Goal: Information Seeking & Learning: Understand process/instructions

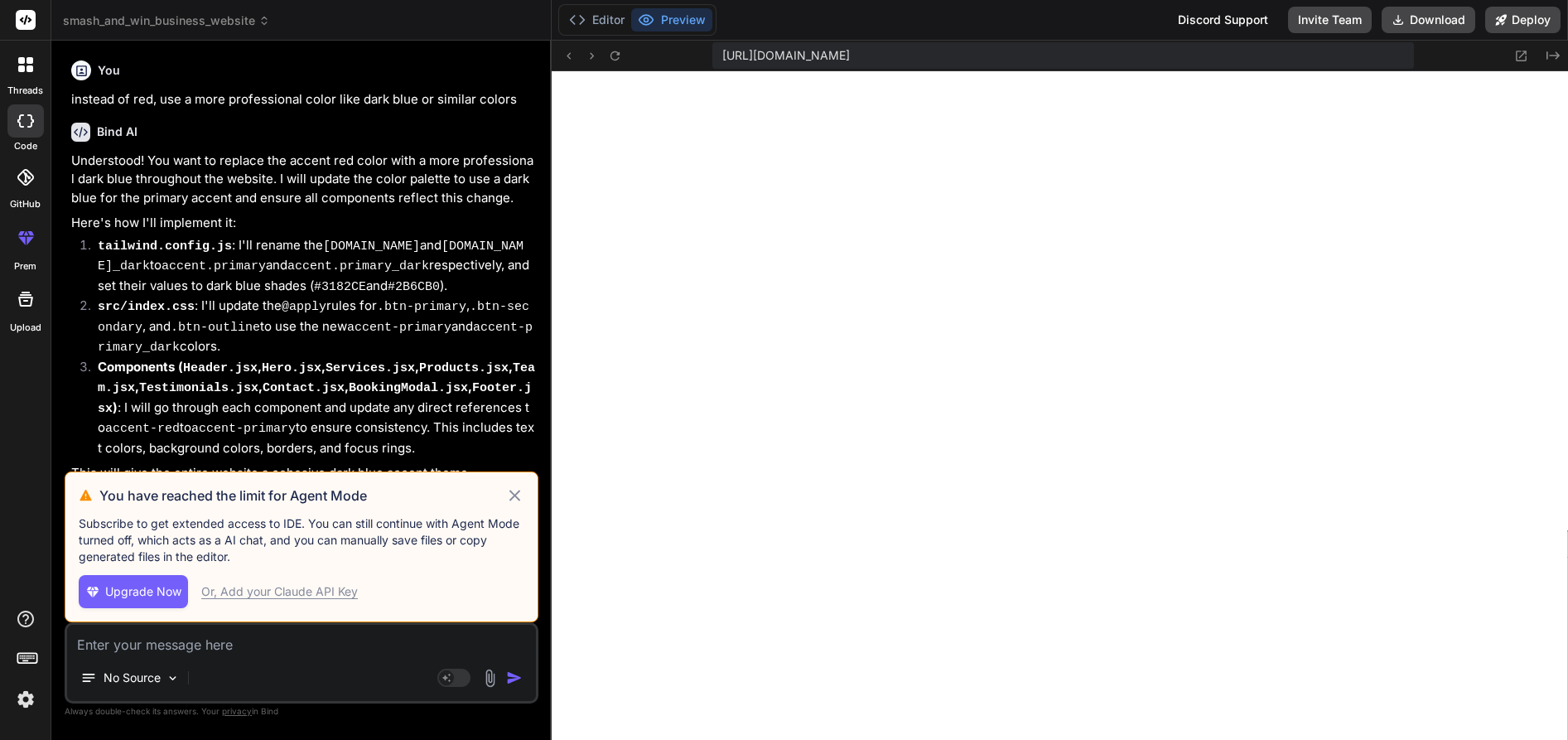
scroll to position [3044, 0]
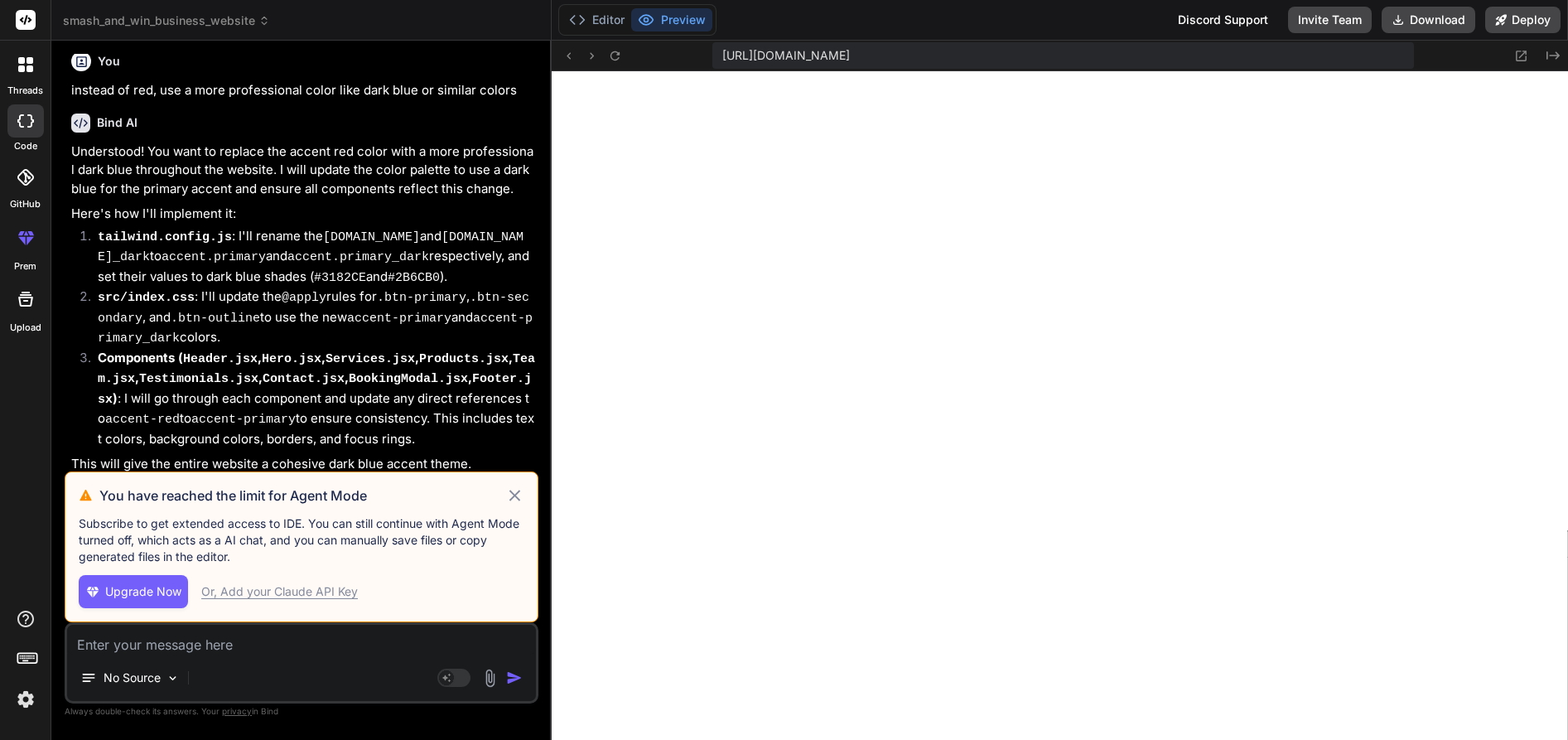
click at [515, 495] on icon at bounding box center [515, 495] width 11 height 11
type textarea "x"
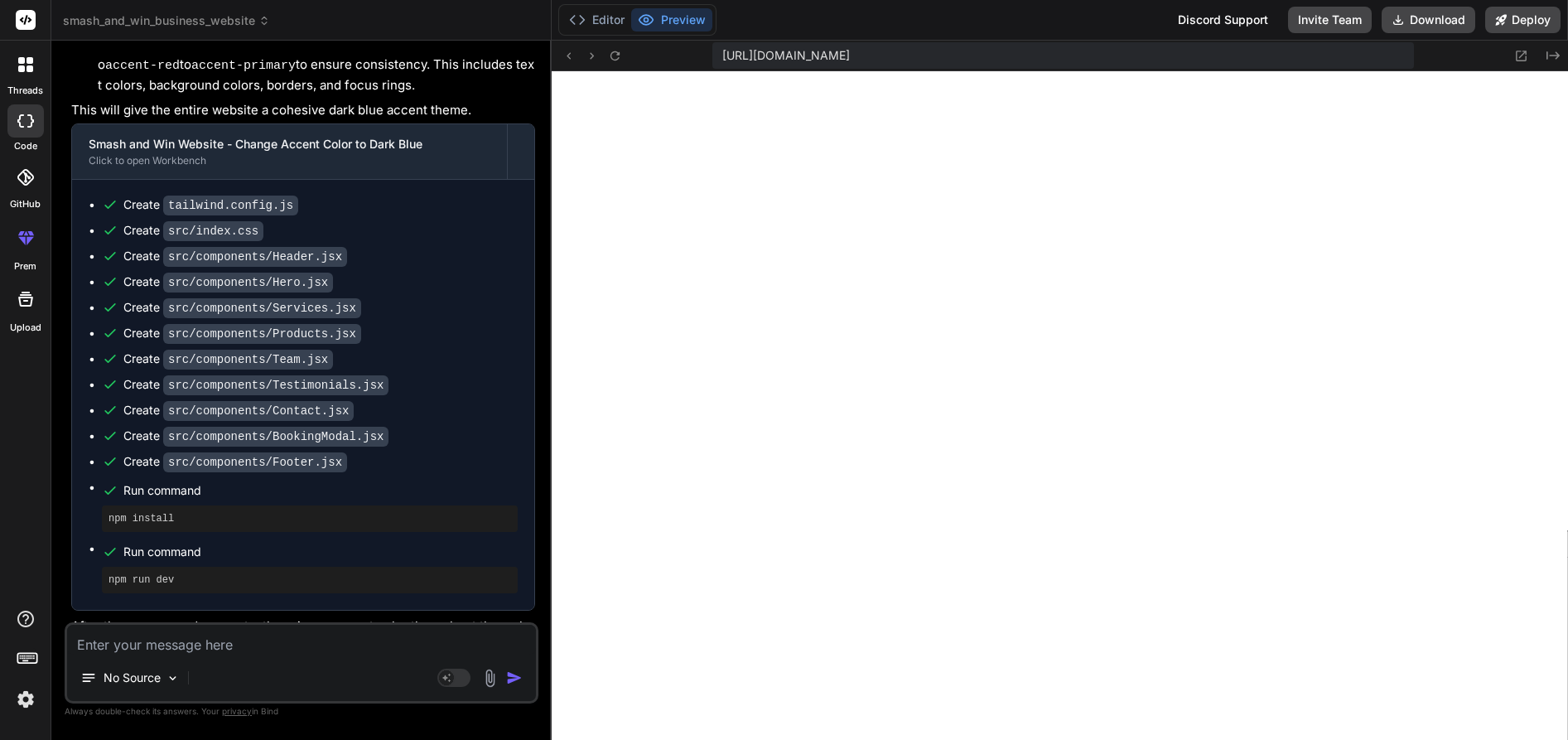
scroll to position [3397, 0]
click at [293, 644] on textarea at bounding box center [302, 639] width 469 height 30
type textarea "u"
type textarea "x"
type textarea "us"
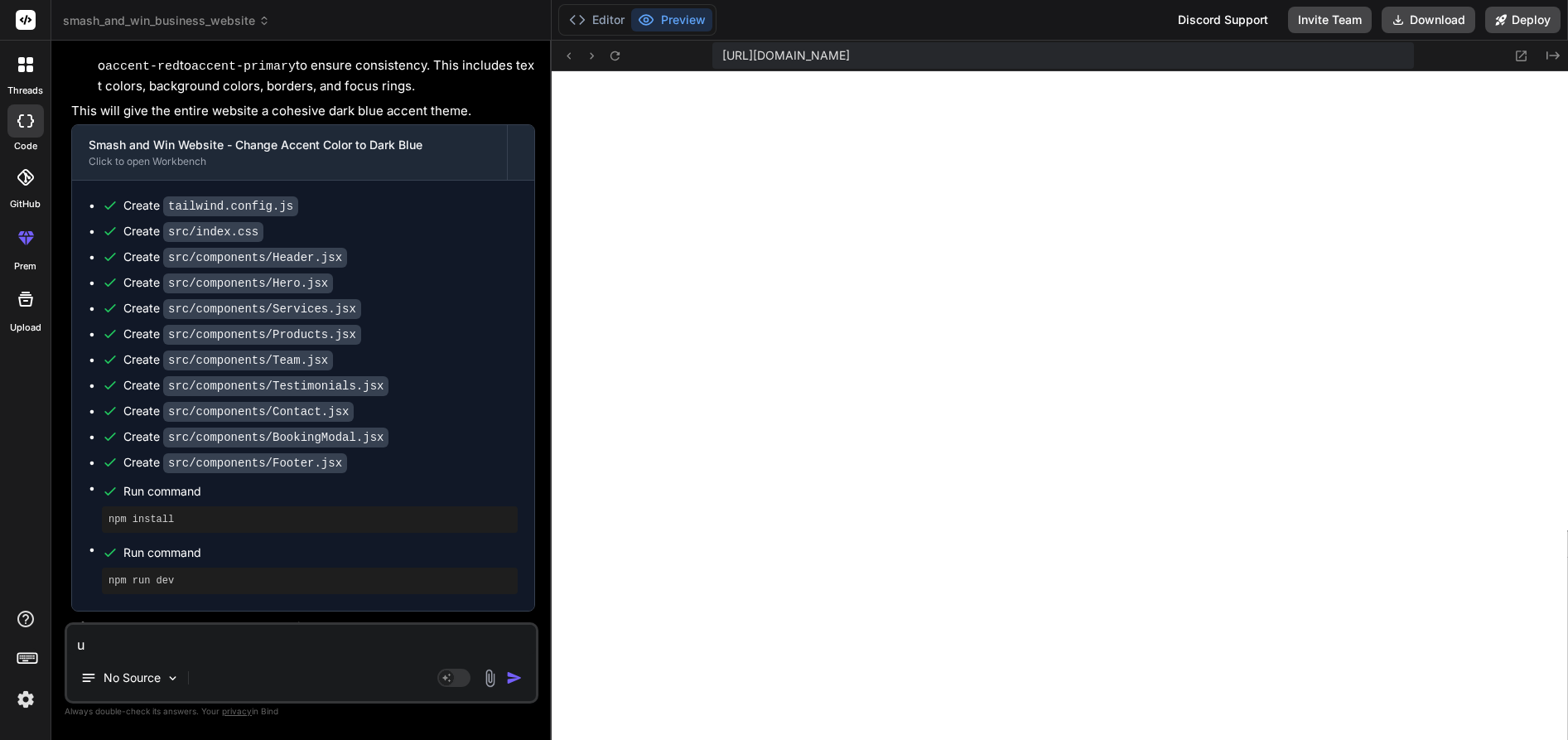
type textarea "x"
type textarea "use"
type textarea "x"
type textarea "use"
type textarea "x"
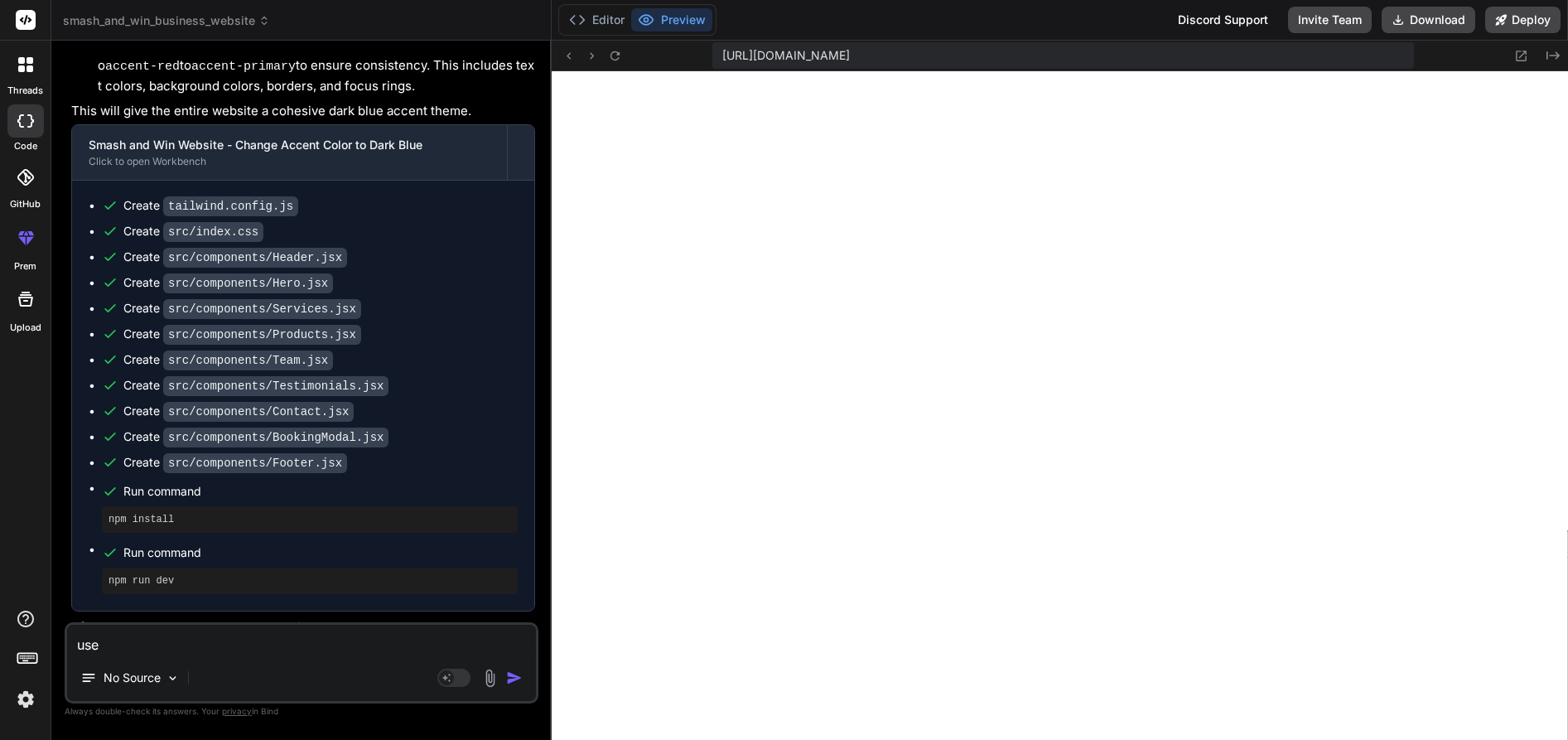
type textarea "use a"
type textarea "x"
type textarea "use a"
type textarea "x"
type textarea "use a d"
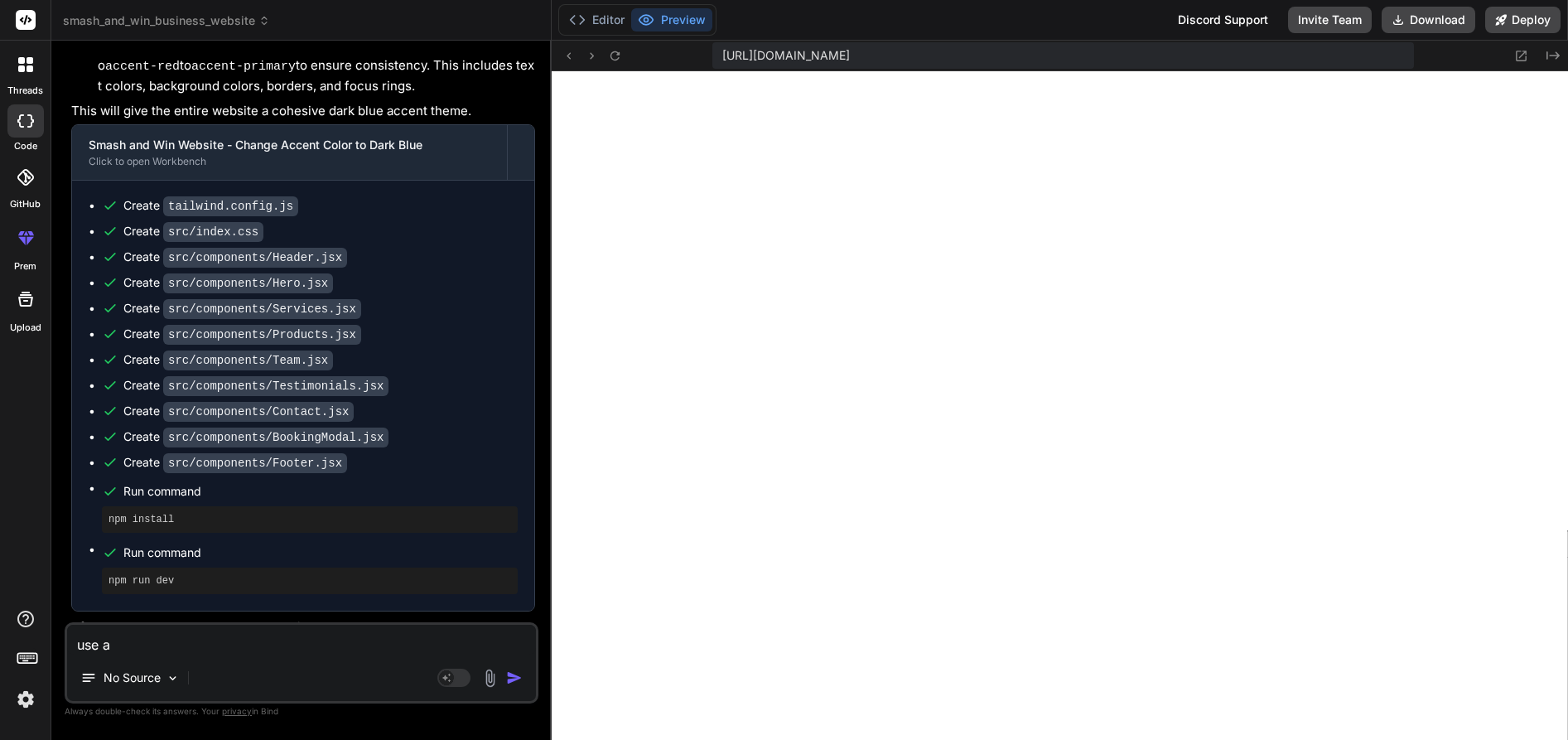
type textarea "x"
type textarea "use a da"
type textarea "x"
type textarea "use a dar"
type textarea "x"
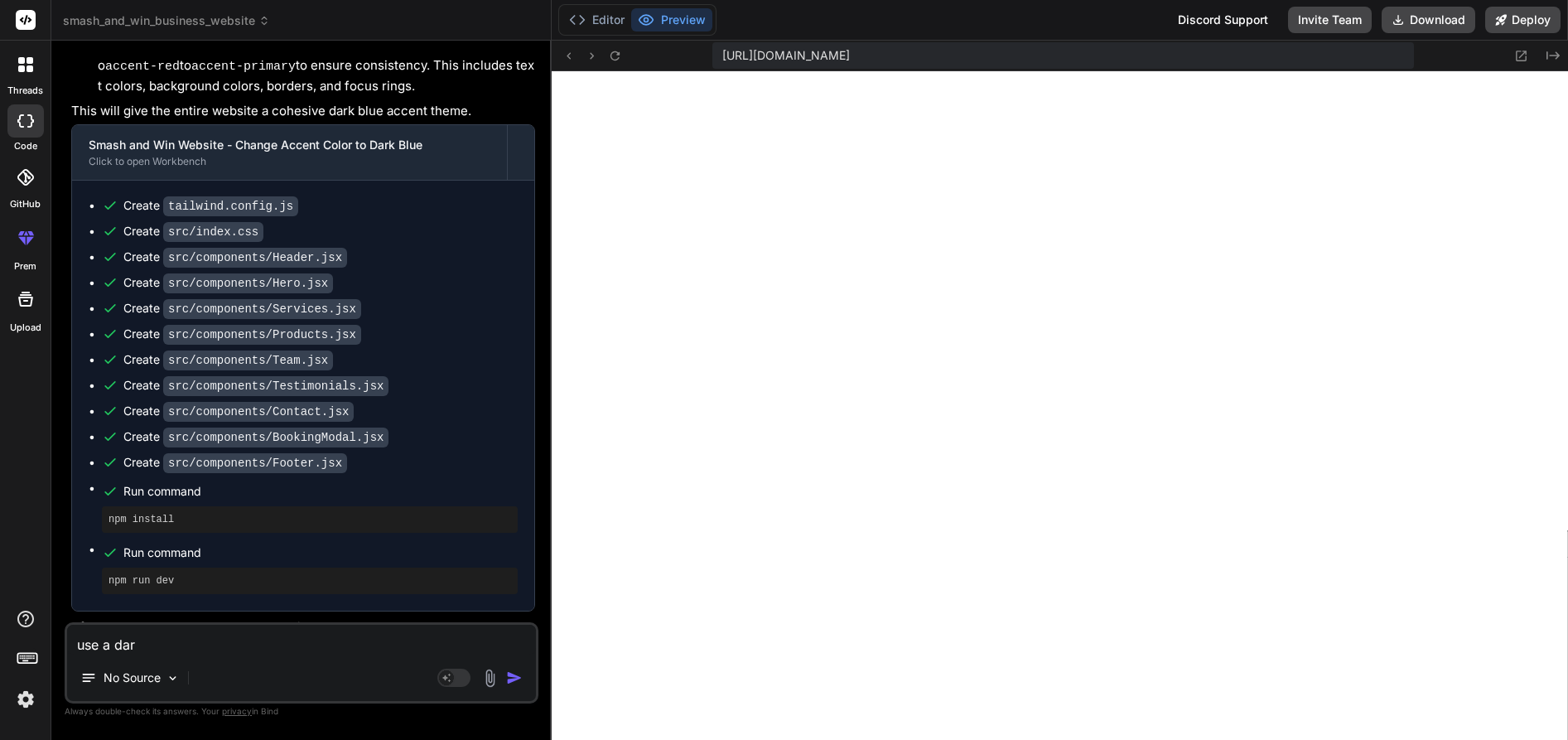
type textarea "use a dark"
type textarea "x"
type textarea "use a darke"
type textarea "x"
type textarea "use a darker"
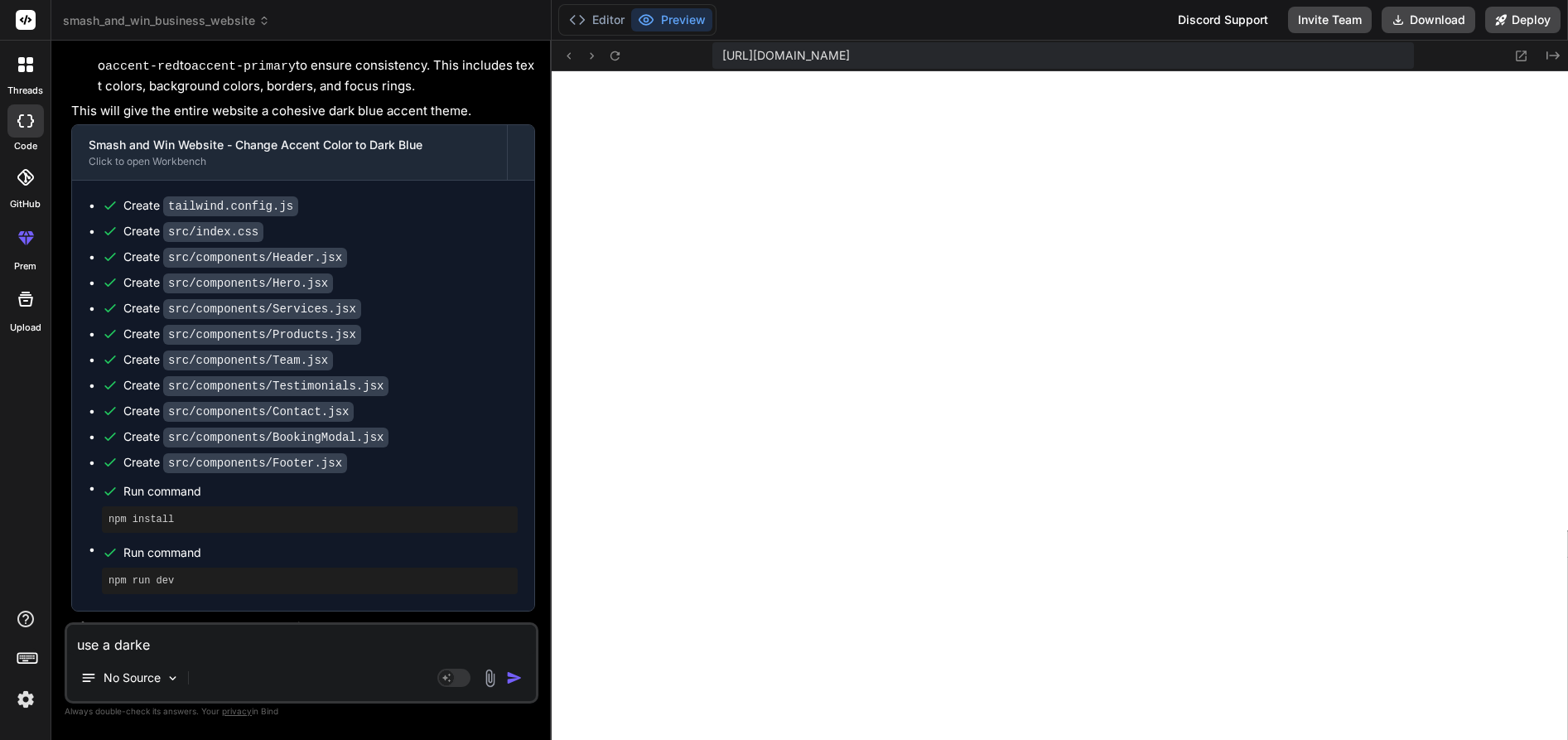
type textarea "x"
type textarea "use a darker"
type textarea "x"
type textarea "use a darker s"
type textarea "x"
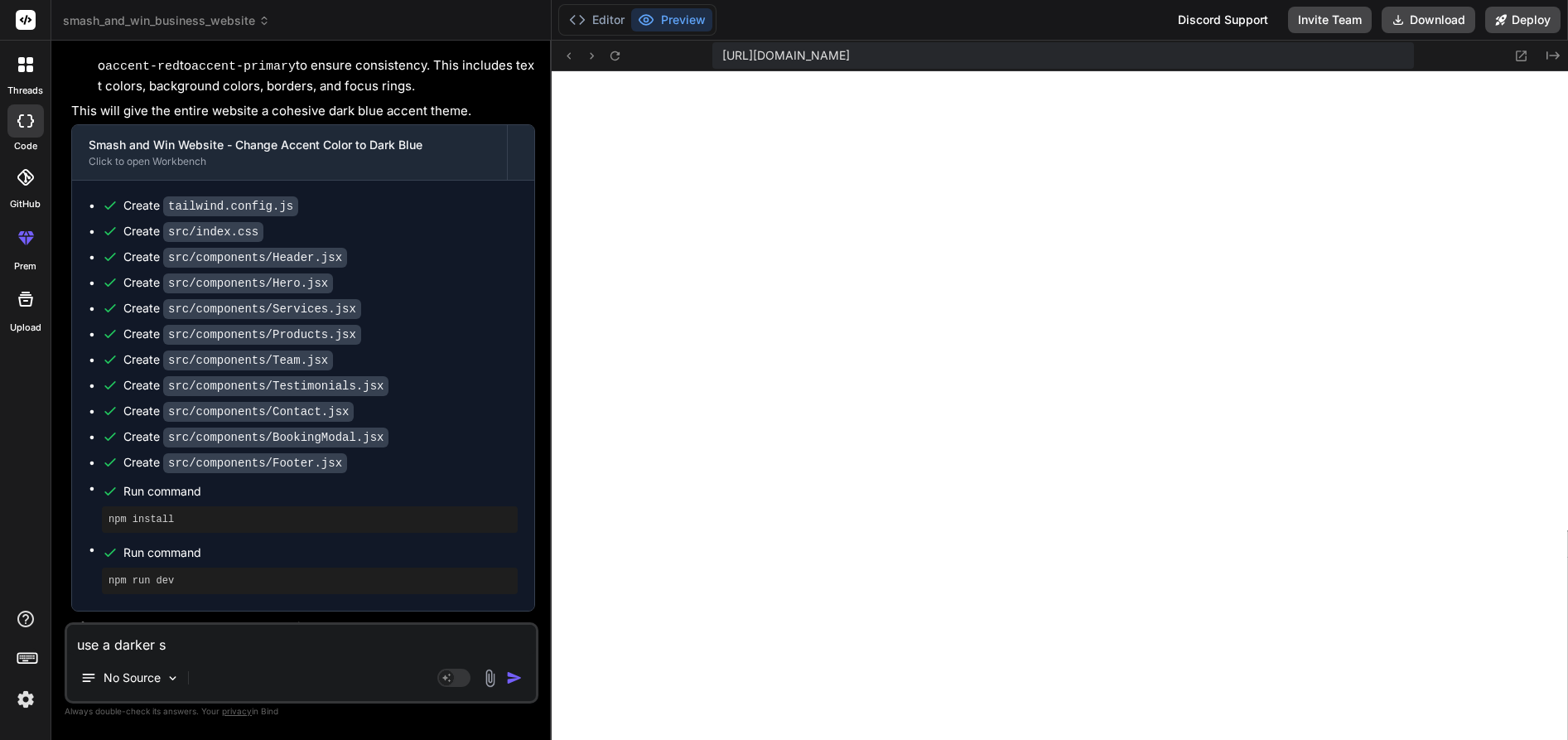
type textarea "use a darker sh"
type textarea "x"
type textarea "use a darker sha"
type textarea "x"
type textarea "use a darker shad"
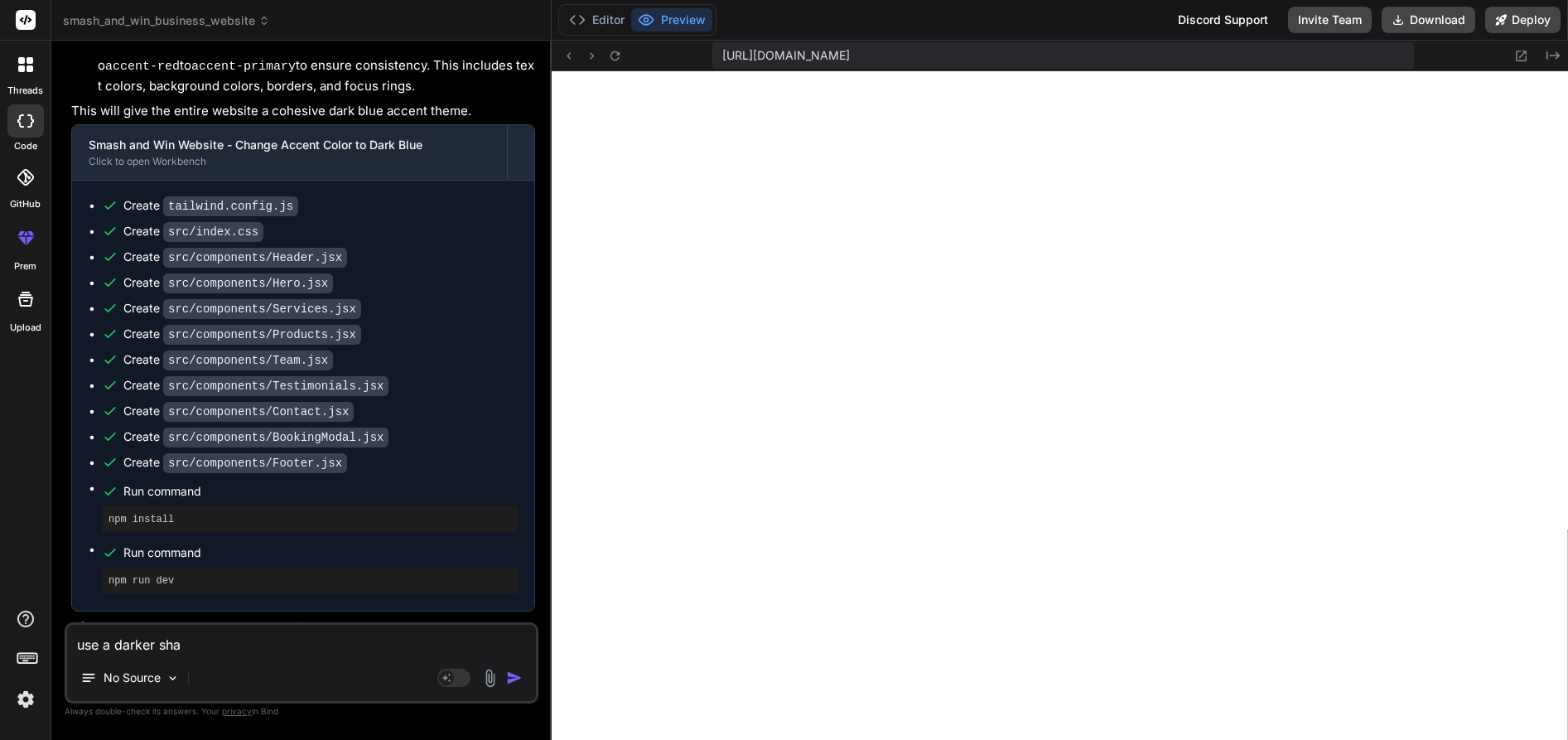
type textarea "x"
type textarea "use a darker shade"
type textarea "x"
type textarea "use a darker shade"
type textarea "x"
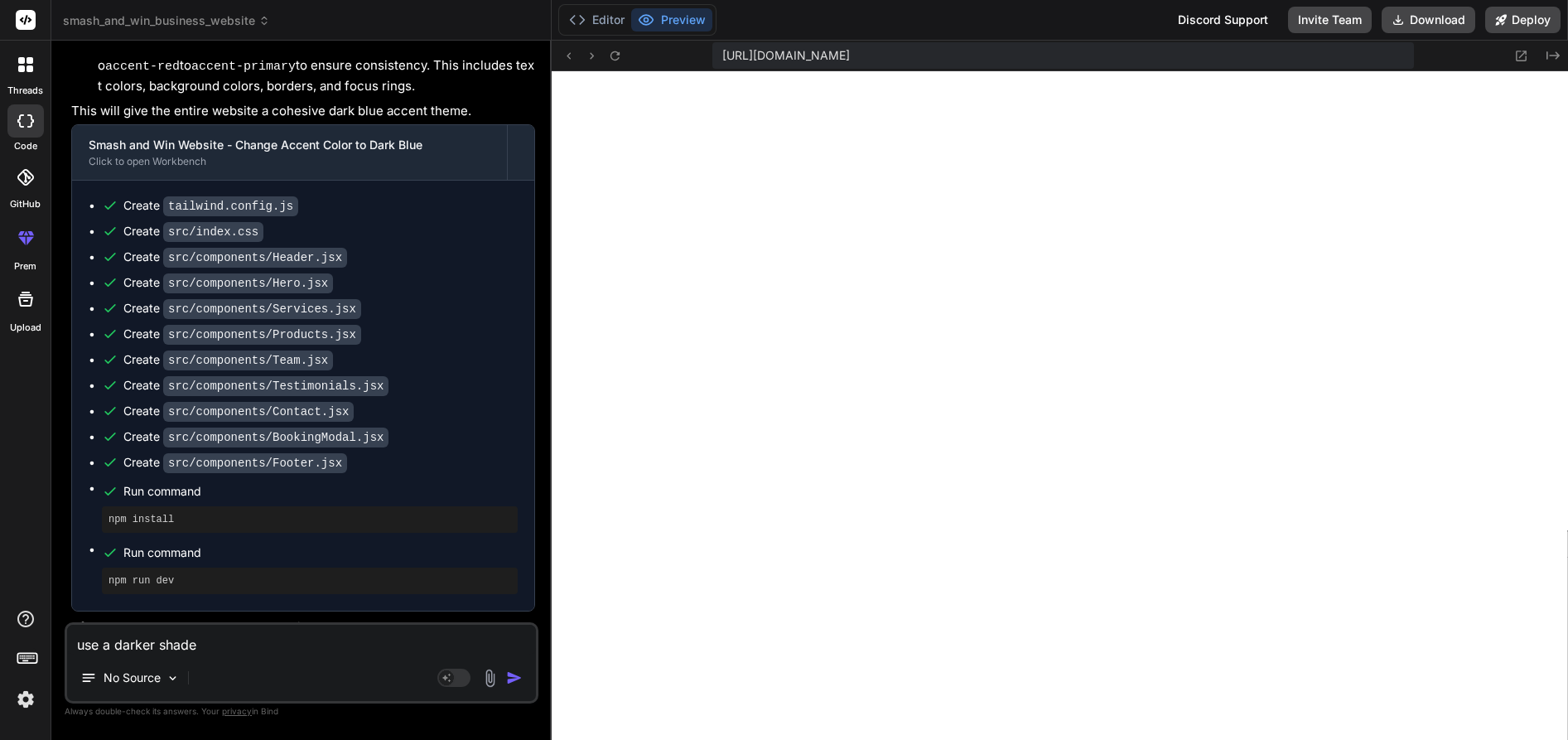
type textarea "use a darker shade o"
type textarea "x"
type textarea "use a darker shade of"
type textarea "x"
type textarea "use a darker shade of"
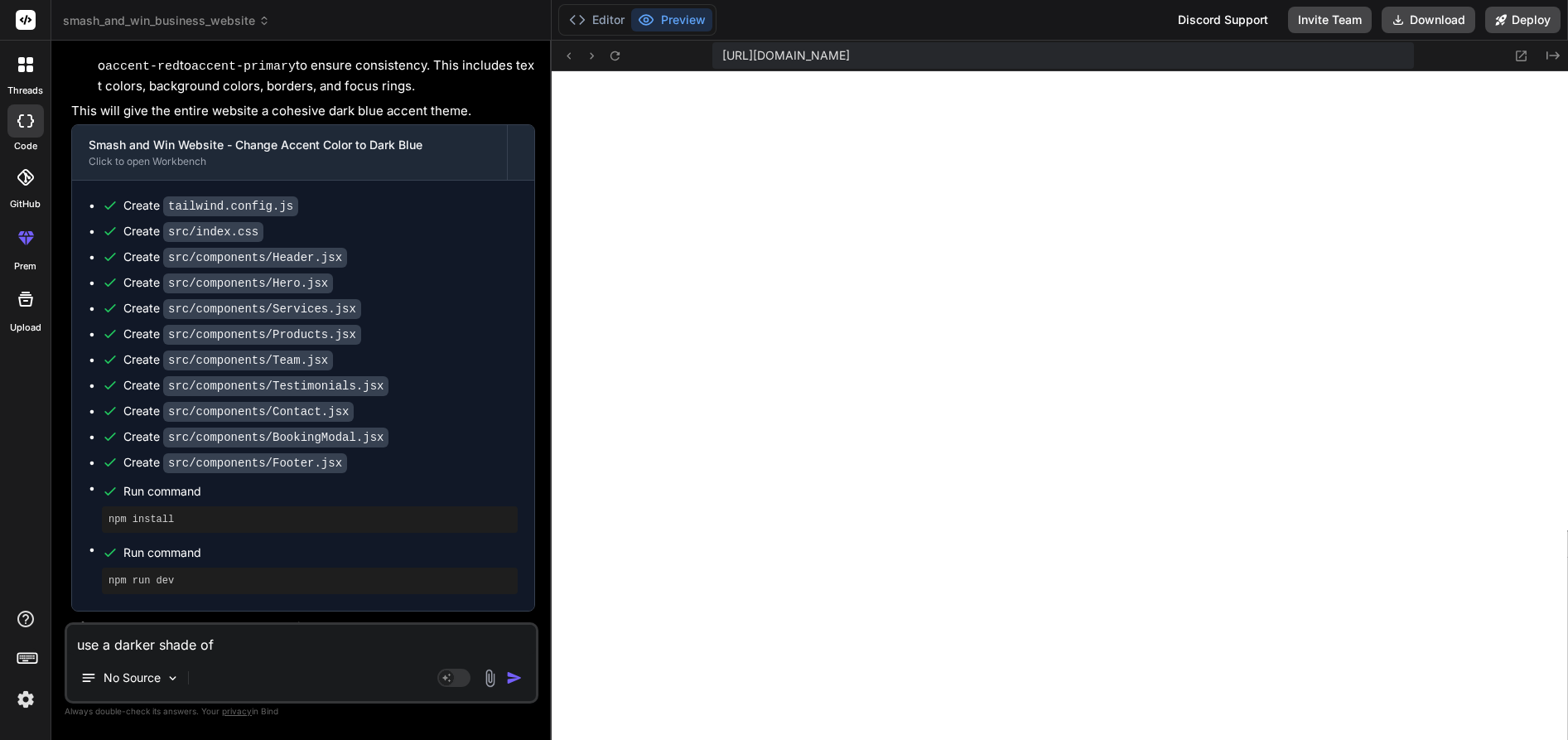
type textarea "x"
type textarea "use a darker shade of b"
type textarea "x"
type textarea "use a darker shade of bl"
type textarea "x"
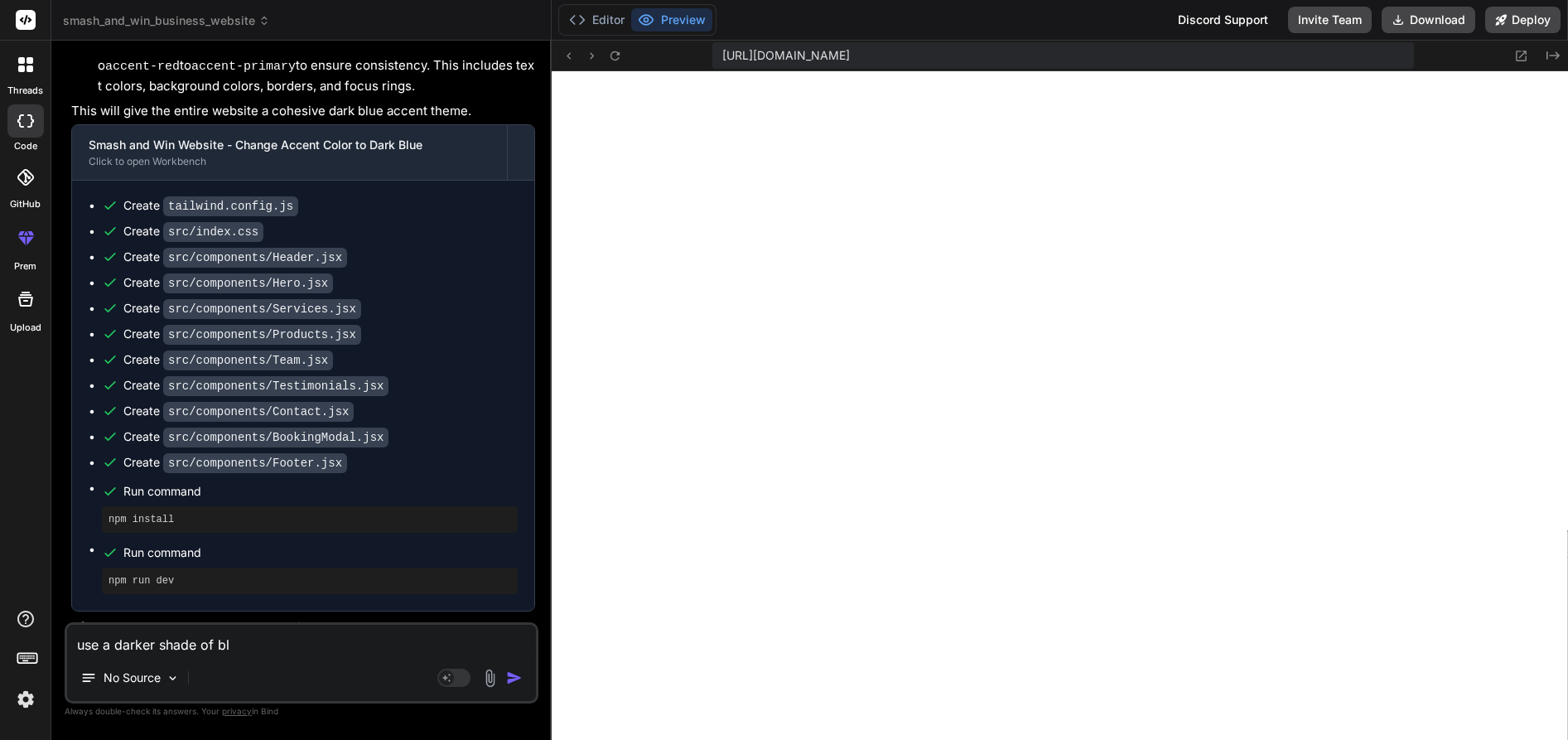
type textarea "use a darker shade of blu"
type textarea "x"
type textarea "use a darker shade of blue"
type textarea "x"
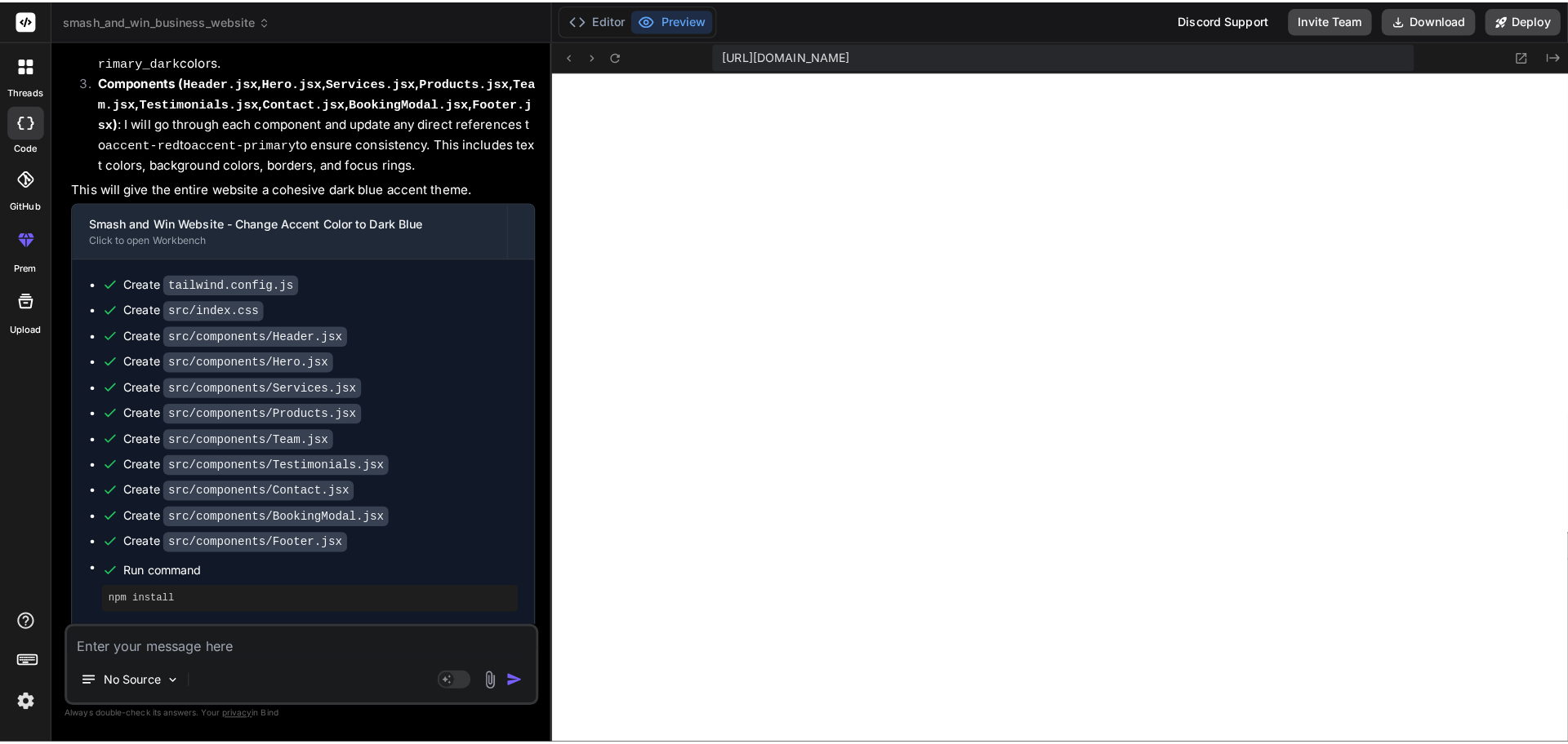
scroll to position [3248, 0]
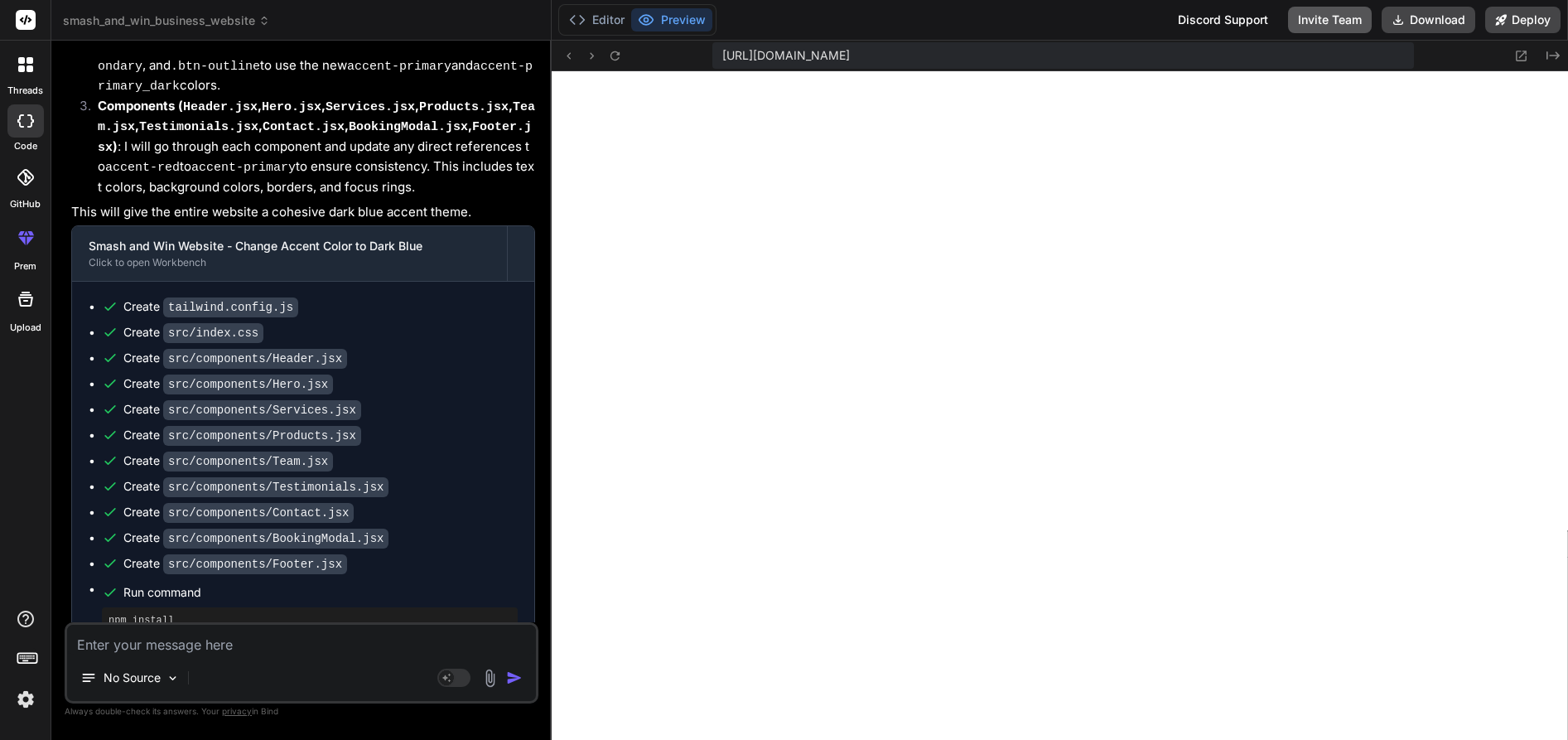
type textarea "x"
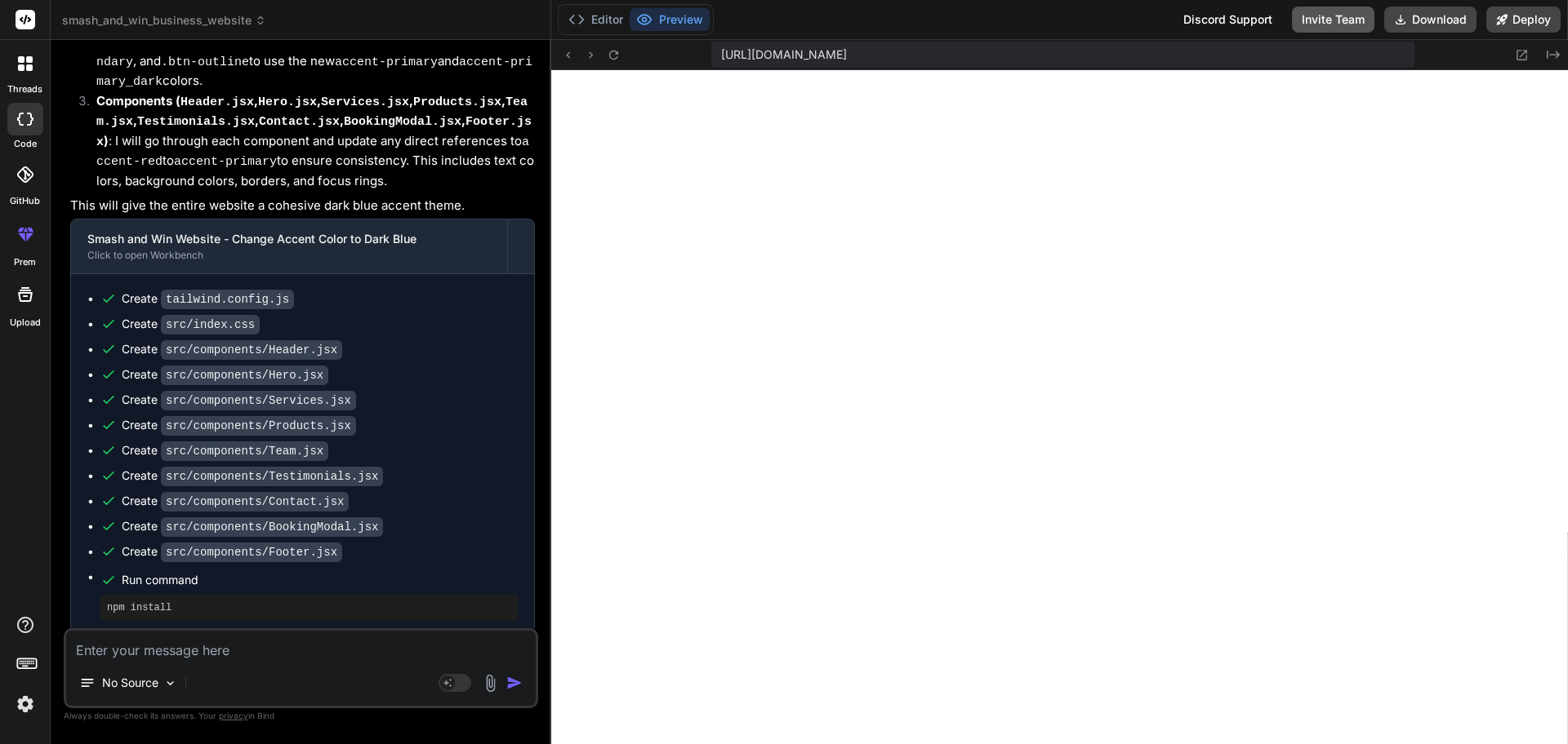
scroll to position [3211, 0]
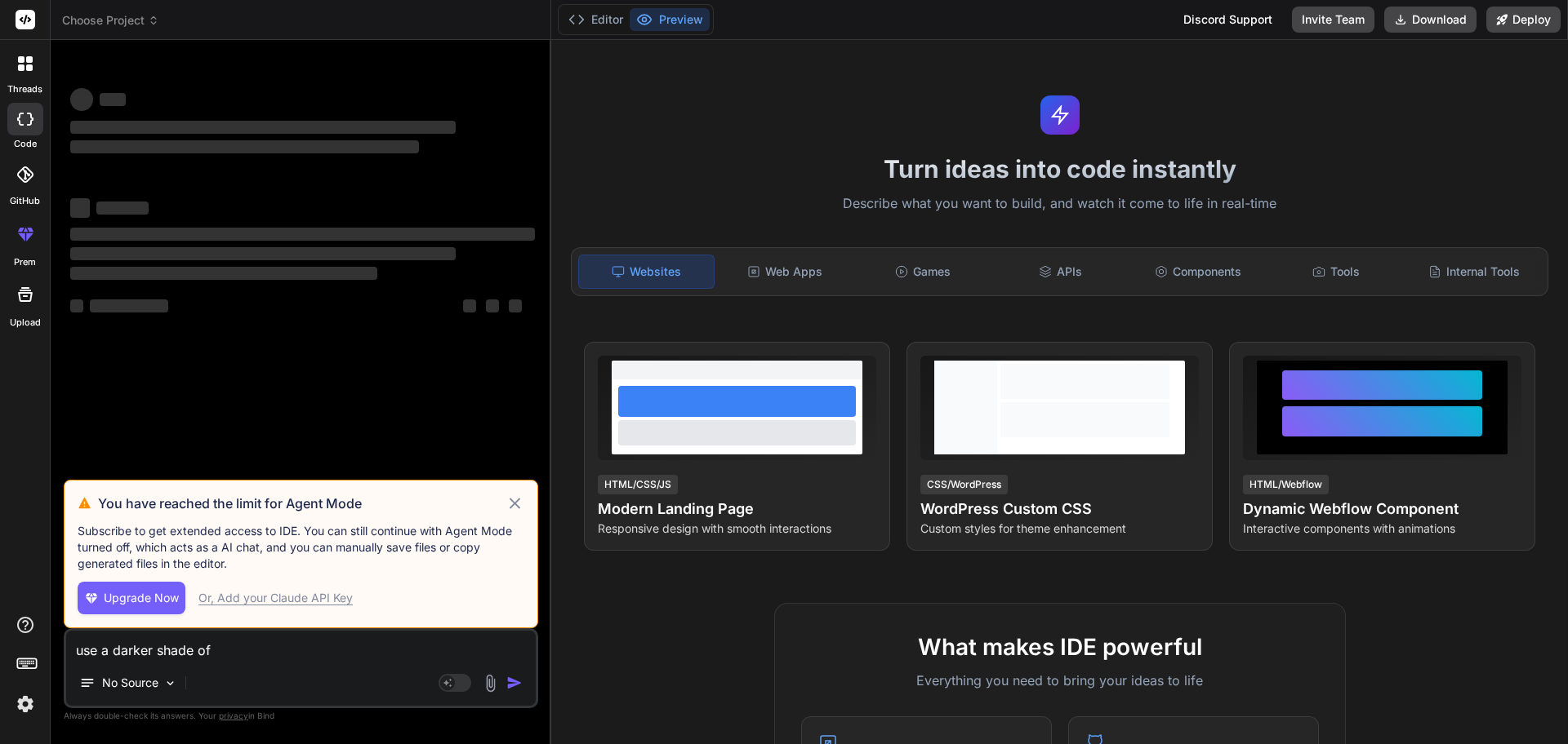
click at [508, 501] on icon at bounding box center [515, 504] width 19 height 20
type textarea "x"
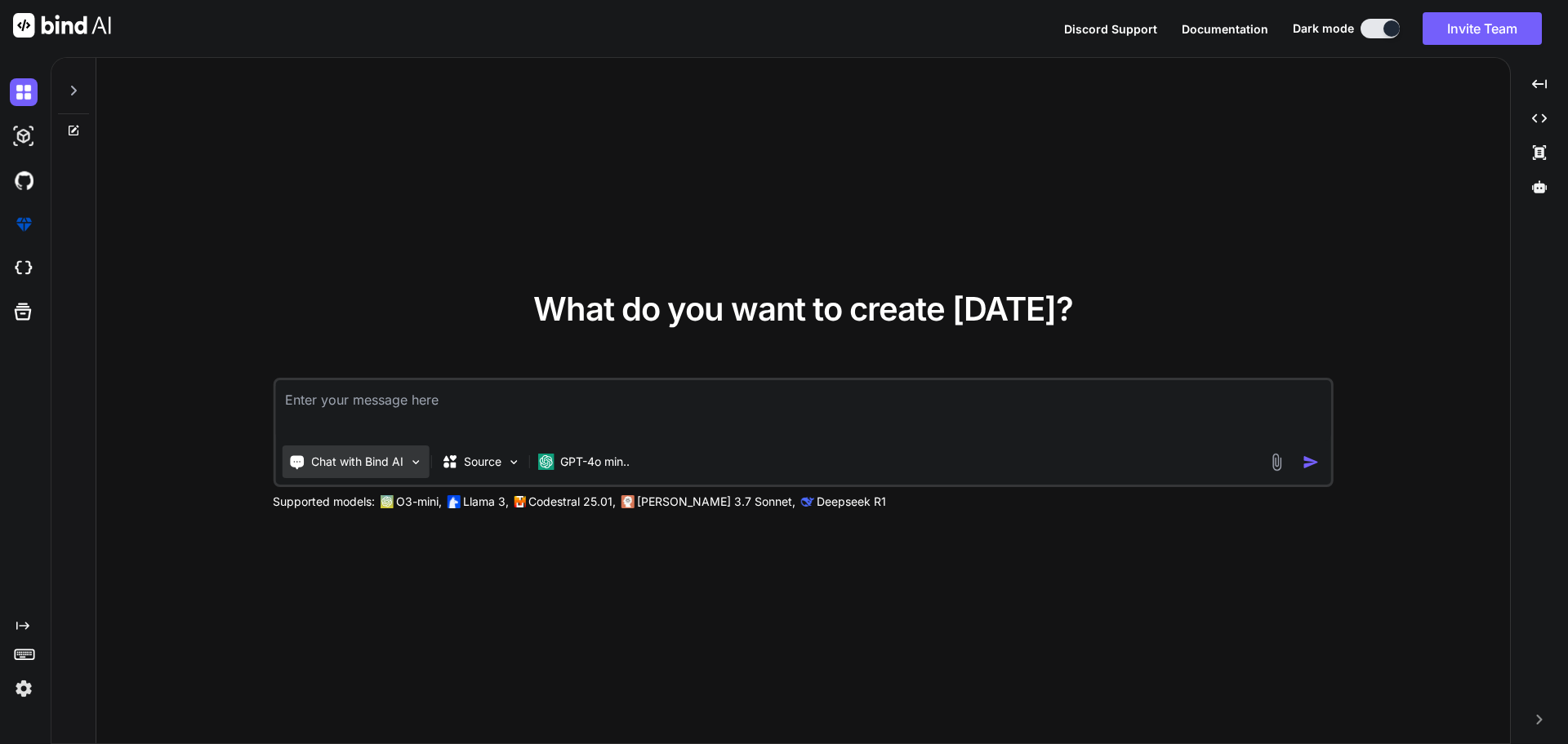
click at [345, 470] on div "Chat with Bind AI" at bounding box center [355, 462] width 147 height 33
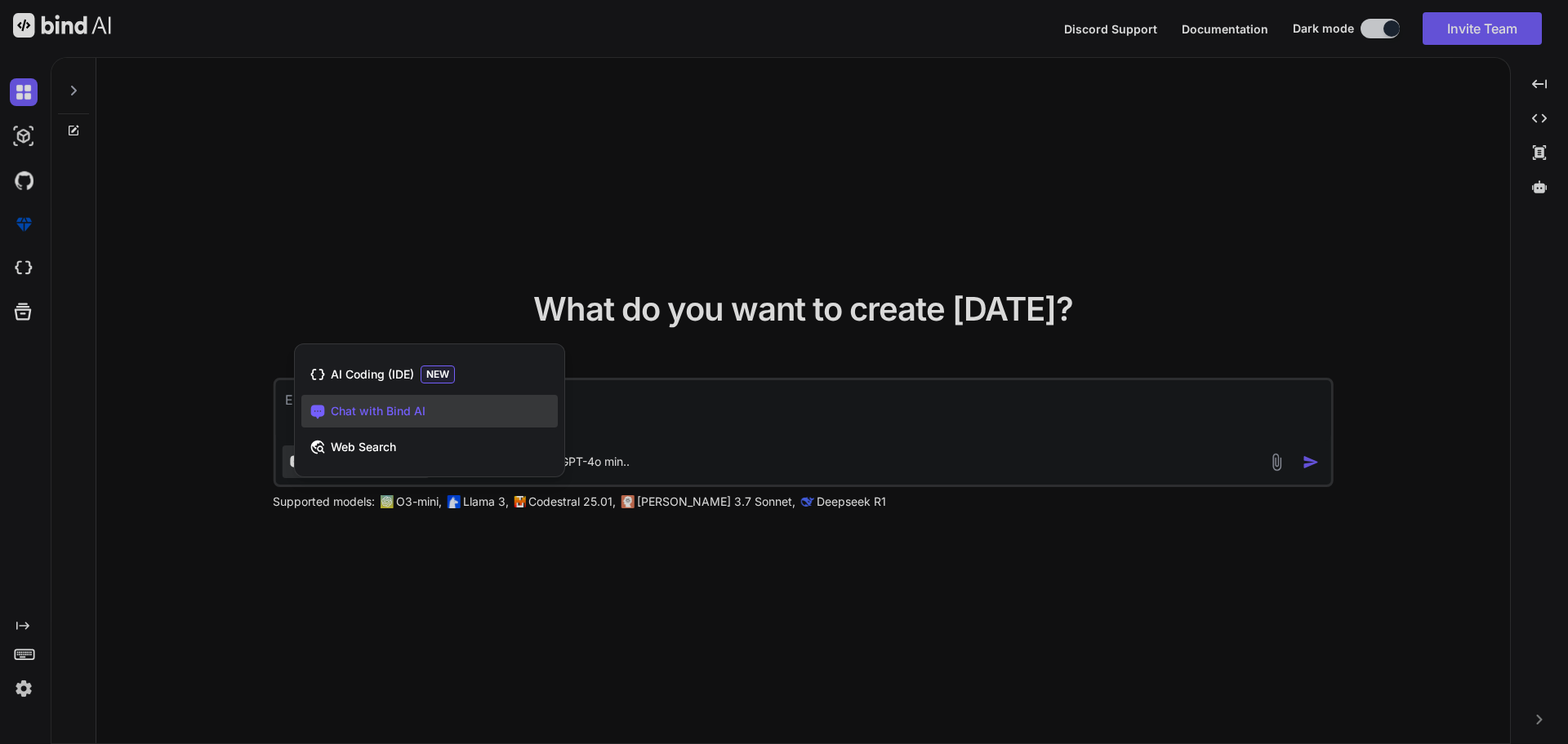
click at [375, 207] on div at bounding box center [784, 372] width 1568 height 744
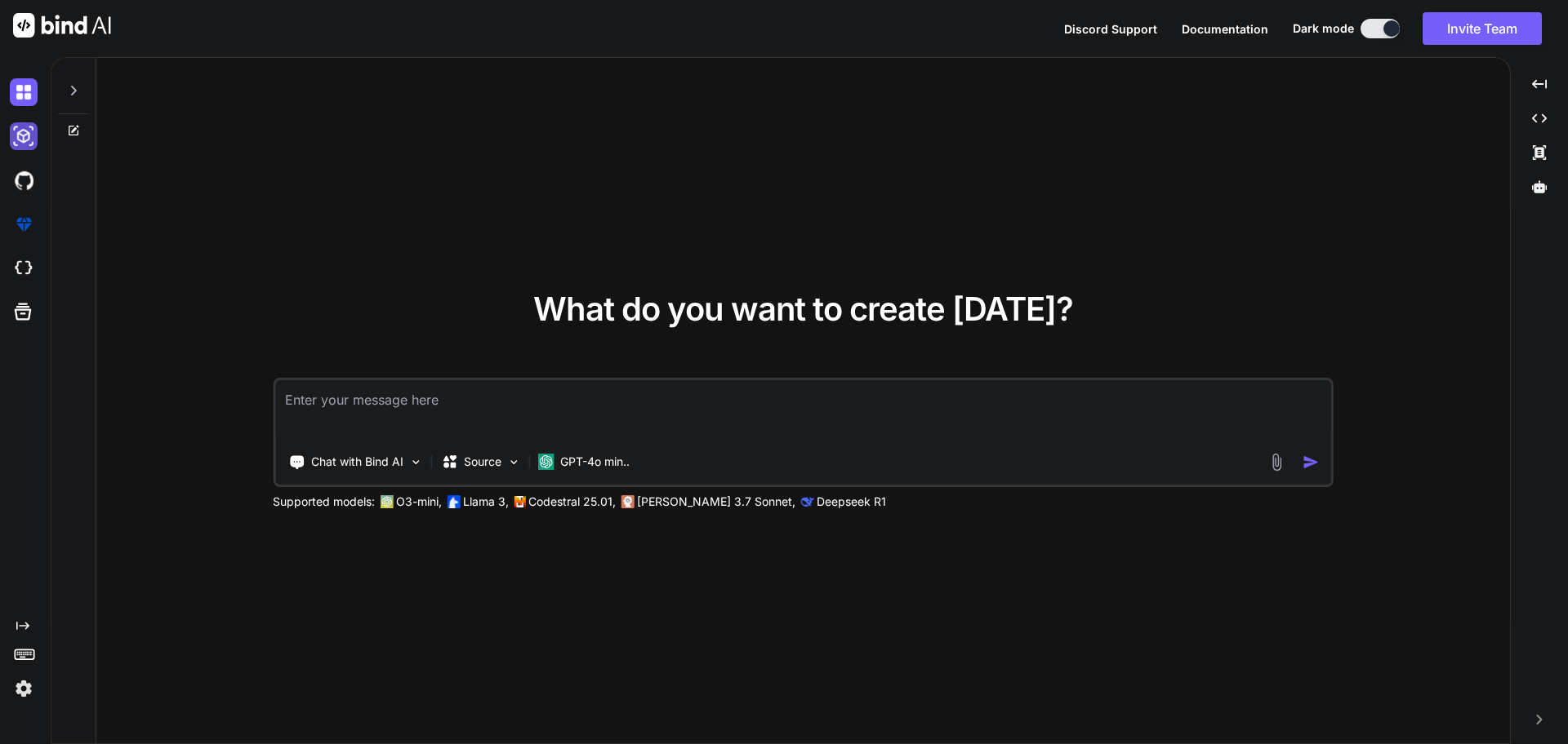
click at [20, 135] on img at bounding box center [24, 136] width 28 height 28
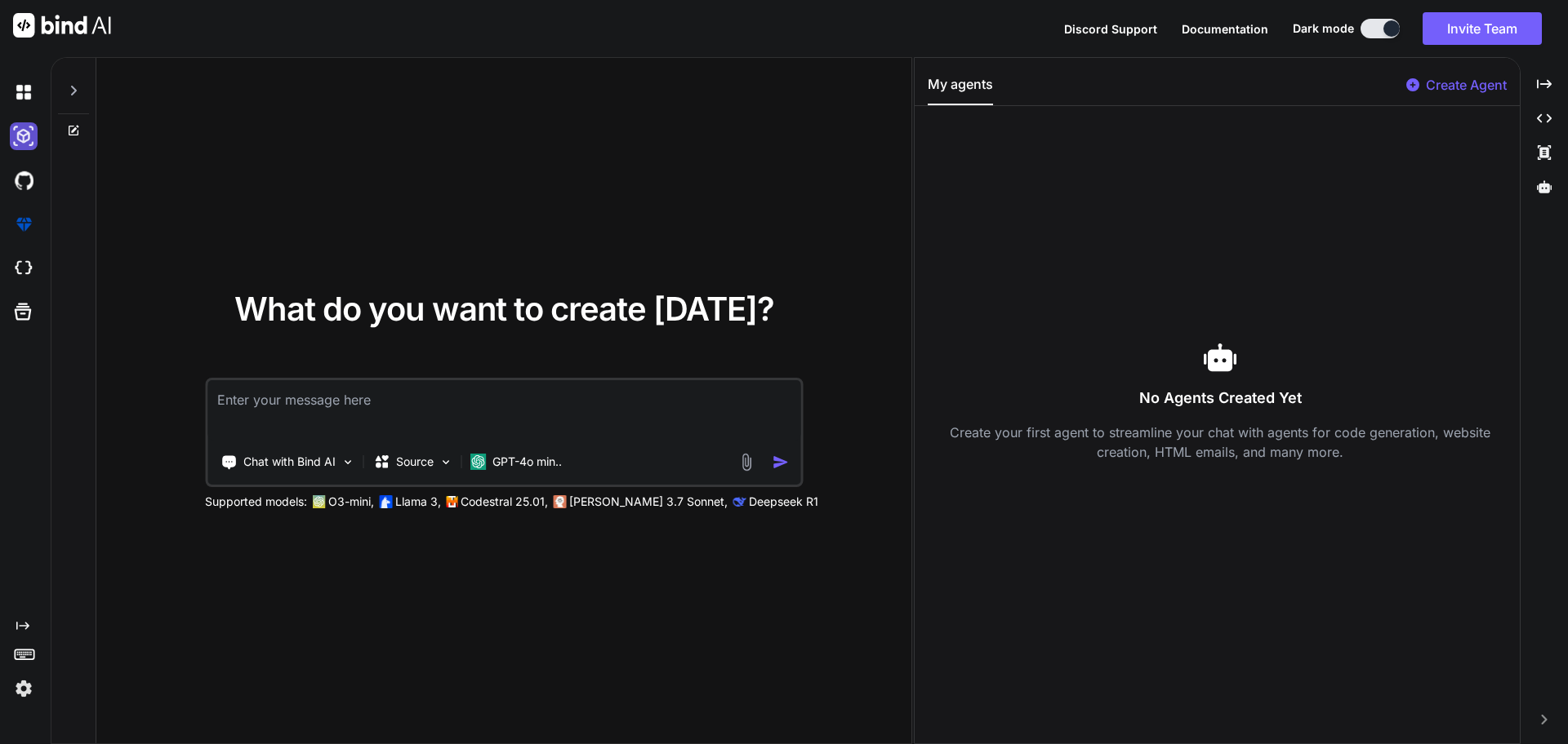
click at [20, 135] on img at bounding box center [24, 136] width 28 height 28
click at [16, 91] on img at bounding box center [24, 93] width 28 height 28
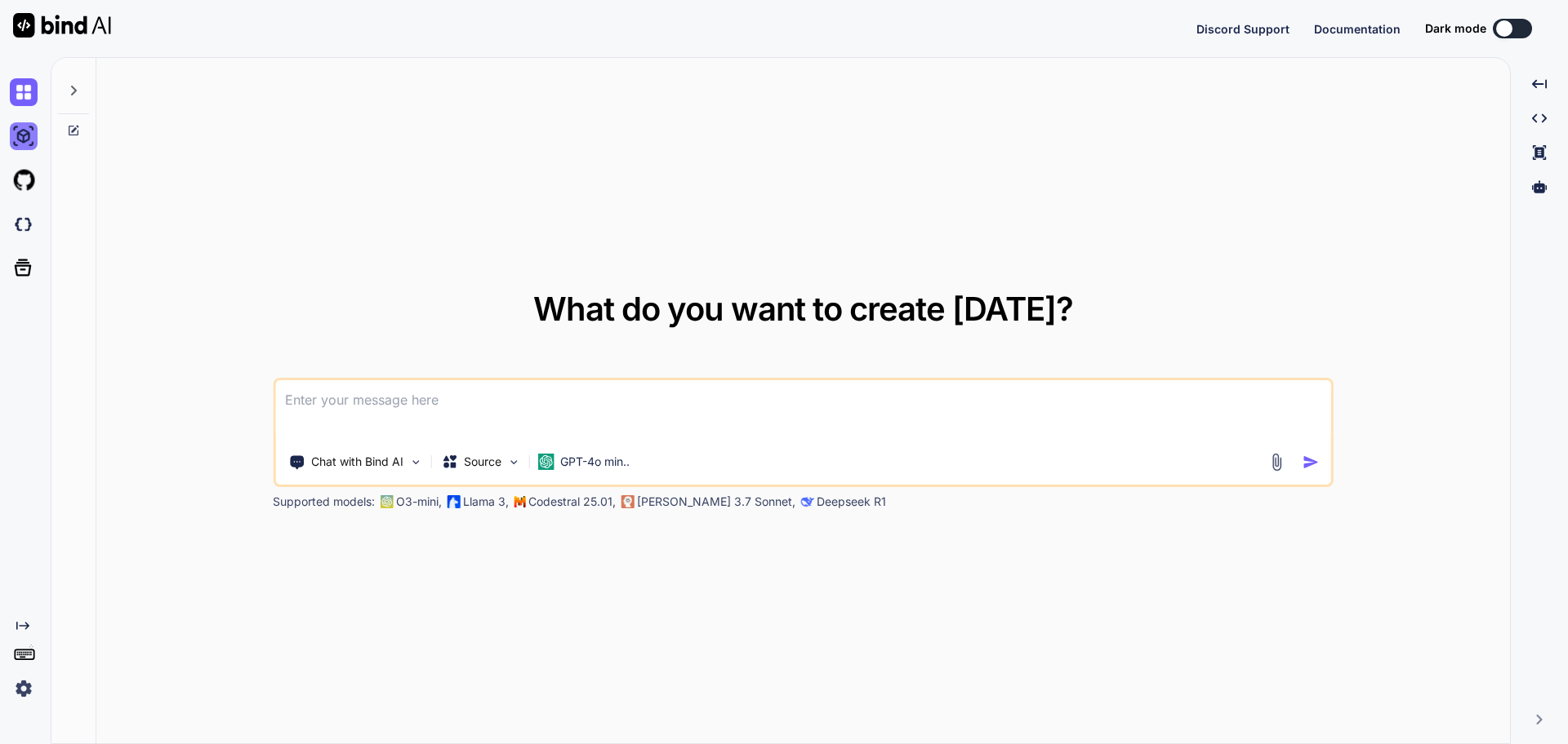
click at [32, 131] on img at bounding box center [24, 136] width 28 height 28
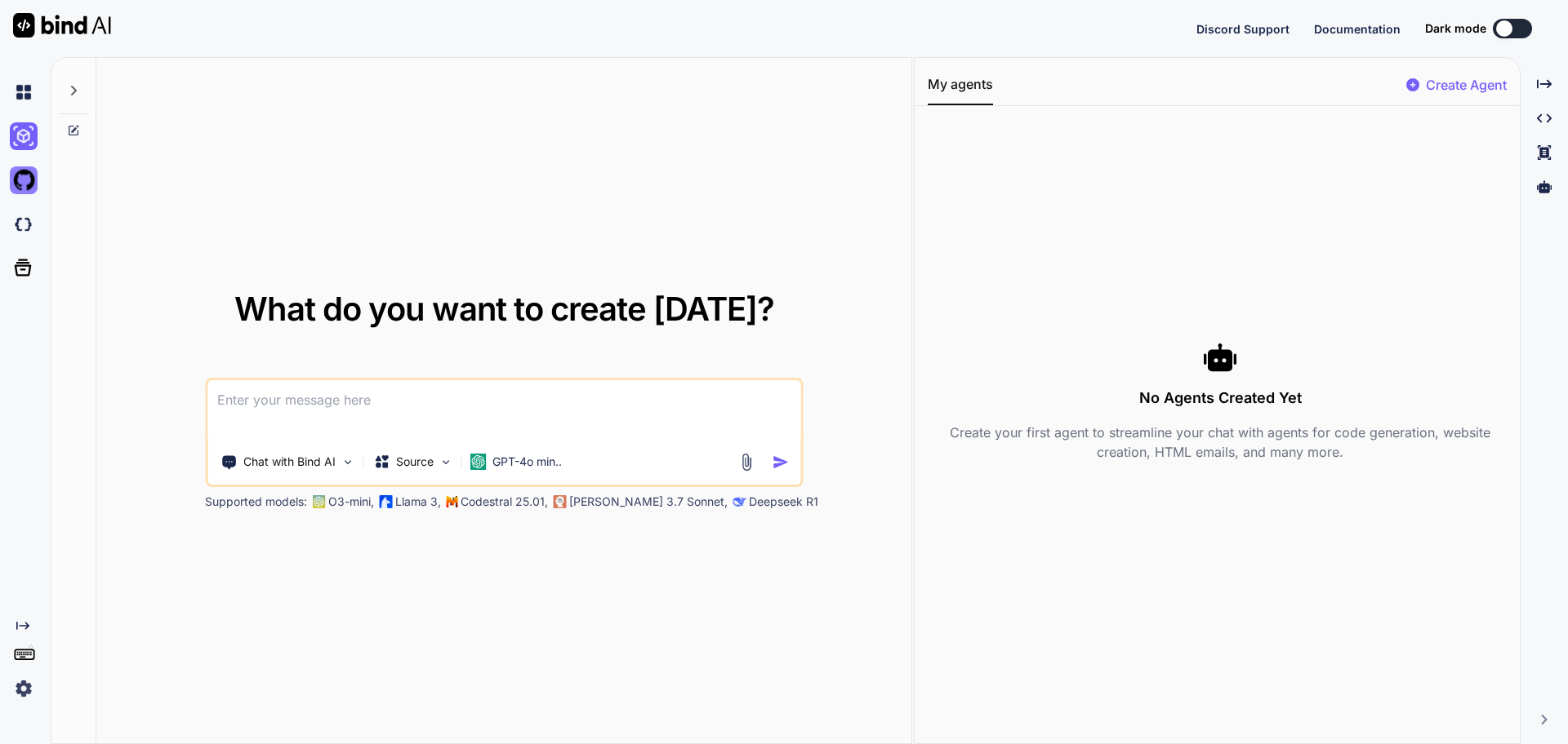
click at [24, 174] on img at bounding box center [24, 180] width 28 height 28
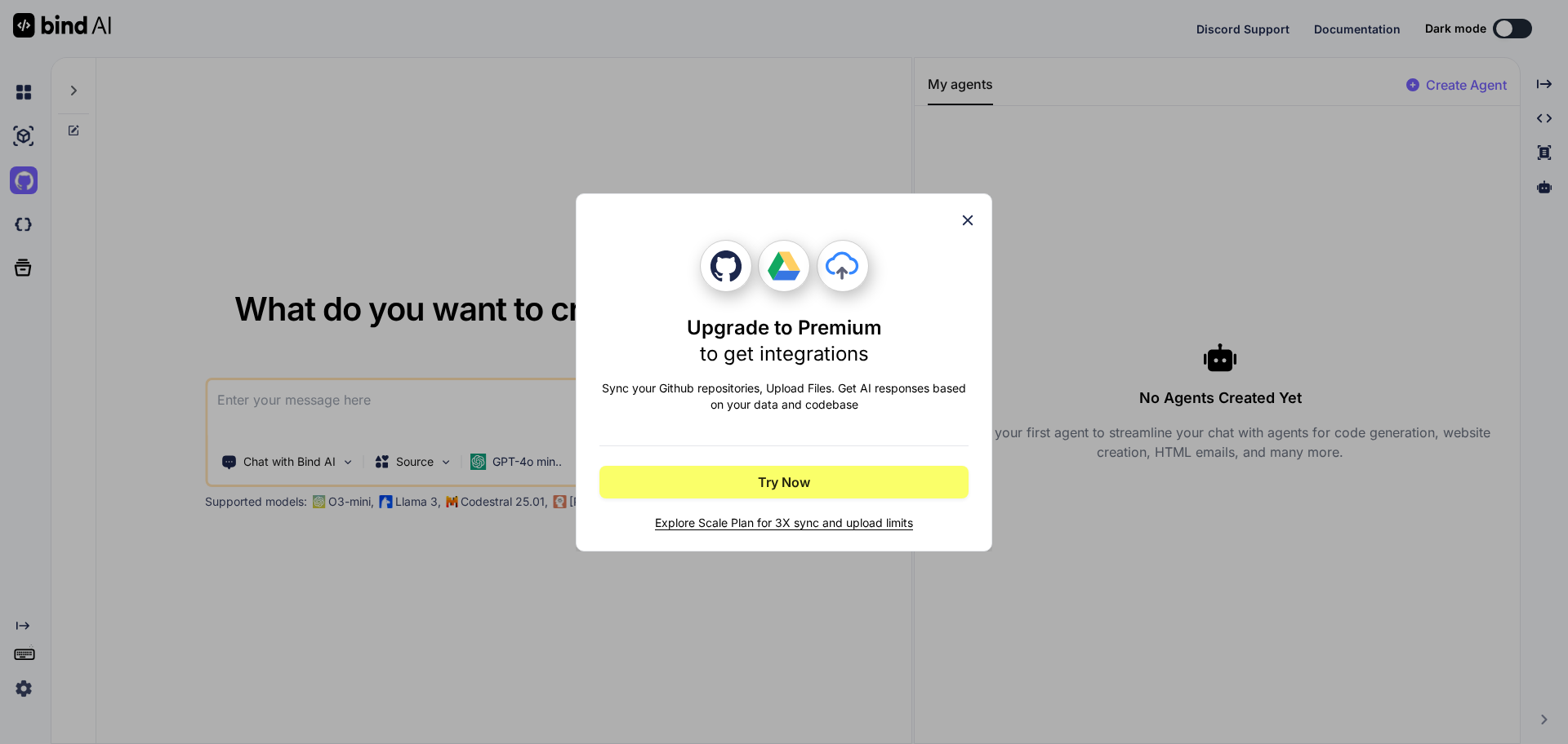
click at [25, 229] on div "Upgrade to Premium to get integrations Sync your Github repositories, Upload Fi…" at bounding box center [784, 372] width 1568 height 744
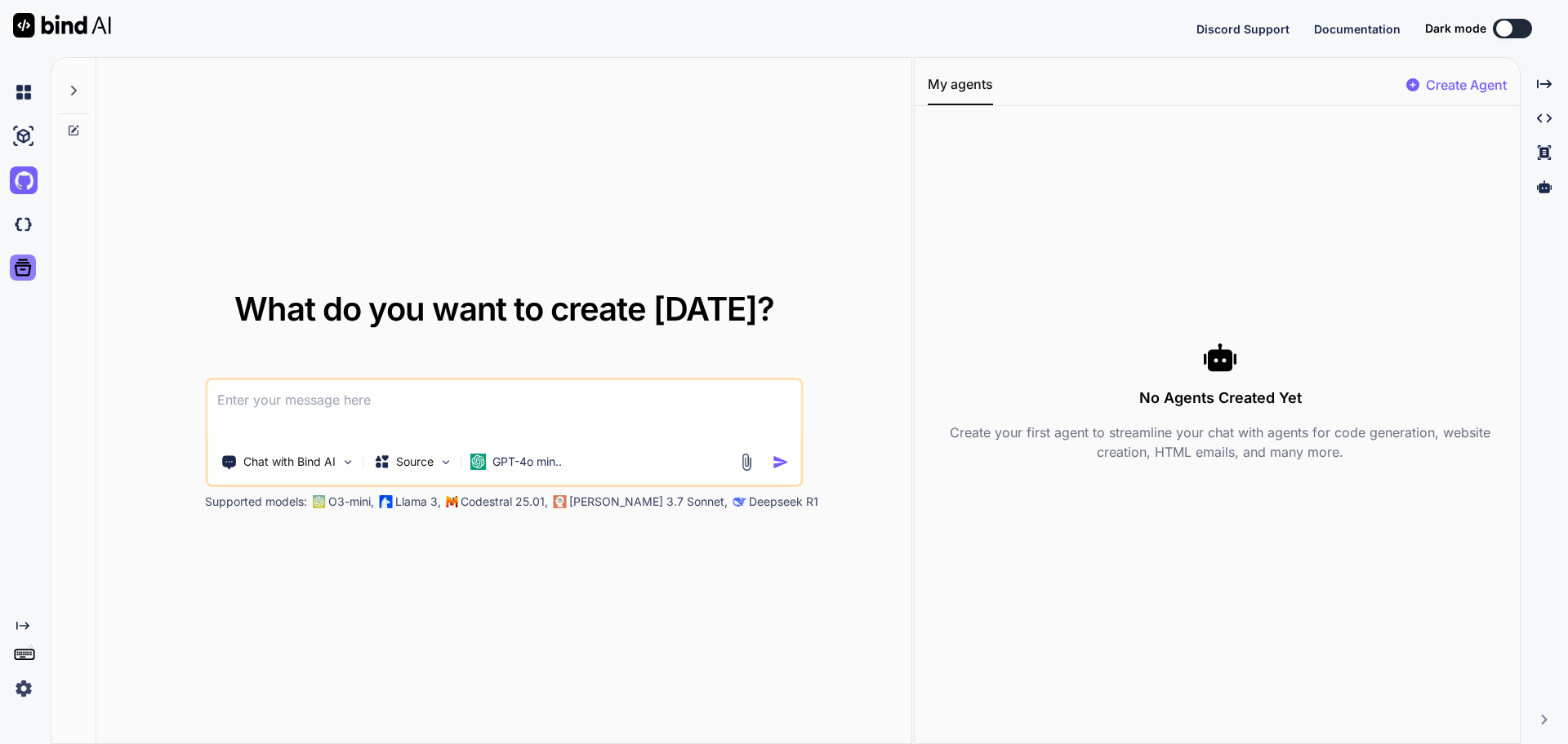
click at [21, 272] on icon at bounding box center [23, 268] width 23 height 23
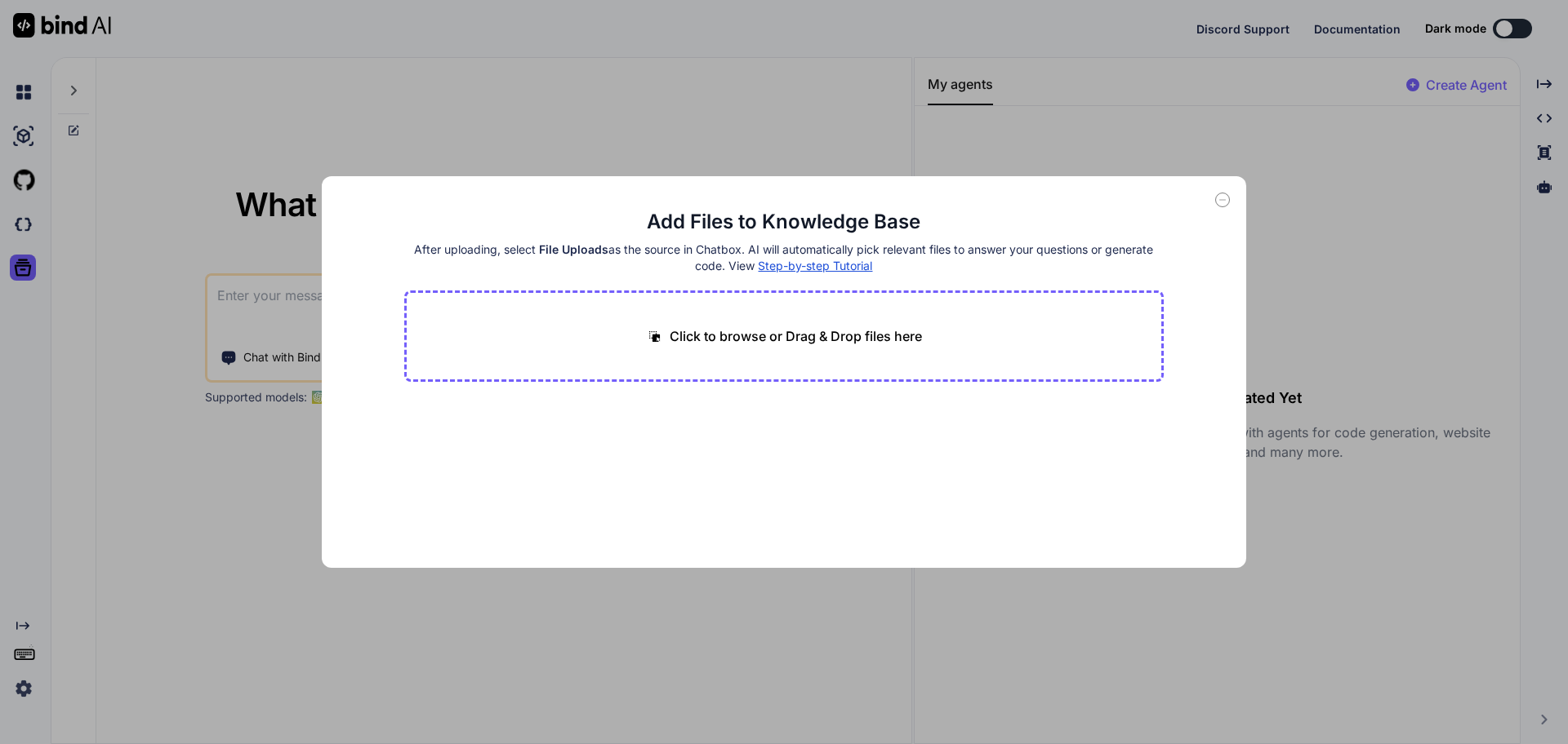
click at [24, 236] on div "Add Files to Knowledge Base After uploading, select File Uploads as the source …" at bounding box center [784, 372] width 1568 height 744
type textarea "x"
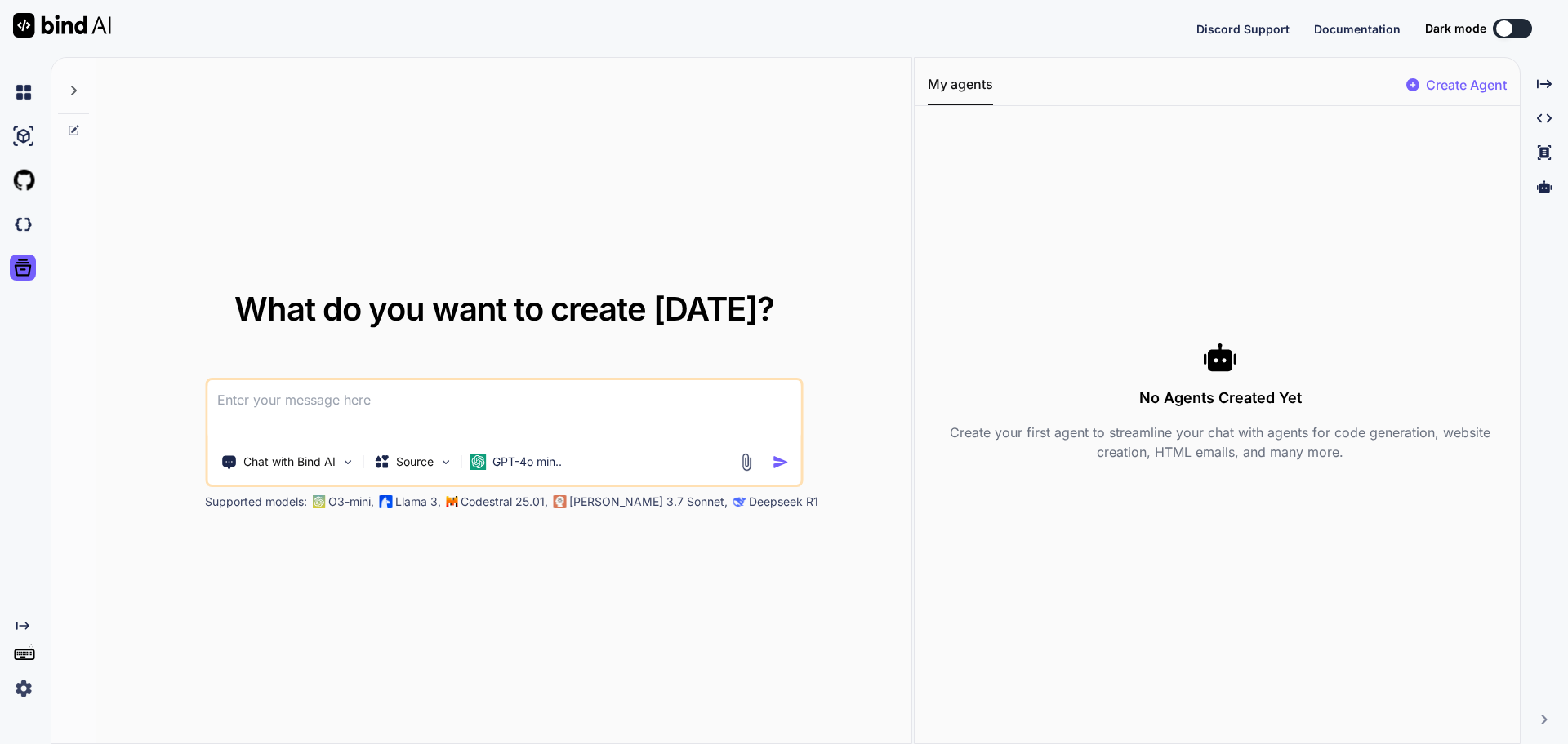
click at [24, 236] on img at bounding box center [24, 225] width 28 height 28
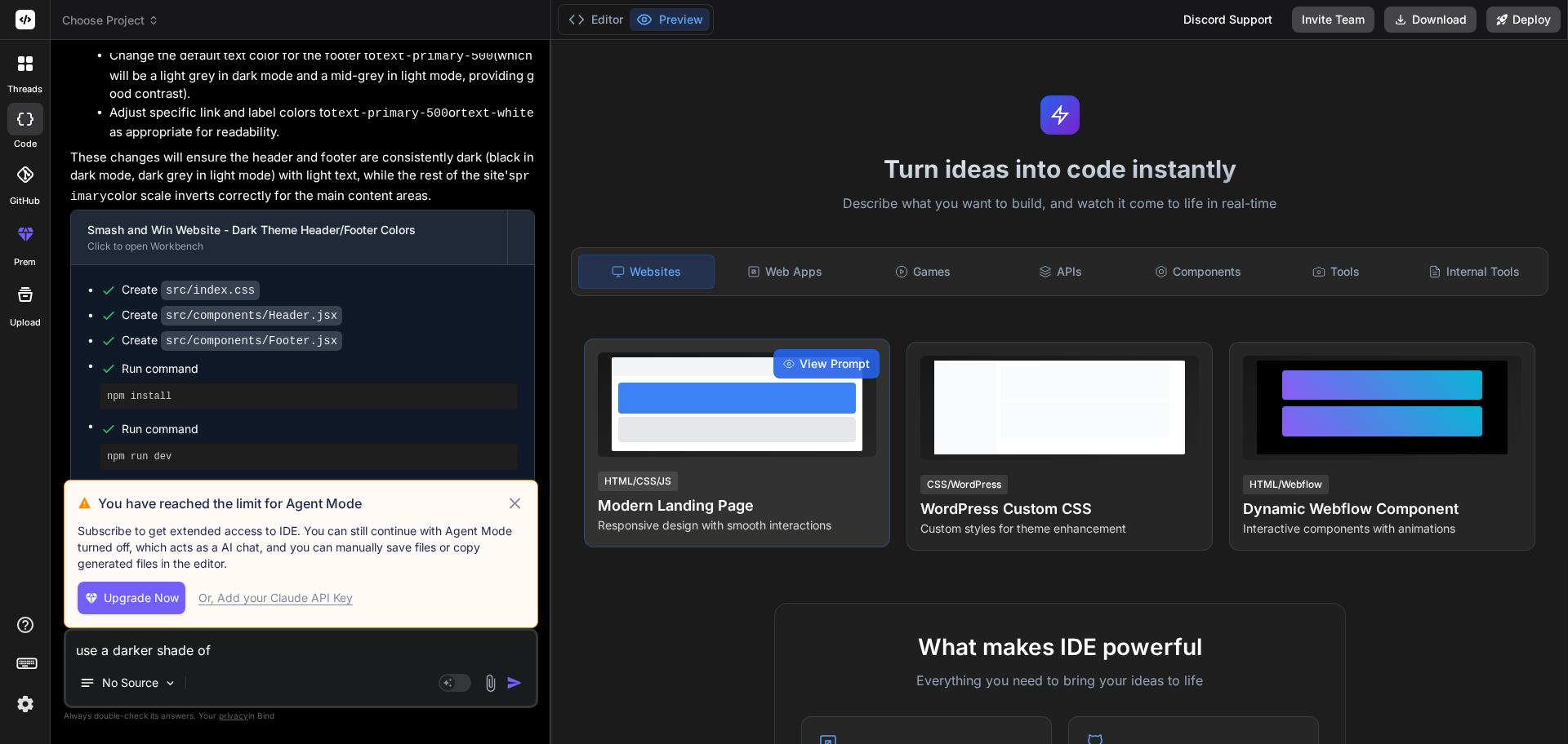
scroll to position [2054, 0]
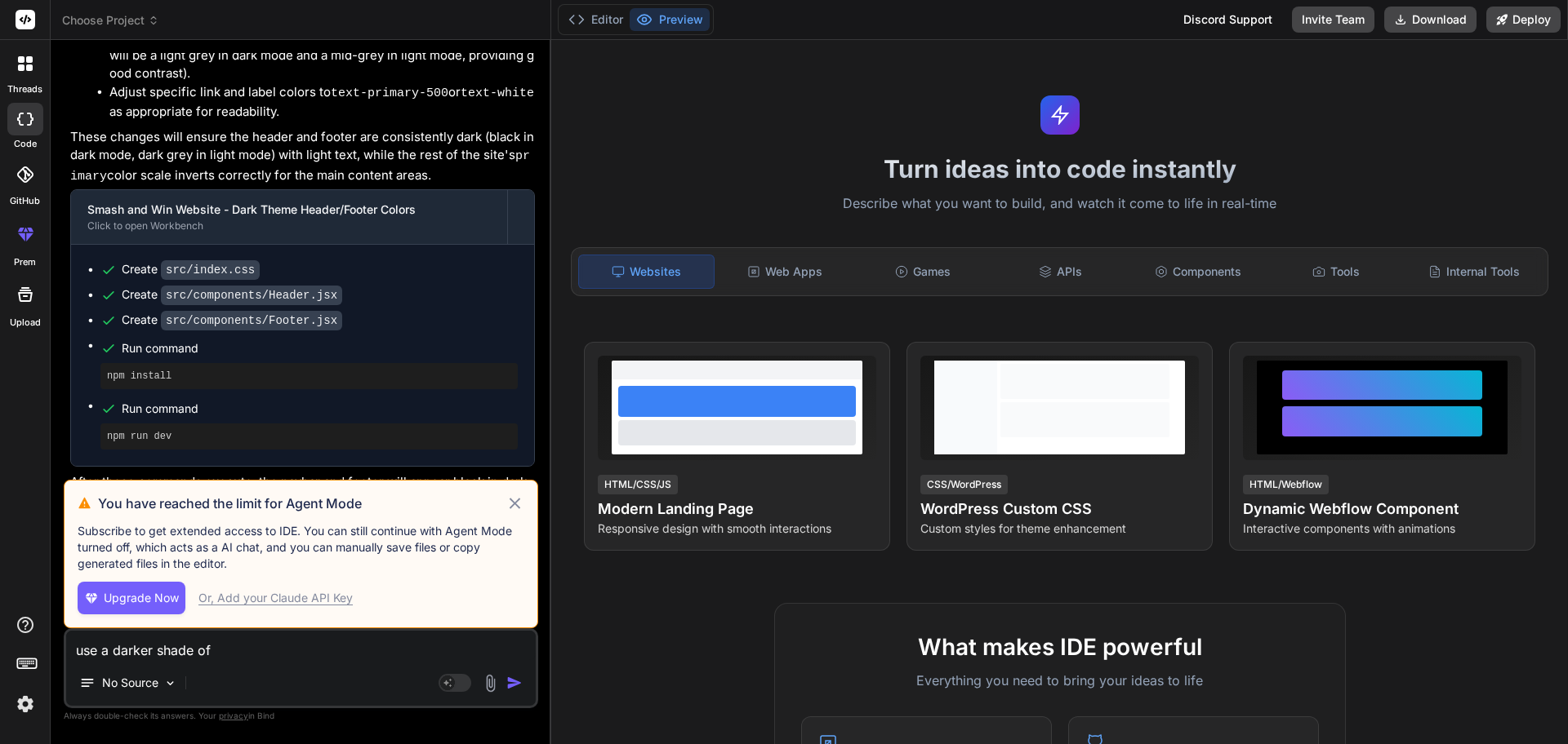
click at [514, 507] on icon at bounding box center [515, 504] width 19 height 20
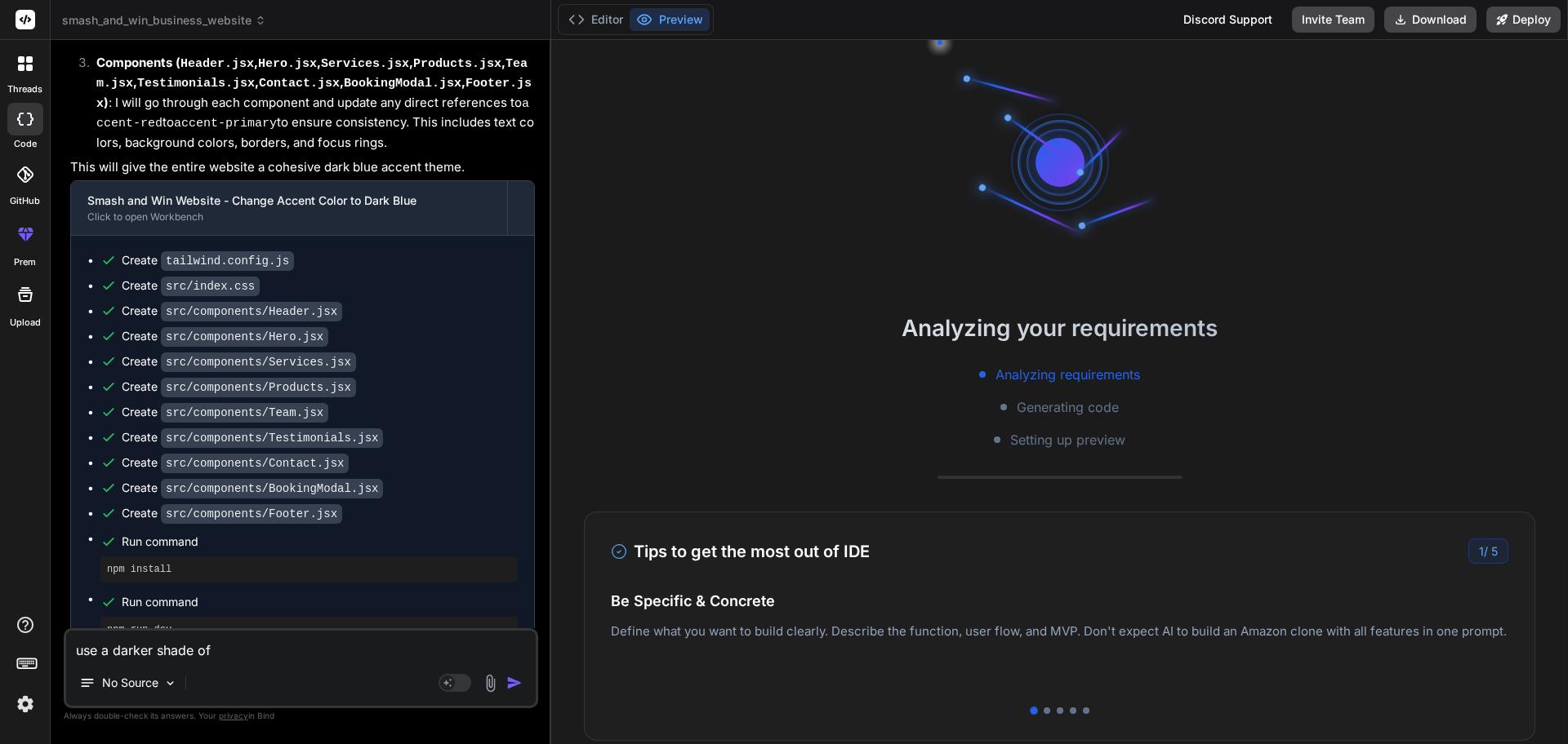
scroll to position [3296, 0]
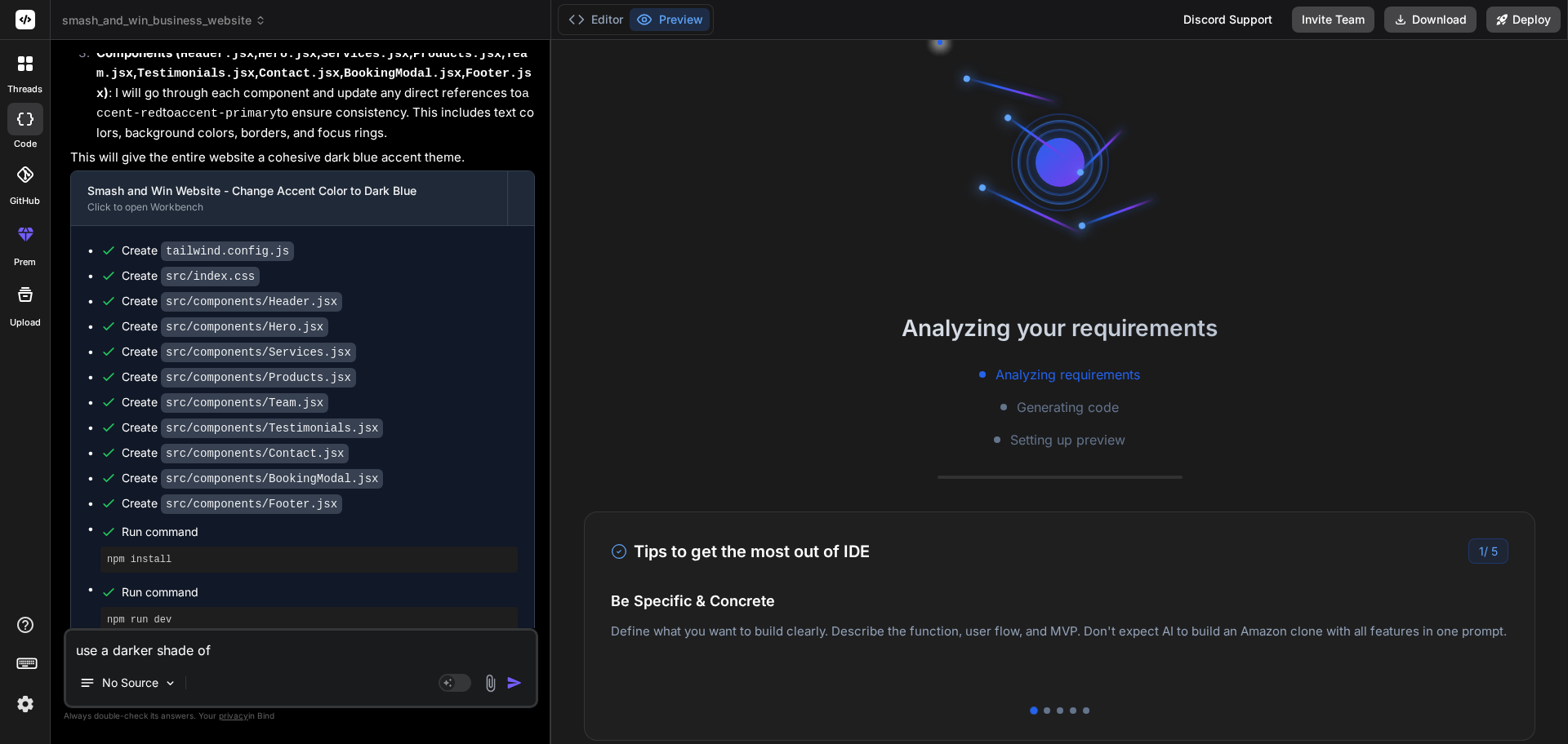
type textarea "x"
click at [243, 656] on textarea "use a darker shade of" at bounding box center [301, 646] width 470 height 29
type textarea "use a darker shade of b"
type textarea "x"
type textarea "use a darker shade of bl"
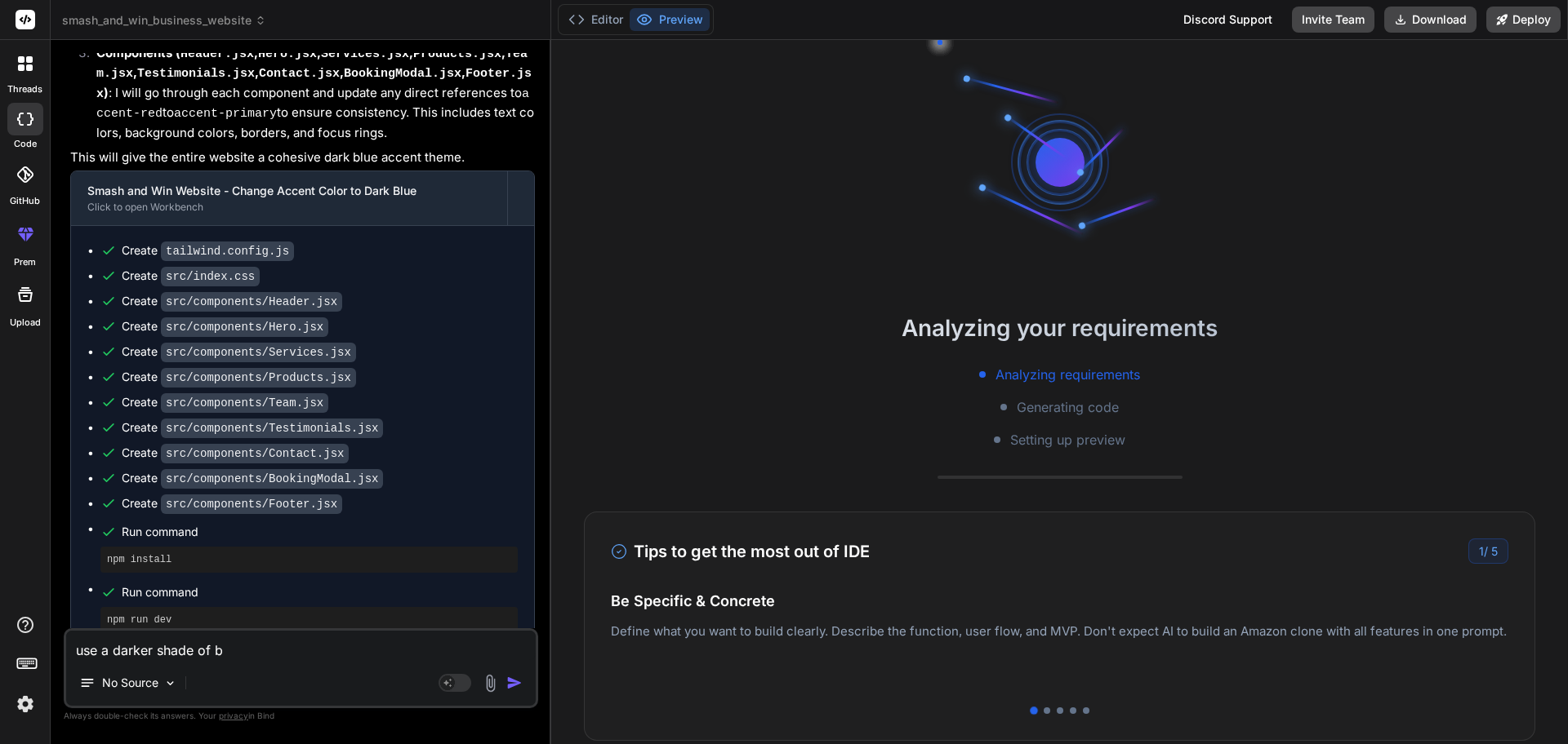
type textarea "x"
type textarea "use a darker shade of blu"
type textarea "x"
type textarea "use a darker shade of blue"
type textarea "x"
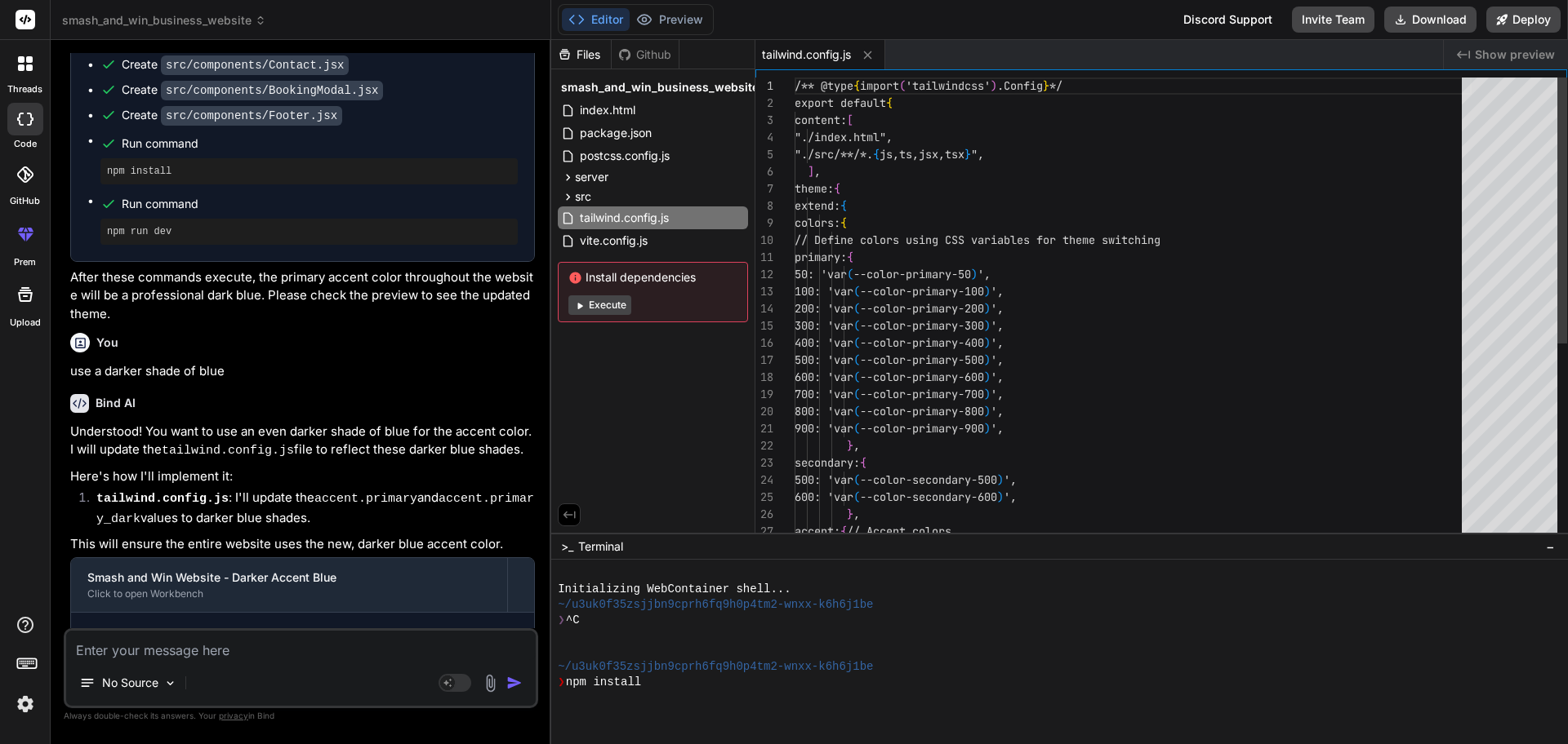
scroll to position [62, 0]
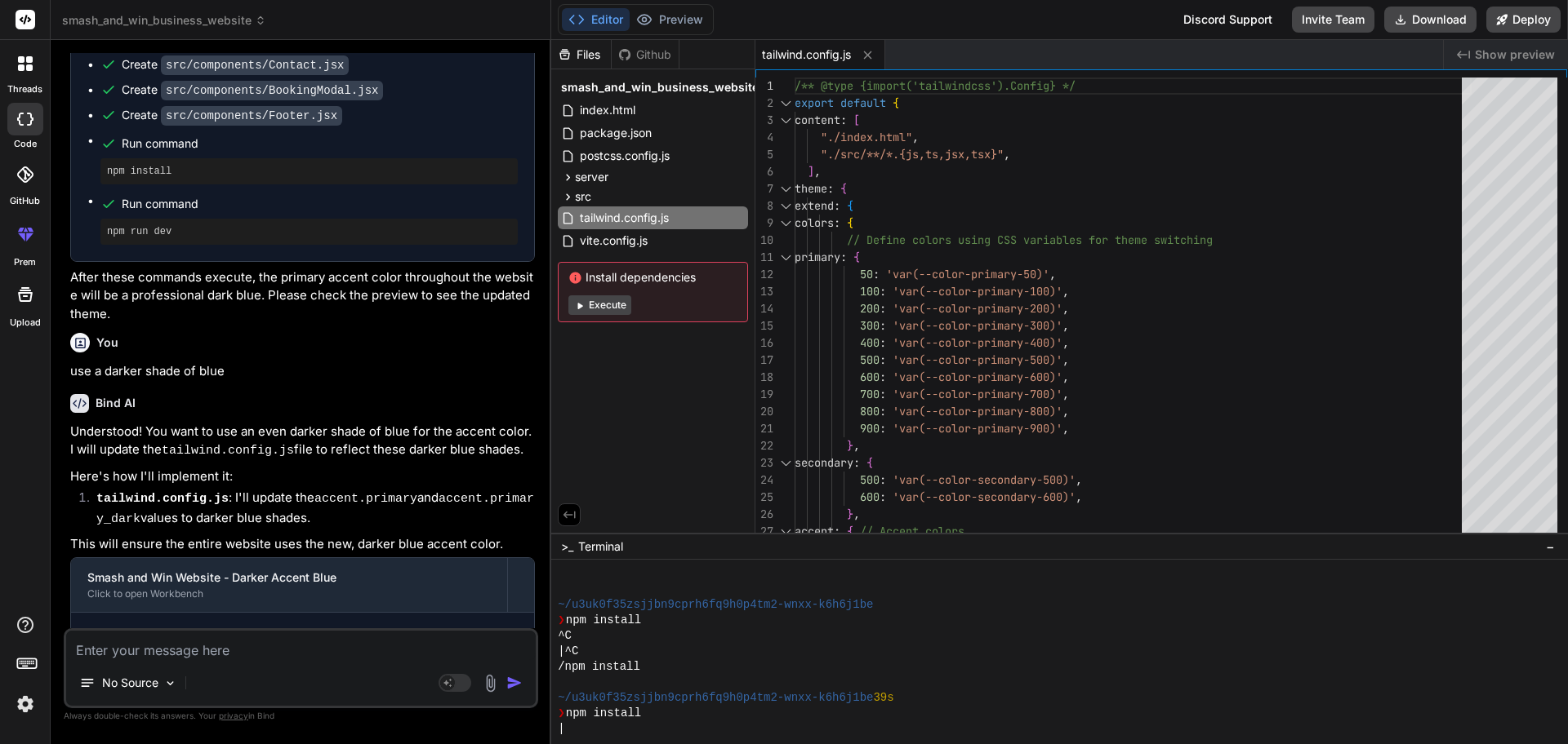
type textarea "x"
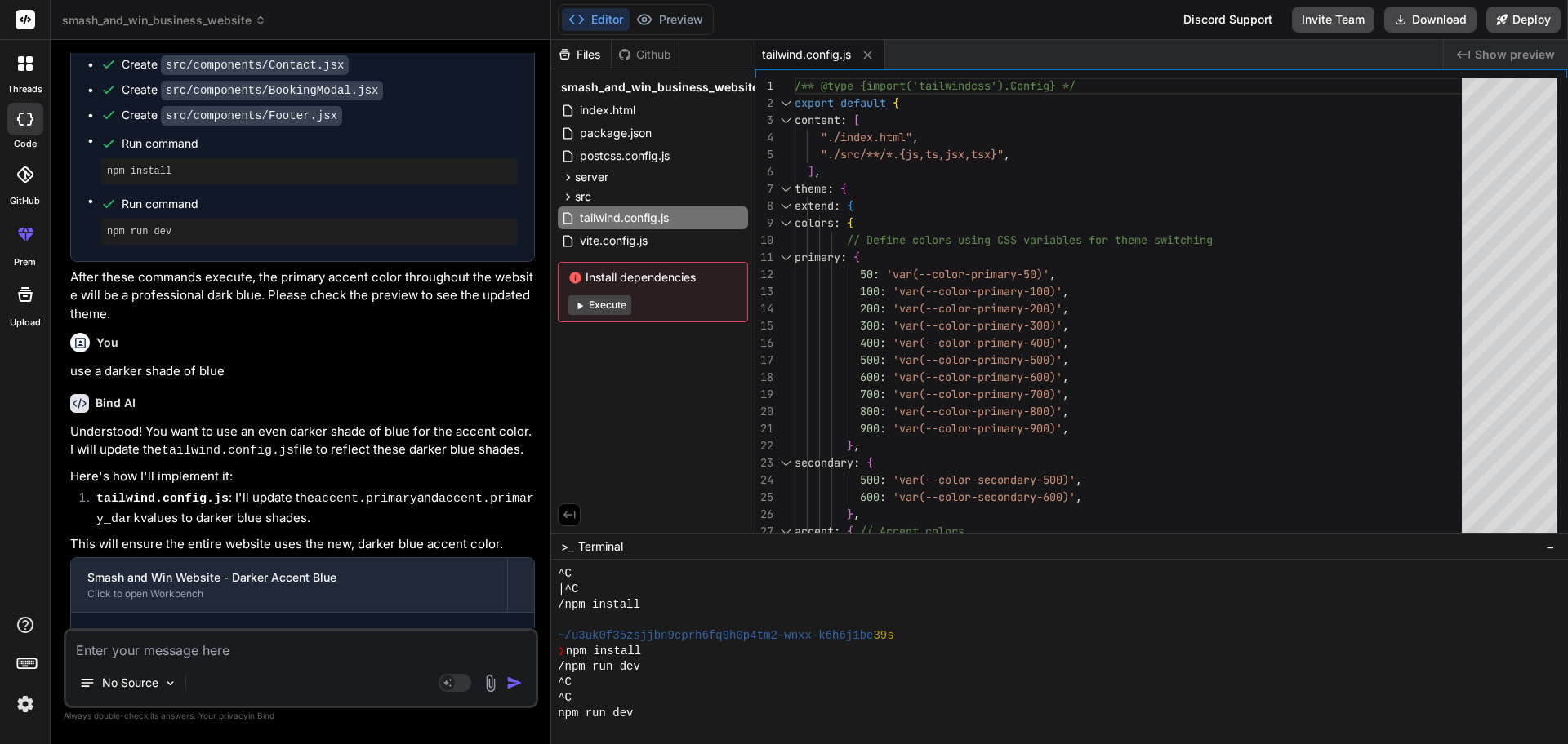
scroll to position [3795, 0]
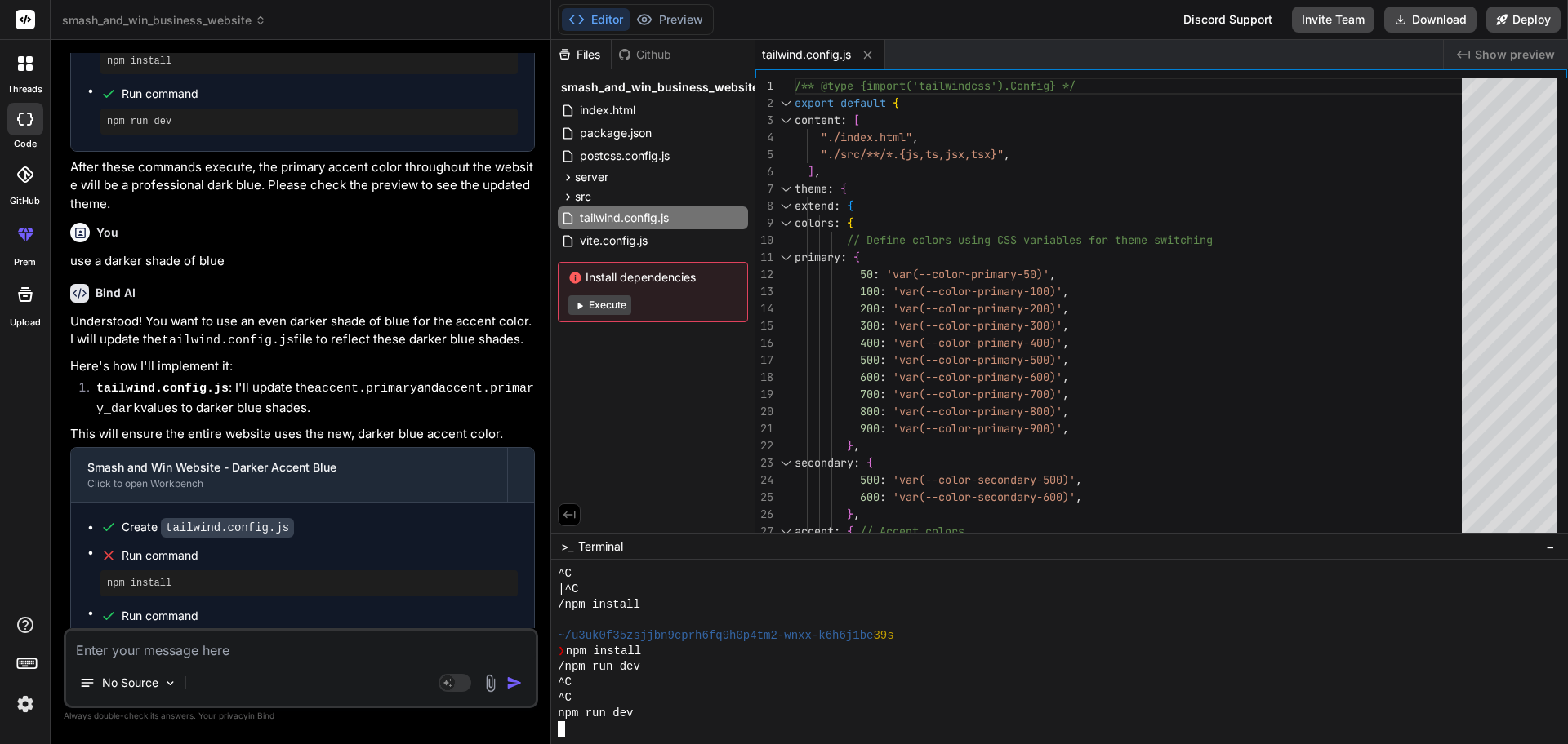
click at [736, 720] on div "npm run dev" at bounding box center [1051, 714] width 988 height 16
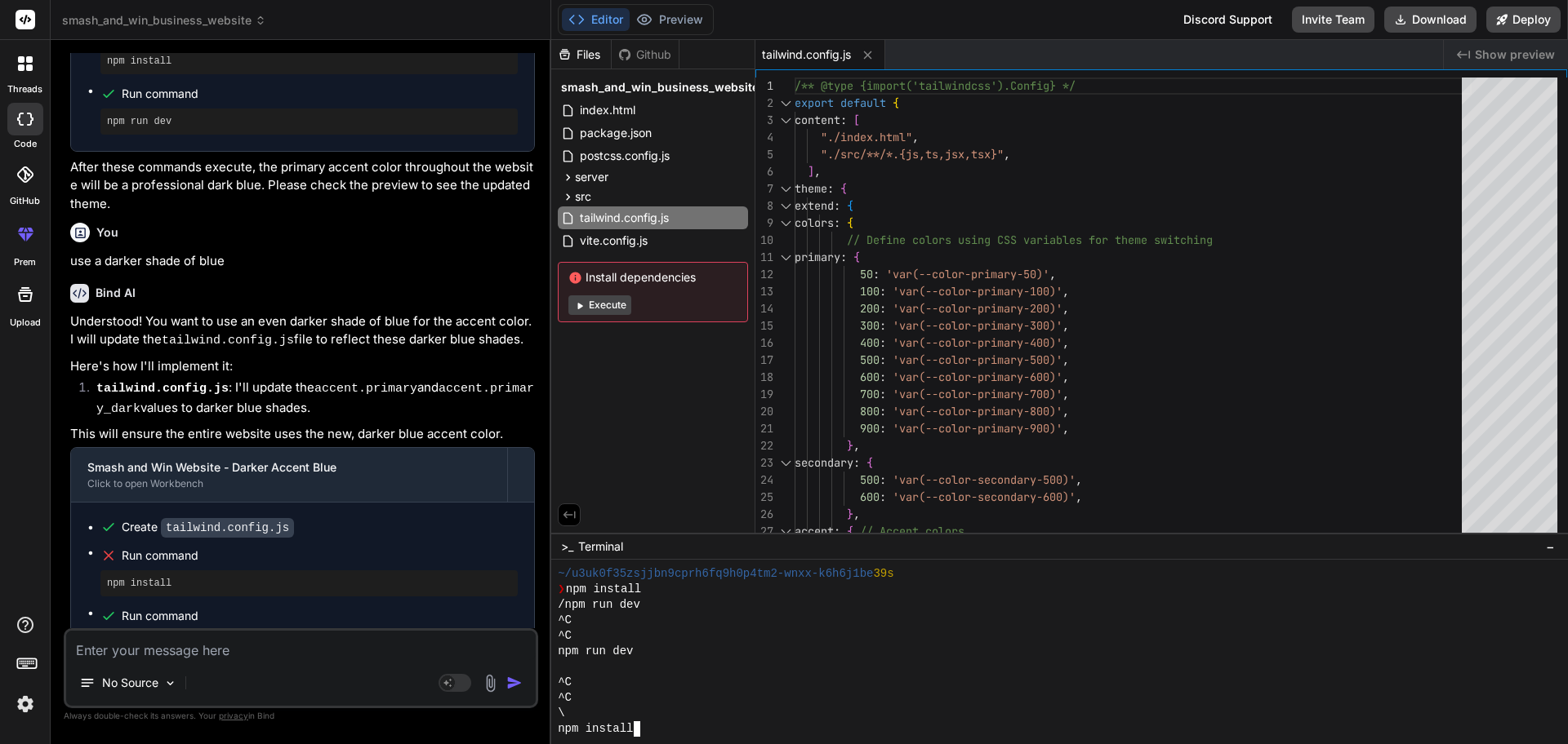
scroll to position [202, 0]
click at [1552, 541] on span "−" at bounding box center [1550, 547] width 9 height 16
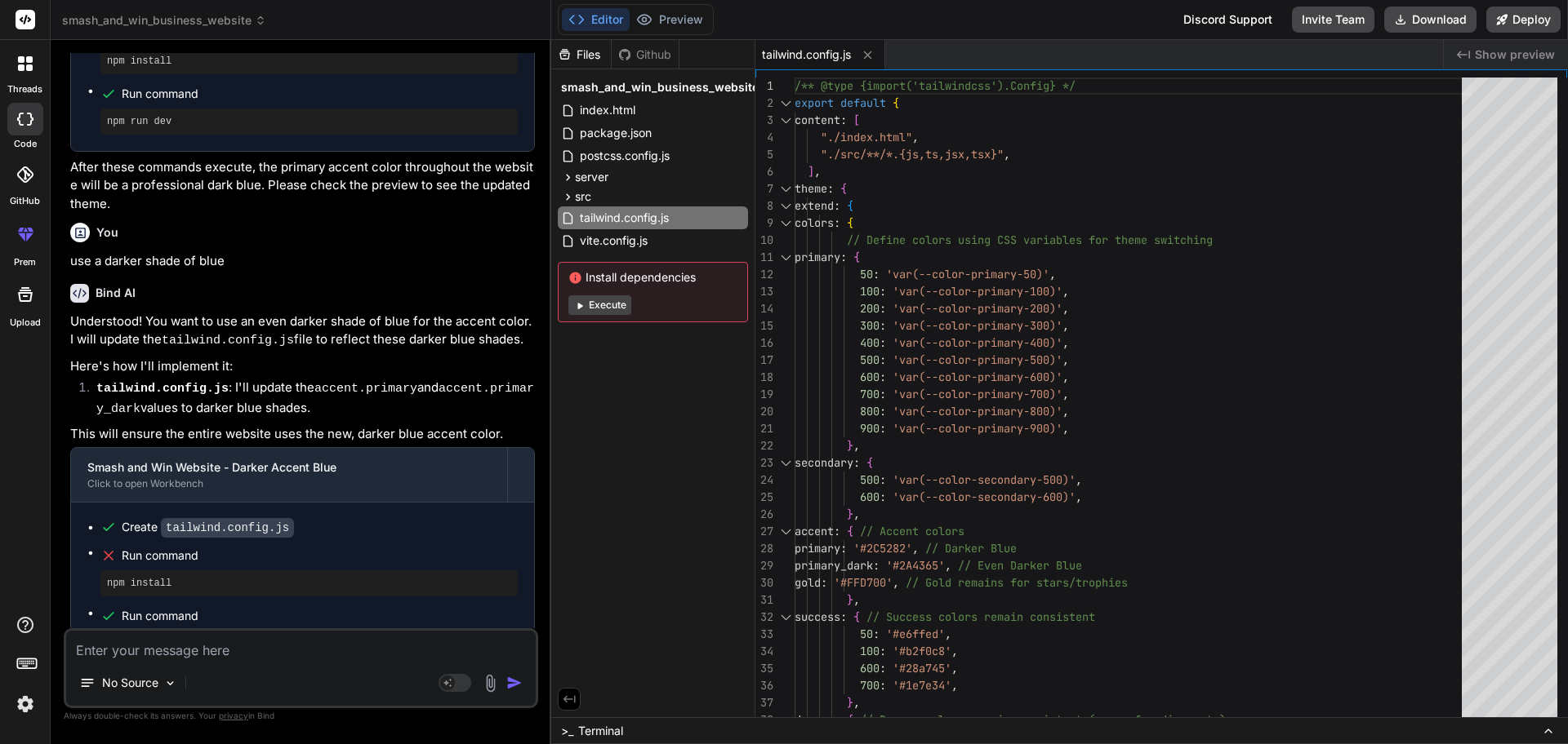
click at [1543, 723] on button at bounding box center [1548, 732] width 20 height 20
click at [1546, 726] on icon at bounding box center [1548, 732] width 13 height 13
click at [1547, 734] on icon at bounding box center [1548, 732] width 13 height 13
click at [1552, 732] on icon at bounding box center [1548, 732] width 13 height 13
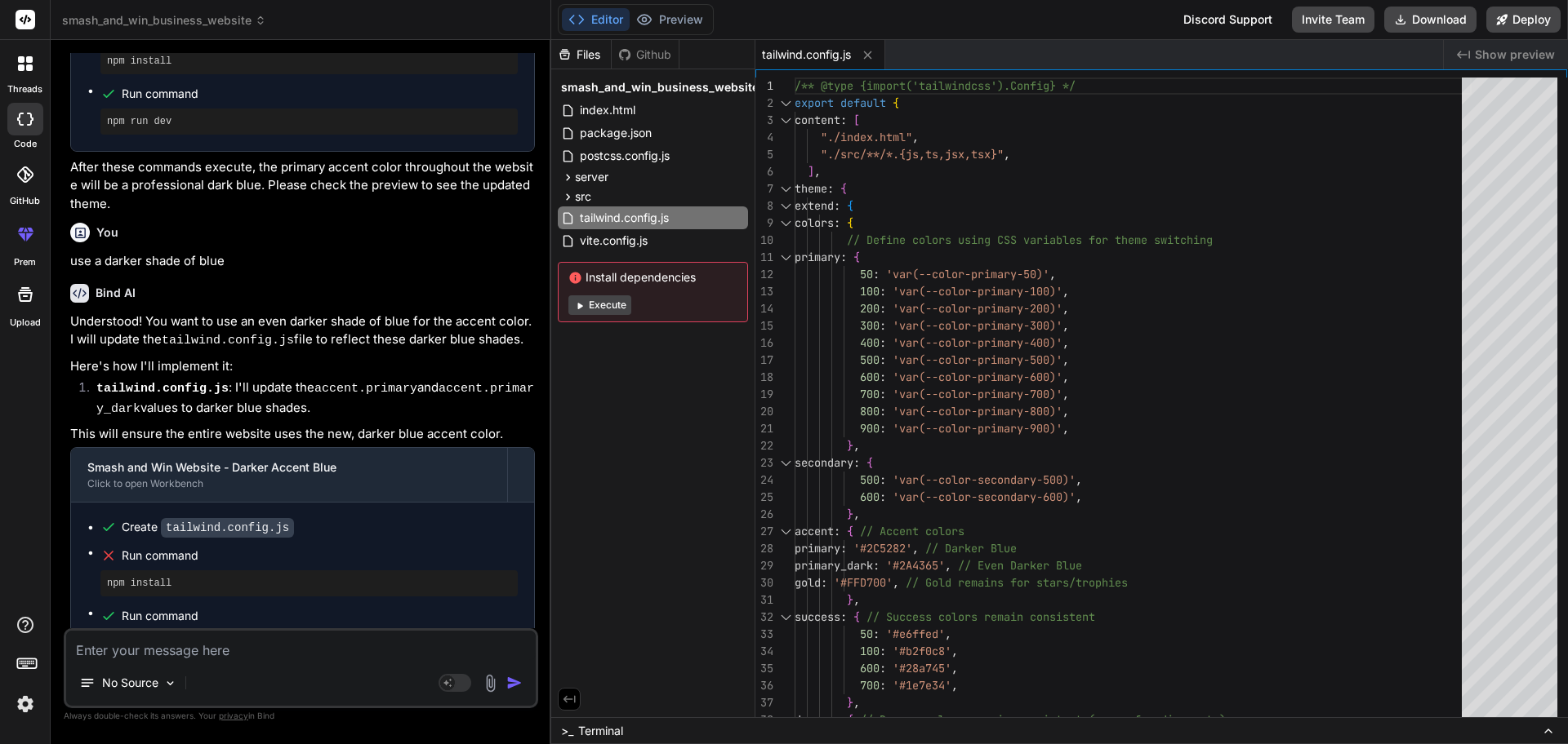
click at [1548, 731] on icon at bounding box center [1548, 732] width 13 height 13
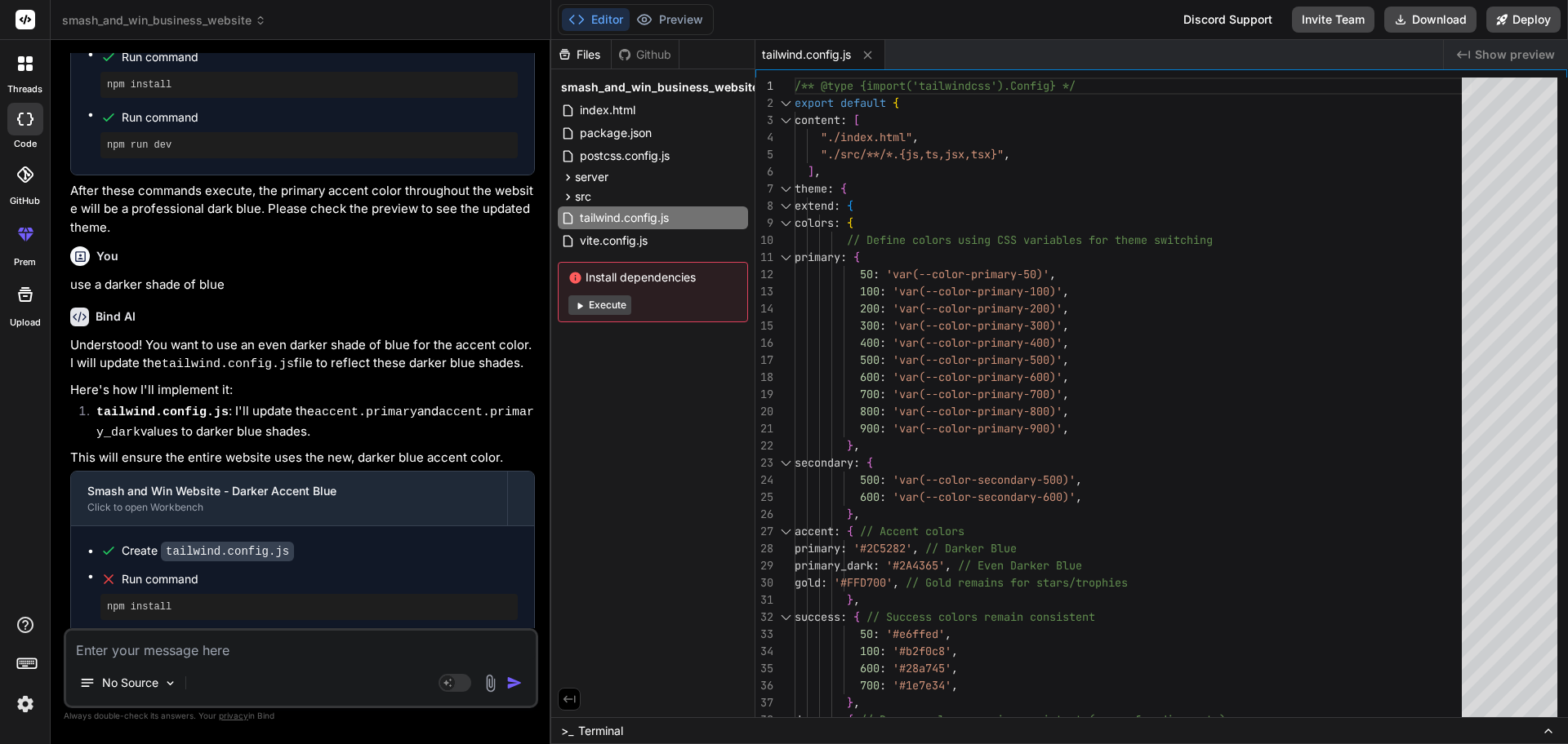
scroll to position [3795, 0]
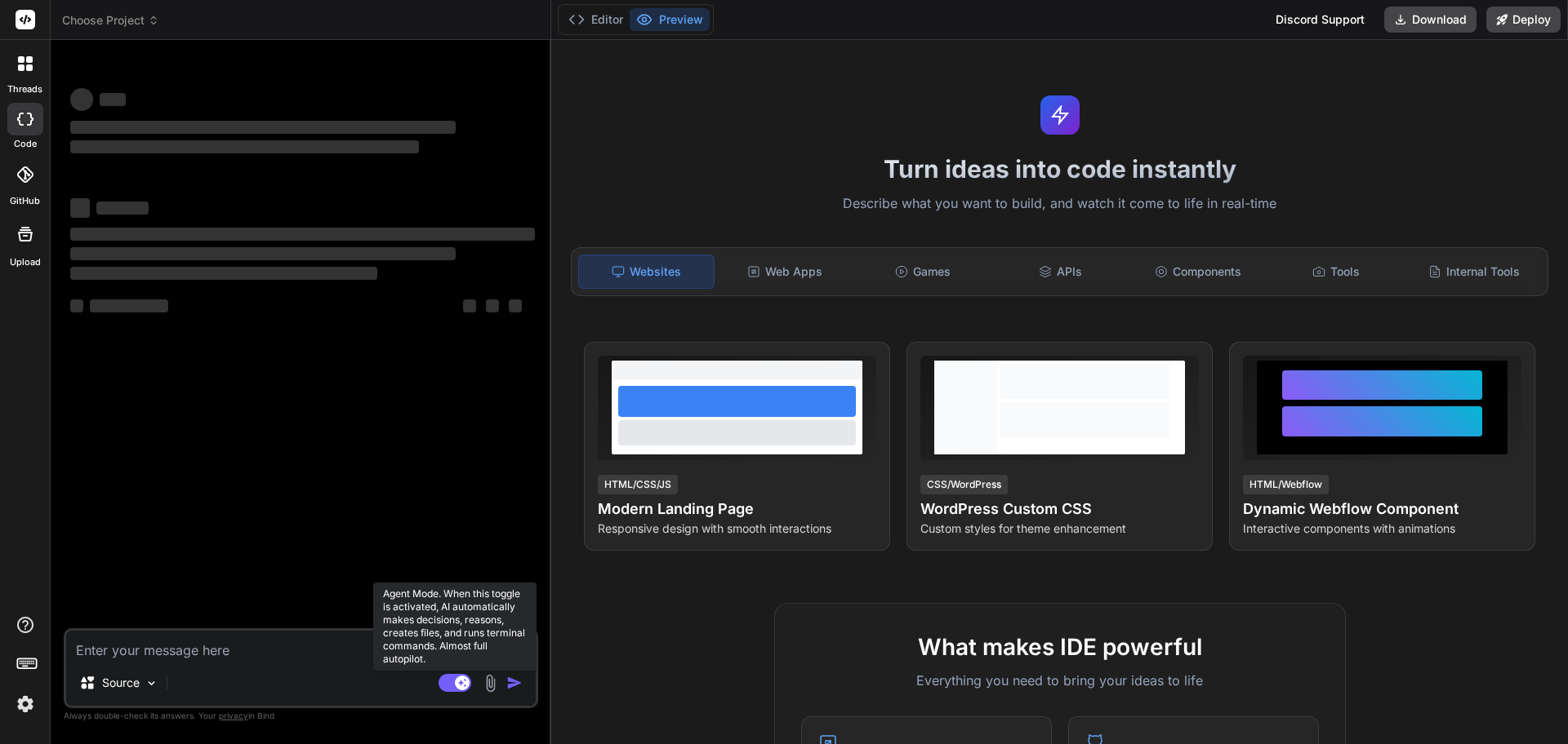
click at [455, 683] on rect at bounding box center [455, 683] width 33 height 18
click at [266, 646] on textarea at bounding box center [301, 646] width 470 height 29
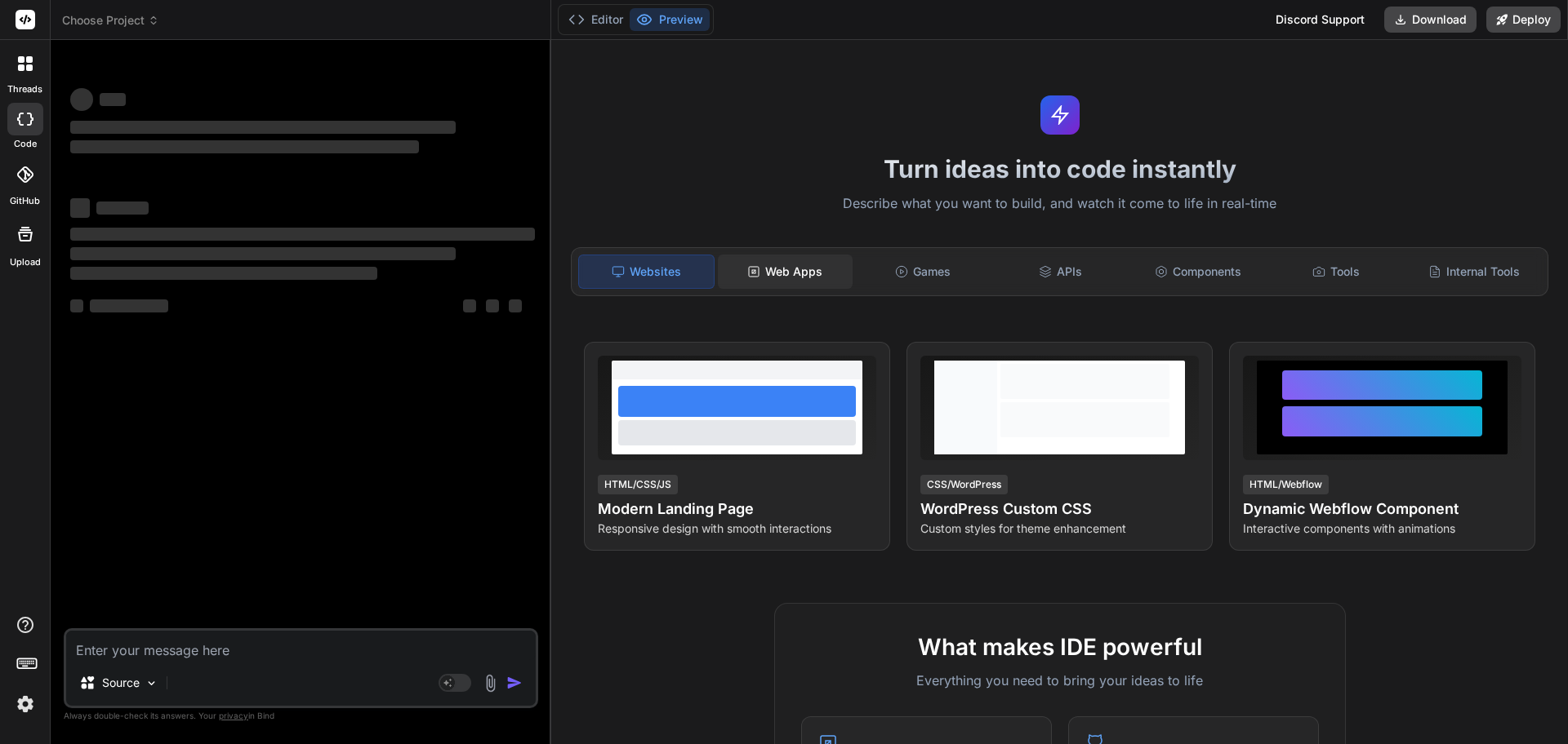
click at [770, 273] on div "Web Apps" at bounding box center [785, 272] width 134 height 34
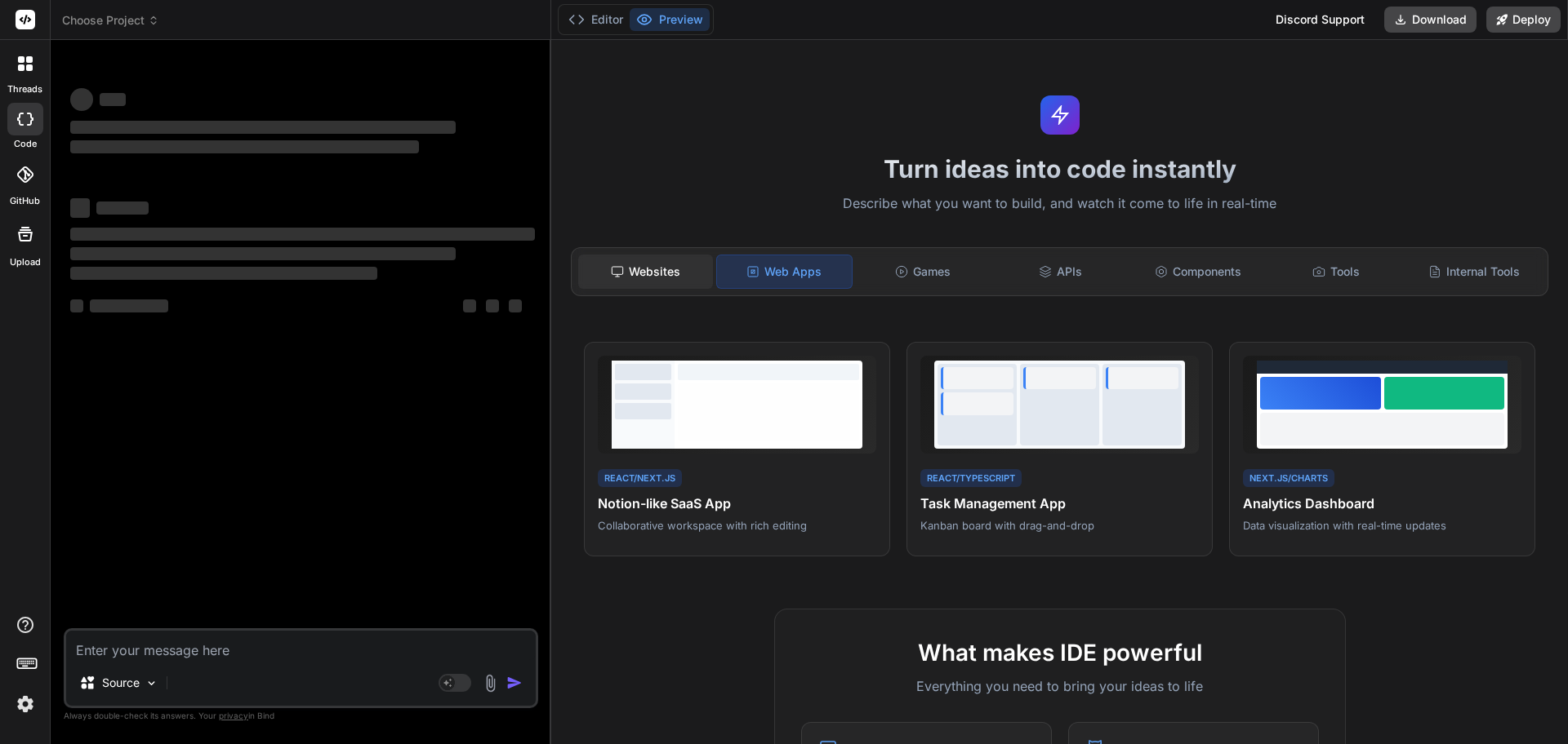
click at [679, 261] on div "Websites" at bounding box center [645, 272] width 134 height 34
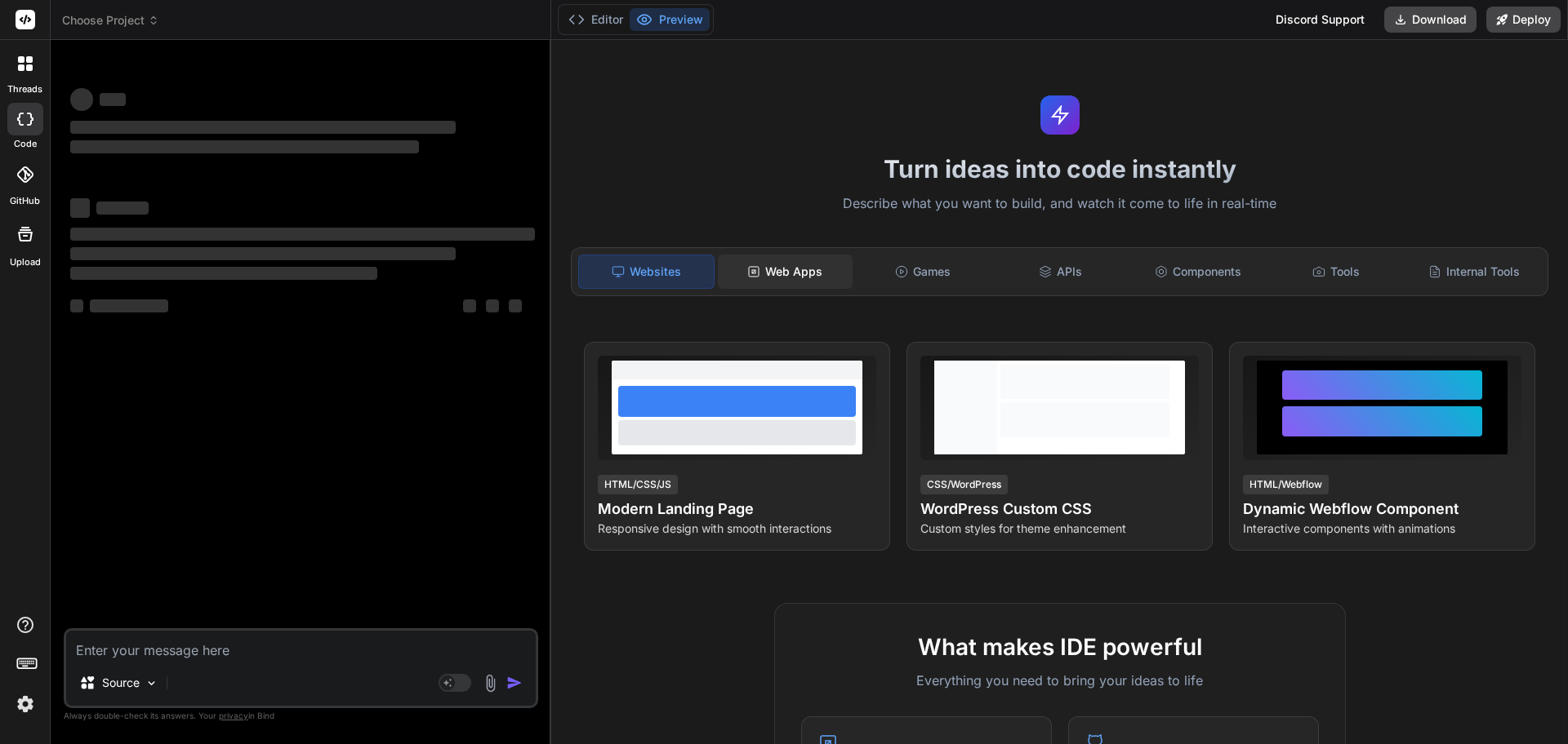
click at [766, 279] on div "Web Apps" at bounding box center [785, 272] width 134 height 34
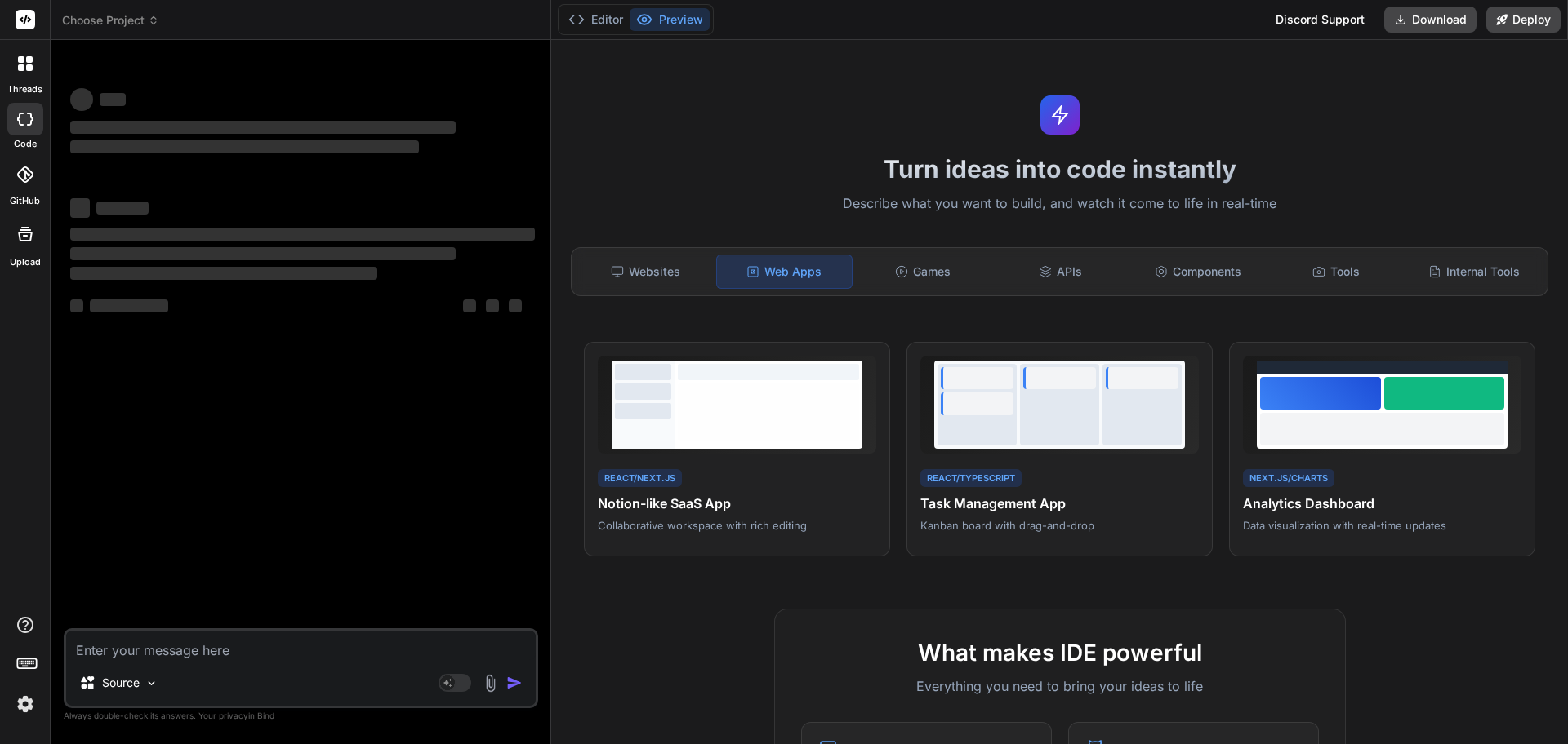
click at [931, 289] on div "Websites Web Apps Games APIs Components Tools Internal Tools" at bounding box center [1059, 272] width 977 height 49
click at [923, 271] on div "Games" at bounding box center [923, 272] width 134 height 34
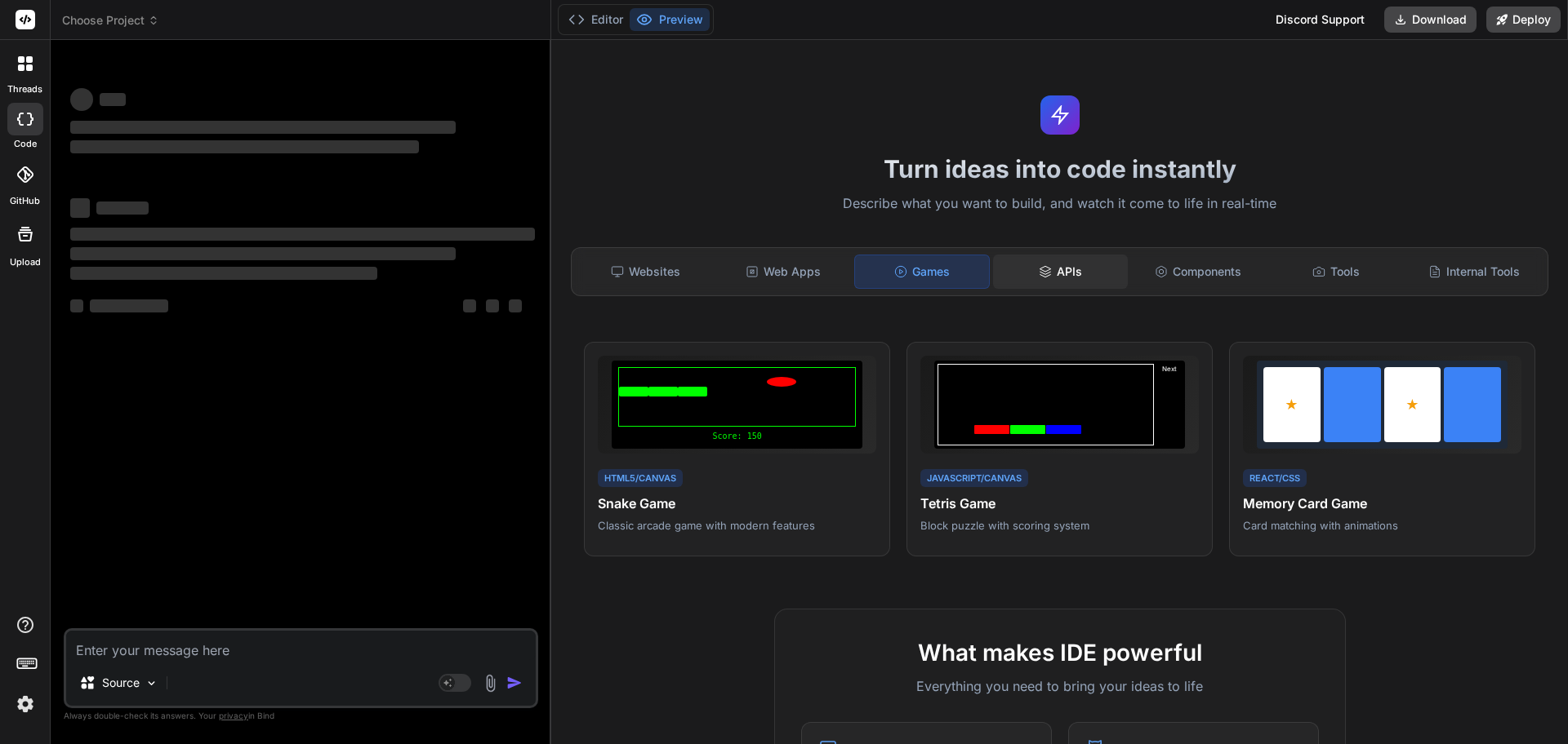
click at [1029, 270] on div "APIs" at bounding box center [1060, 272] width 134 height 34
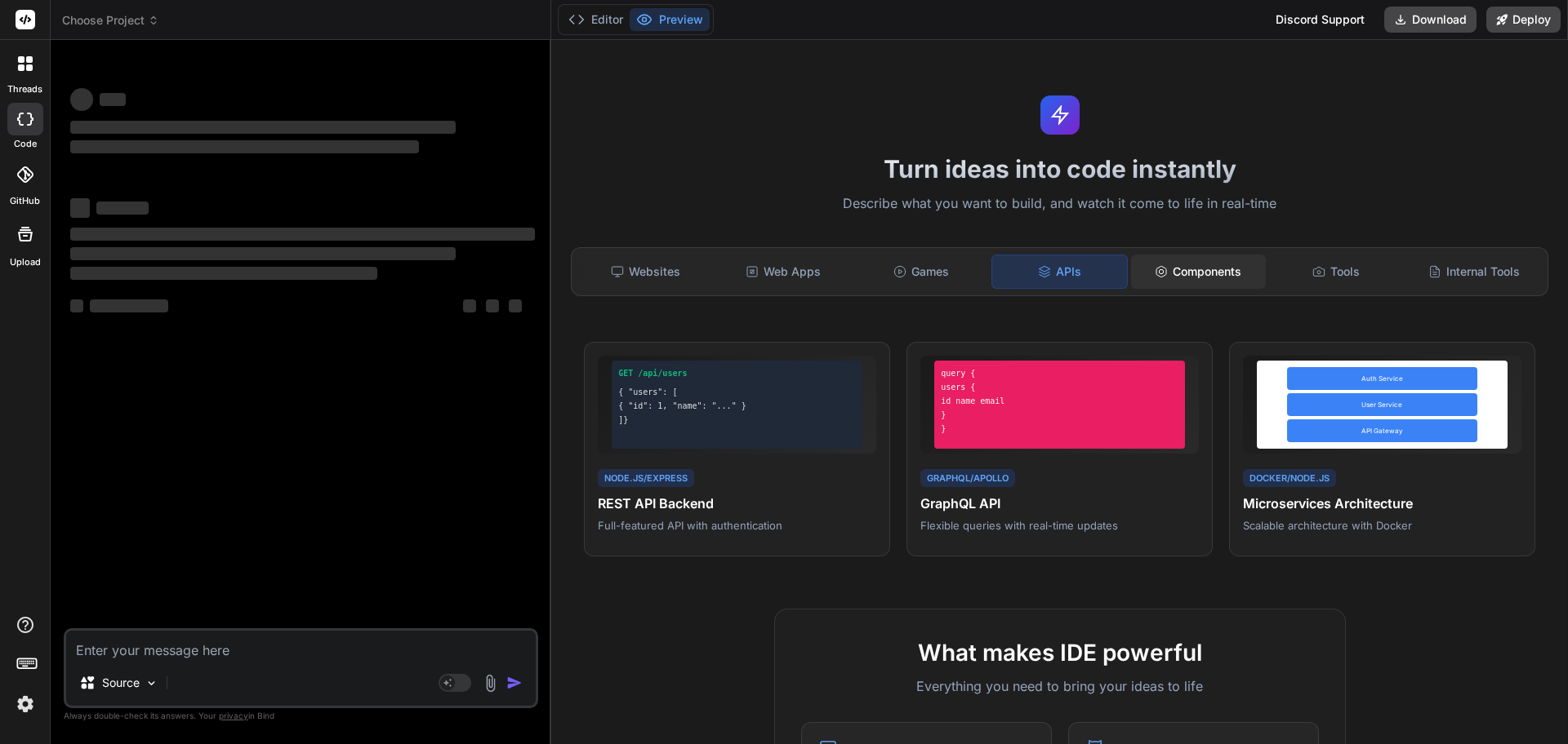
click at [1175, 277] on div "Components" at bounding box center [1198, 272] width 134 height 34
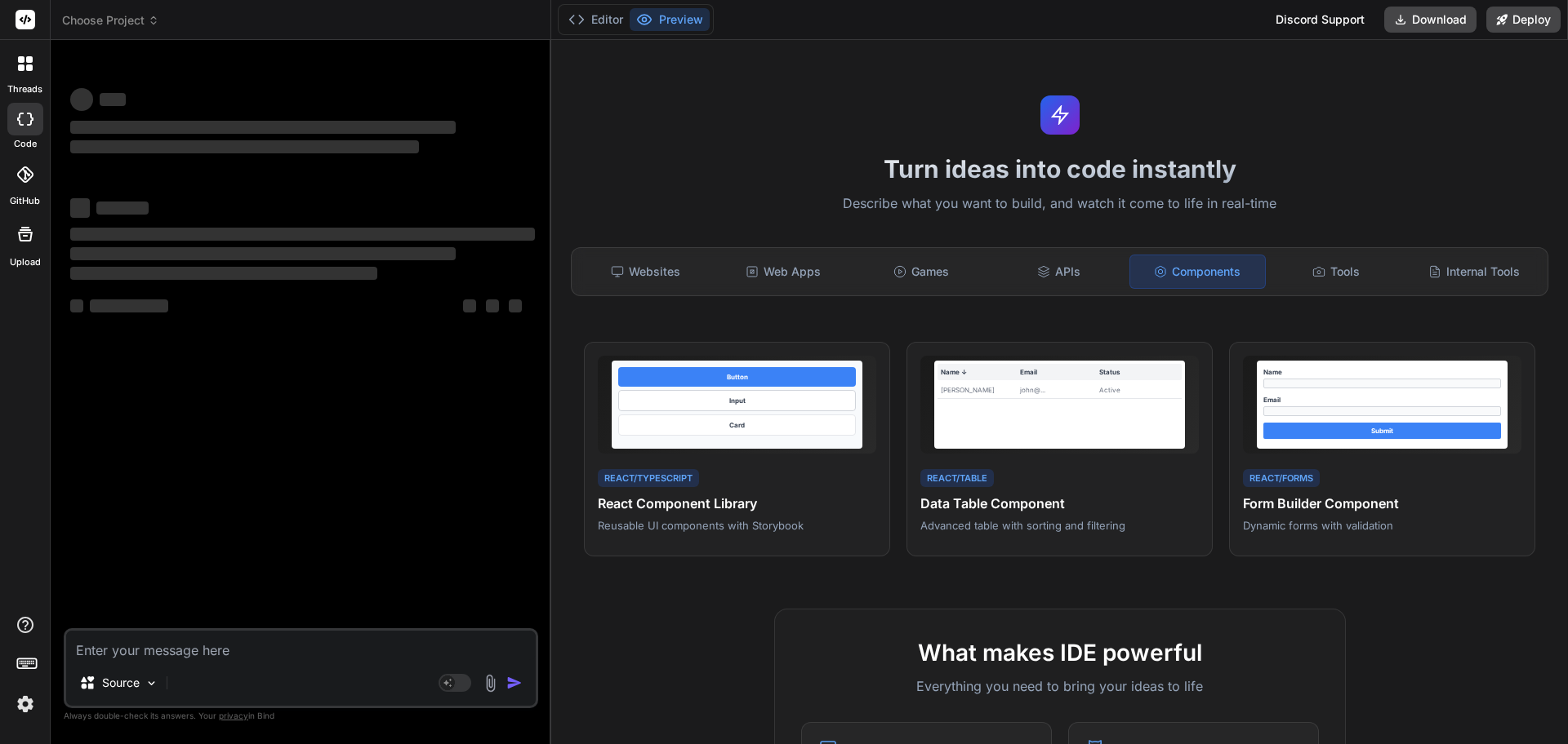
click at [1079, 252] on div "Websites Web Apps Games APIs Components Tools Internal Tools" at bounding box center [1059, 272] width 977 height 49
click at [1079, 259] on div "APIs" at bounding box center [1058, 272] width 134 height 34
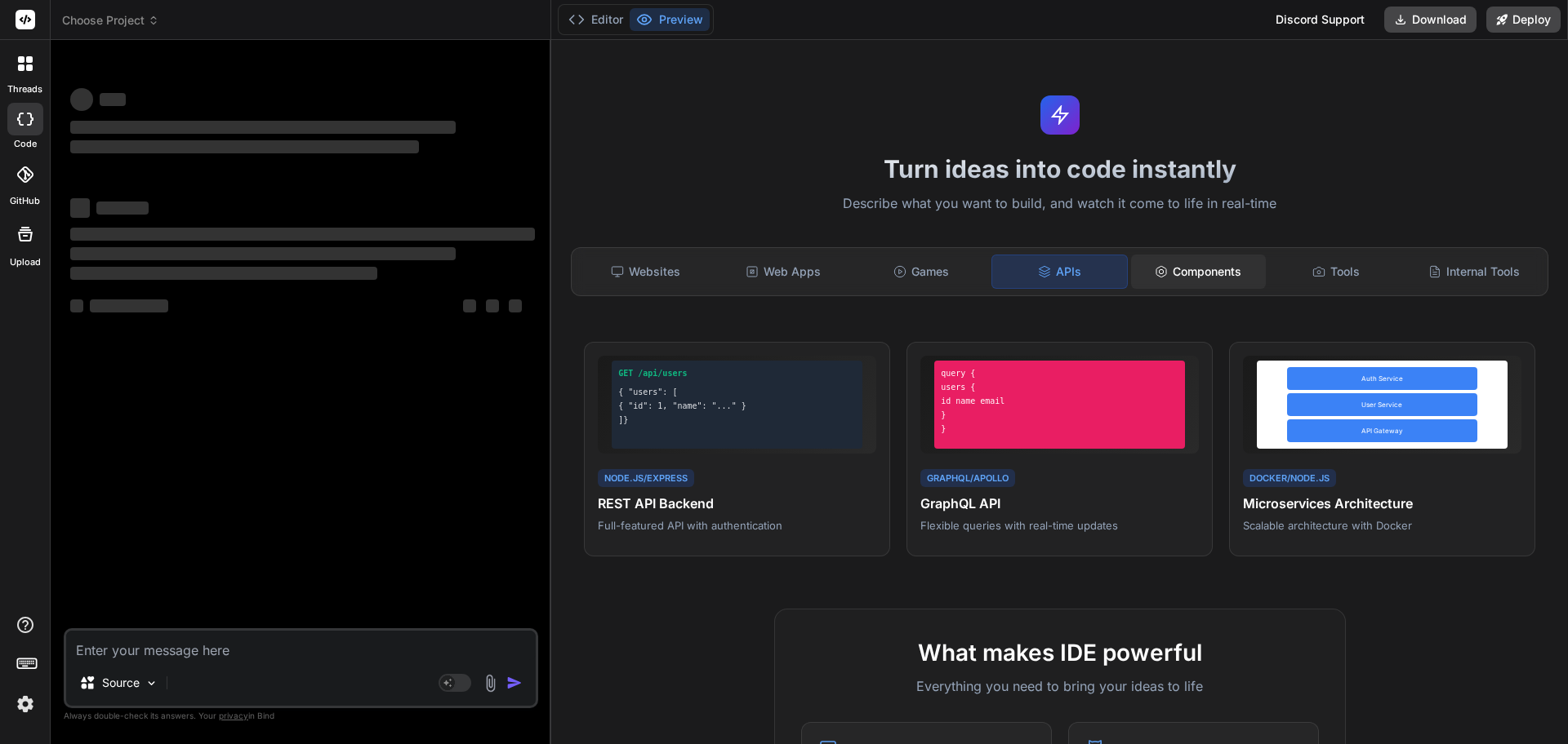
click at [1168, 270] on div "Components" at bounding box center [1198, 272] width 134 height 34
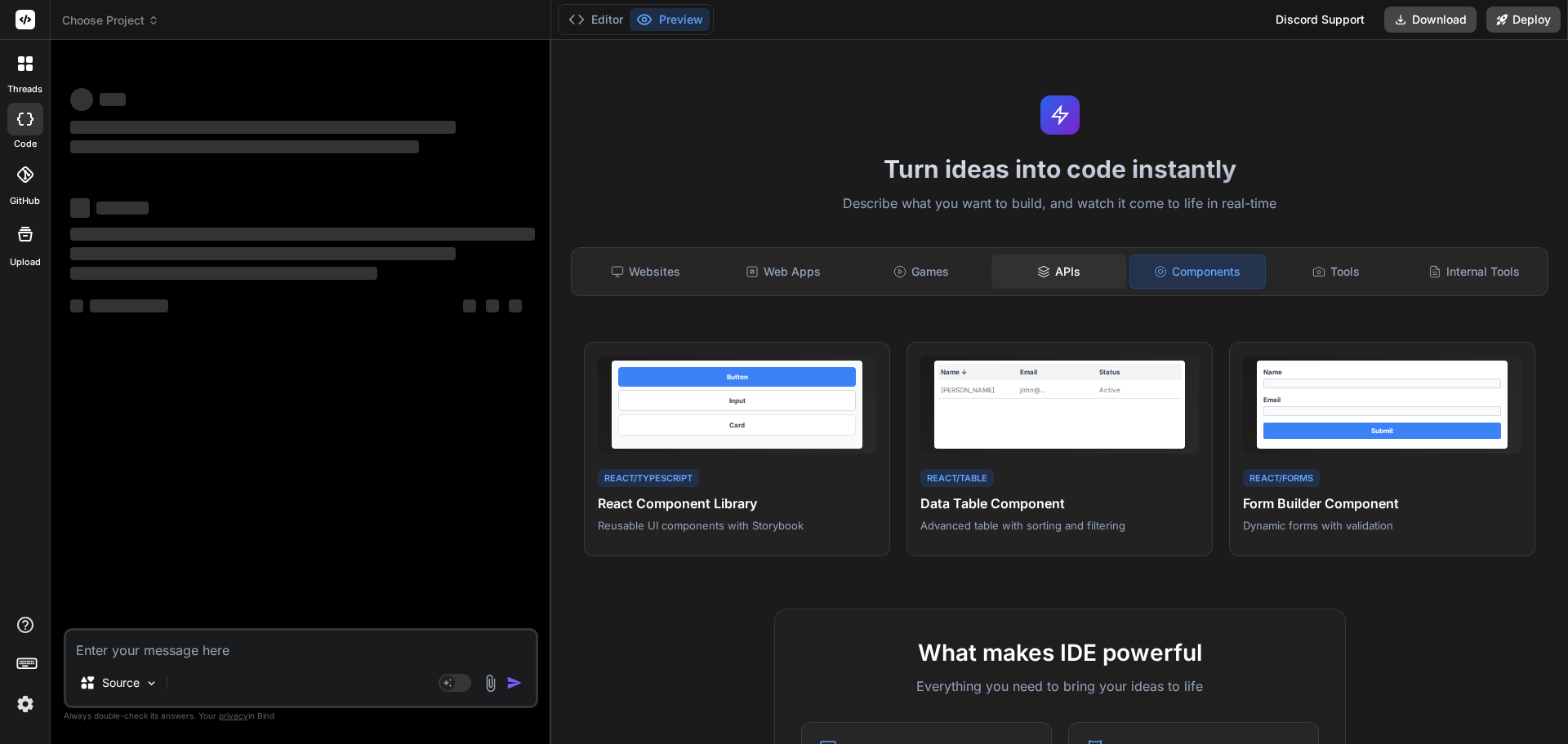
click at [1092, 273] on div "APIs" at bounding box center [1058, 272] width 134 height 34
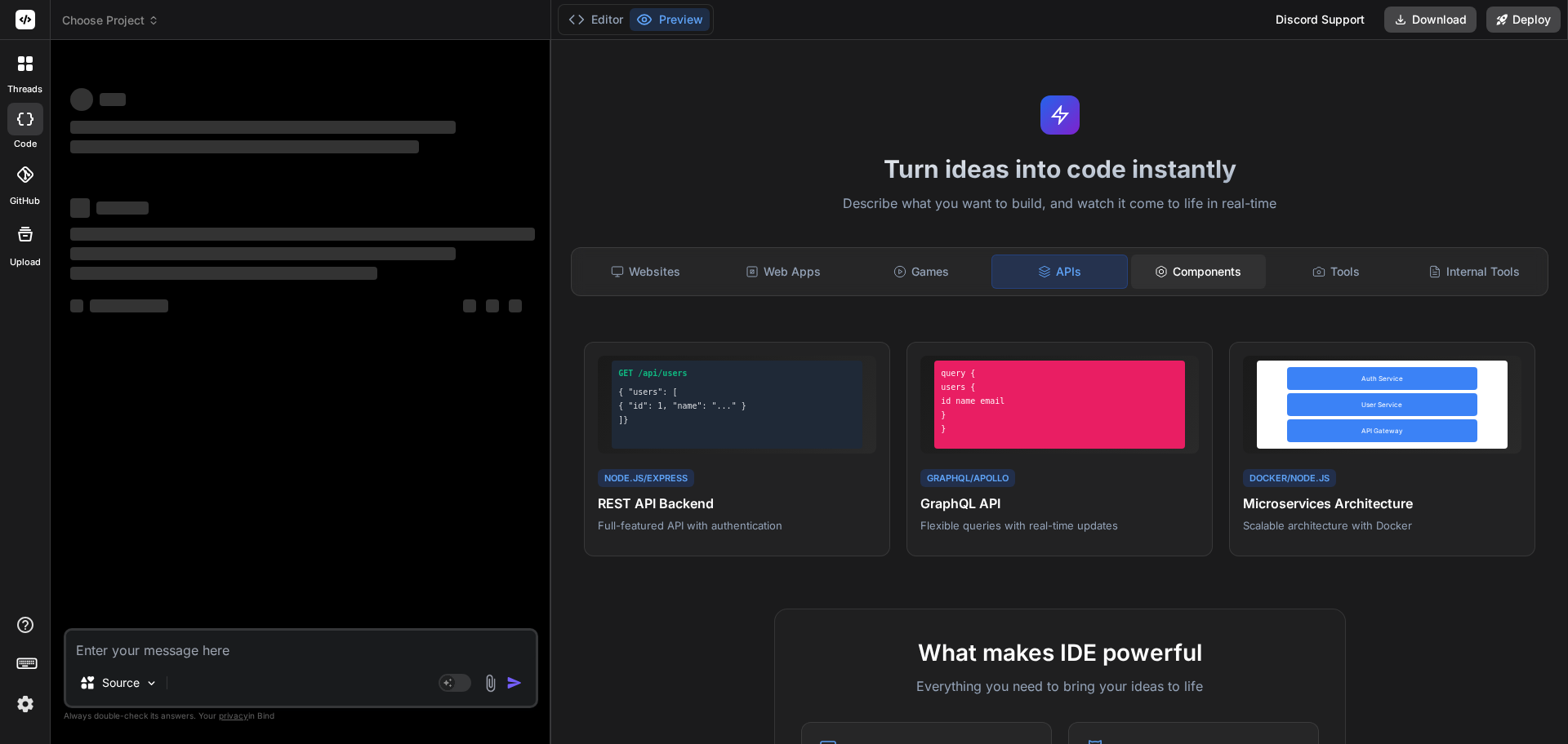
click at [1188, 266] on div "Components" at bounding box center [1198, 272] width 134 height 34
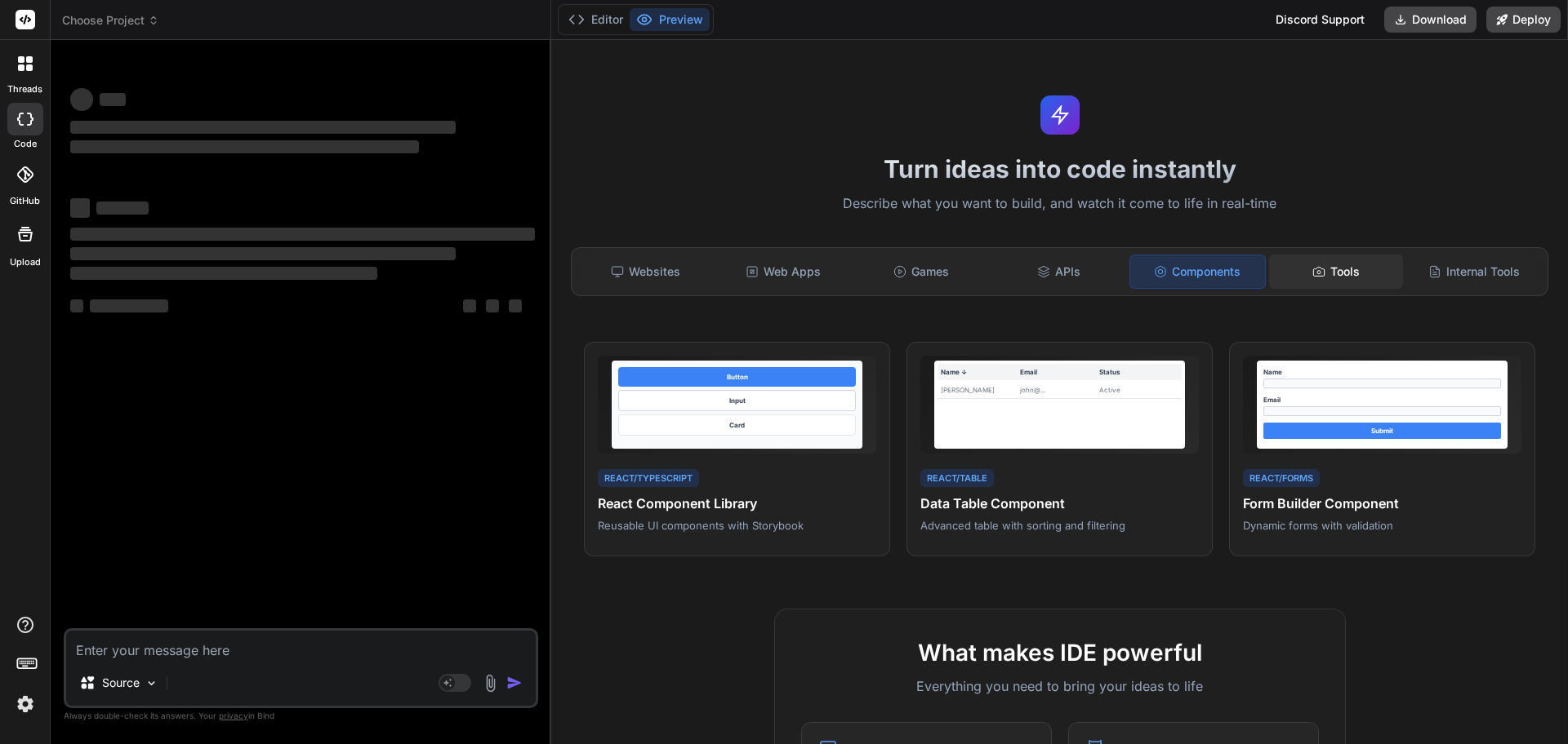
click at [1312, 270] on icon at bounding box center [1319, 272] width 13 height 13
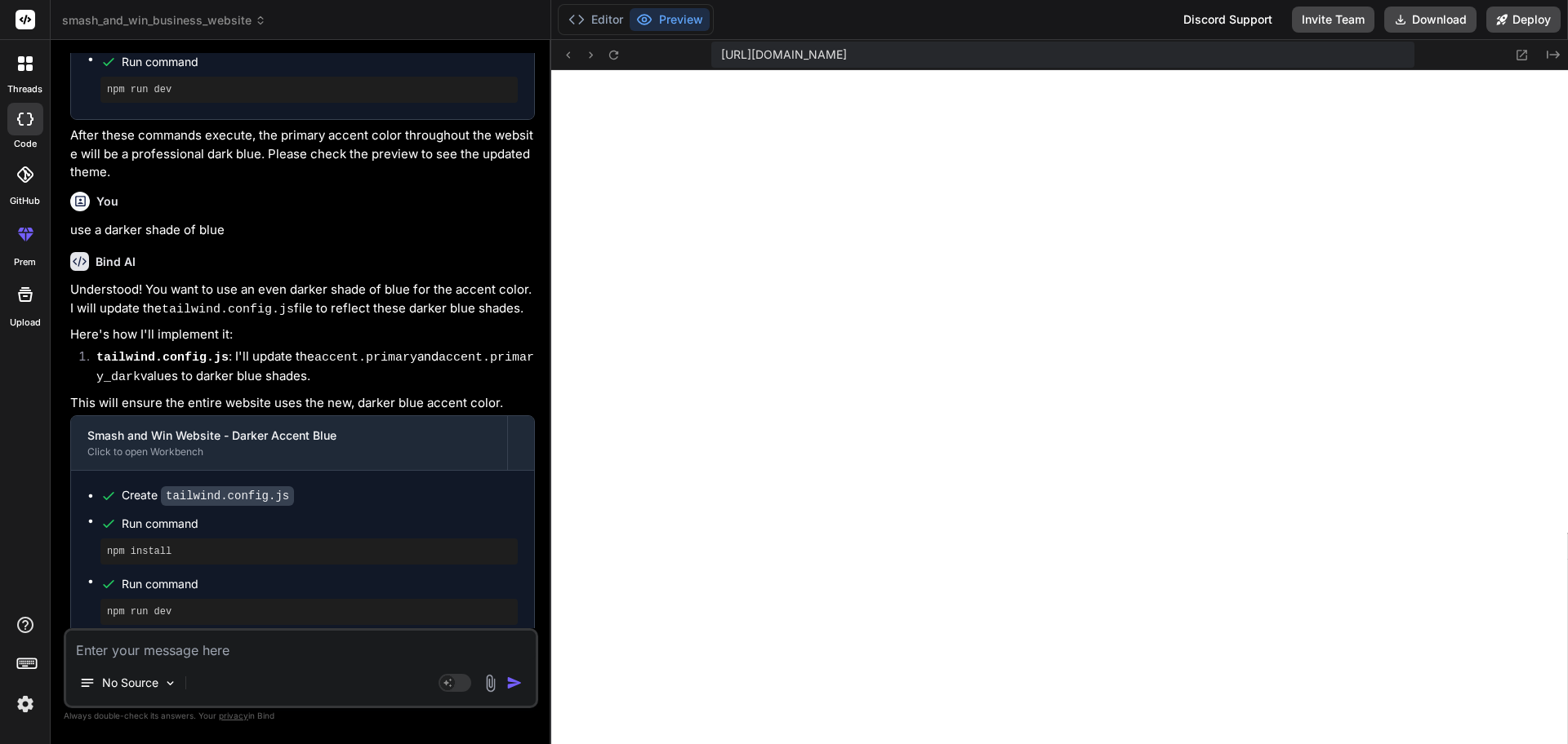
scroll to position [497, 0]
click at [17, 179] on icon at bounding box center [25, 175] width 16 height 16
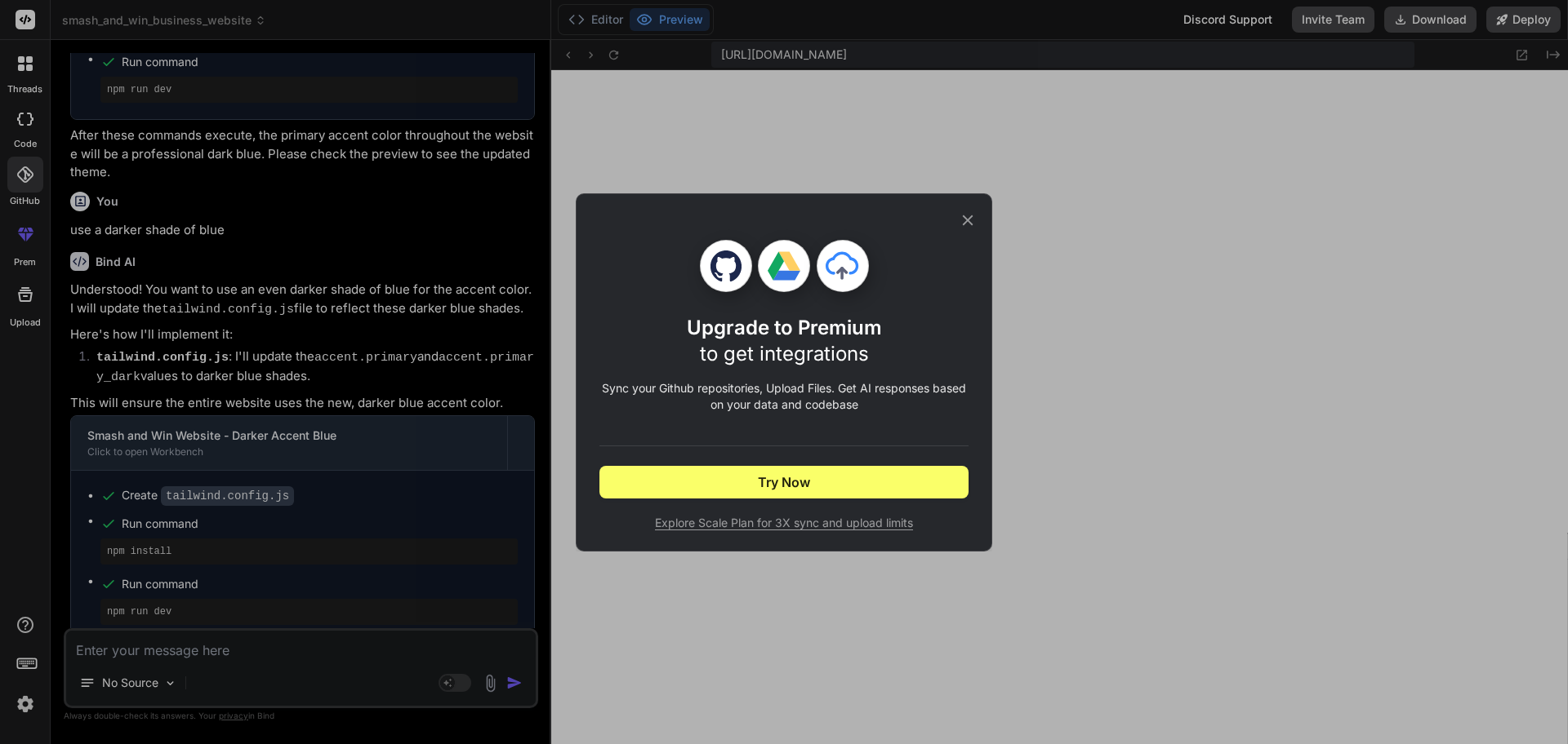
click at [983, 212] on div "Upgrade to Premium to get integrations Sync your Github repositories, Upload Fi…" at bounding box center [784, 372] width 416 height 358
click at [974, 219] on icon at bounding box center [967, 220] width 18 height 18
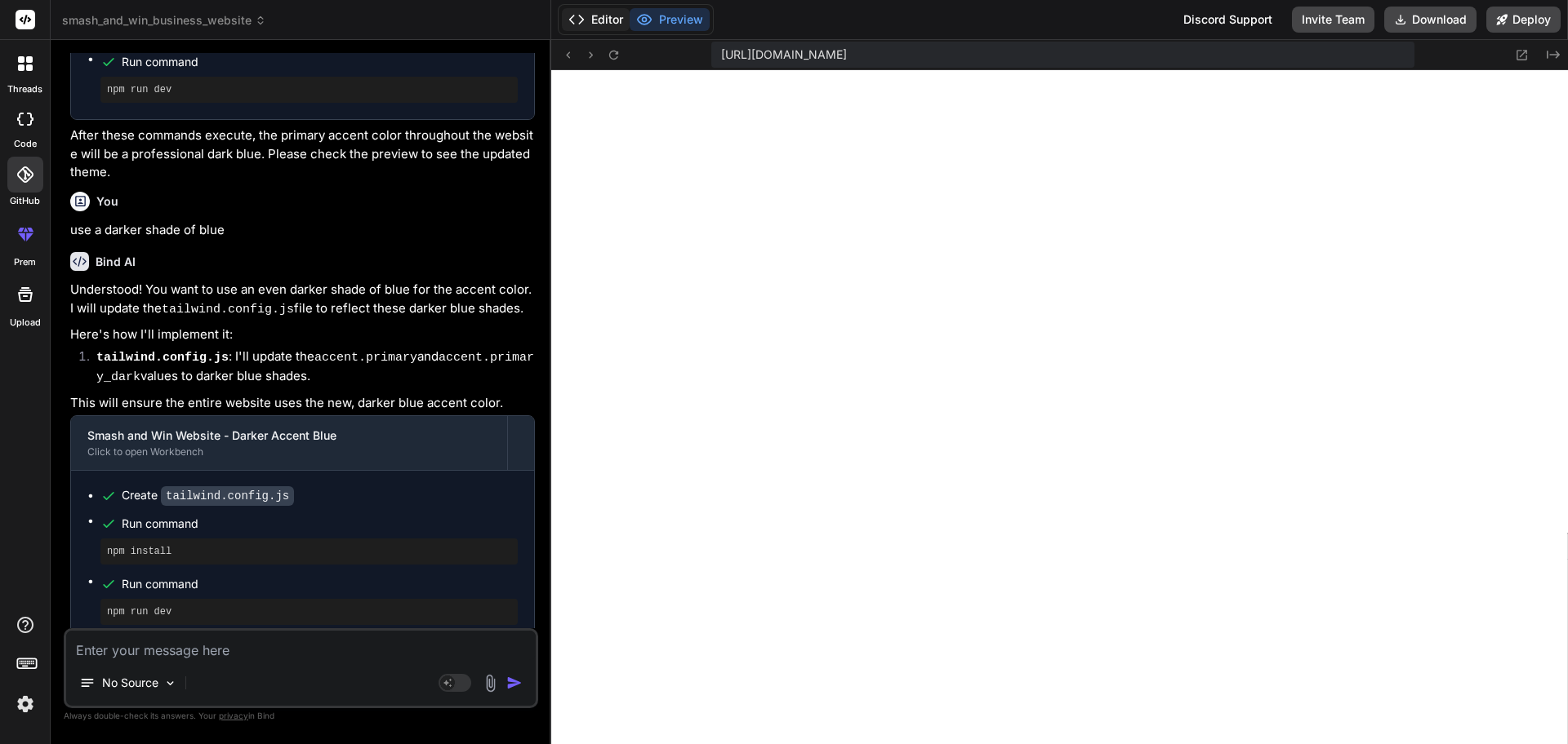
click at [608, 17] on button "Editor" at bounding box center [595, 20] width 68 height 23
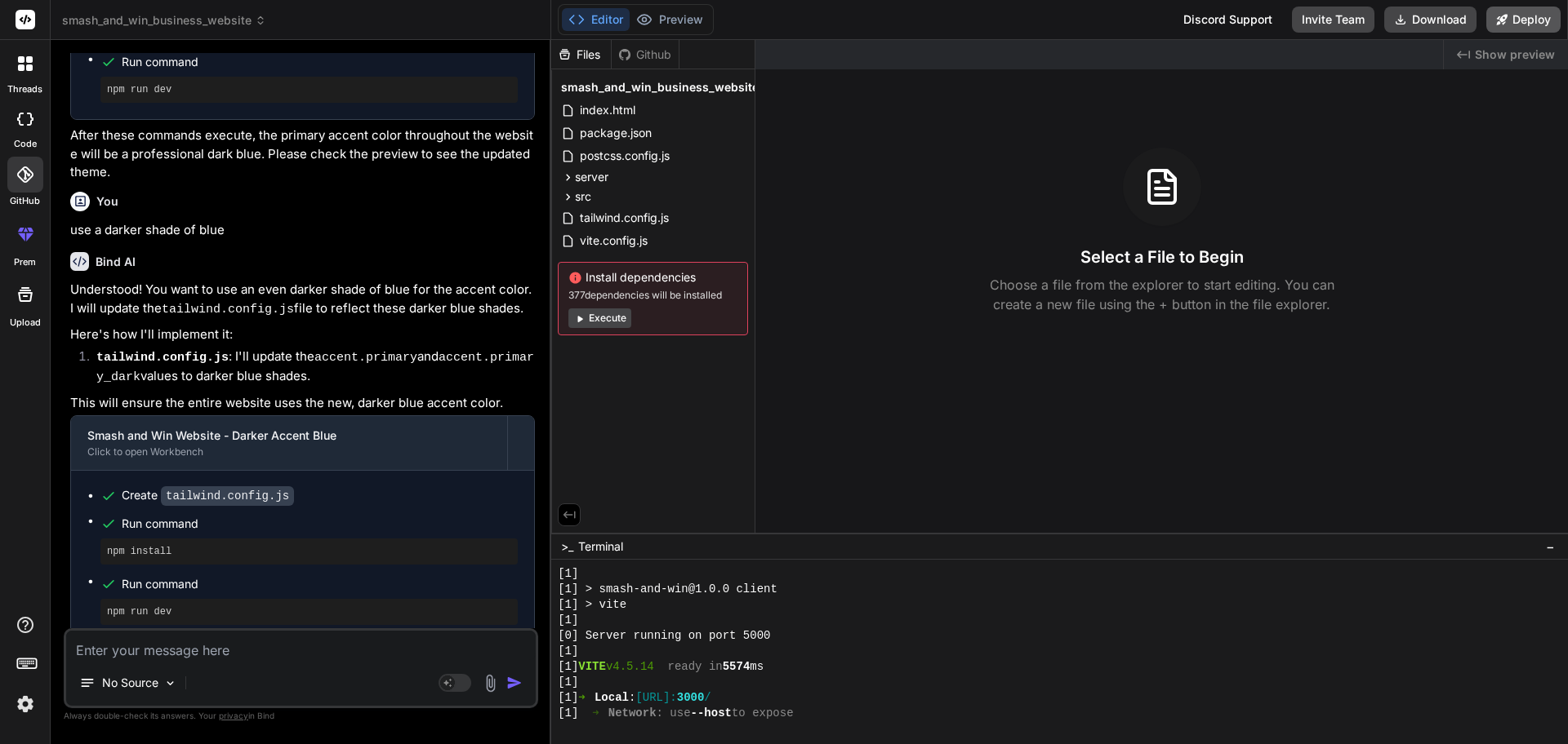
click at [1501, 10] on button "Deploy" at bounding box center [1523, 20] width 75 height 26
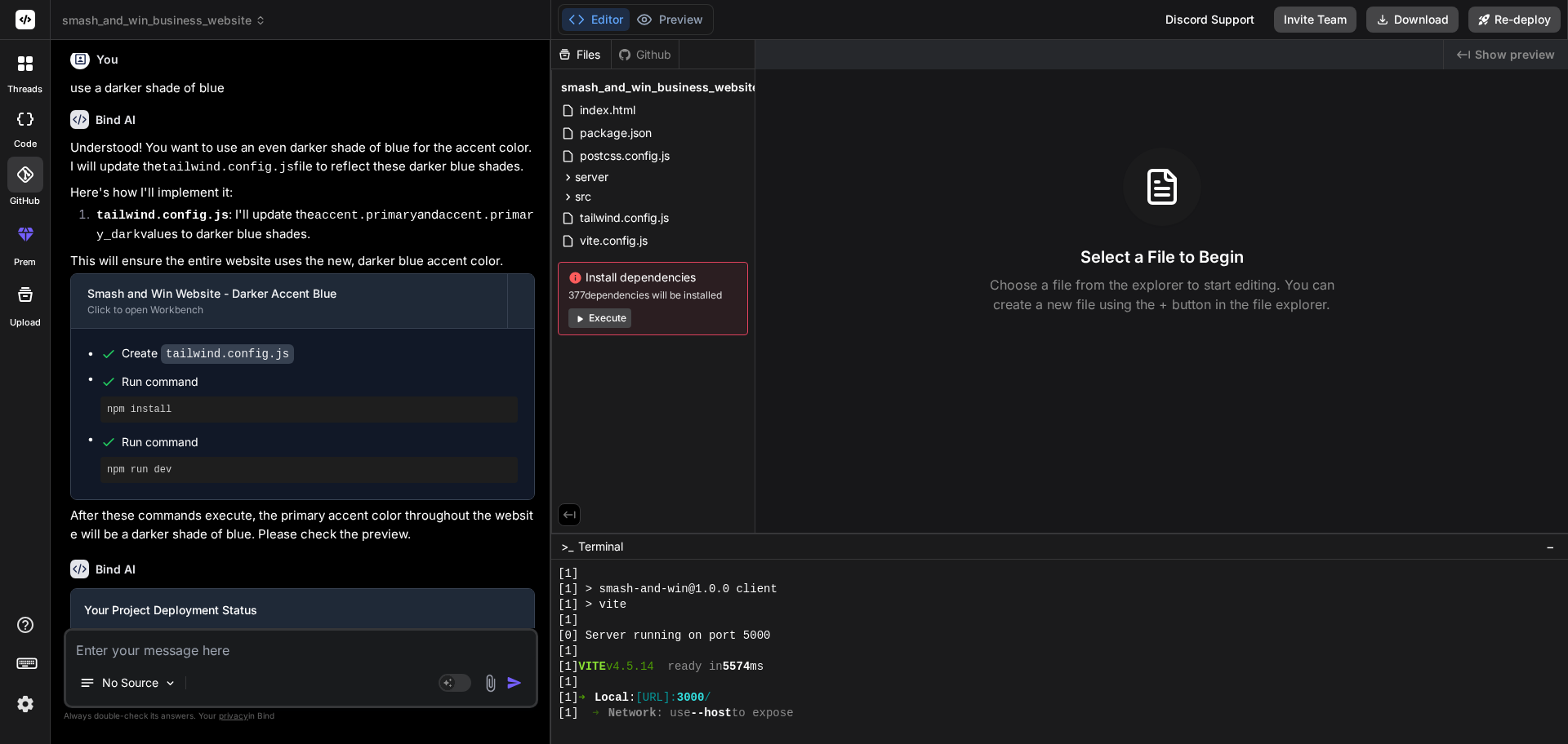
type textarea "x"
click at [650, 34] on div "Editor Preview" at bounding box center [635, 20] width 156 height 31
click at [680, 16] on button "Preview" at bounding box center [670, 20] width 80 height 23
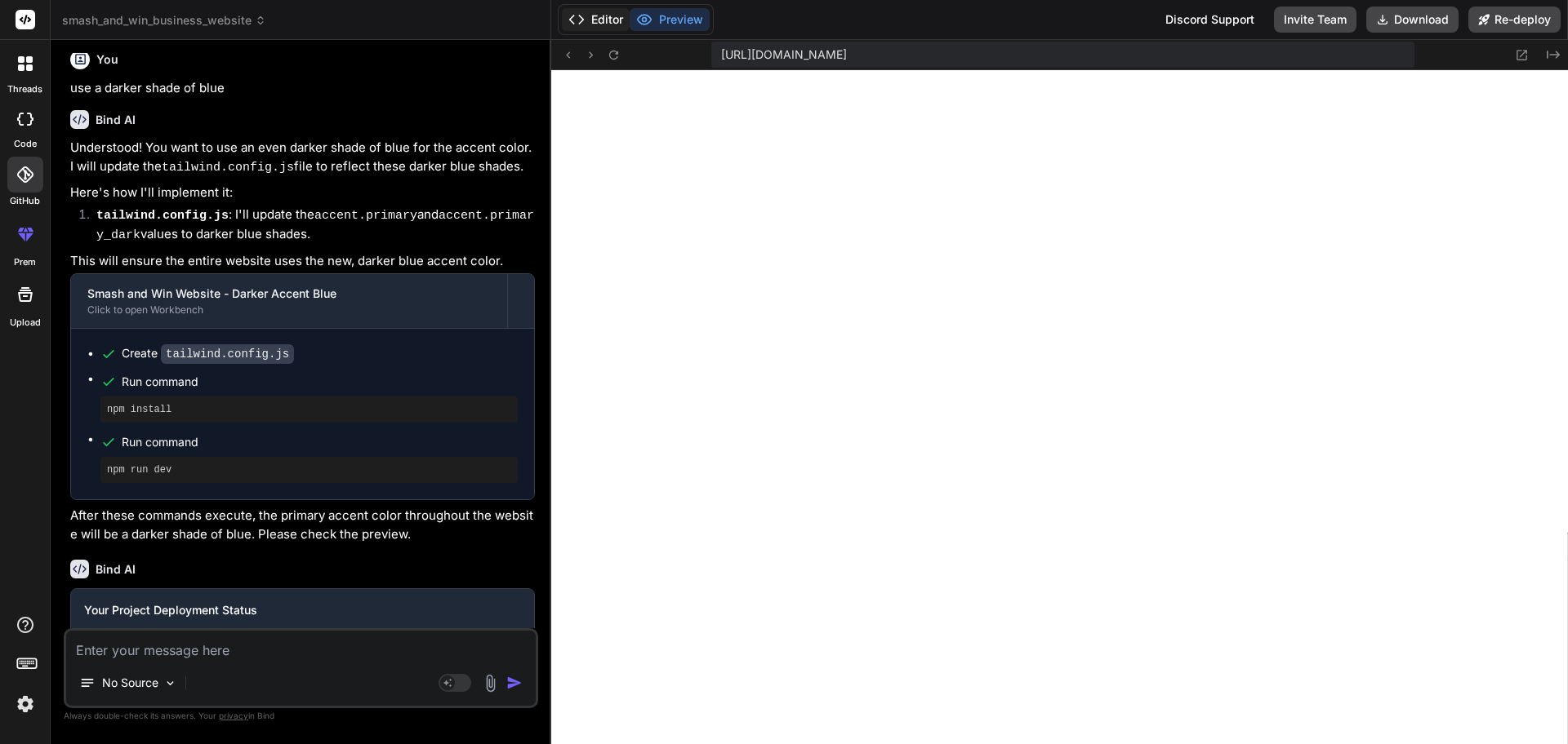
click at [585, 16] on button "Editor" at bounding box center [595, 20] width 68 height 23
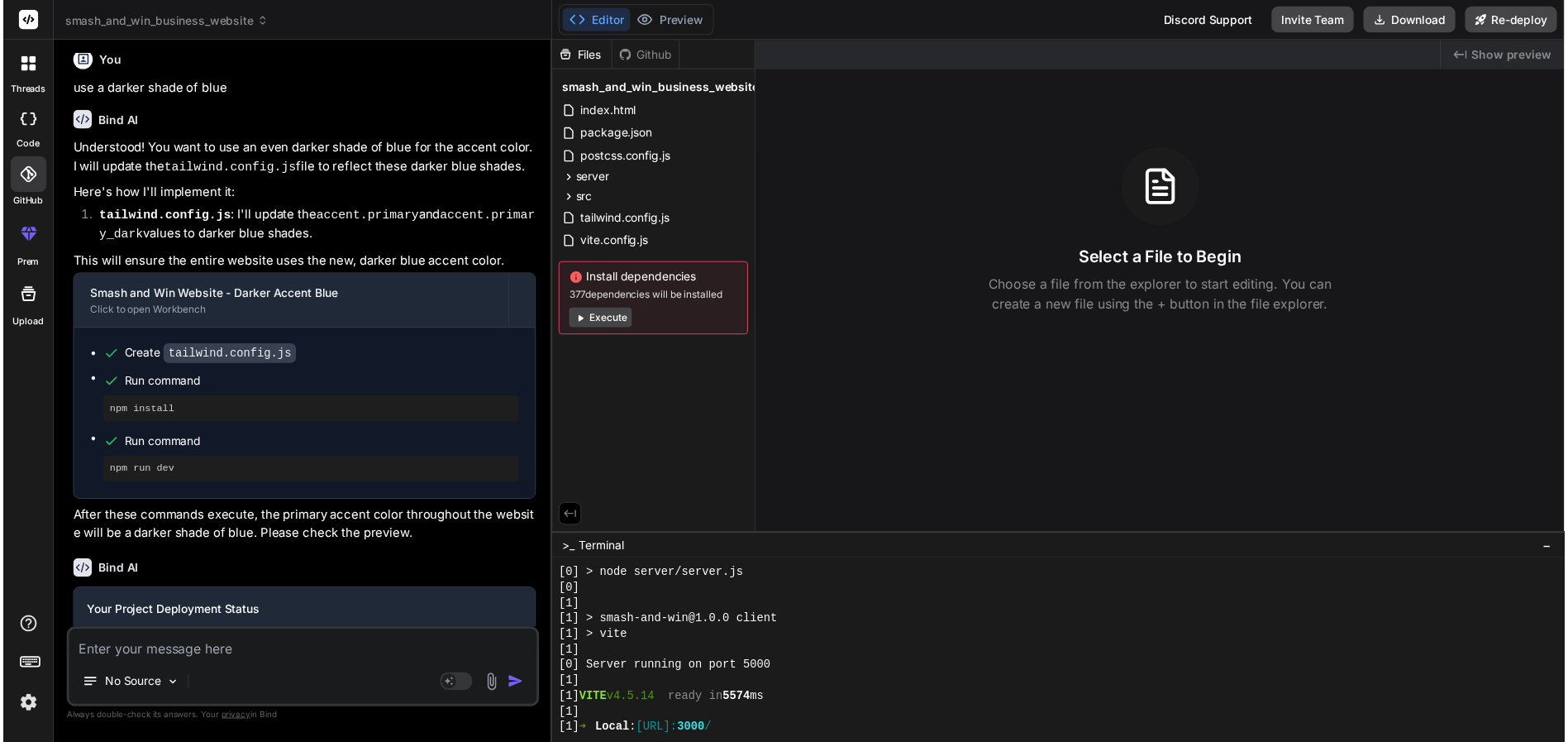
scroll to position [503, 0]
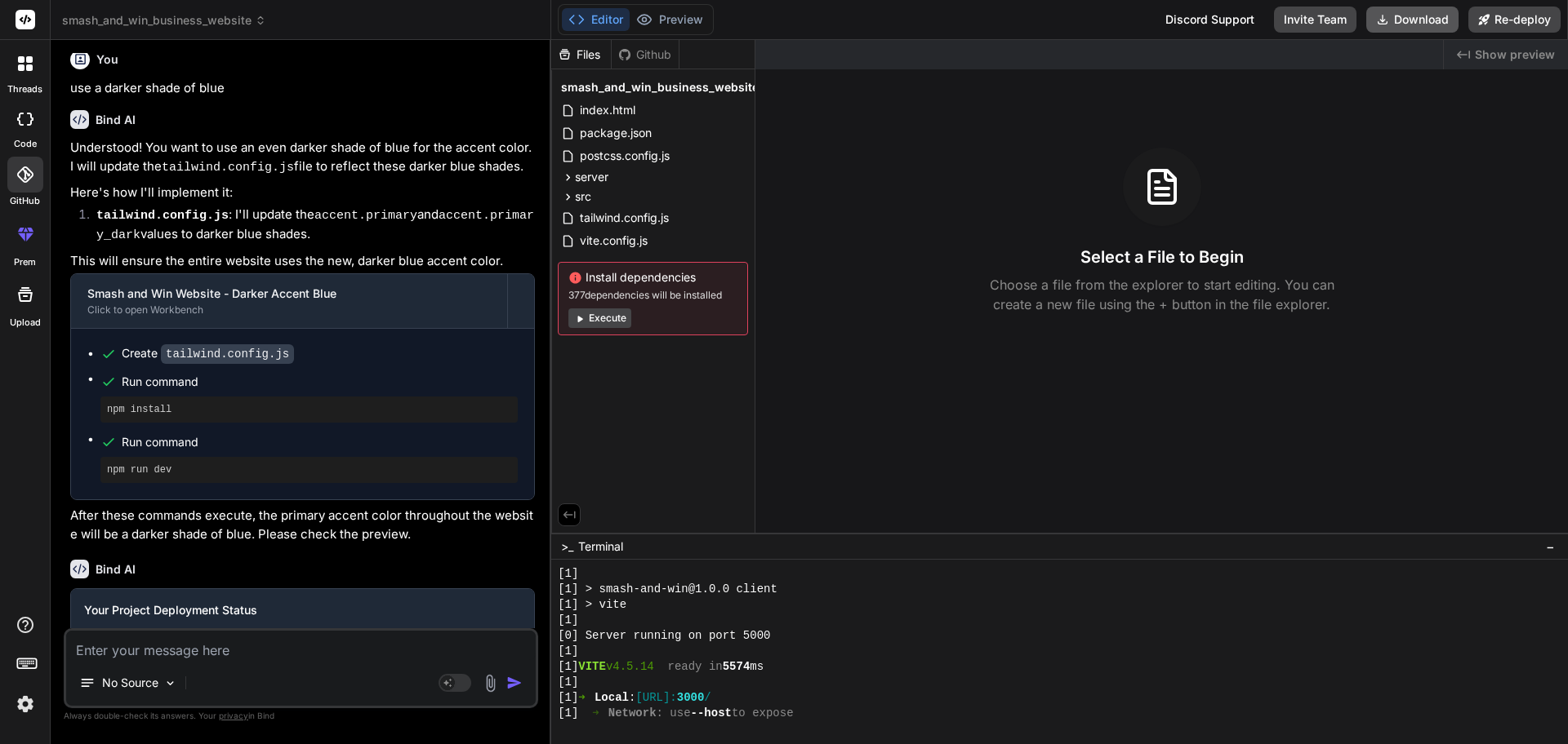
click at [1405, 21] on button "Download" at bounding box center [1412, 20] width 93 height 26
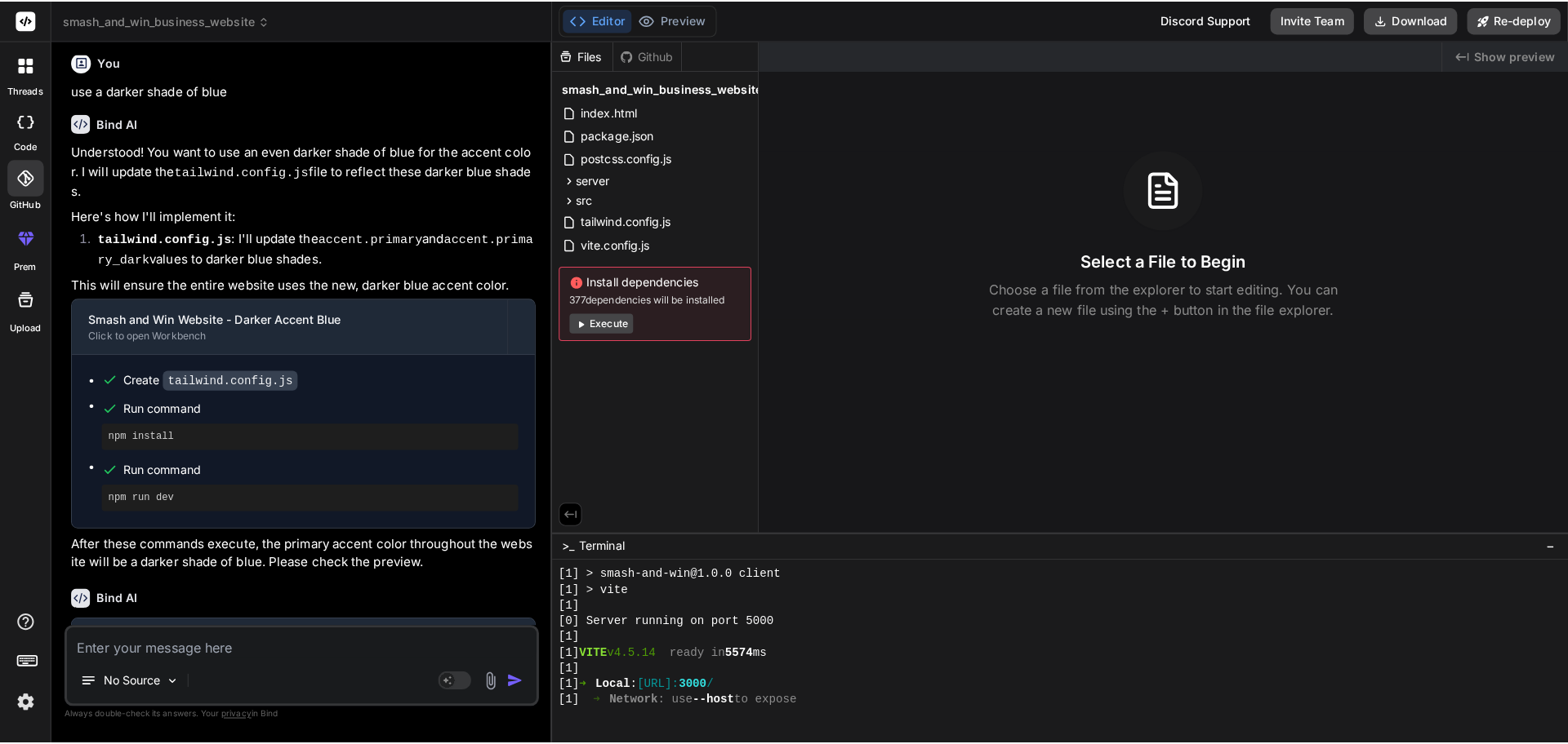
scroll to position [512, 0]
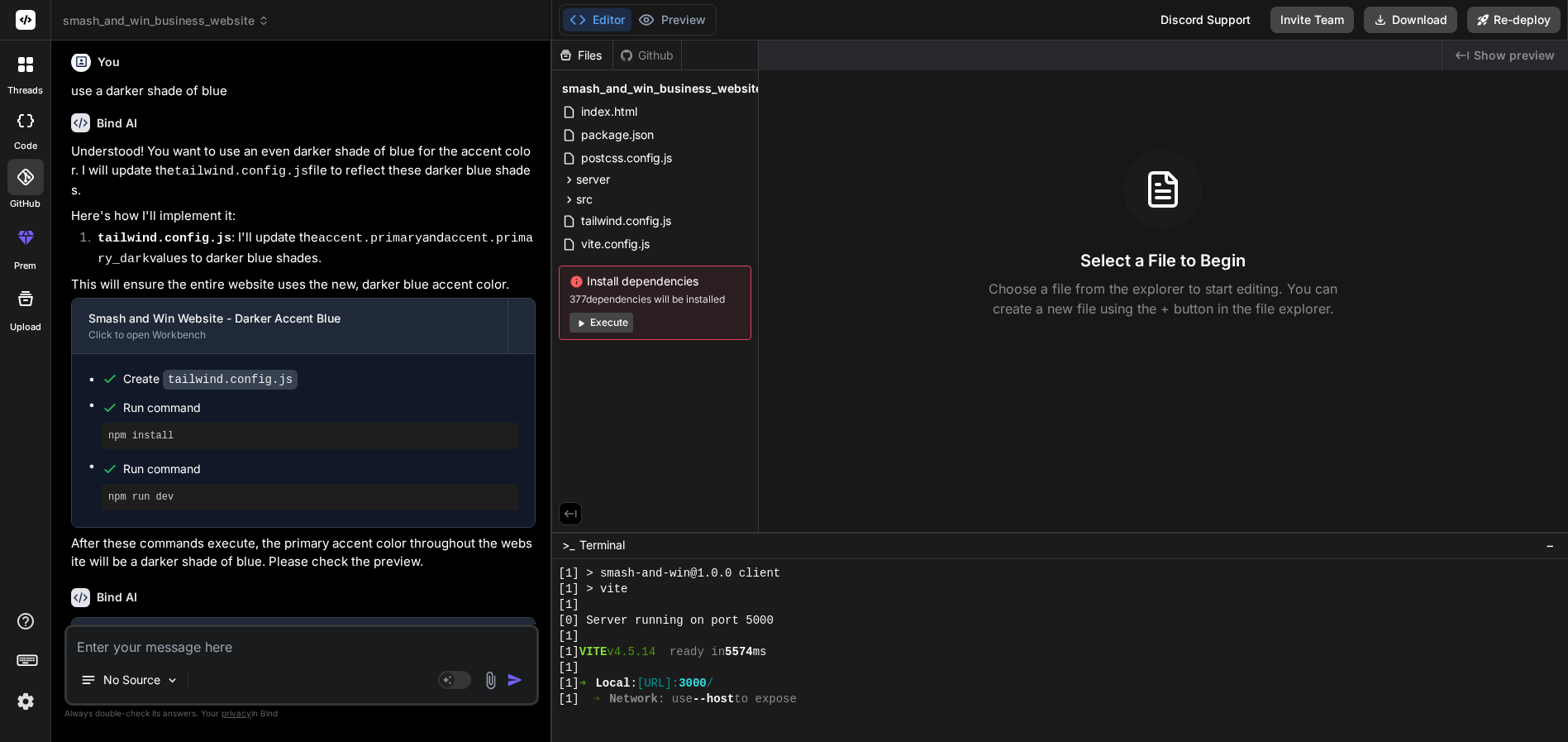
type textarea "x"
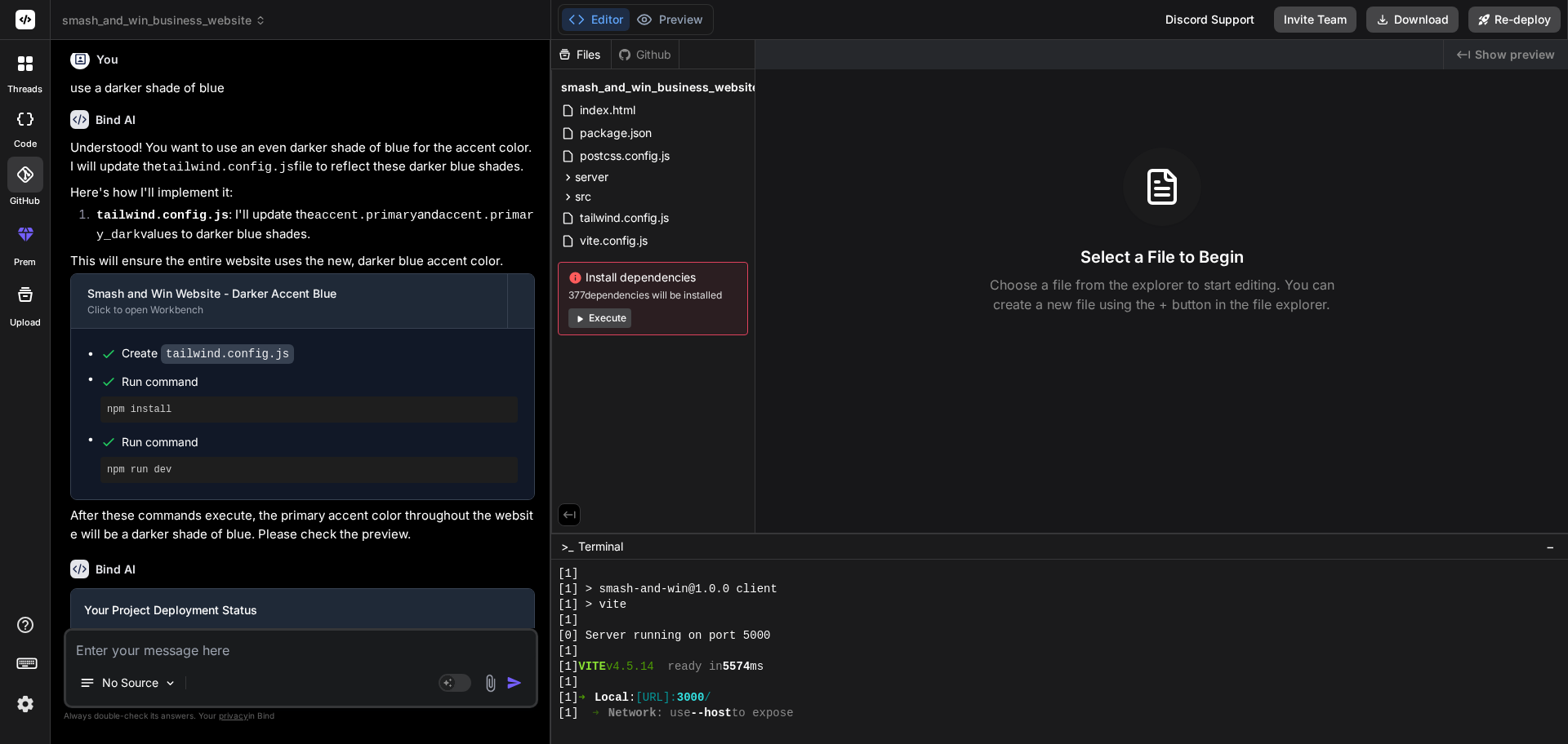
scroll to position [497, 0]
click at [231, 651] on textarea at bounding box center [301, 646] width 470 height 29
type textarea "i"
type textarea "x"
type textarea "if"
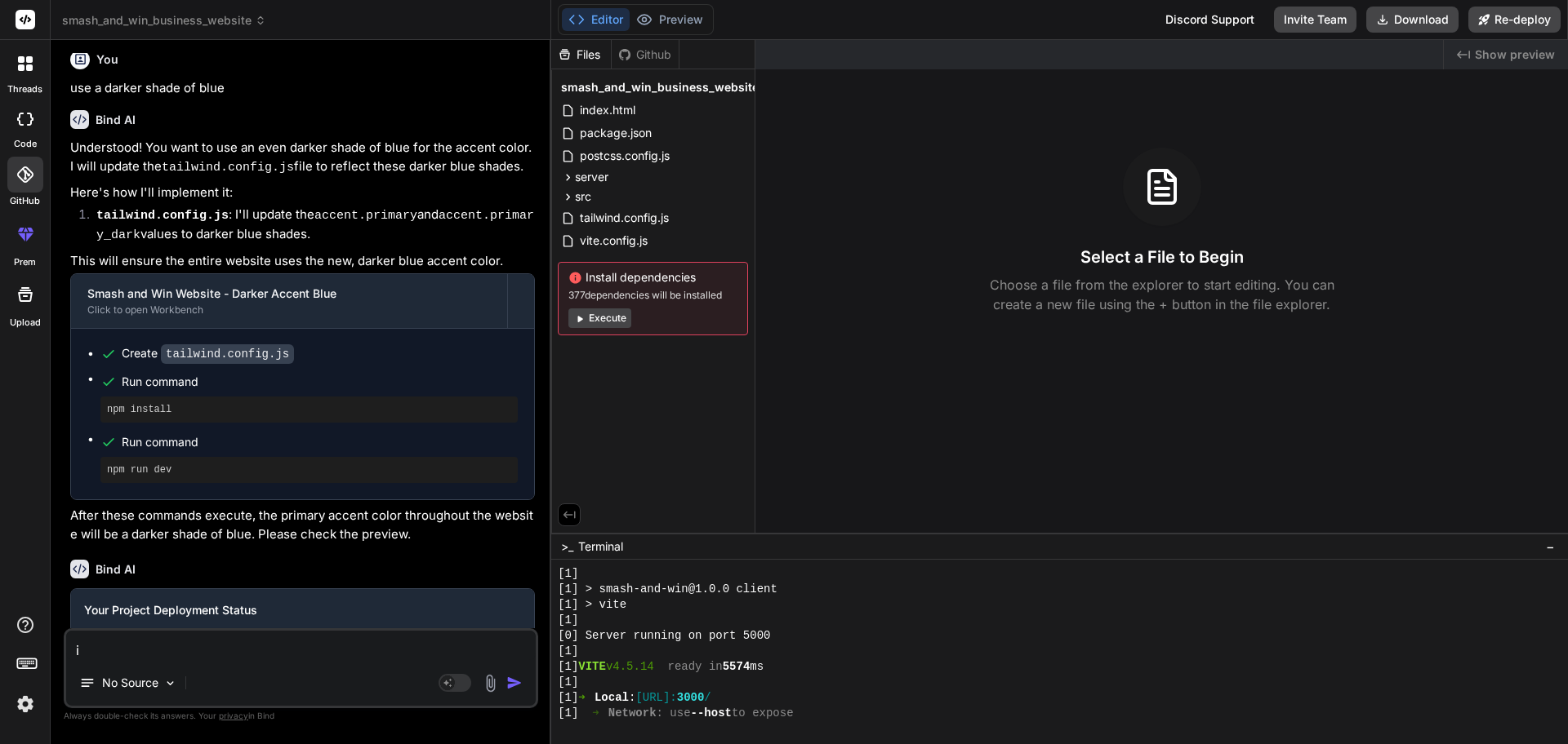
type textarea "x"
type textarea "if"
type textarea "x"
type textarea "if i"
type textarea "x"
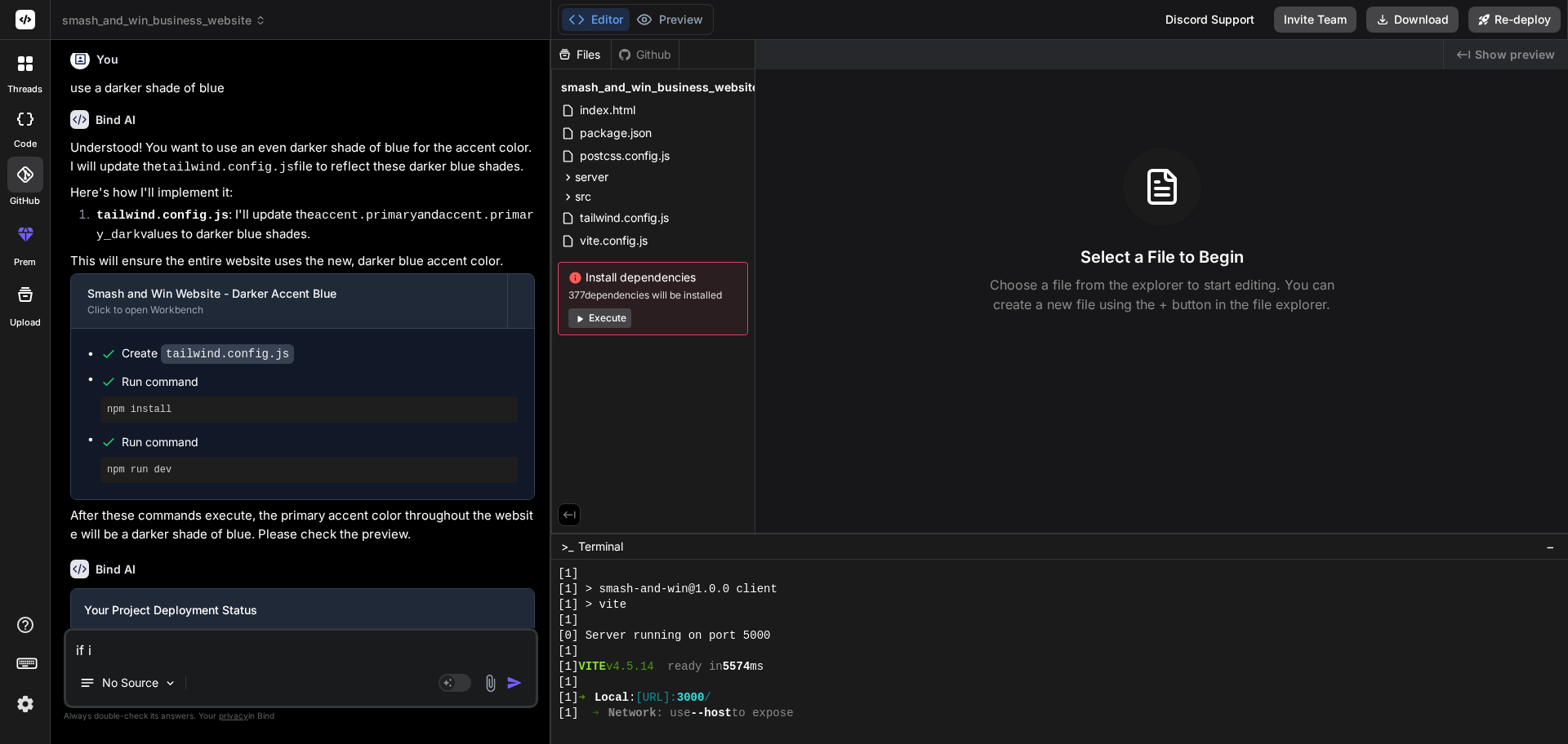
type textarea "if i"
type textarea "x"
type textarea "if i w"
type textarea "x"
type textarea "if i wa"
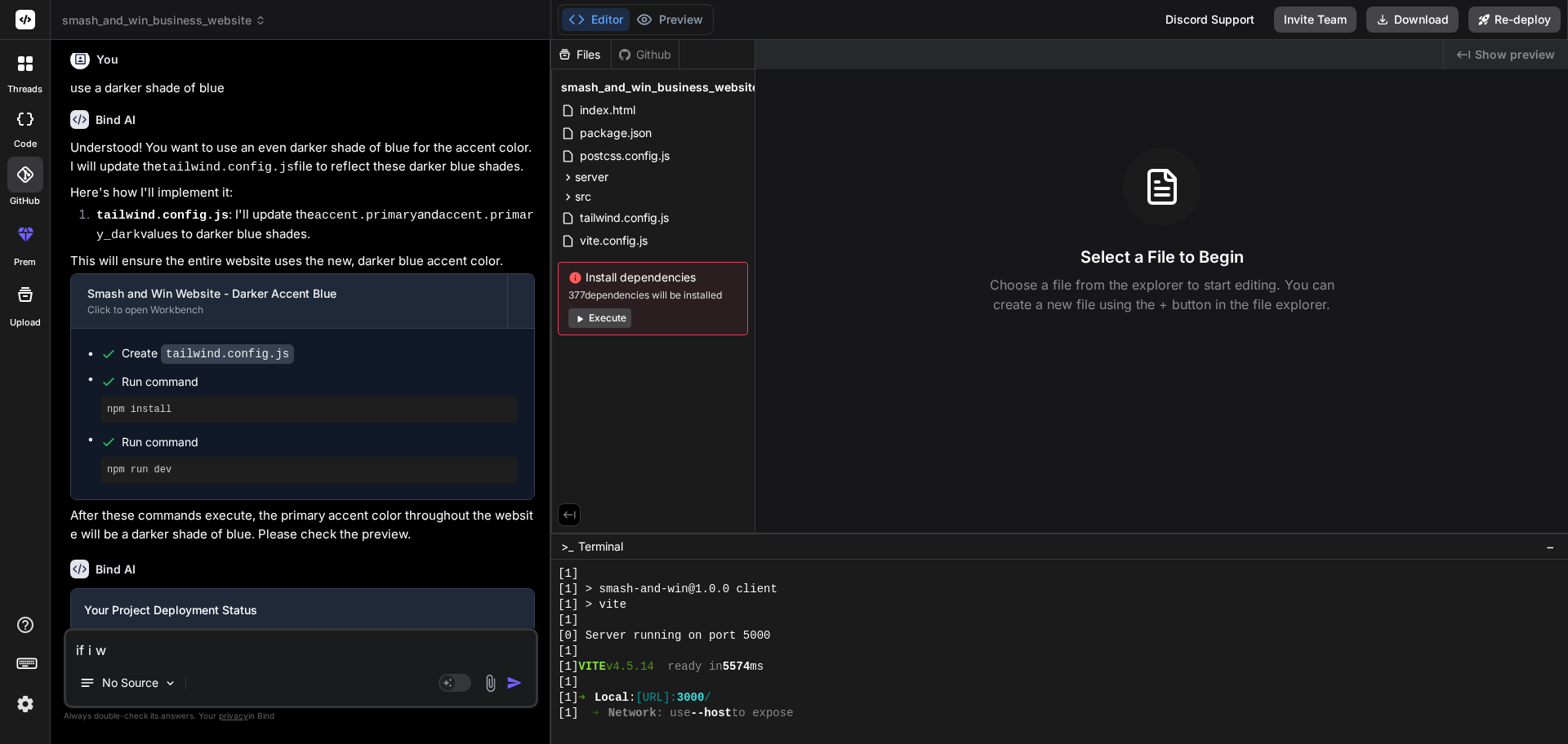
type textarea "x"
type textarea "if i wan"
type textarea "x"
type textarea "if i want"
type textarea "x"
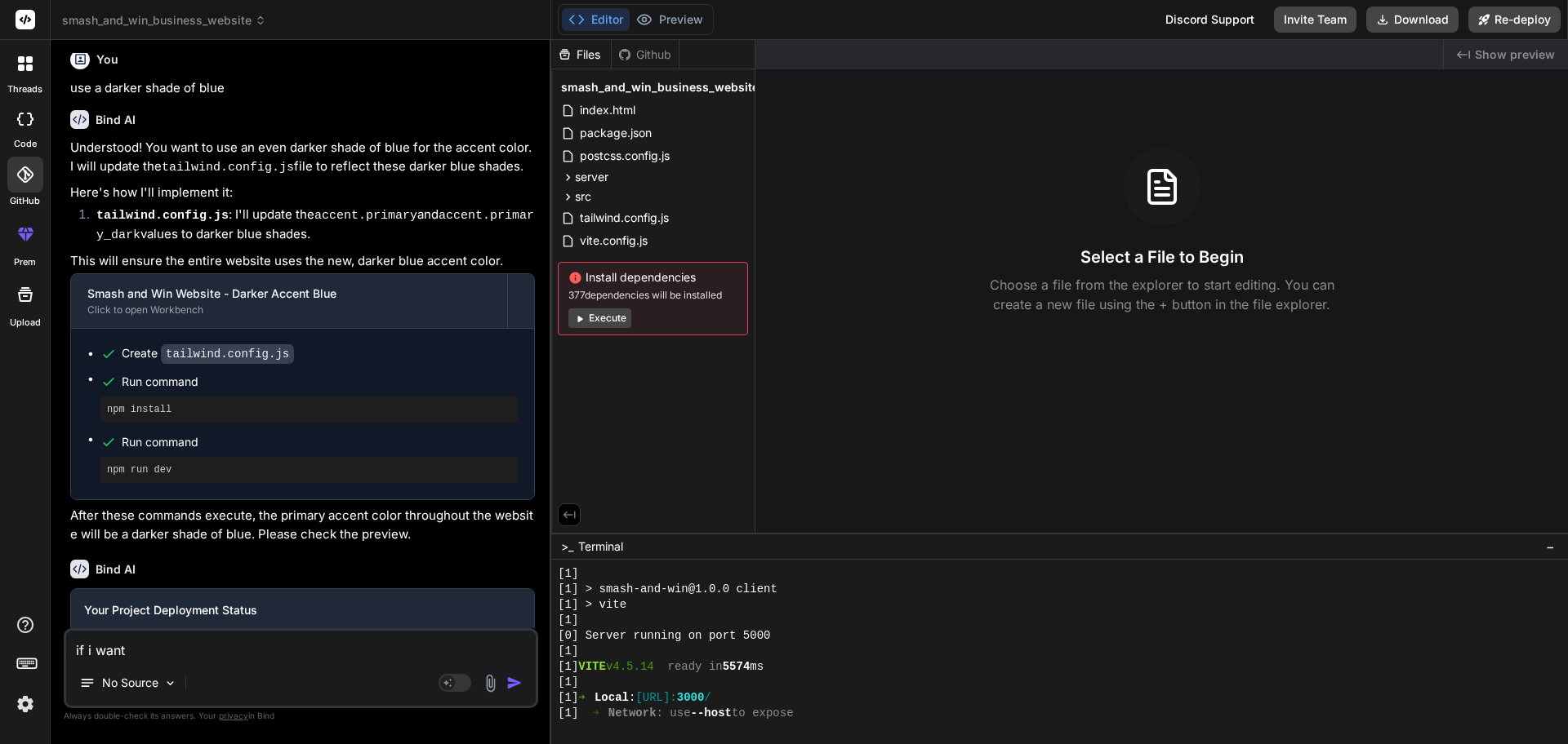
type textarea "if i want"
type textarea "x"
type textarea "if i want t"
type textarea "x"
type textarea "if i want to"
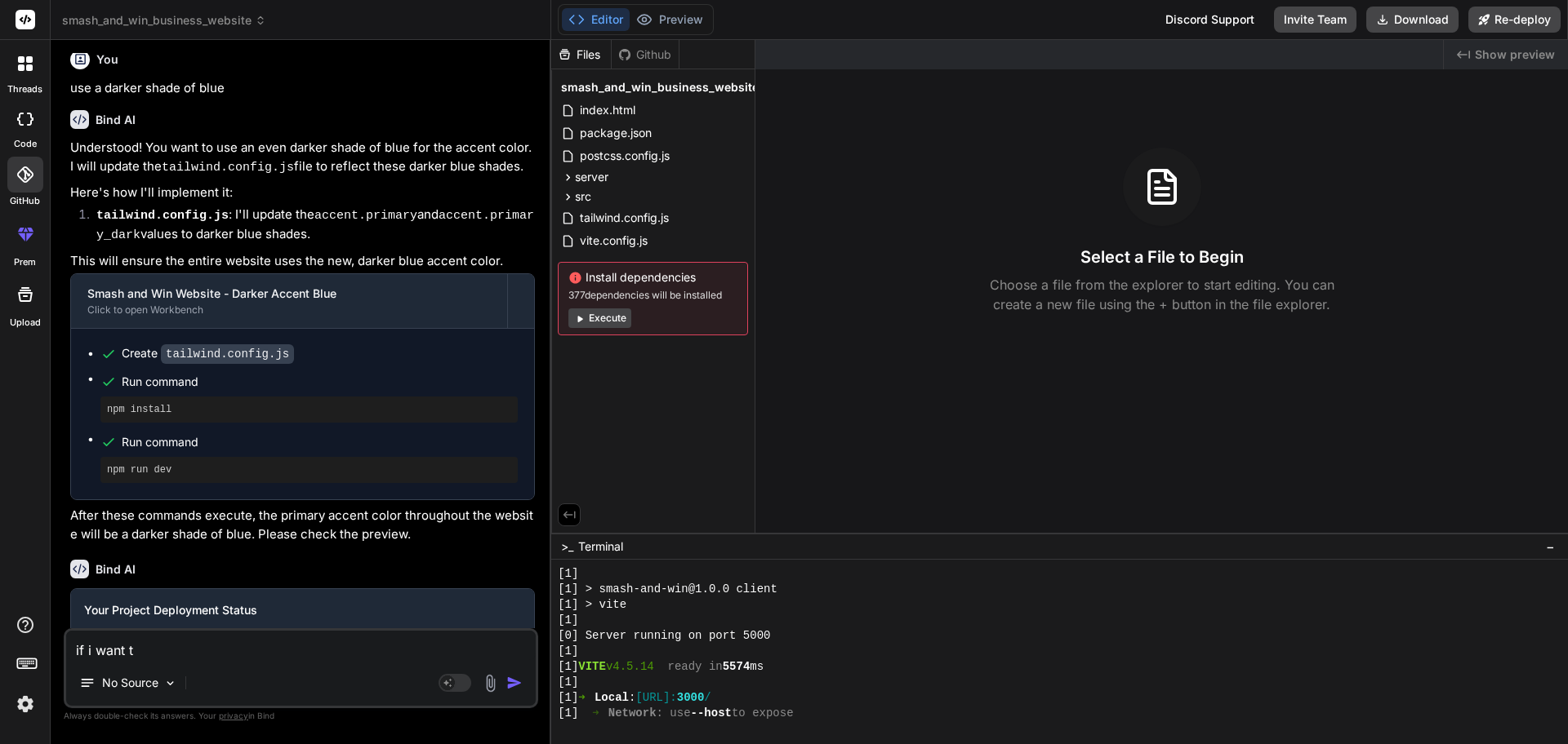
type textarea "x"
type textarea "if i want to"
type textarea "x"
type textarea "if i want to c"
type textarea "x"
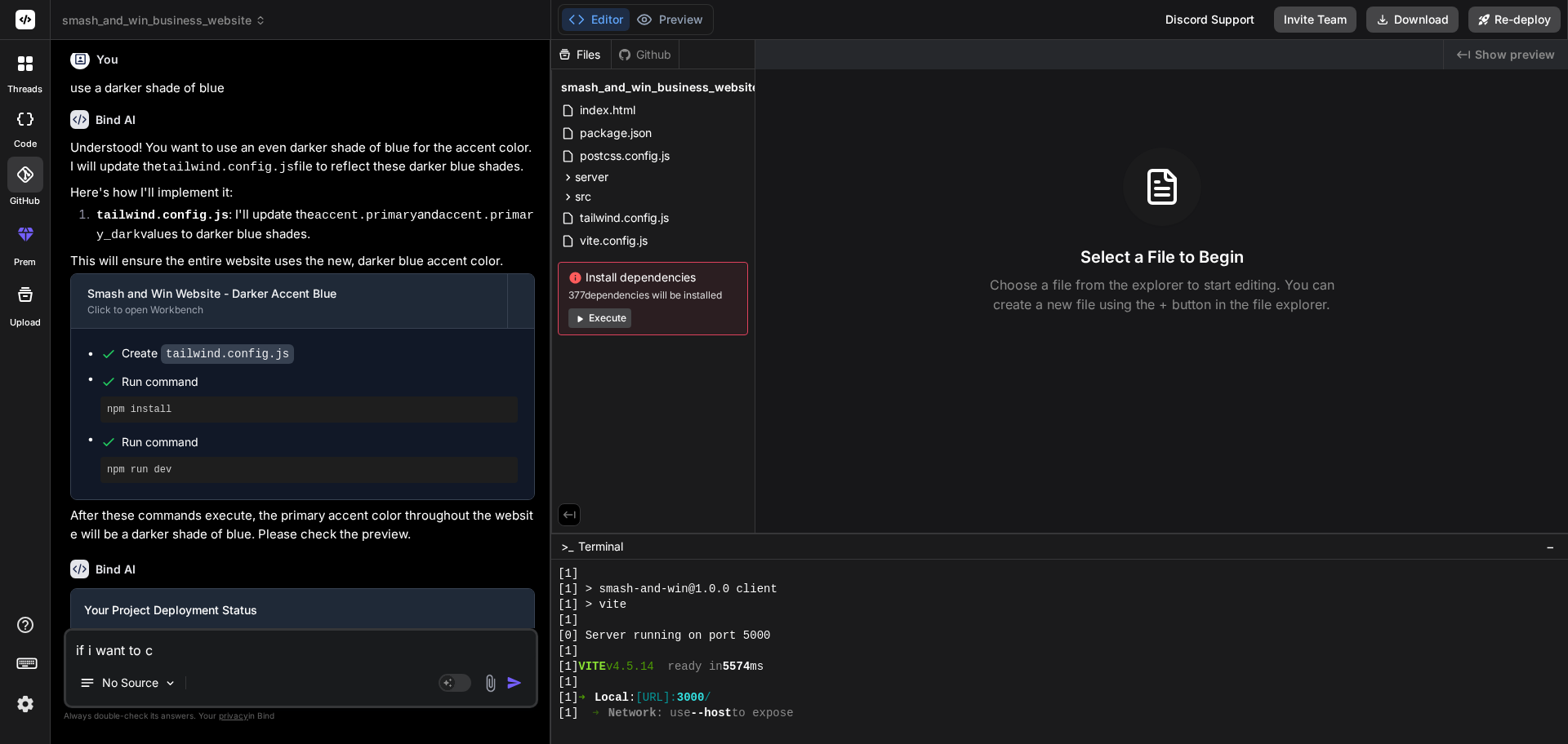
type textarea "if i want to ch"
type textarea "x"
type textarea "if i want to cha"
type textarea "x"
type textarea "if i want to [PERSON_NAME]"
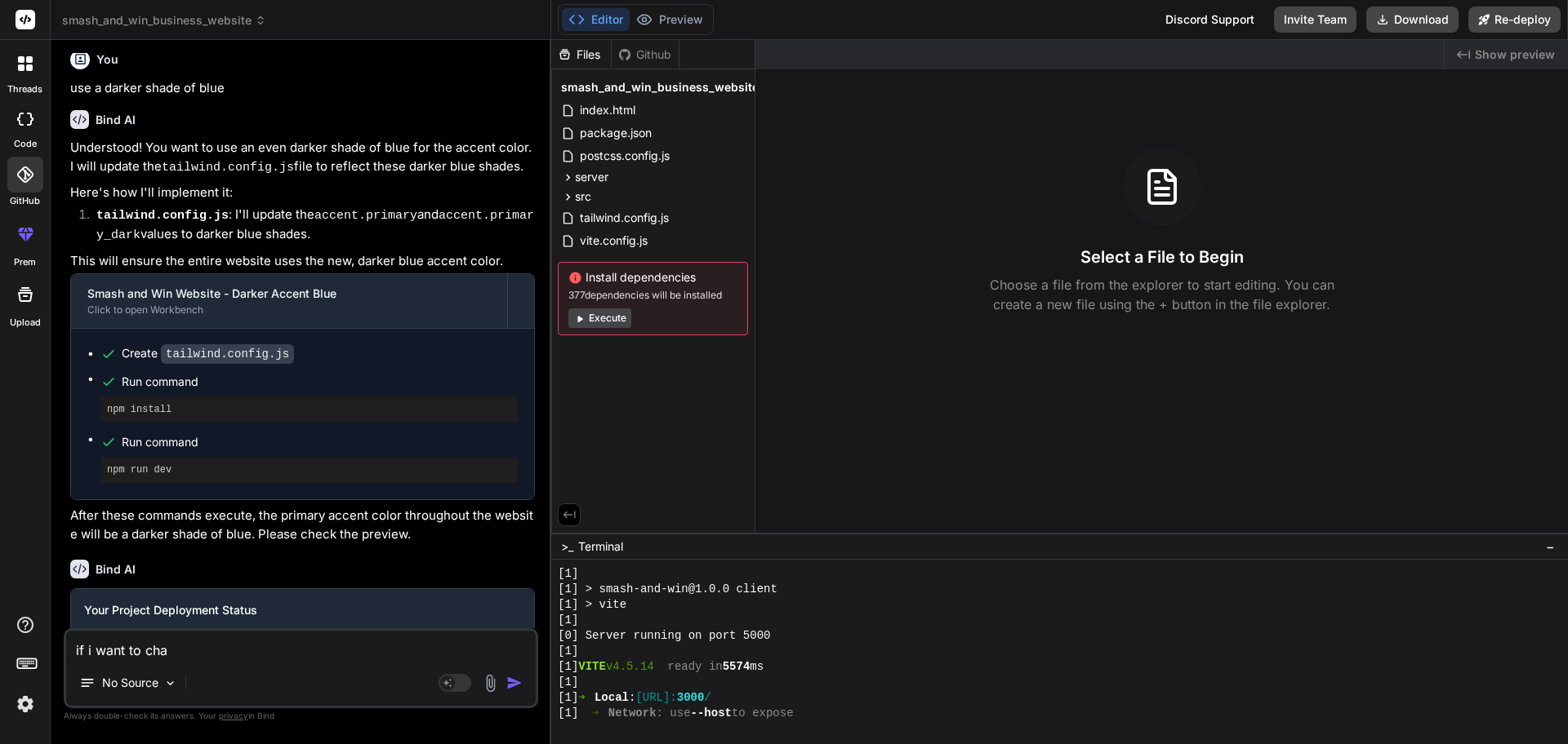
type textarea "x"
type textarea "if i want to change"
type textarea "x"
type textarea "if i want to change"
type textarea "x"
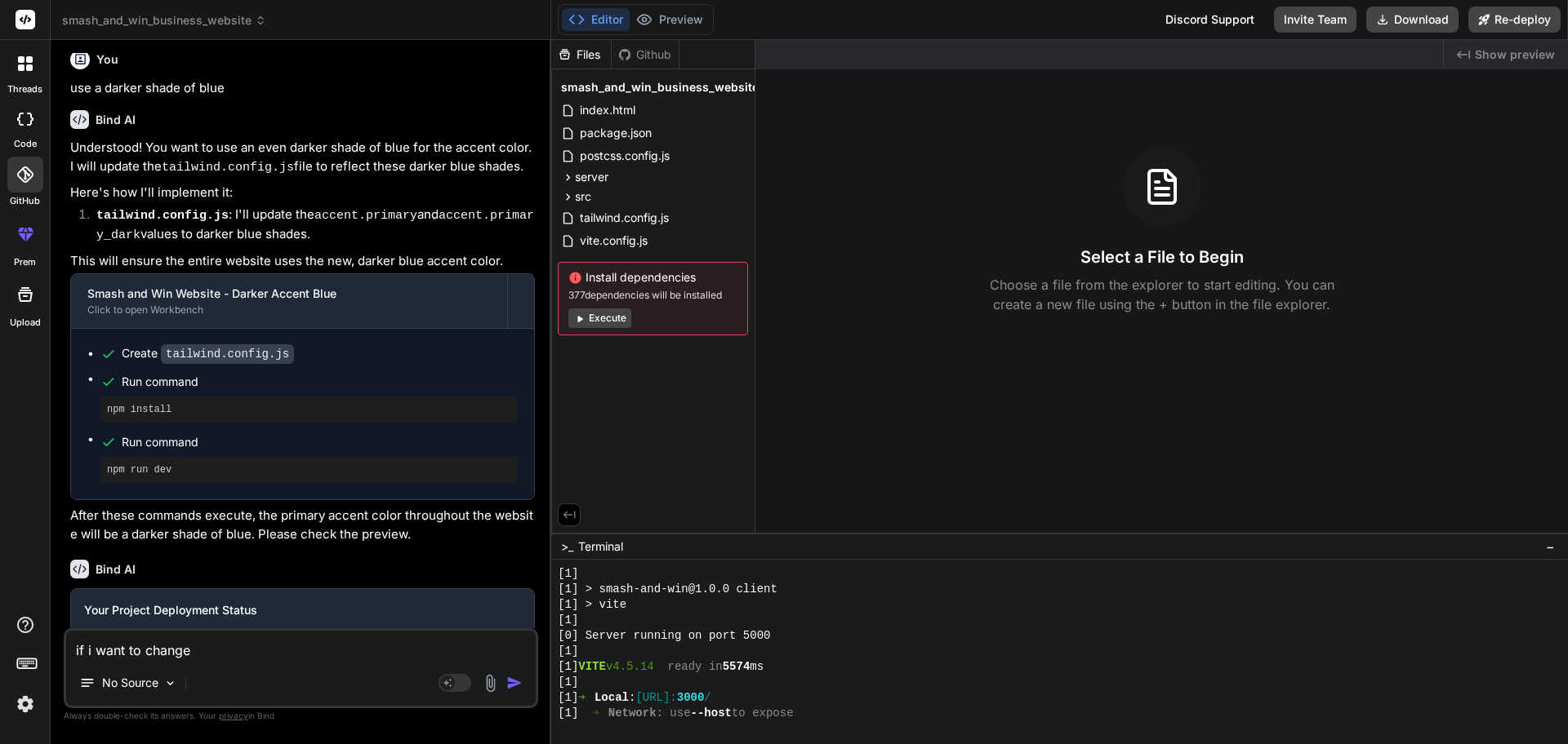
type textarea "if i want to change t"
type textarea "x"
type textarea "if i want to change th"
type textarea "x"
type textarea "if i want to change the"
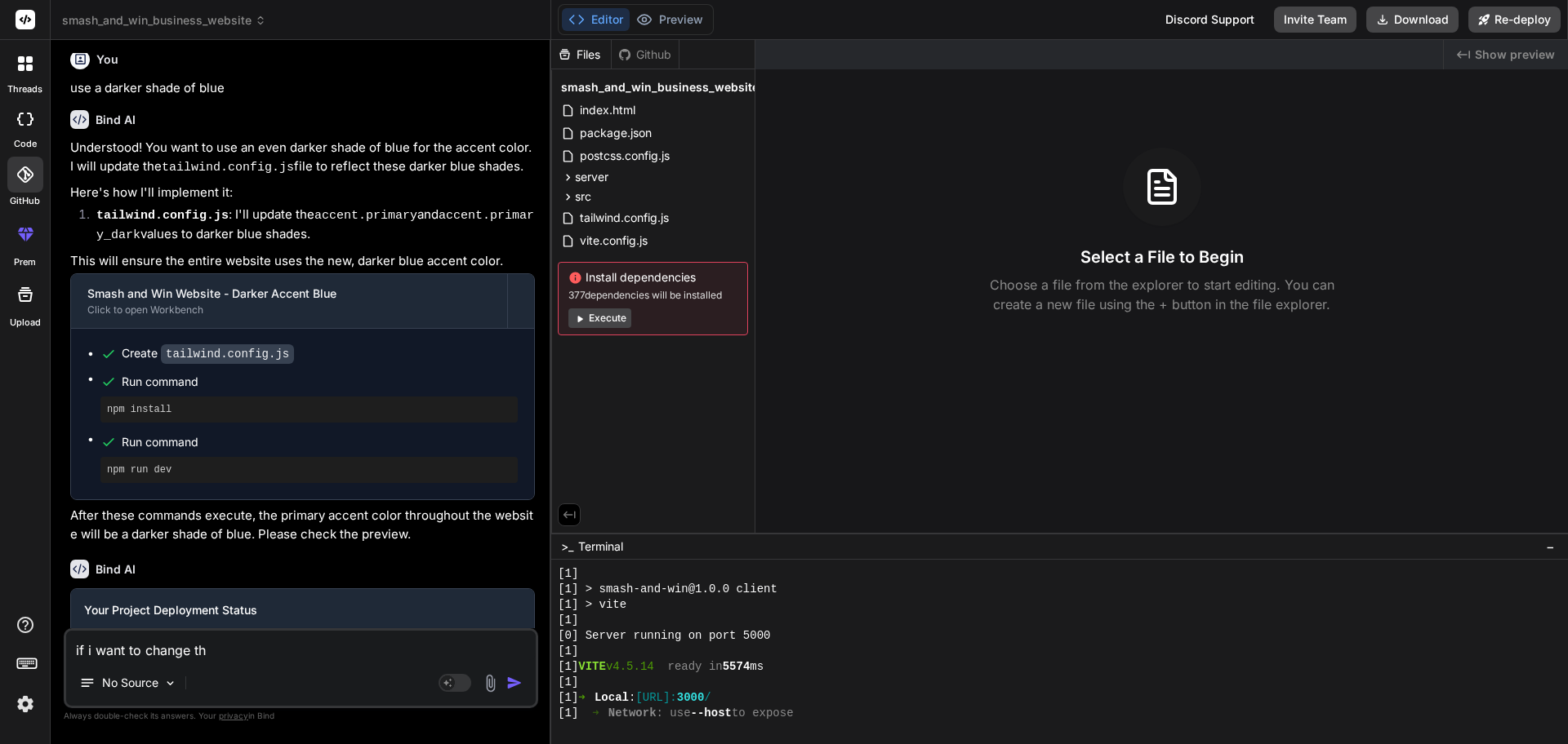
type textarea "x"
type textarea "if i want to change the"
type textarea "x"
type textarea "if i want to change the c"
type textarea "x"
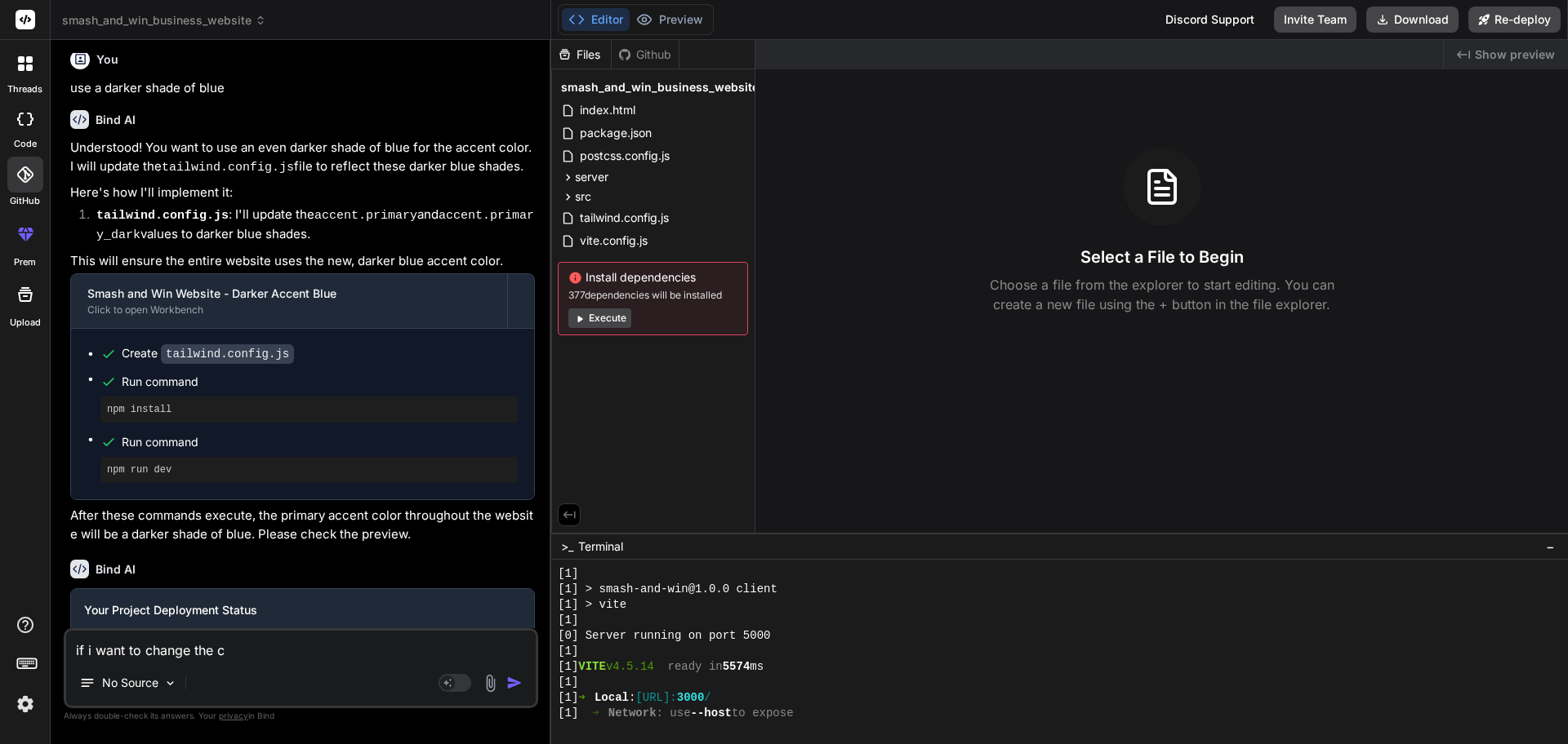
type textarea "if i want to change the co"
type textarea "x"
type textarea "if i want to change the col"
type textarea "x"
type textarea "if i want to change the colo"
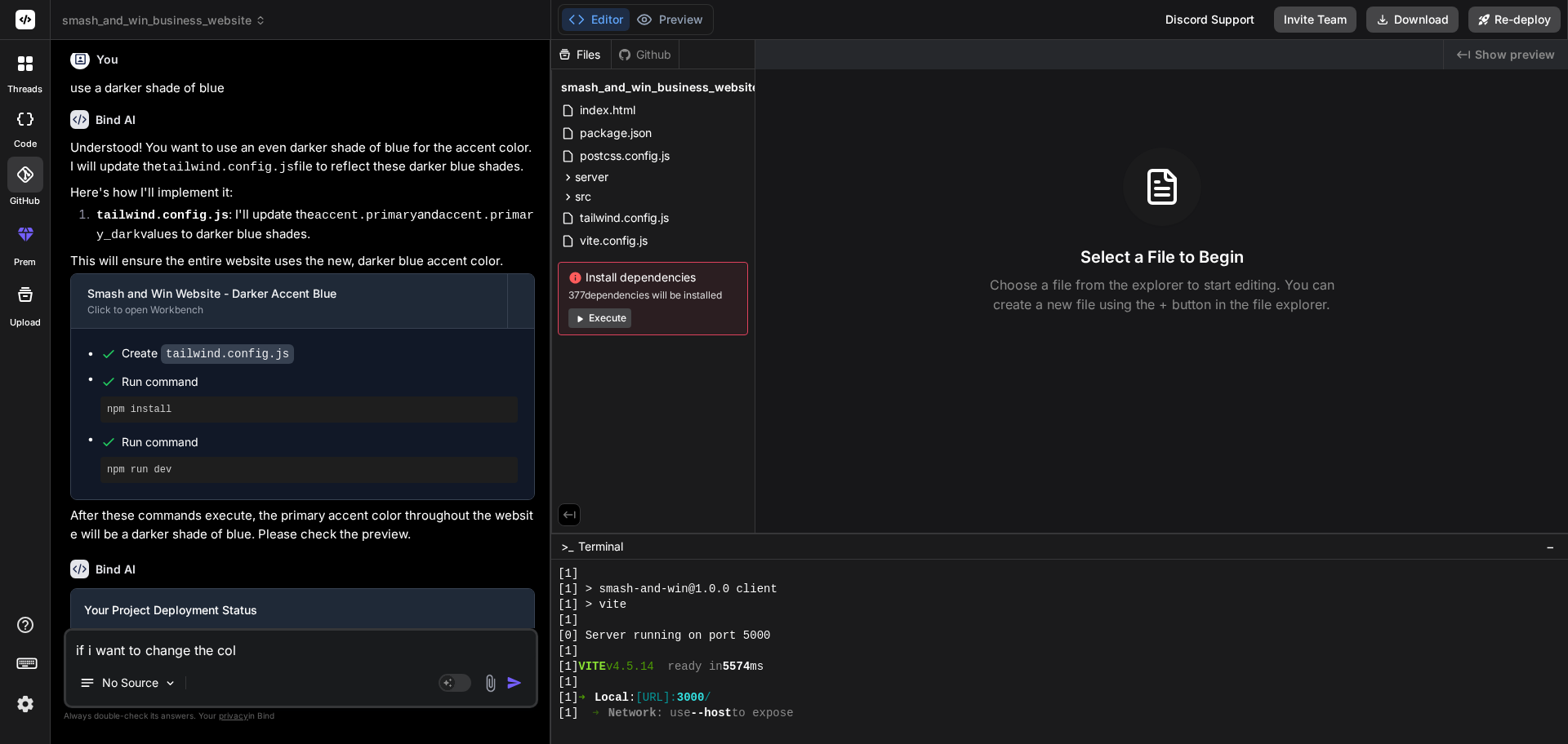
type textarea "x"
type textarea "if i want to change the color"
type textarea "x"
type textarea "if i want to change the color"
type textarea "x"
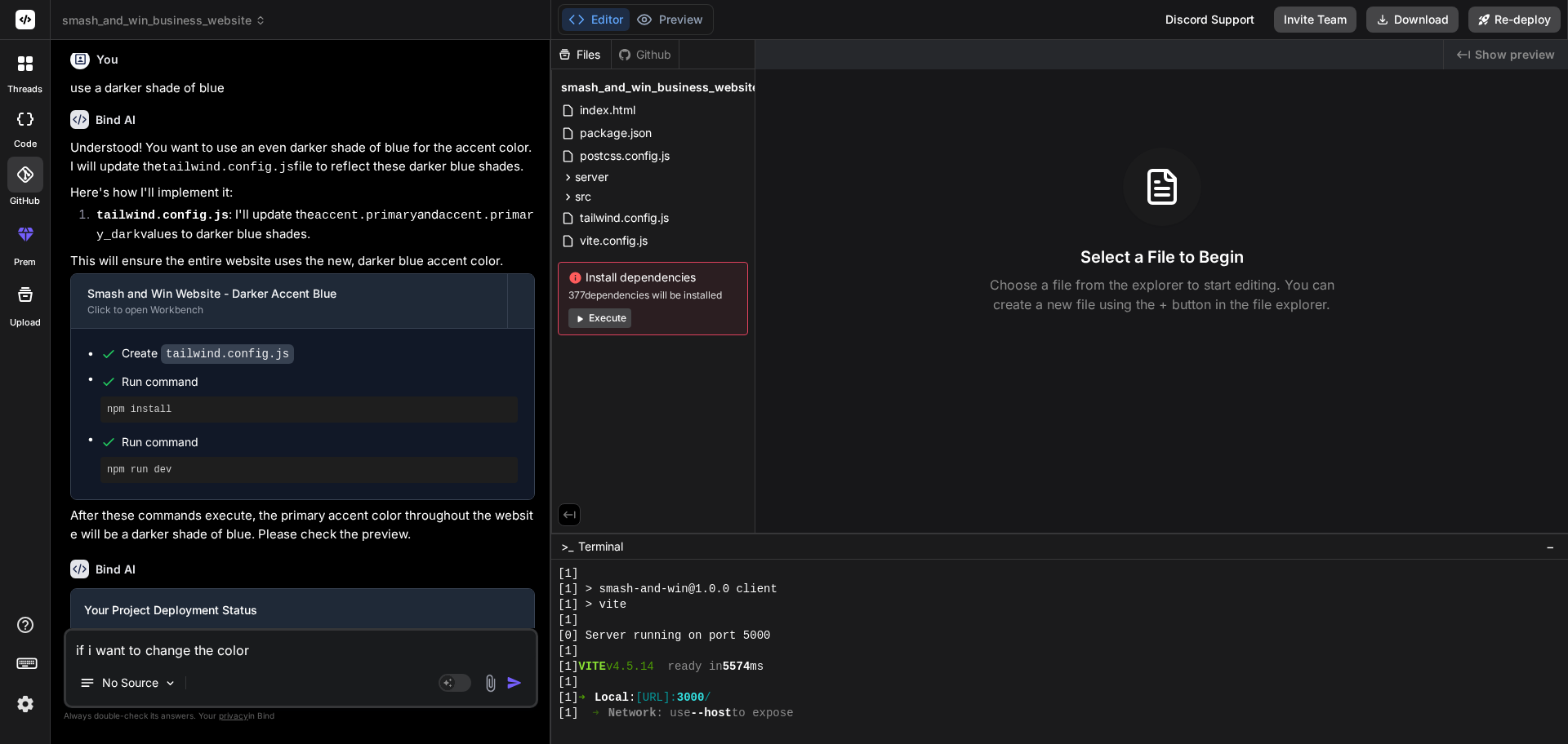
type textarea "if i want to change the color p"
type textarea "x"
type textarea "if i want to change the color pa"
type textarea "x"
type textarea "if i want to change the color pal"
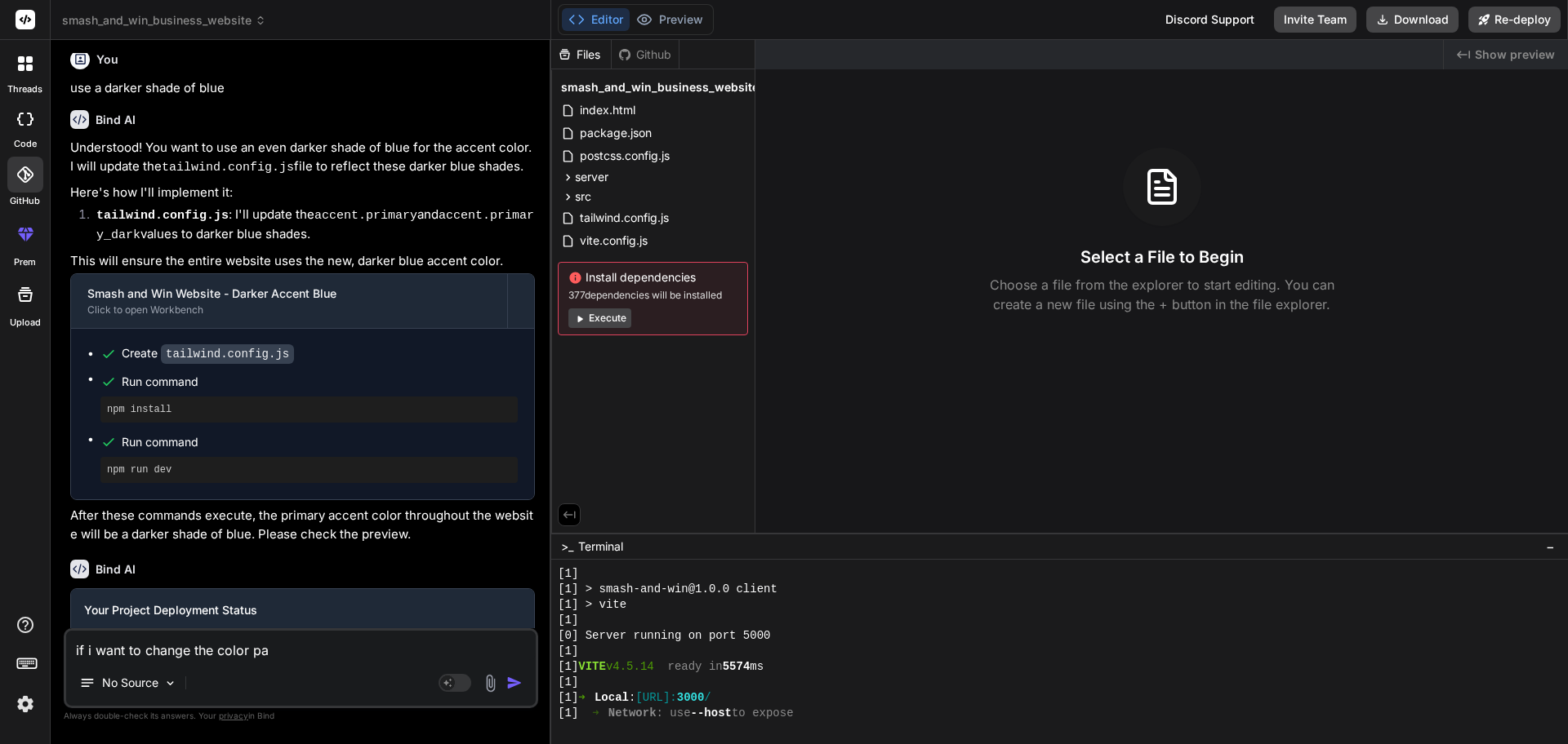
type textarea "x"
type textarea "if i want to change the color pala"
type textarea "x"
type textarea "if i want to change the color palat"
type textarea "x"
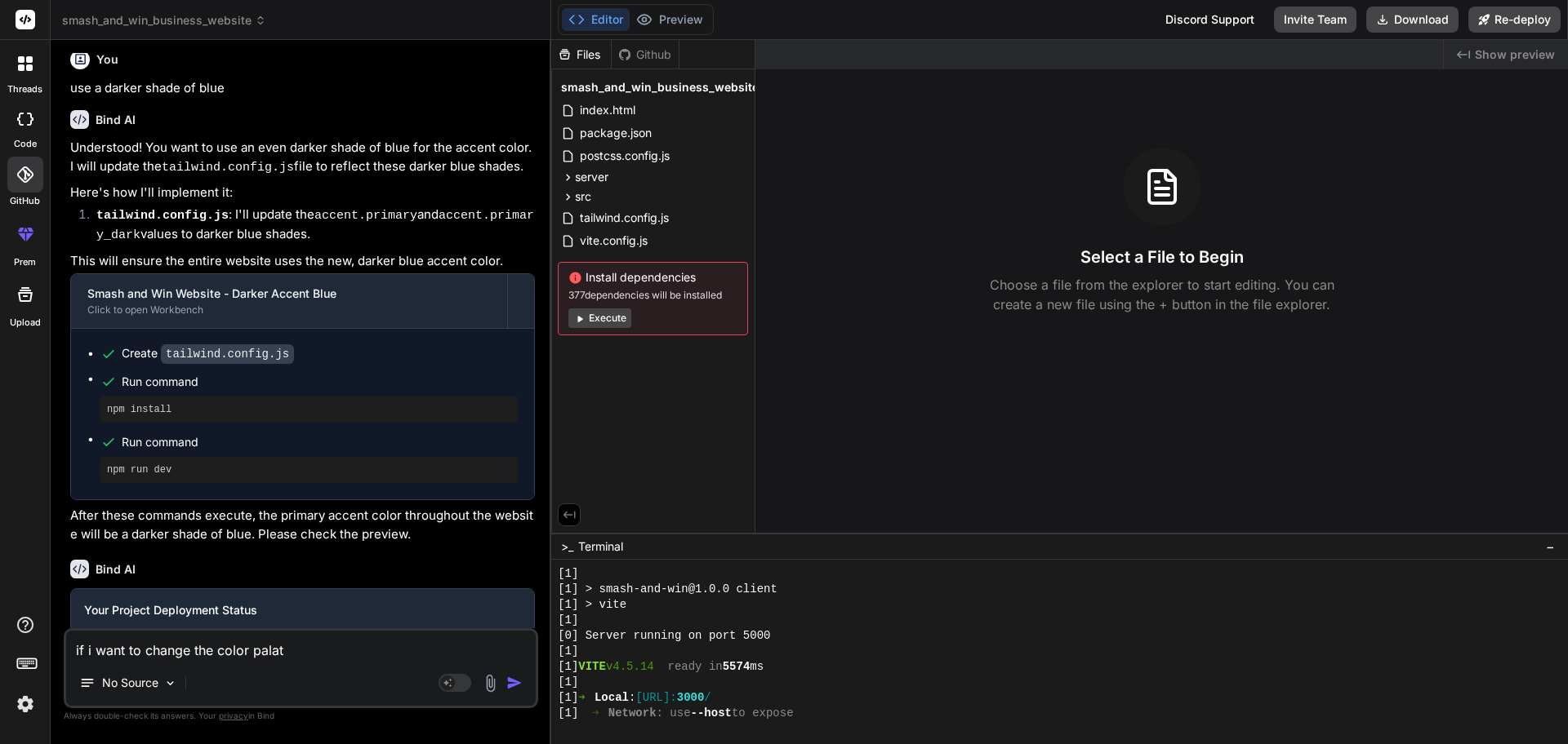
type textarea "if i want to change the color palatt"
type textarea "x"
type textarea "if i want to change the color palatte"
type textarea "x"
type textarea "if i want to change the color palatte"
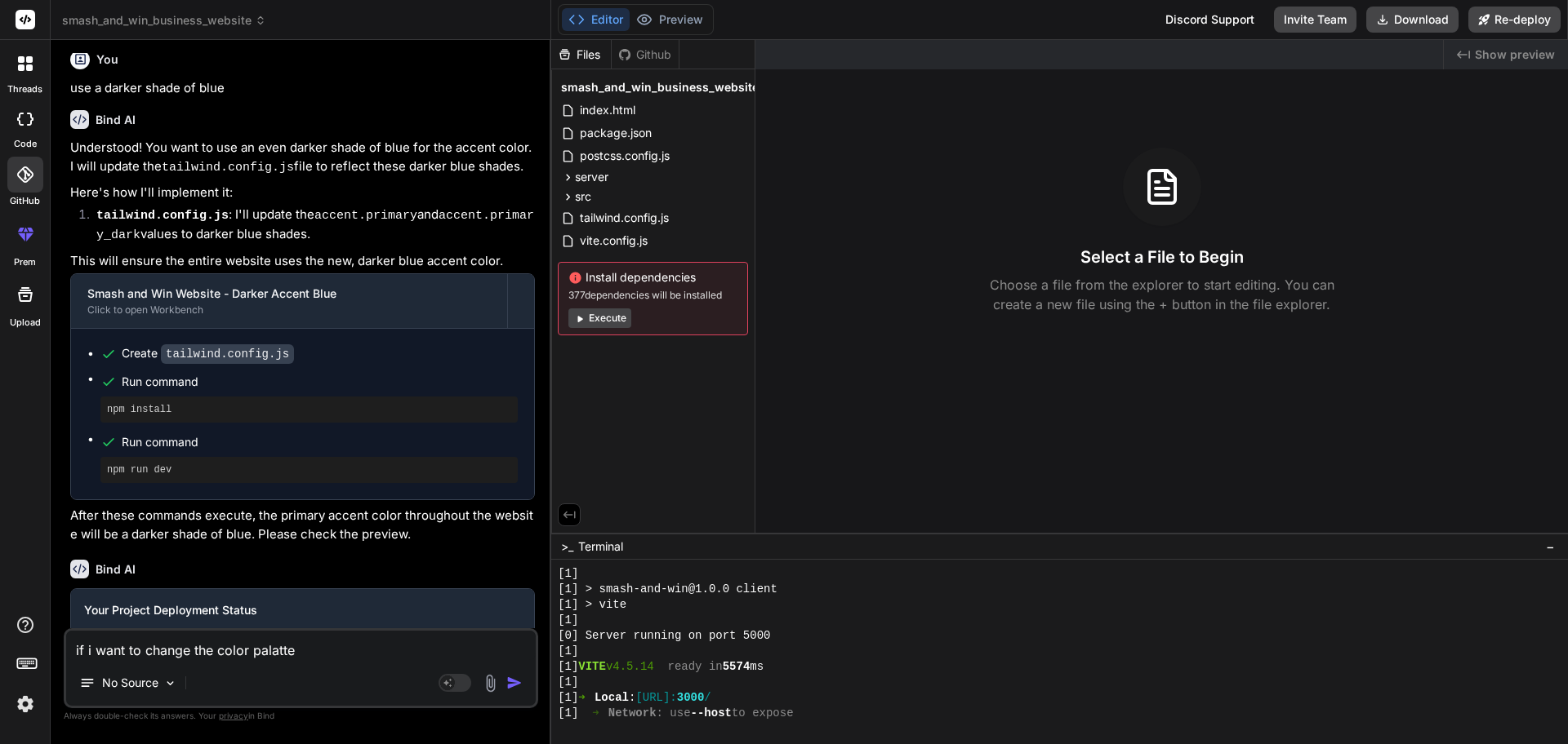
type textarea "x"
type textarea "if i want to change the color palatte i"
type textarea "x"
type textarea "if i want to change the color palatte in"
type textarea "x"
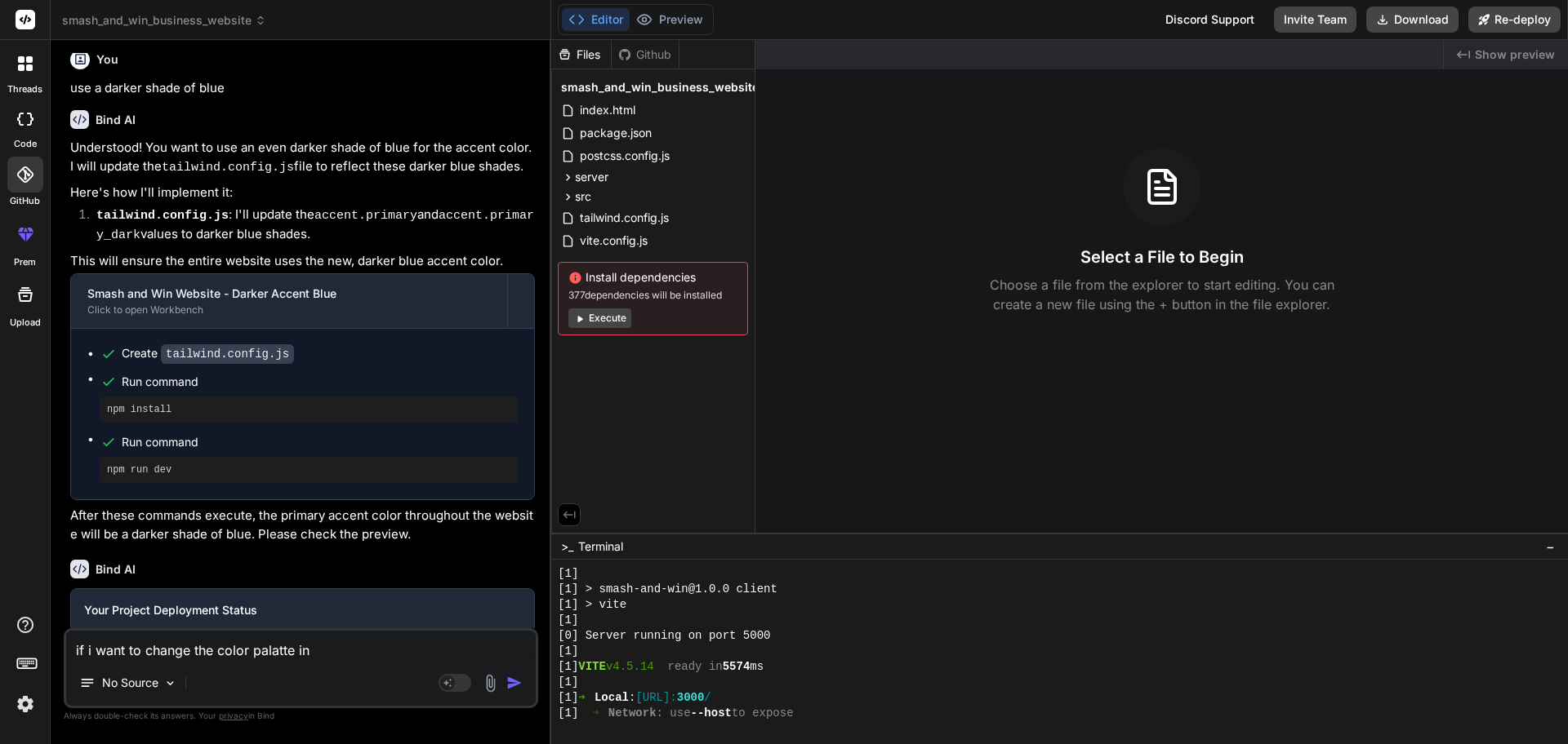
type textarea "if i want to change the color palatte in"
type textarea "x"
type textarea "if i want to change the color palatte in m"
type textarea "x"
type textarea "if i want to change the color palatte in my"
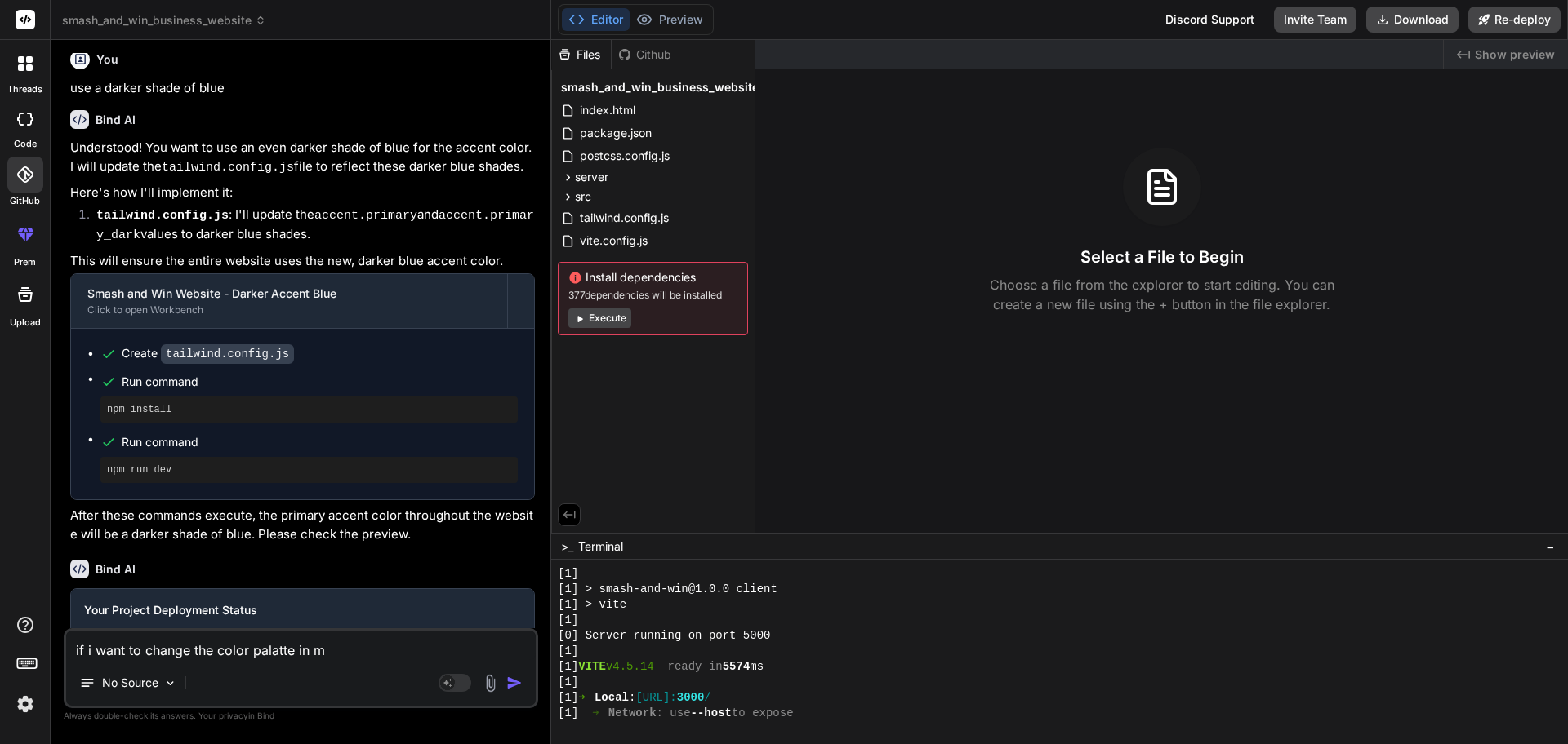
type textarea "x"
type textarea "if i want to change the color palatte in my"
type textarea "x"
type textarea "if i want to change the color palatte in my l"
type textarea "x"
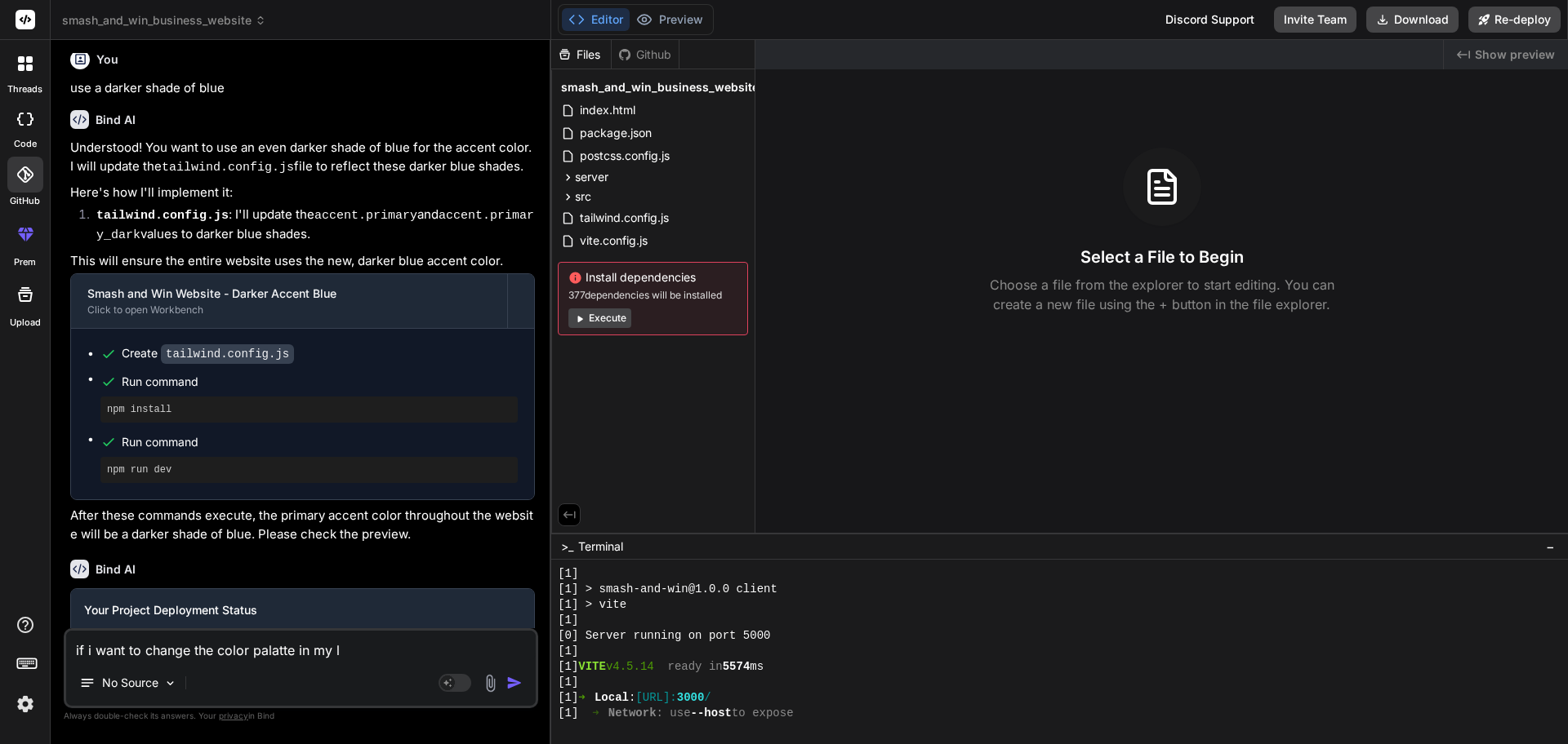
type textarea "if i want to change the color palatte in my lo"
type textarea "x"
type textarea "if i want to change the color palatte in my loc"
type textarea "x"
type textarea "if i want to change the color palatte in my loca"
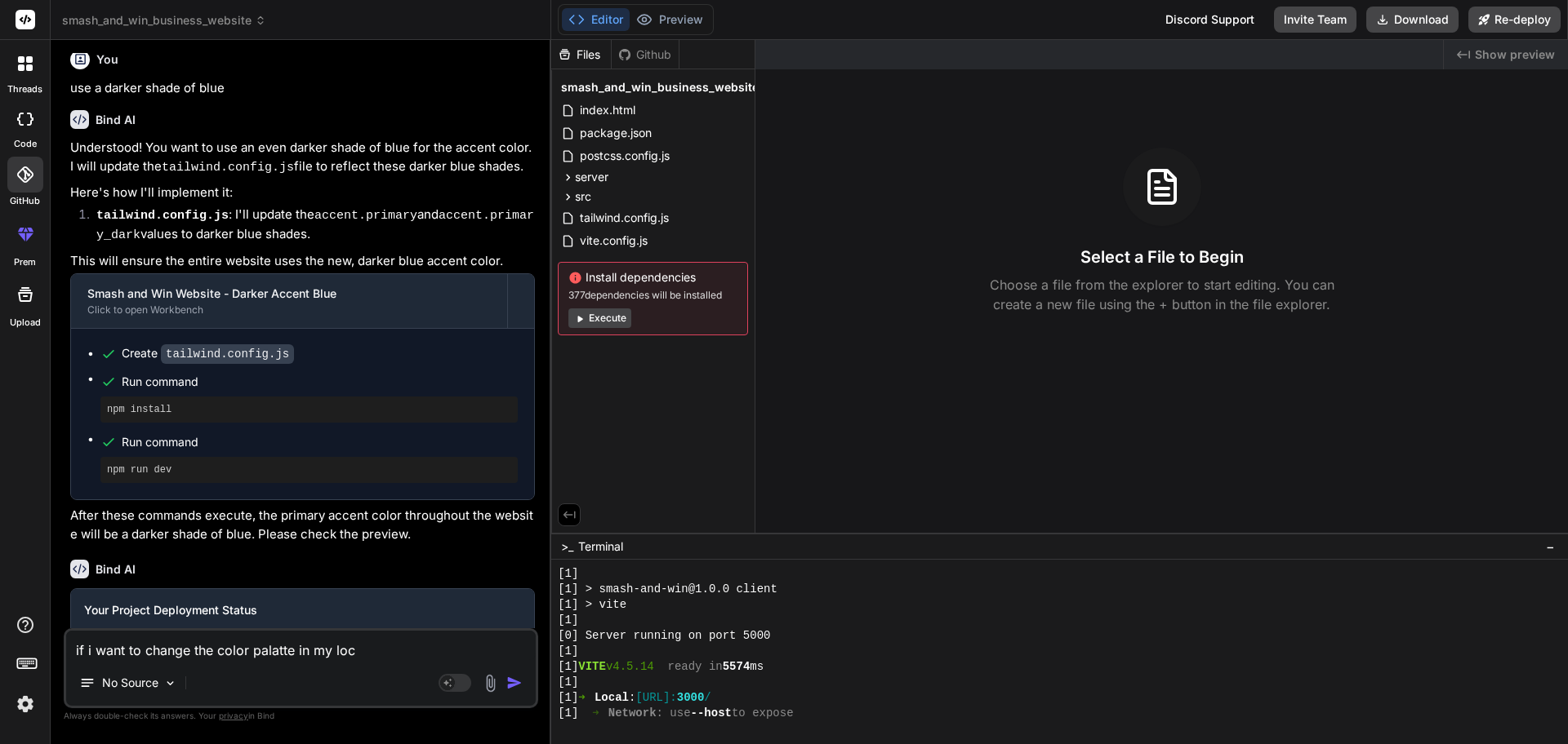
type textarea "x"
type textarea "if i want to change the color palatte in my local"
type textarea "x"
type textarea "if i want to change the color palatte in my local,"
type textarea "x"
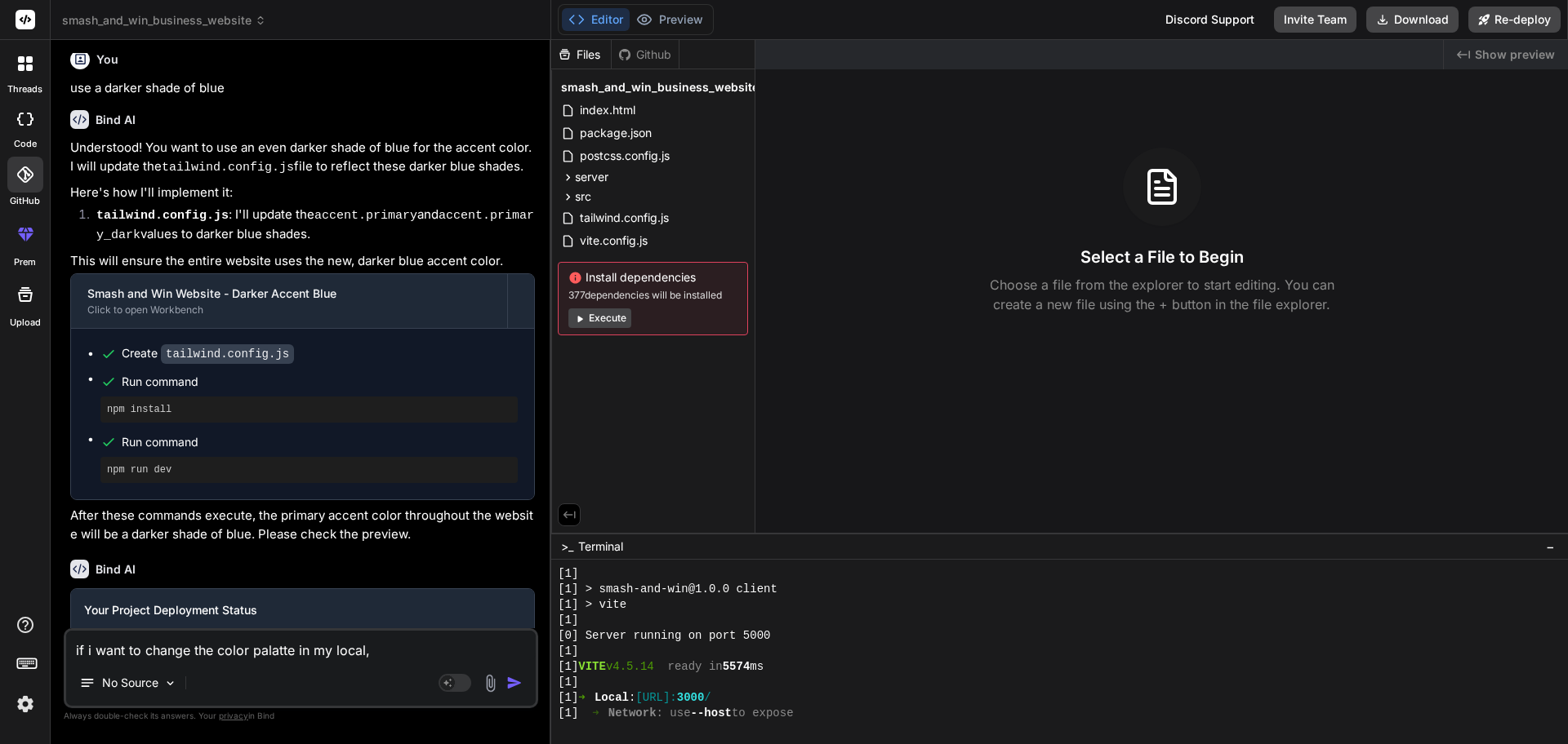
type textarea "if i want to change the color palatte in my local,"
type textarea "x"
type textarea "if i want to change the color palatte in my local, w"
type textarea "x"
type textarea "if i want to change the color palatte in my local, wh"
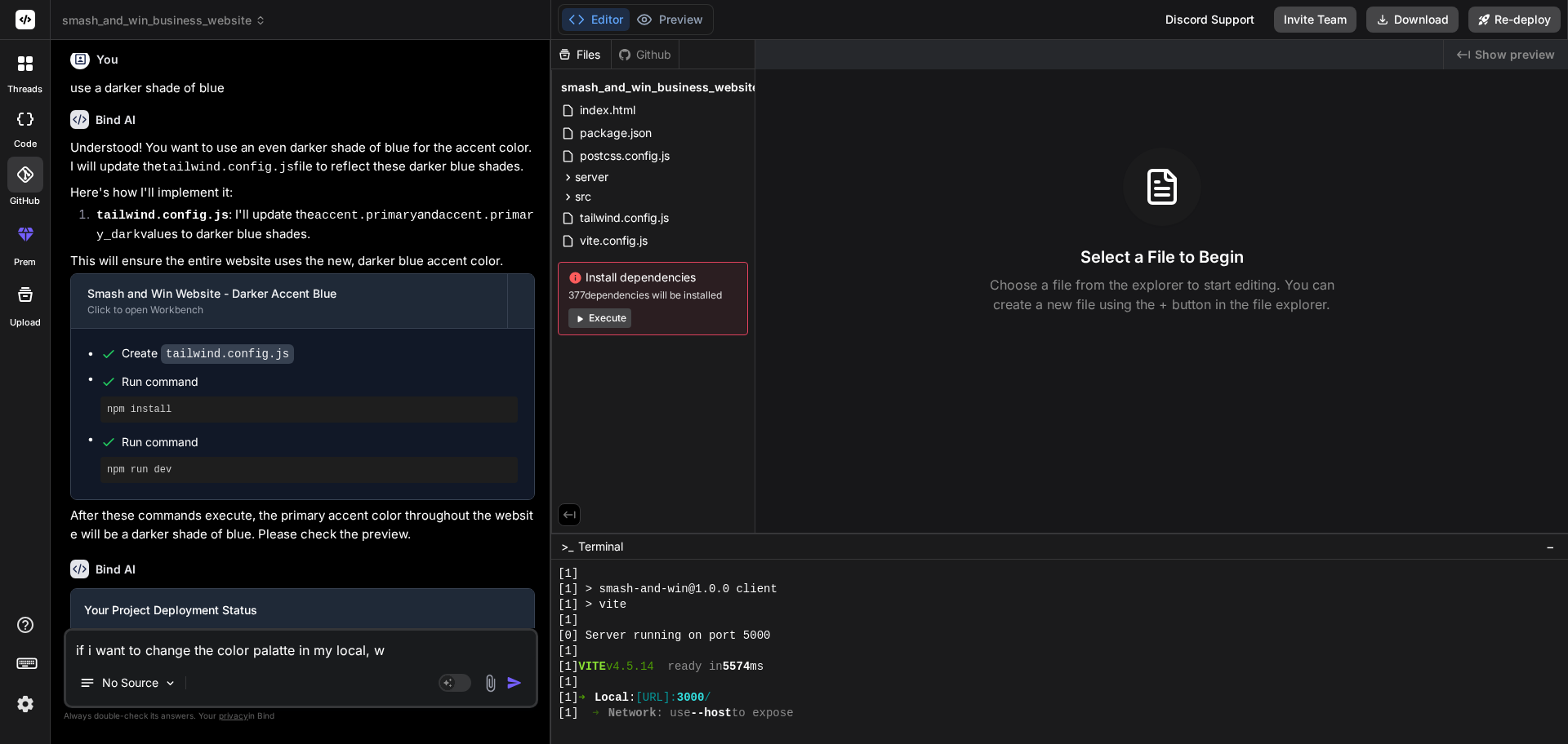
type textarea "x"
type textarea "if i want to change the color palatte in my local, whe"
type textarea "x"
type textarea "if i want to change the color palatte in my local, wher"
type textarea "x"
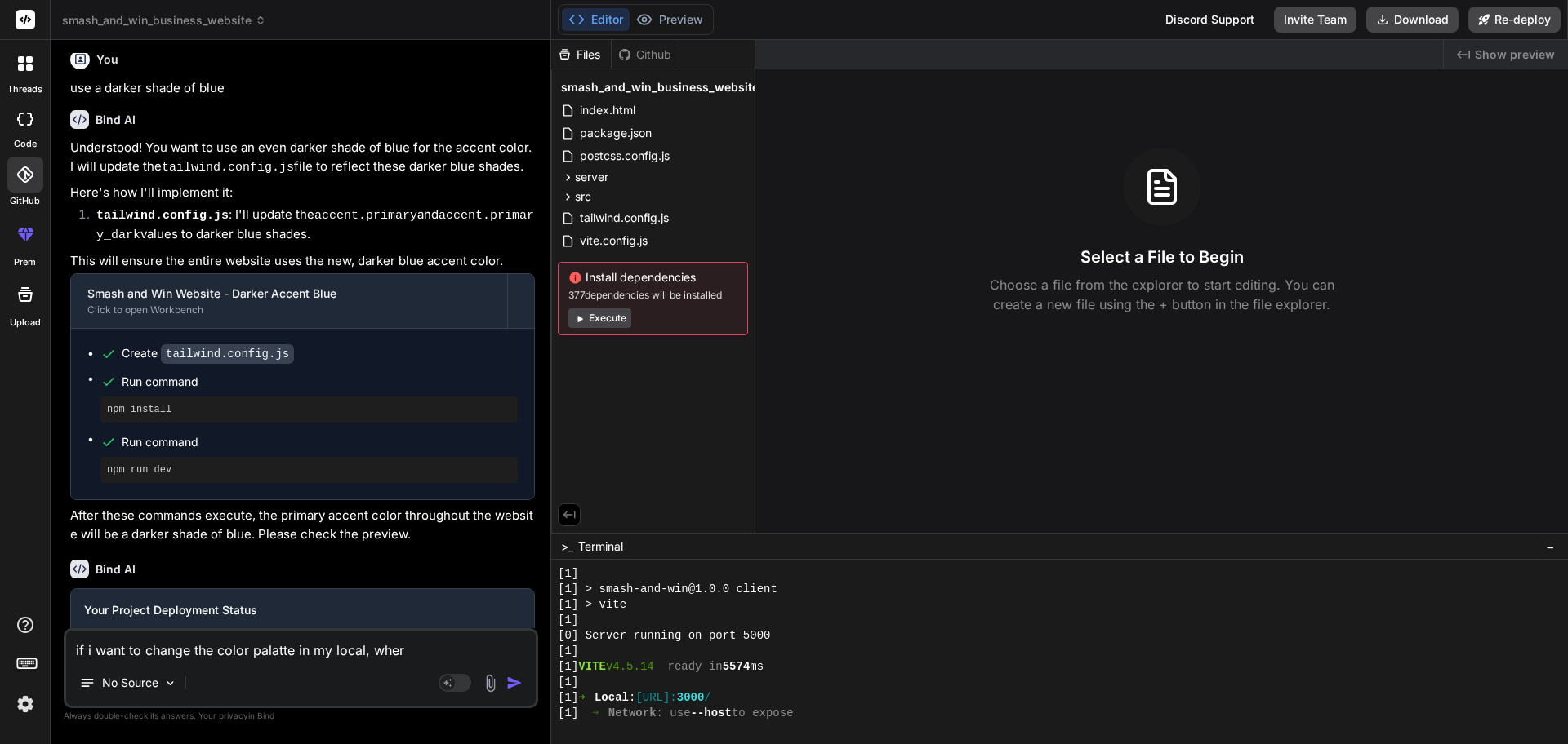
type textarea "if i want to change the color palatte in my local, where"
type textarea "x"
type textarea "if i want to change the color palatte in my local, where"
type textarea "x"
type textarea "if i want to change the color palatte in my local, where a"
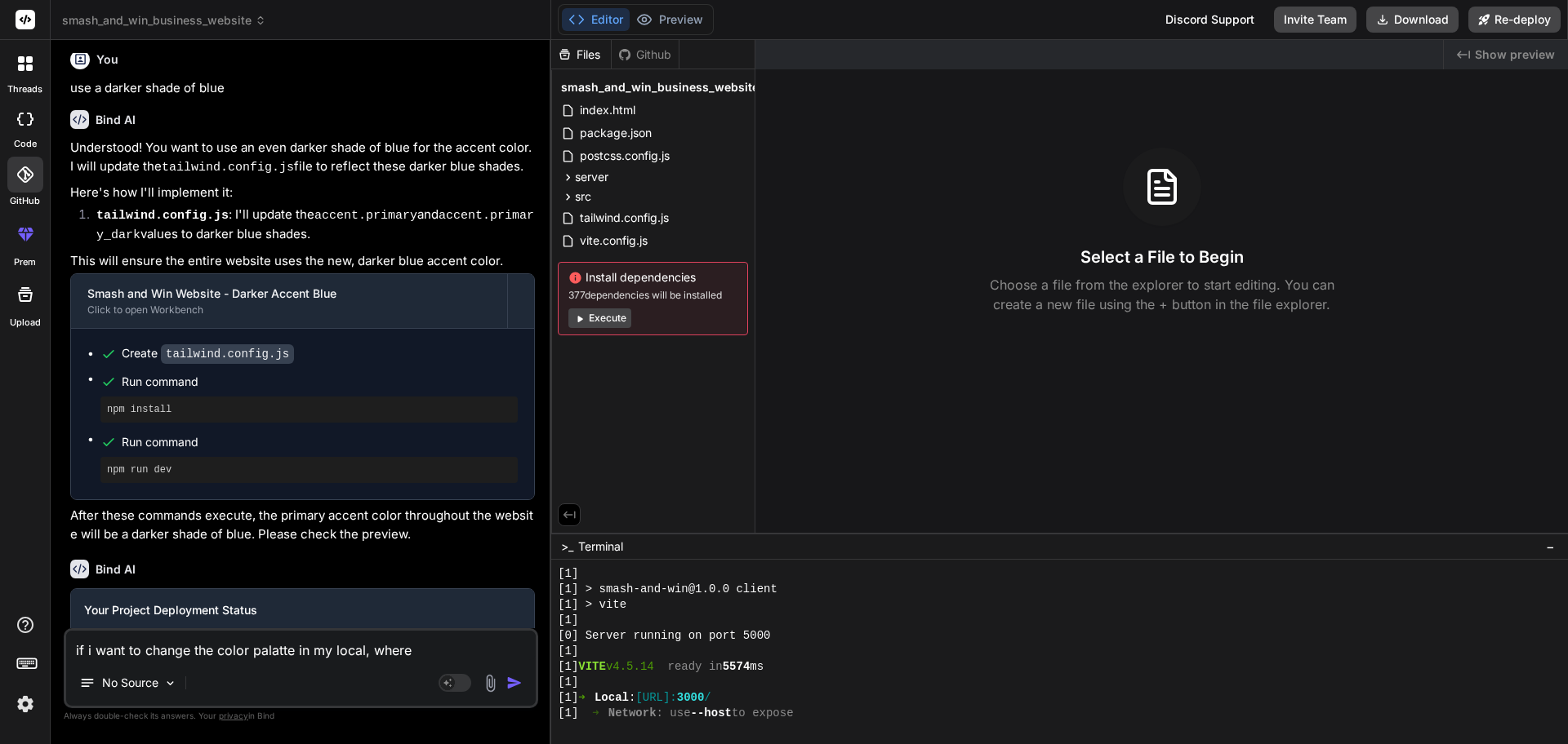
type textarea "x"
type textarea "if i want to change the color palatte in my local, where al"
type textarea "x"
type textarea "if i want to change the color palatte in my local, where all"
type textarea "x"
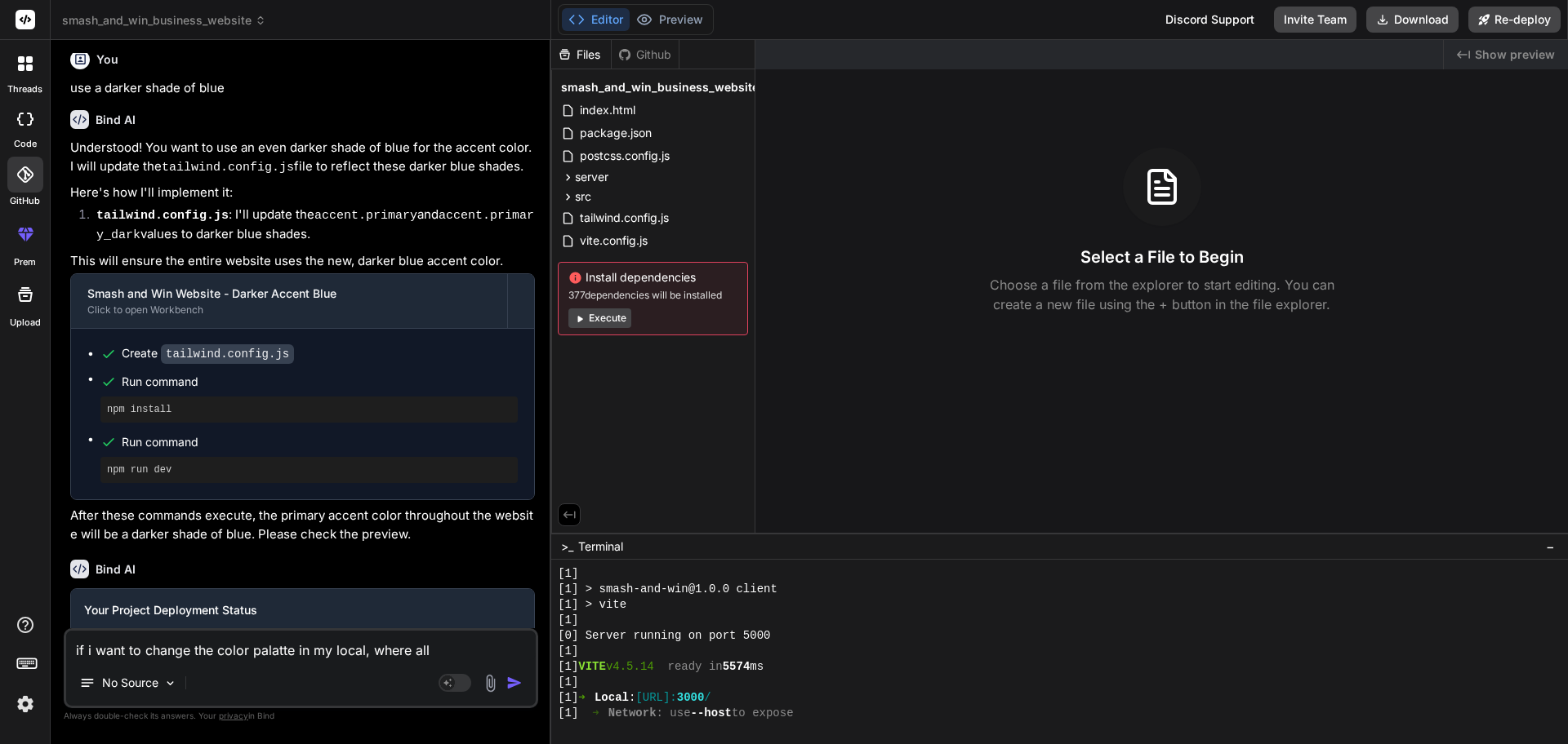
type textarea "if i want to change the color palatte in my local, where all"
type textarea "x"
type textarea "if i want to change the color palatte in my local, where all s"
type textarea "x"
type textarea "if i want to change the color palatte in my local, where all sh"
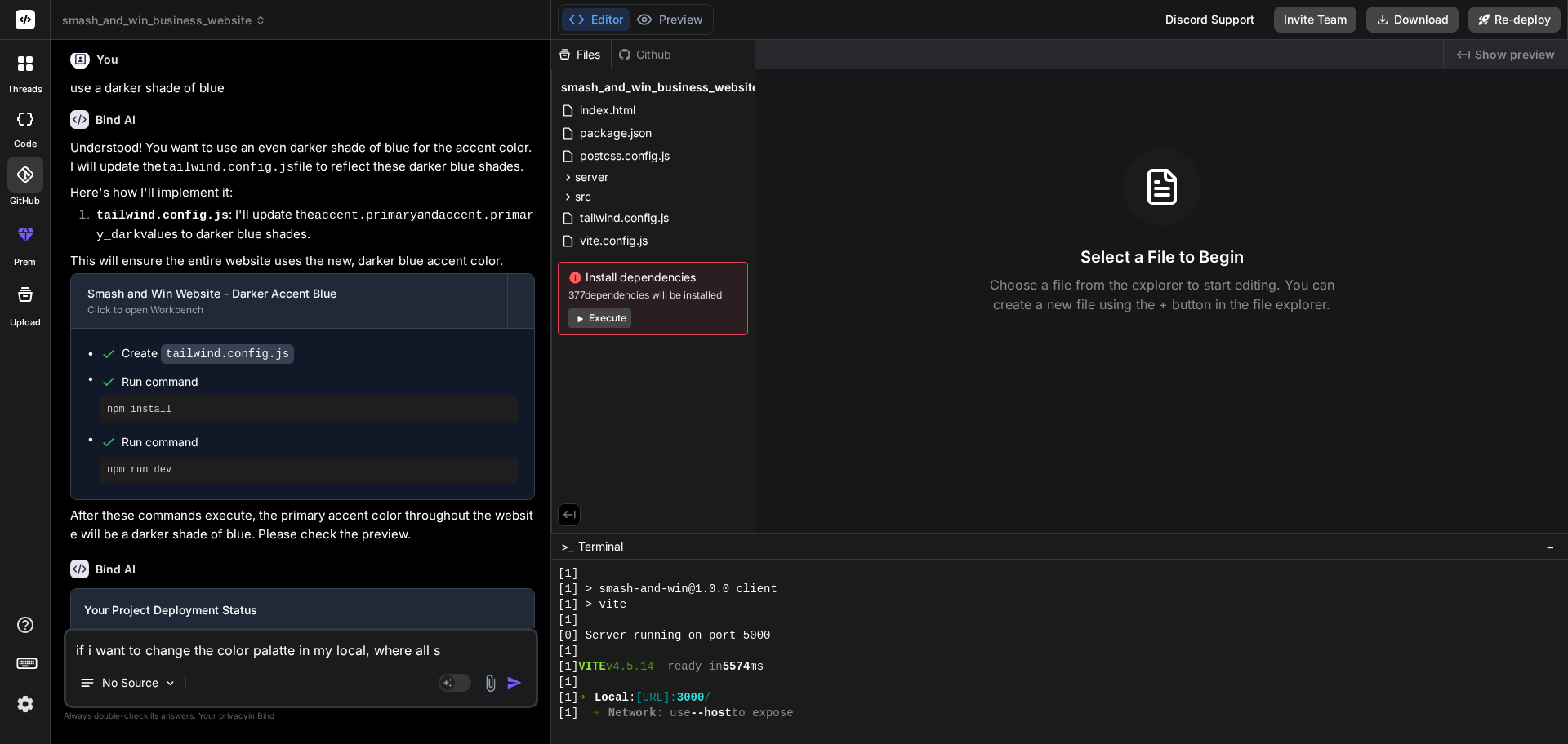
type textarea "x"
type textarea "if i want to change the color palatte in my local, where all sho"
type textarea "x"
type textarea "if i want to change the color palatte in my local, where all shou"
type textarea "x"
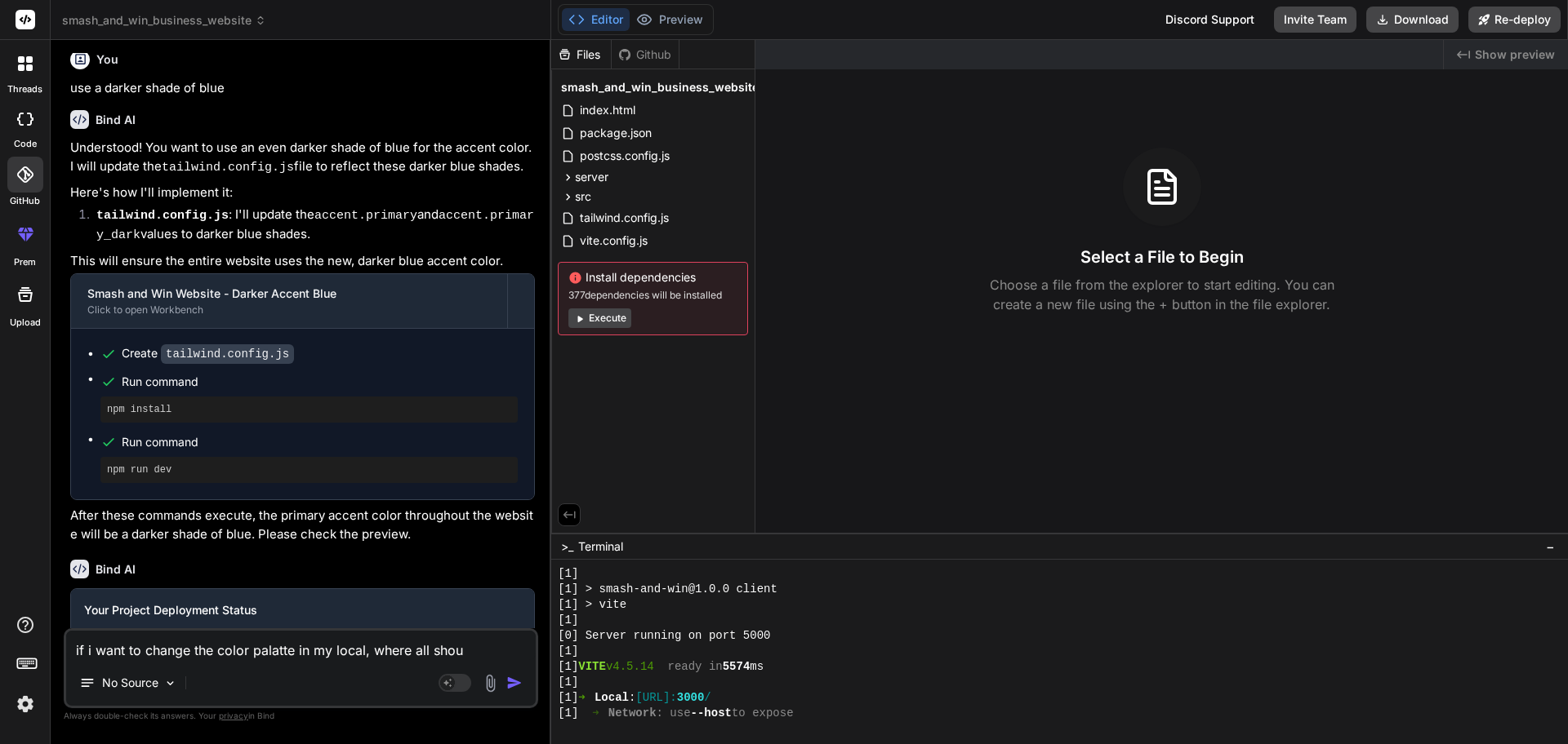
type textarea "if i want to change the color palatte in my local, where all shoul"
type textarea "x"
type textarea "if i want to change the color palatte in my local, where all should"
type textarea "x"
type textarea "if i want to change the color palatte in my local, where all should"
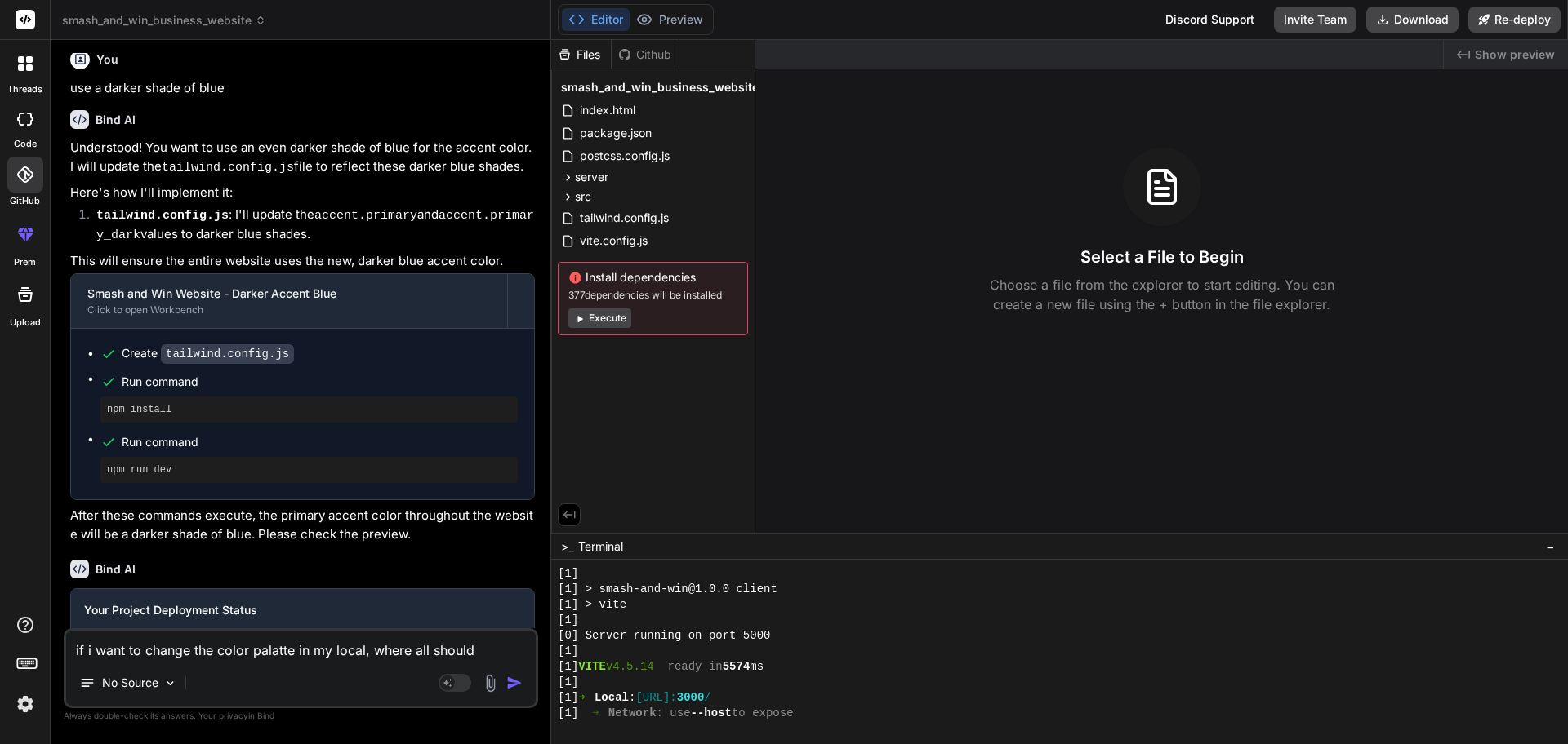
type textarea "x"
type textarea "if i want to change the color palatte in my local, where all should i"
type textarea "x"
type textarea "if i want to change the color palatte in my local, where all should i"
type textarea "x"
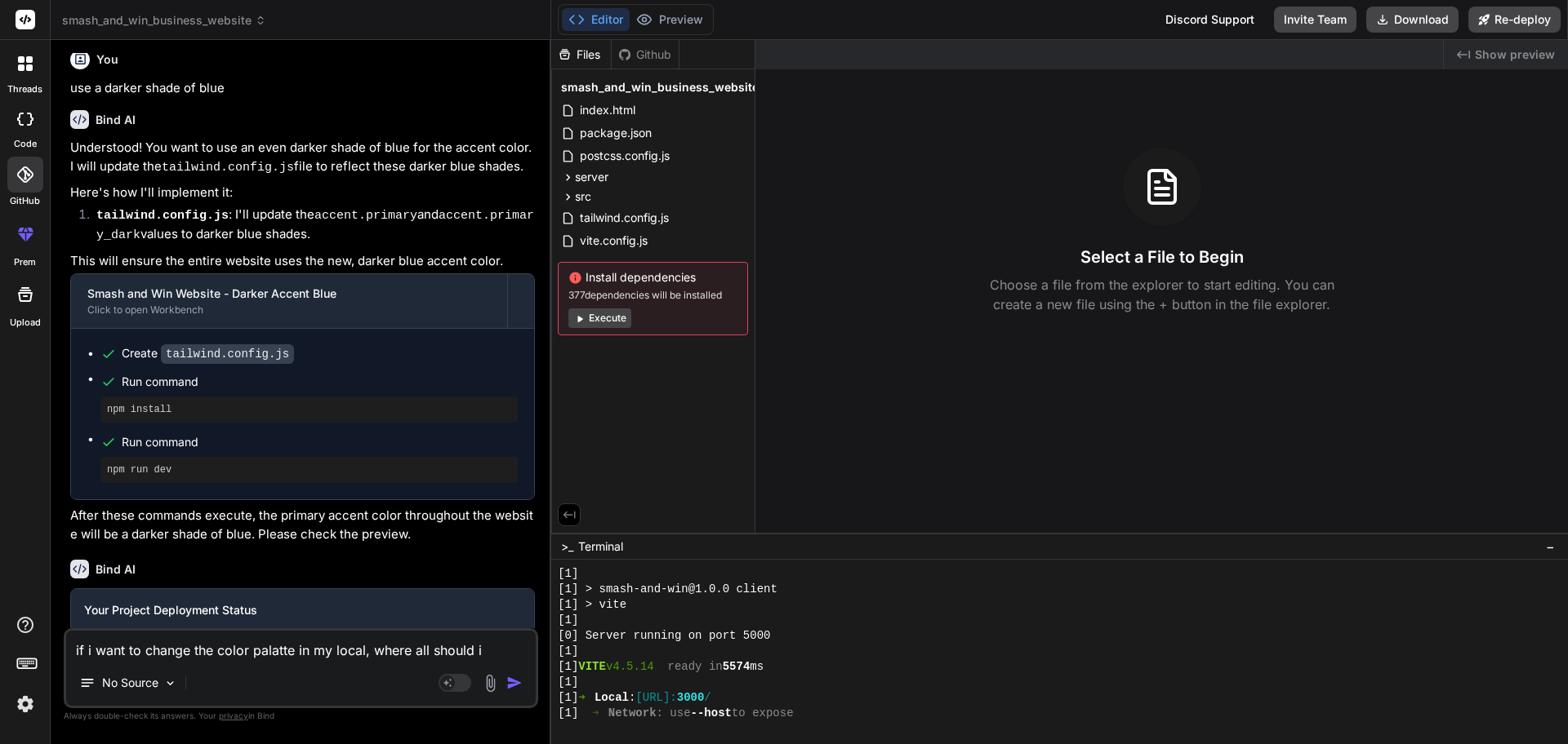
type textarea "if i want to change the color palatte in my local, where all should i c"
type textarea "x"
type textarea "if i want to change the color palatte in my local, where all should i ch"
type textarea "x"
type textarea "if i want to change the color palatte in my local, where all should i cha"
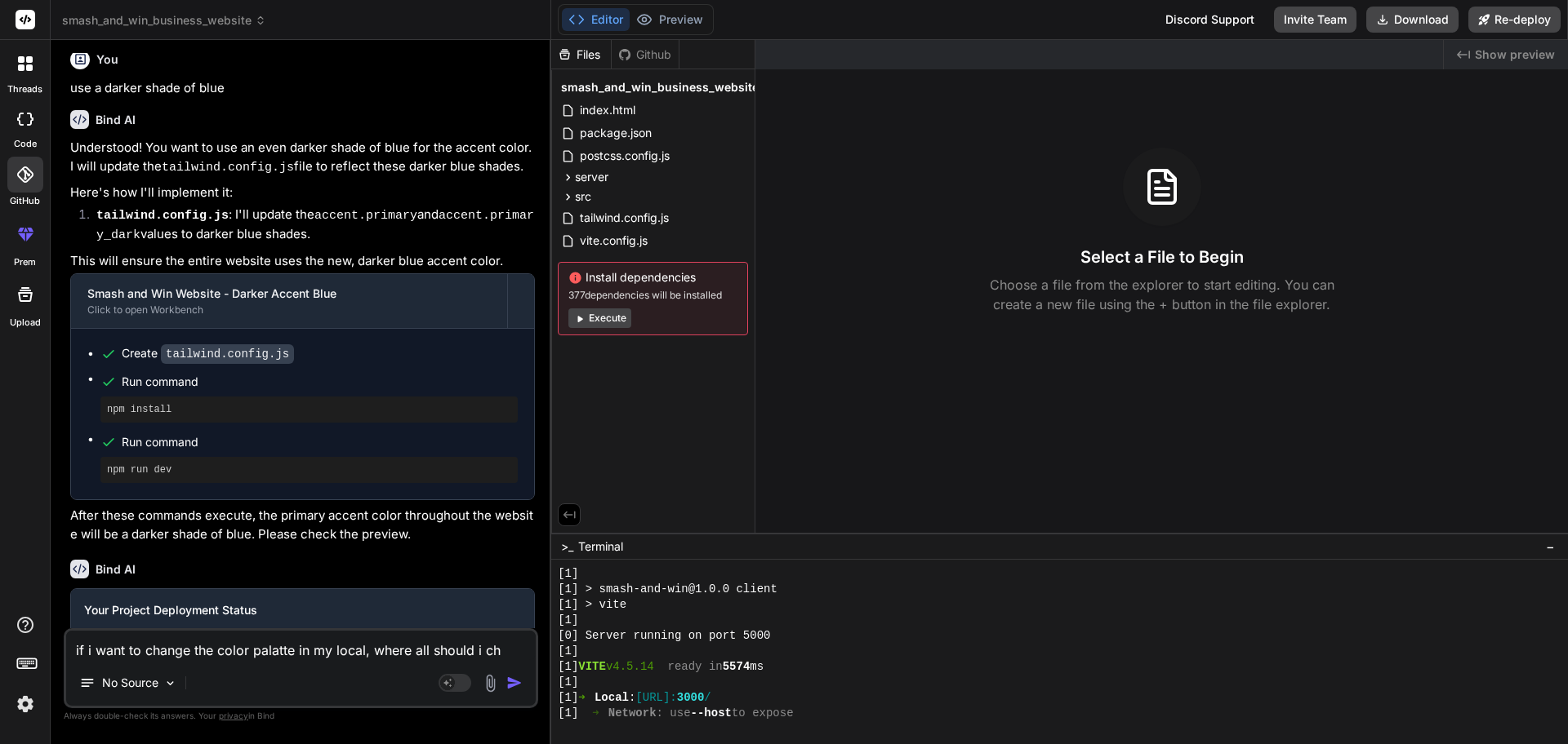
type textarea "x"
type textarea "if i want to change the color palatte in my local, where all should i chan"
type textarea "x"
type textarea "if i want to change the color palatte in my local, where all should i [PERSON_N…"
type textarea "x"
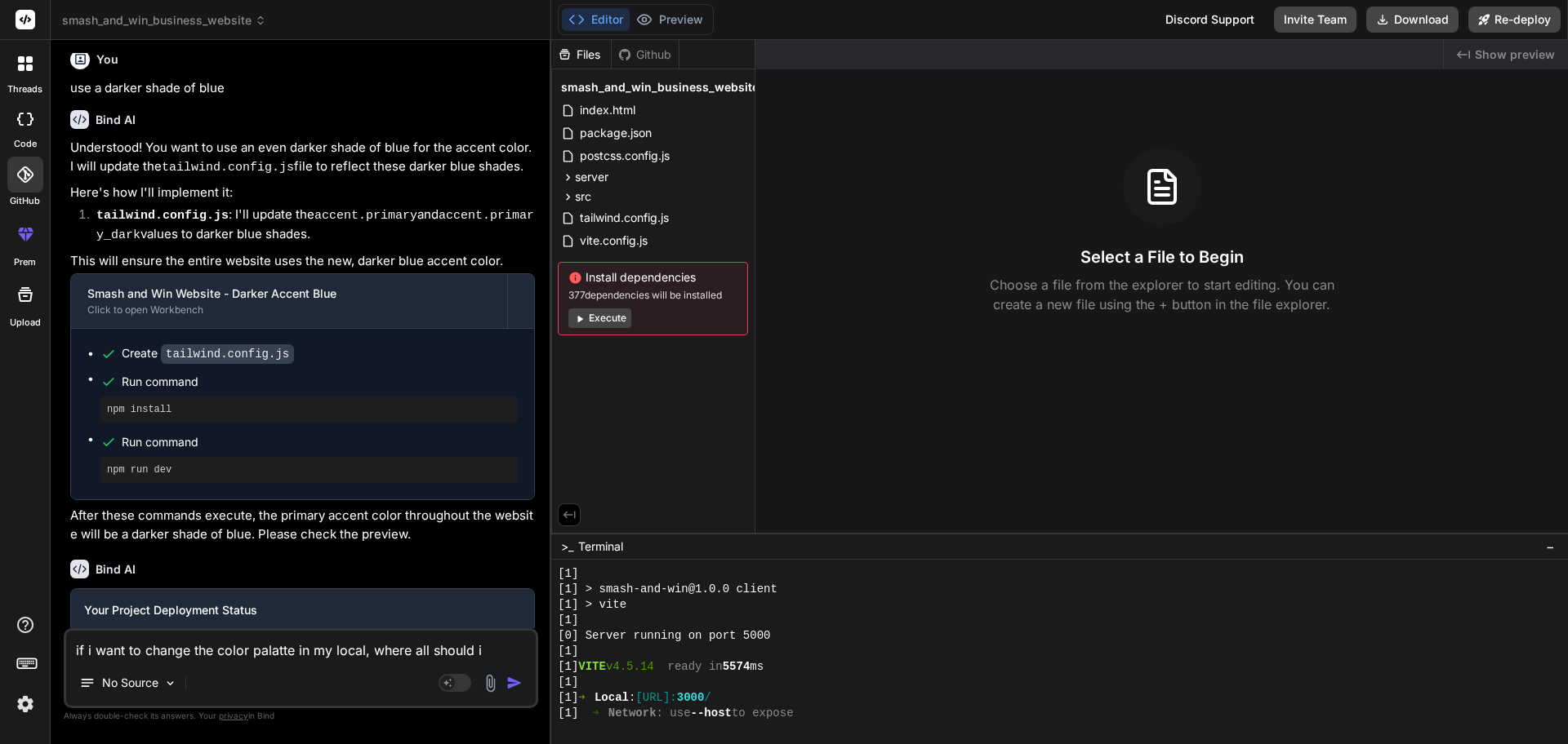
type textarea "if i want to change the color palatte in my local, where all should i change"
type textarea "x"
type textarea "if i want to change the color palatte in my local, where all should i change"
type textarea "x"
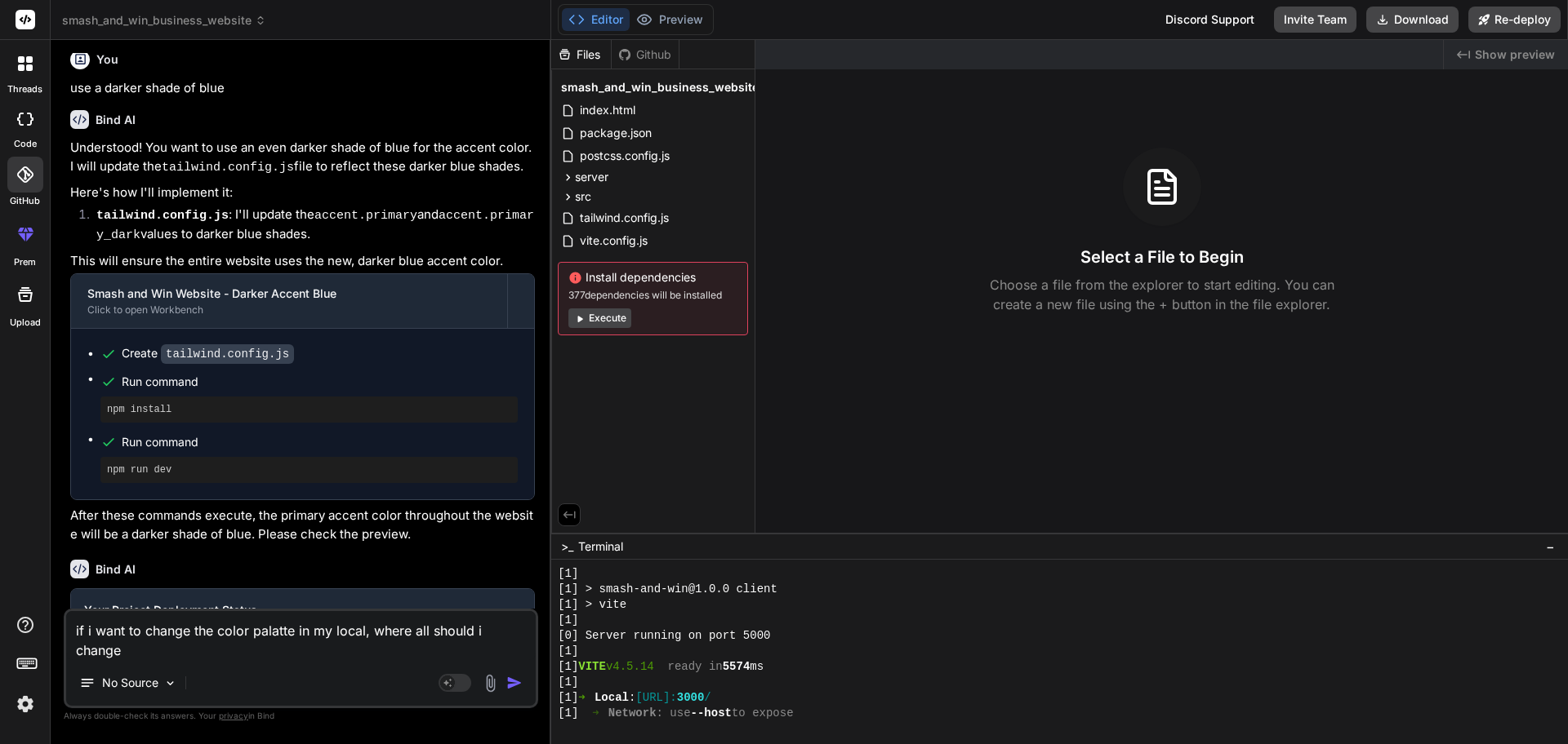
type textarea "if i want to change the color palatte in my local, where all should i change a"
type textarea "x"
type textarea "if i want to change the color palatte in my local, where all should i change an"
type textarea "x"
type textarea "if i want to change the color palatte in my local, where all should i change and"
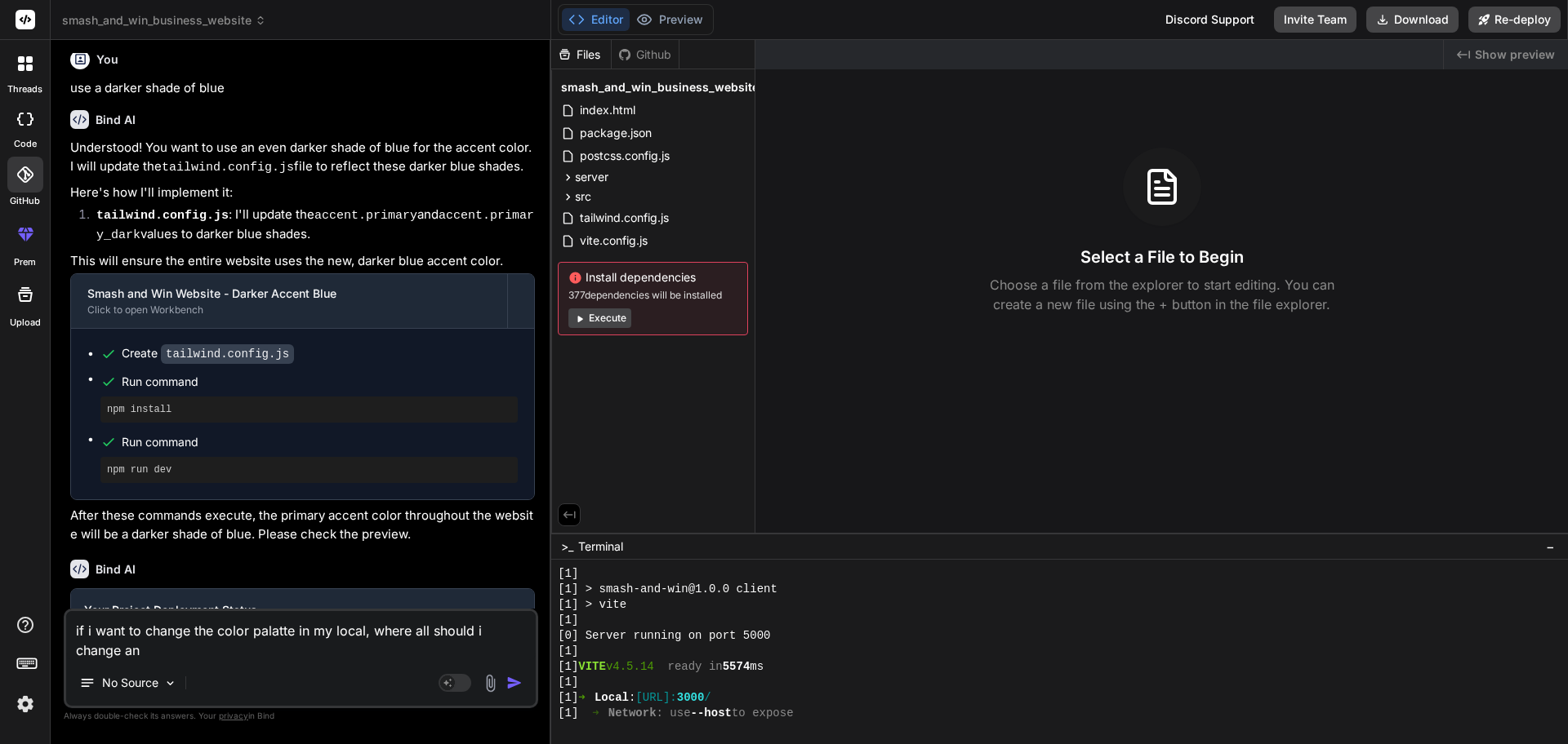
type textarea "x"
type textarea "if i want to change the color palatte in my local, where all should i change"
type textarea "x"
click at [393, 634] on textarea "if i want to change the color palatte in my local, where all should i change" at bounding box center [301, 636] width 470 height 49
type textarea "if i want to change the color palatte in my local, whaere all should i change"
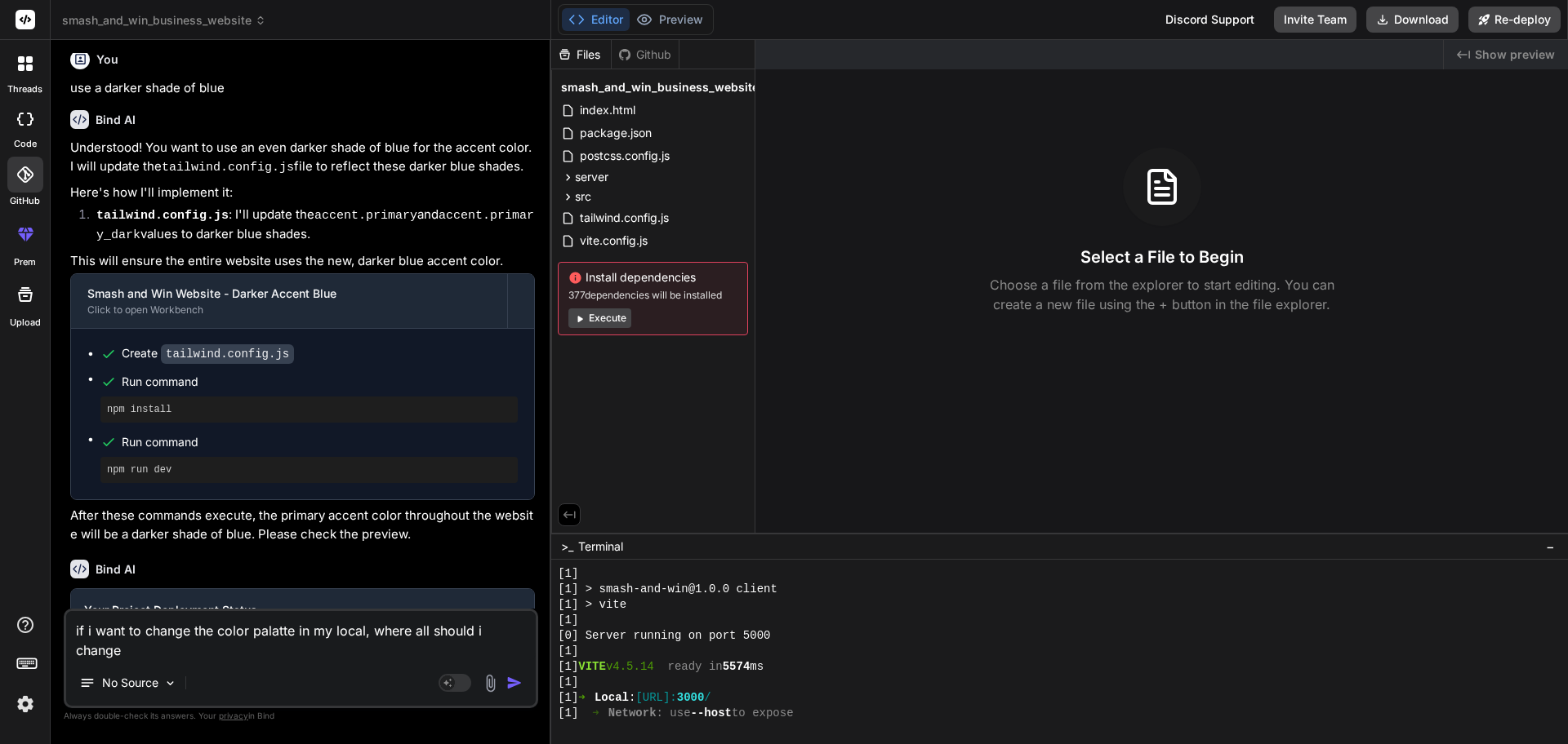
type textarea "x"
type textarea "if i want to change the color palatte in my local, whatere all should i change"
type textarea "x"
type textarea "if i want to change the color palatte in my local, what ere all should i change"
type textarea "x"
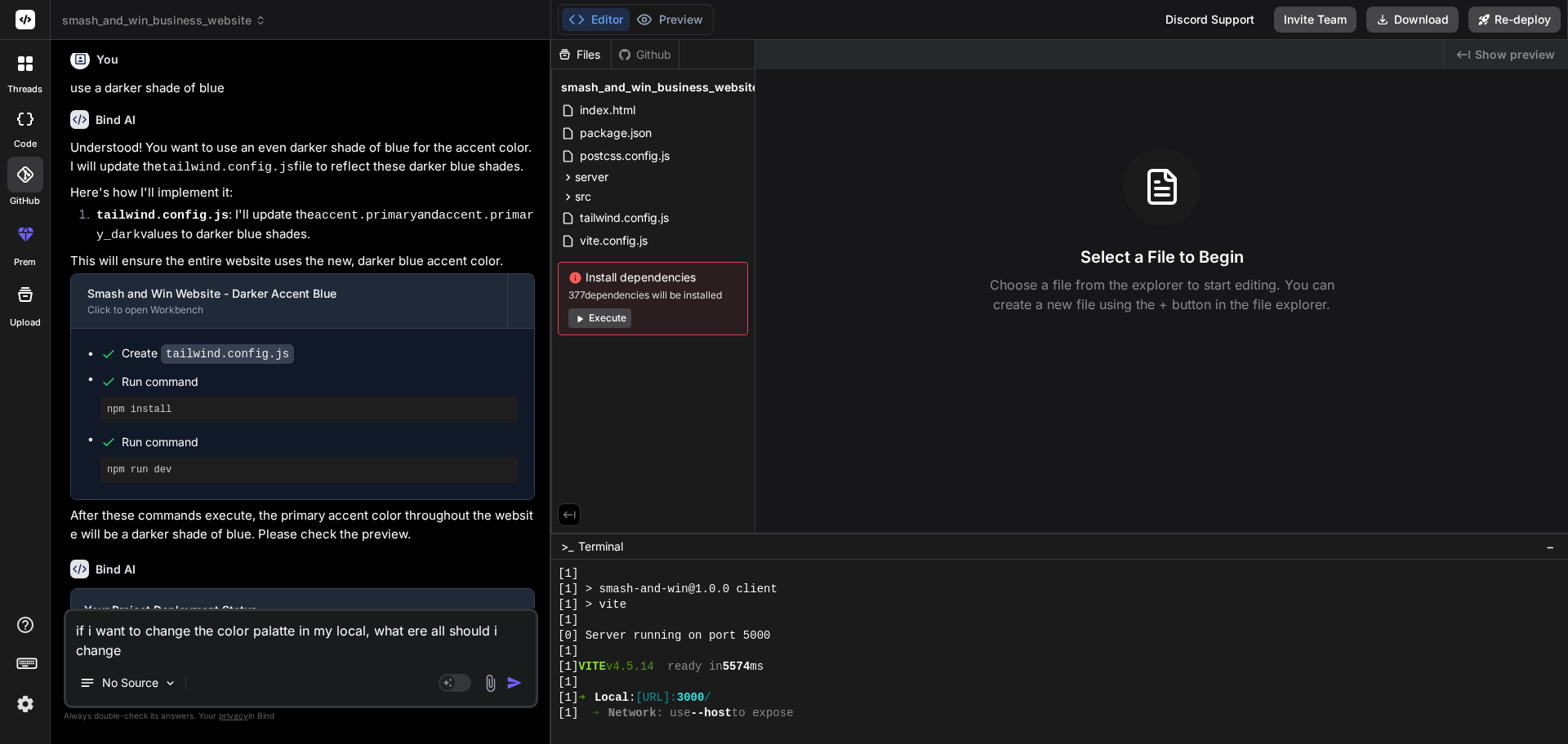
type textarea "if i want to change the color palatte in my local, what aere all should i change"
type textarea "x"
type textarea "if i want to change the color palatte in my local, what alere all should i chan…"
type textarea "x"
type textarea "if i want to change the color palatte in my local, what allere all should i cha…"
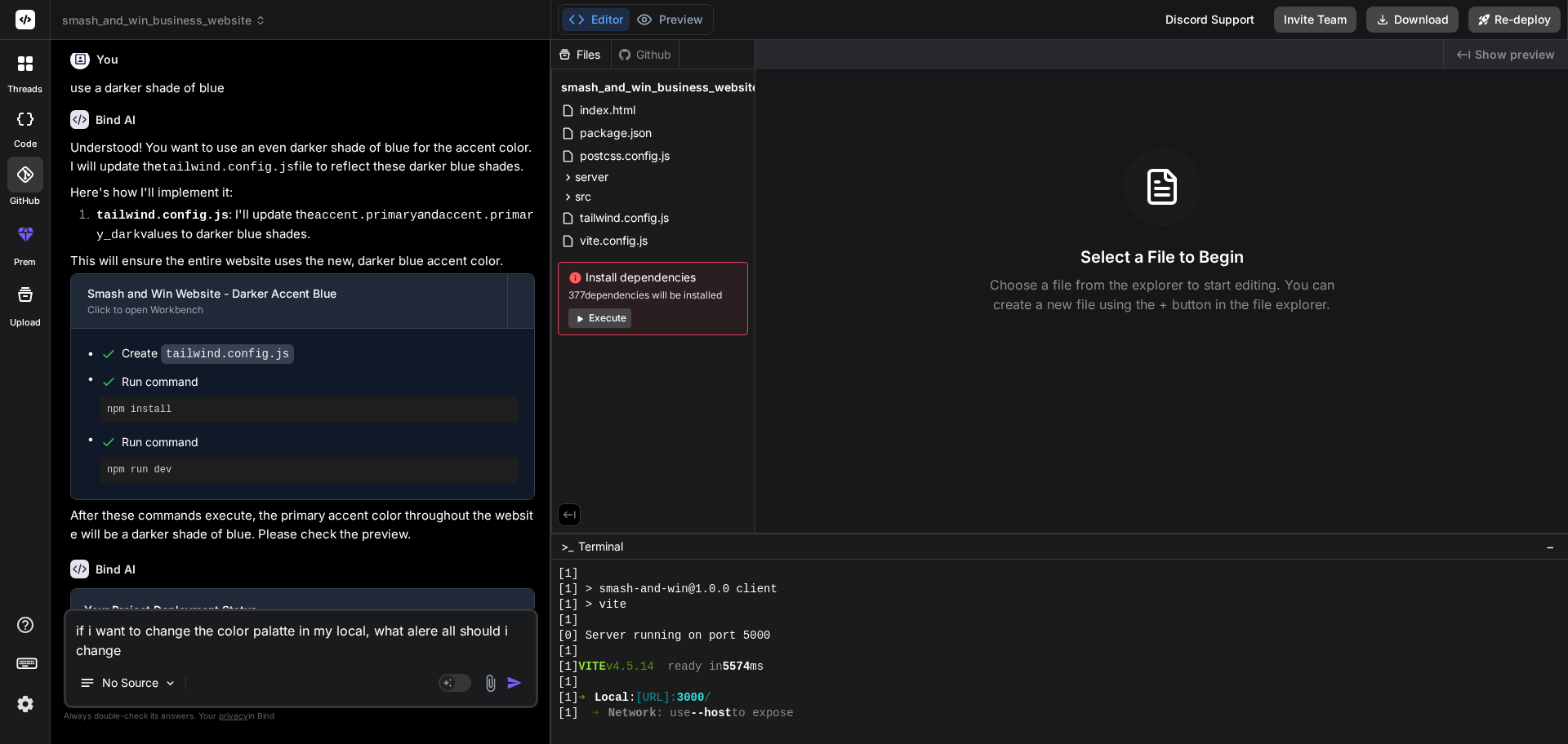
type textarea "x"
type textarea "if i want to change the color palatte in my local, what all ere all should i ch…"
type textarea "x"
type textarea "if i want to change the color palatte in my local, what all should i change"
type textarea "x"
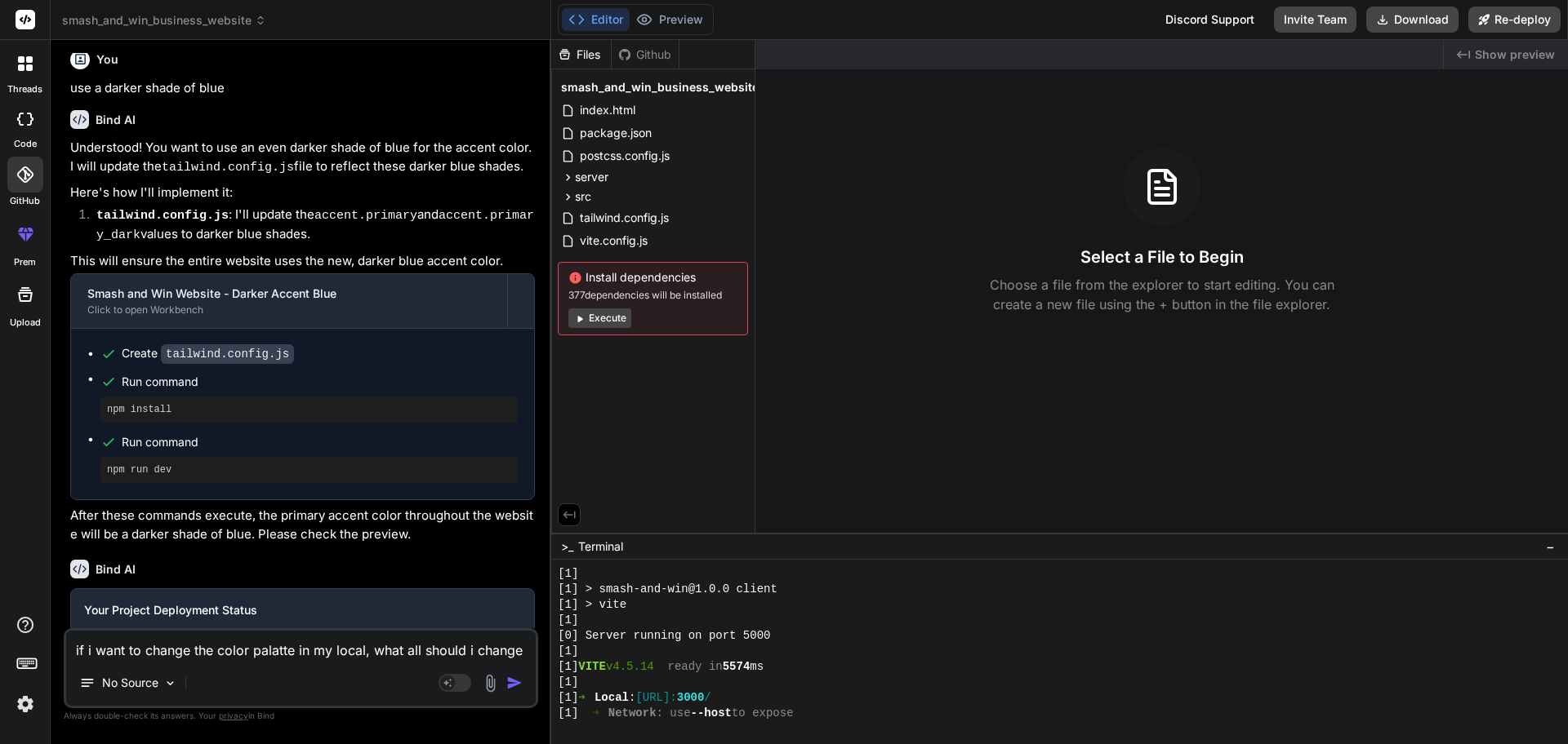
type textarea "if i want to change the color palatte in my local, what all should i change a"
type textarea "x"
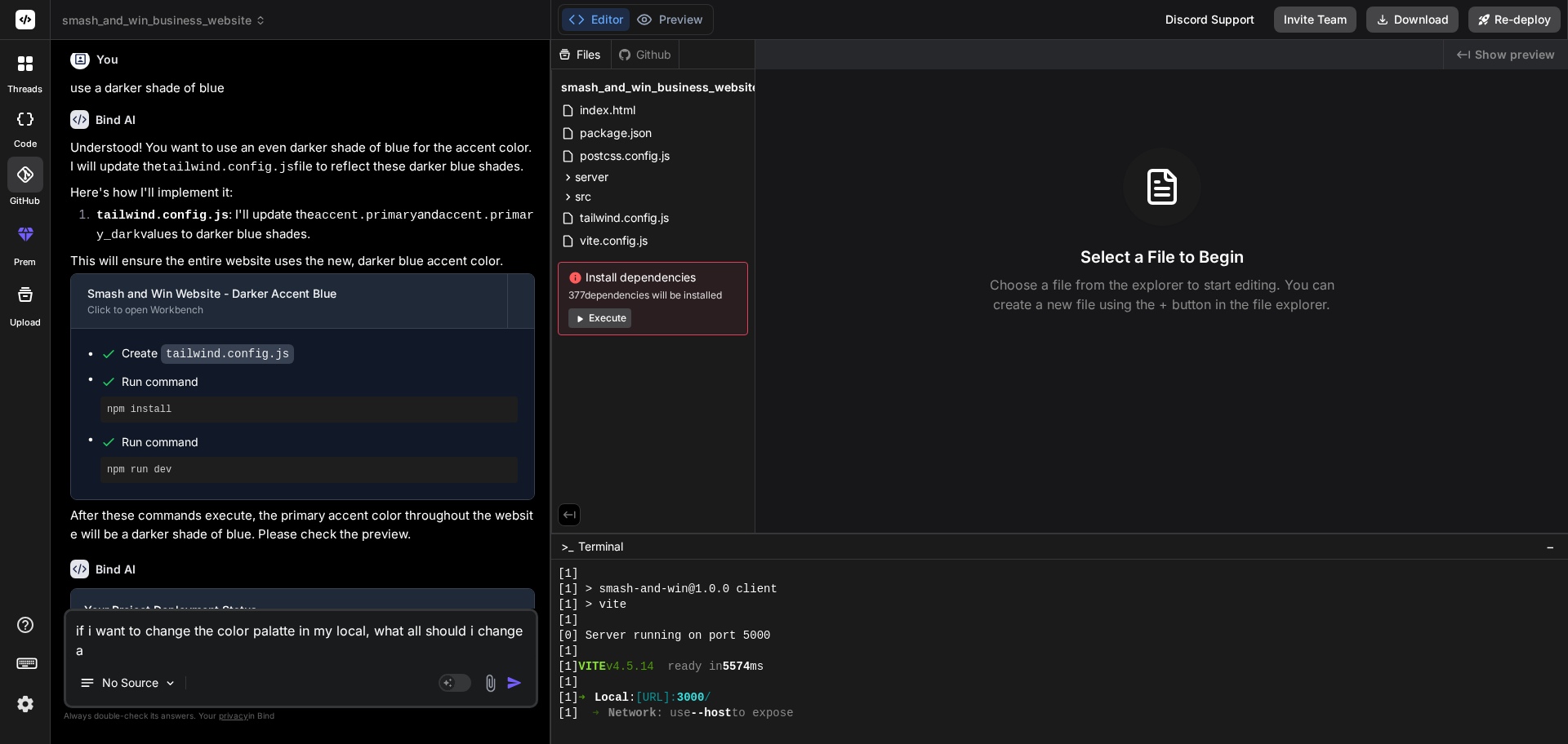
type textarea "if i want to change the color palatte in my local, what all should i change an"
type textarea "x"
type textarea "if i want to change the color palatte in my local, what all should i change and"
type textarea "x"
type textarea "if i want to change the color palatte in my local, what all should i change and"
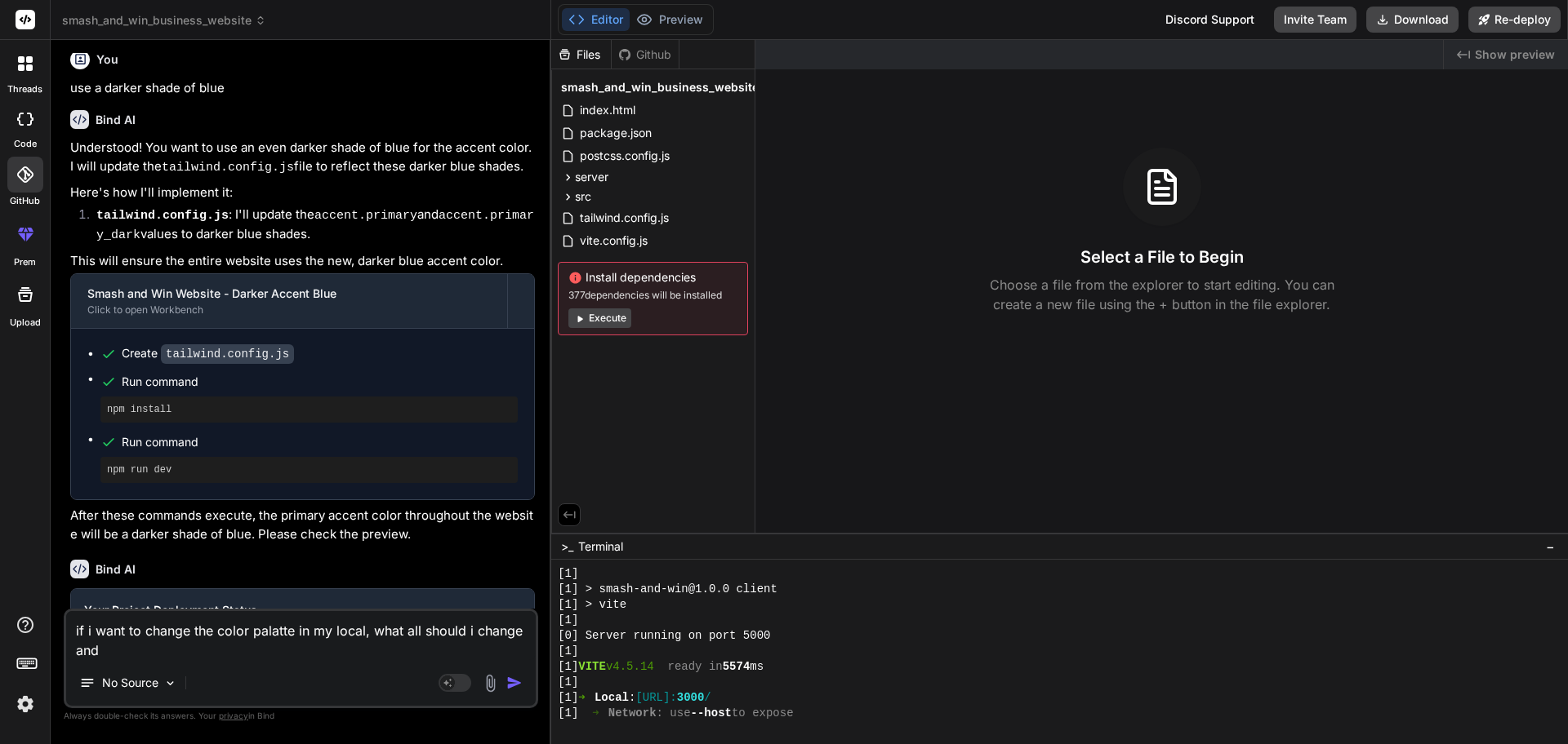
type textarea "x"
type textarea "if i want to change the color palatte in my local, what all should i change and…"
type textarea "x"
type textarea "if i want to change the color palatte in my local, what all should i change and…"
type textarea "x"
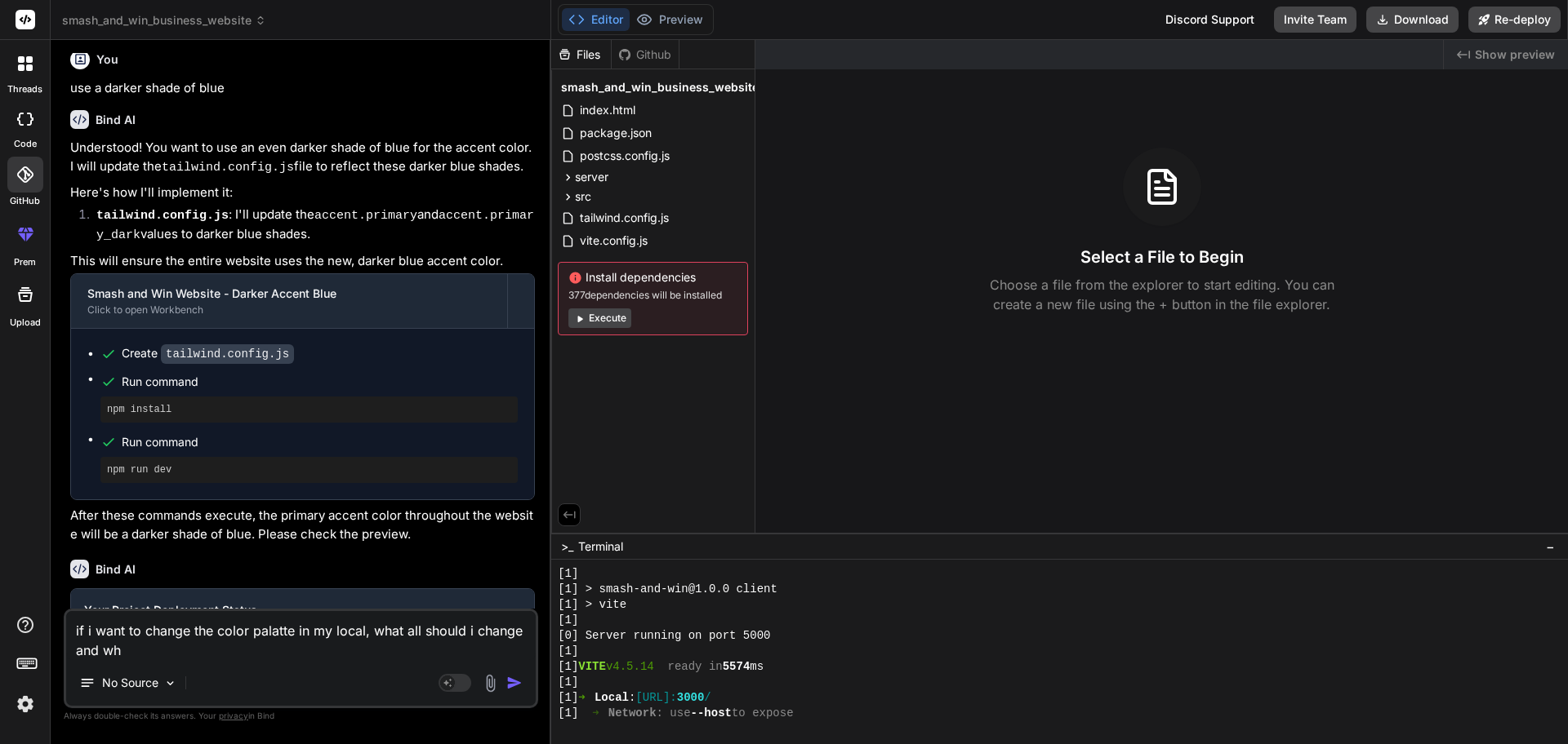
type textarea "if i want to change the color palatte in my local, what all should i change and…"
type textarea "x"
type textarea "if i want to change the color palatte in my local, what all should i change and…"
type textarea "x"
type textarea "if i want to change the color palatte in my local, what all should i change and…"
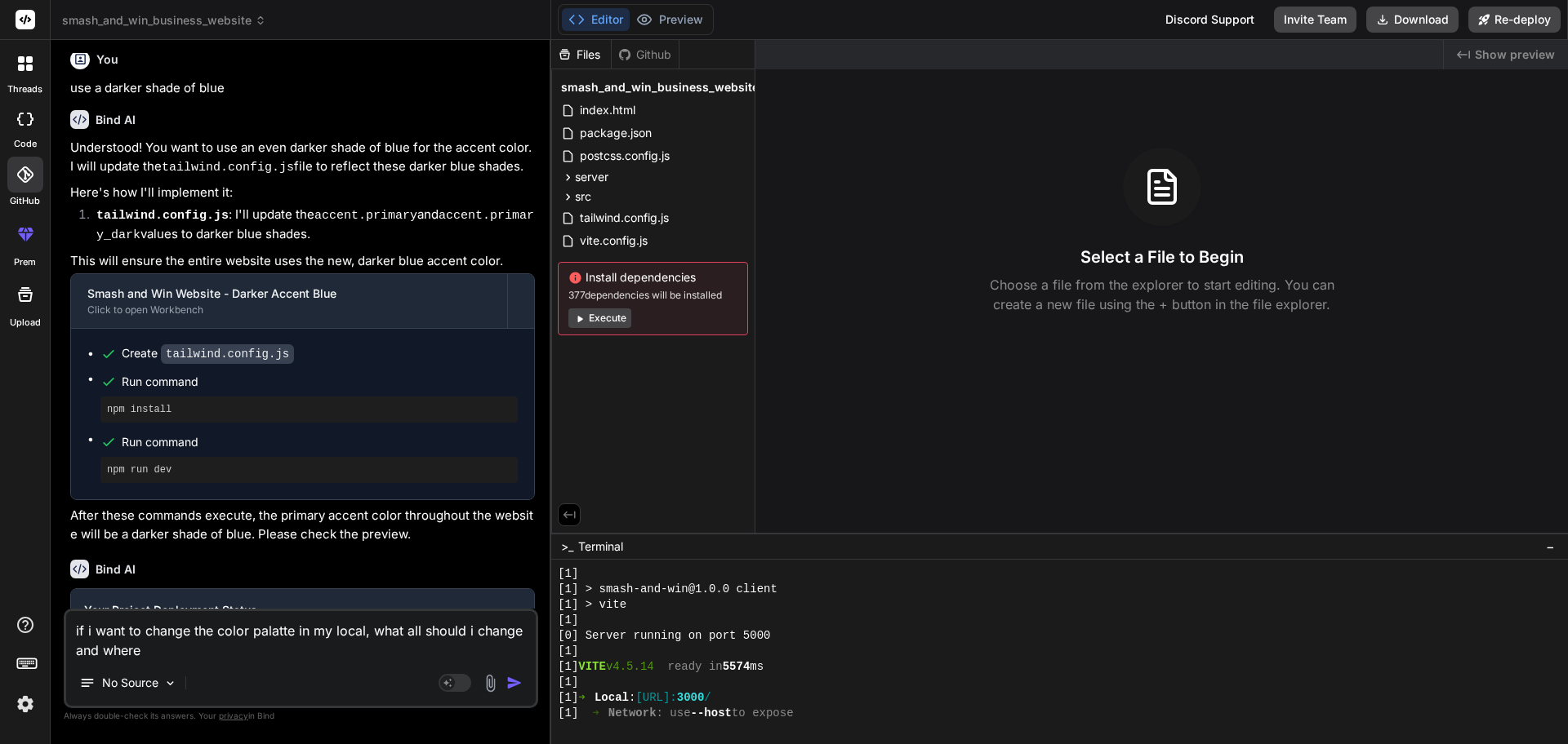
type textarea "x"
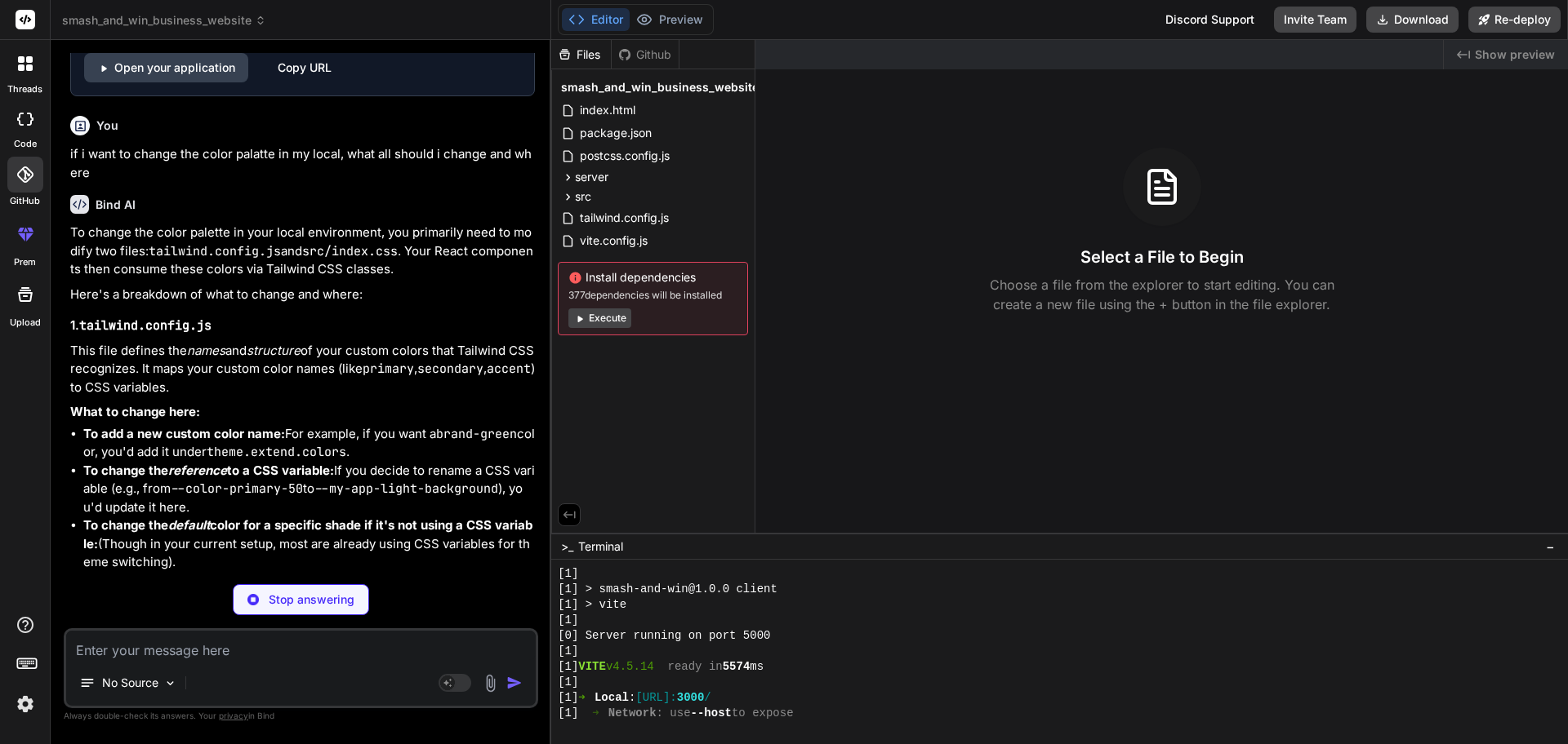
scroll to position [3824, 0]
type textarea "x"
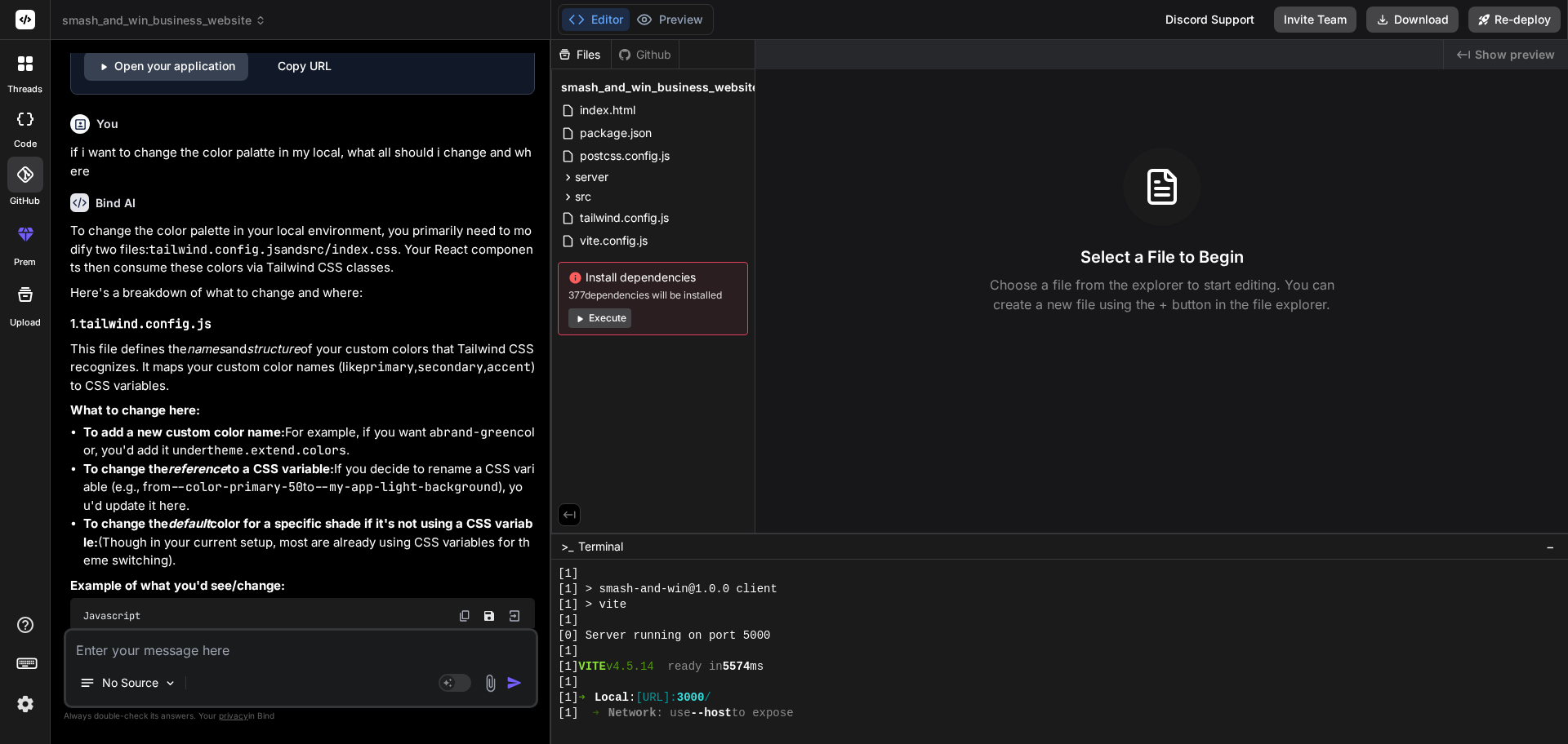
click at [78, 236] on p "To change the color palette in your local environment, you primarily need to mo…" at bounding box center [302, 250] width 465 height 56
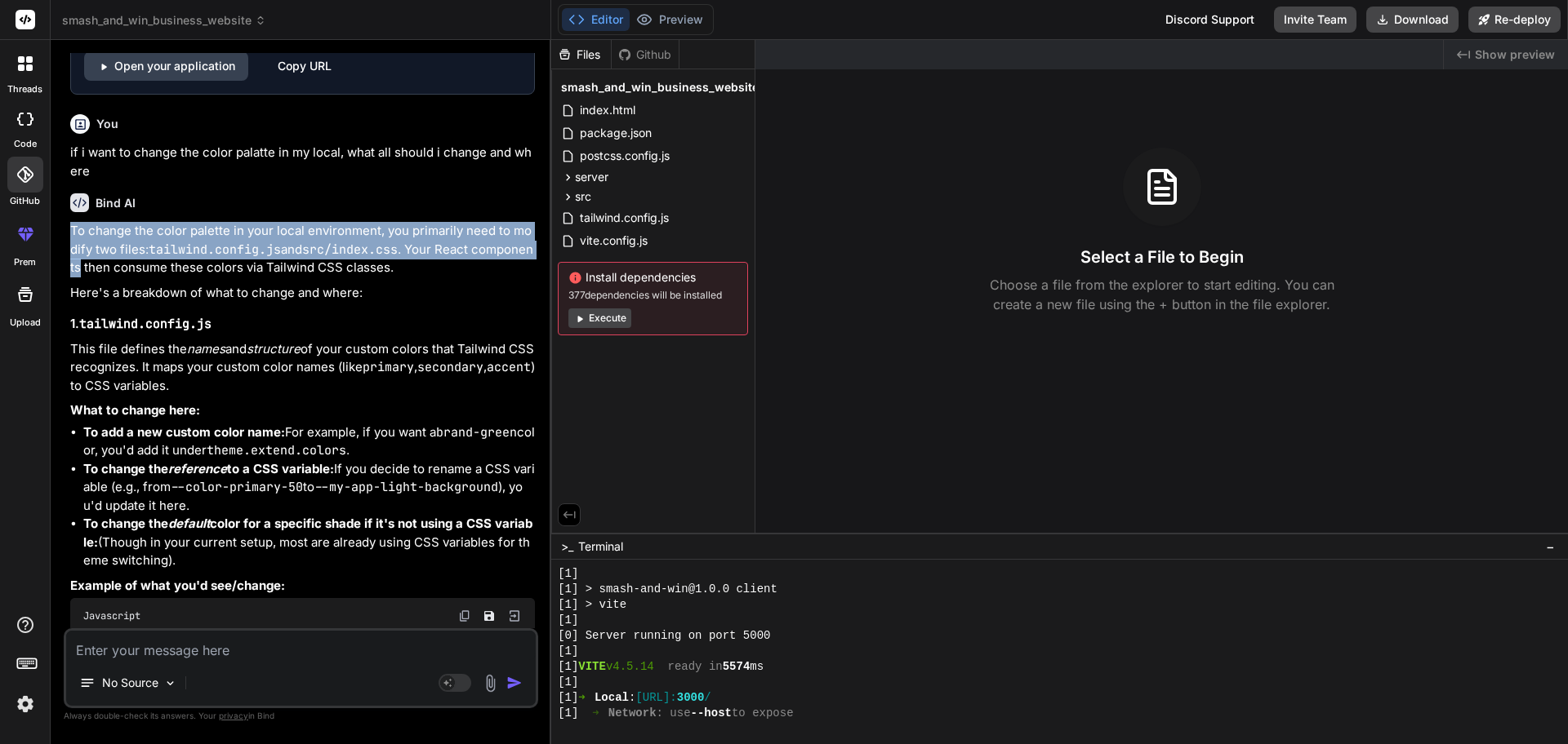
drag, startPoint x: 79, startPoint y: 236, endPoint x: 484, endPoint y: 241, distance: 405.0
click at [484, 241] on p "To change the color palette in your local environment, you primarily need to mo…" at bounding box center [302, 250] width 465 height 56
click at [153, 248] on code "tailwind.config.js" at bounding box center [214, 250] width 132 height 16
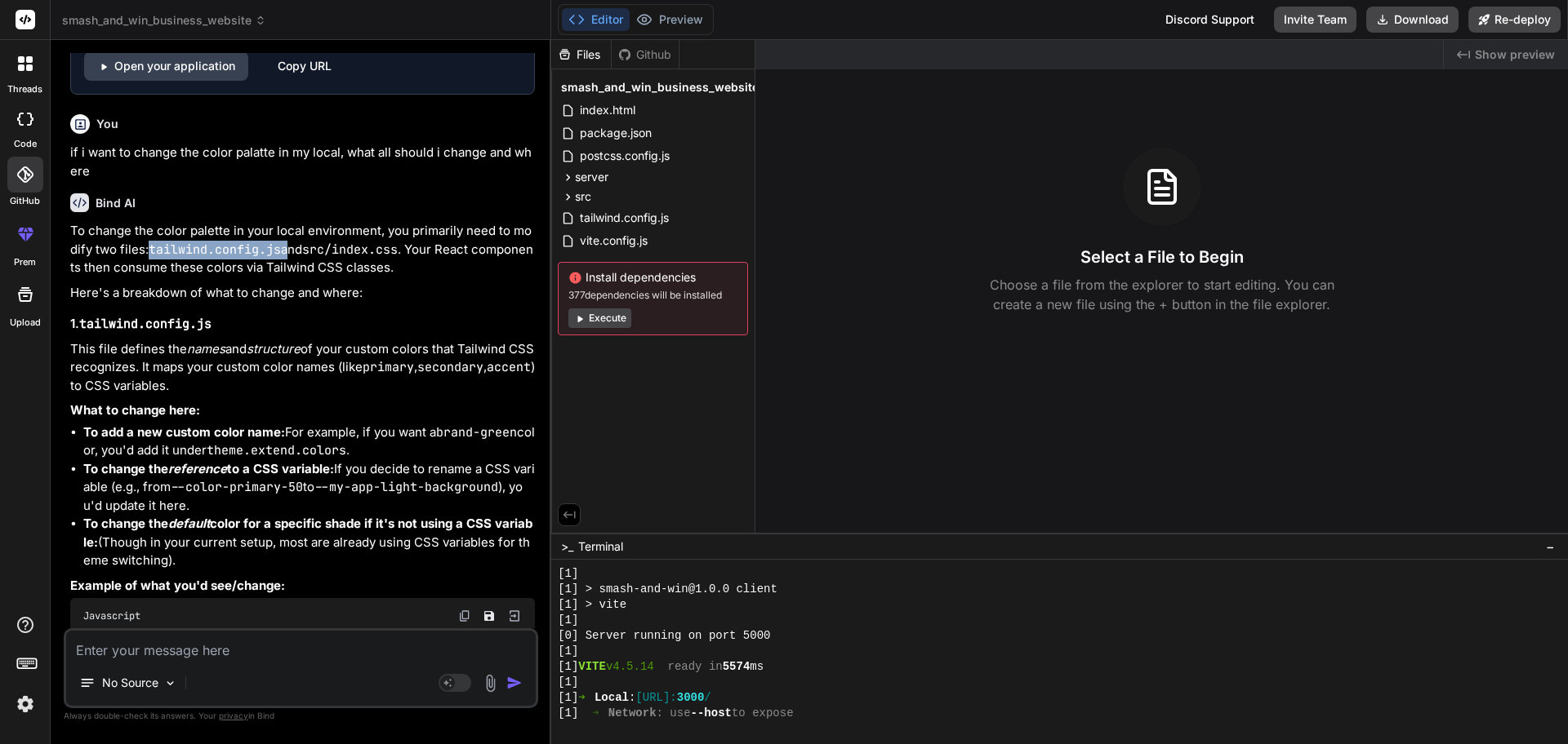
drag, startPoint x: 153, startPoint y: 248, endPoint x: 285, endPoint y: 256, distance: 132.2
click at [285, 256] on p "To change the color palette in your local environment, you primarily need to mo…" at bounding box center [302, 250] width 465 height 56
drag, startPoint x: 357, startPoint y: 253, endPoint x: 407, endPoint y: 256, distance: 50.1
click at [398, 256] on code "src/index.css" at bounding box center [350, 250] width 96 height 16
click at [104, 269] on p "To change the color palette in your local environment, you primarily need to mo…" at bounding box center [302, 250] width 465 height 56
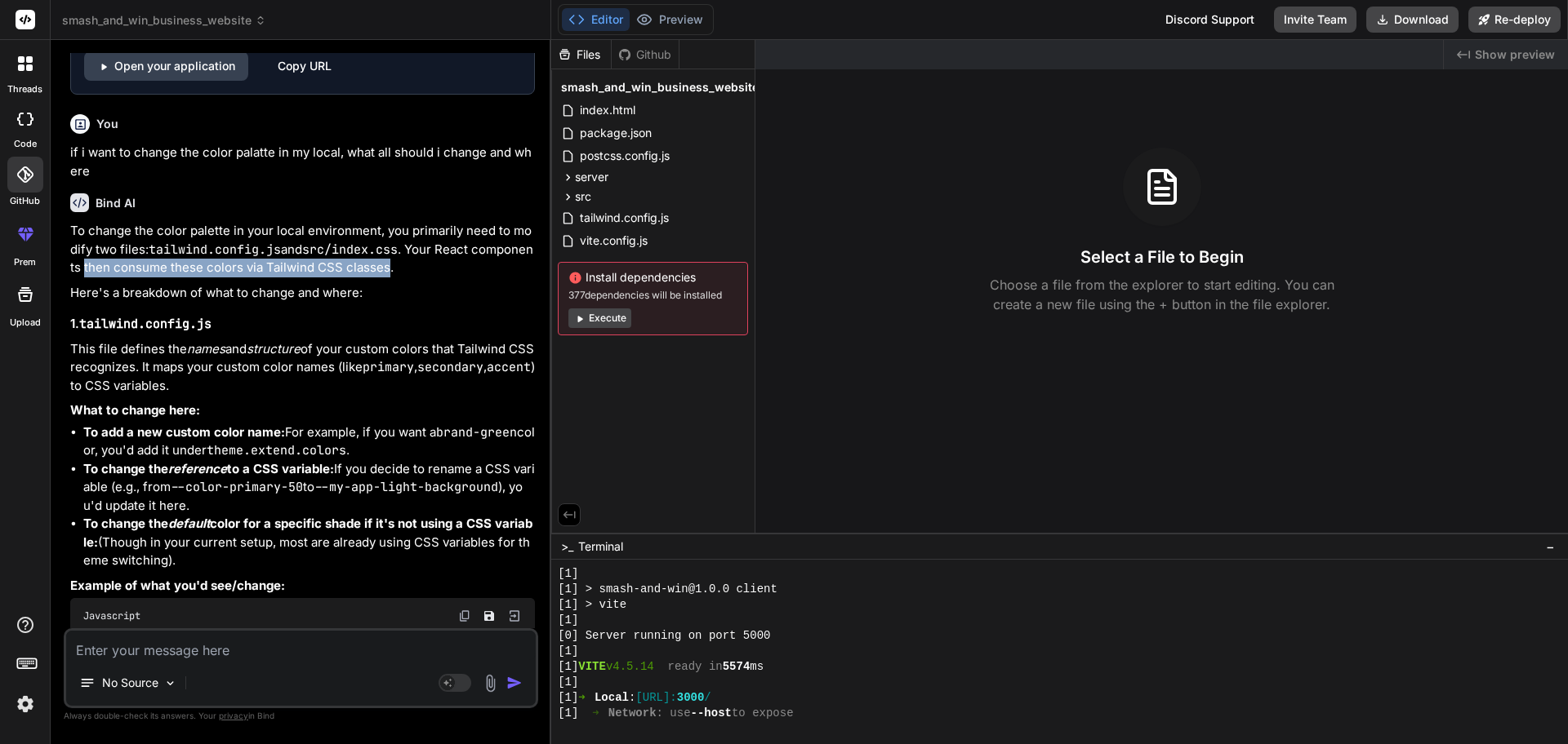
drag, startPoint x: 104, startPoint y: 269, endPoint x: 376, endPoint y: 260, distance: 272.1
click at [376, 260] on p "To change the color palette in your local environment, you primarily need to mo…" at bounding box center [302, 250] width 465 height 56
click at [98, 326] on code "tailwind.config.js" at bounding box center [145, 324] width 132 height 16
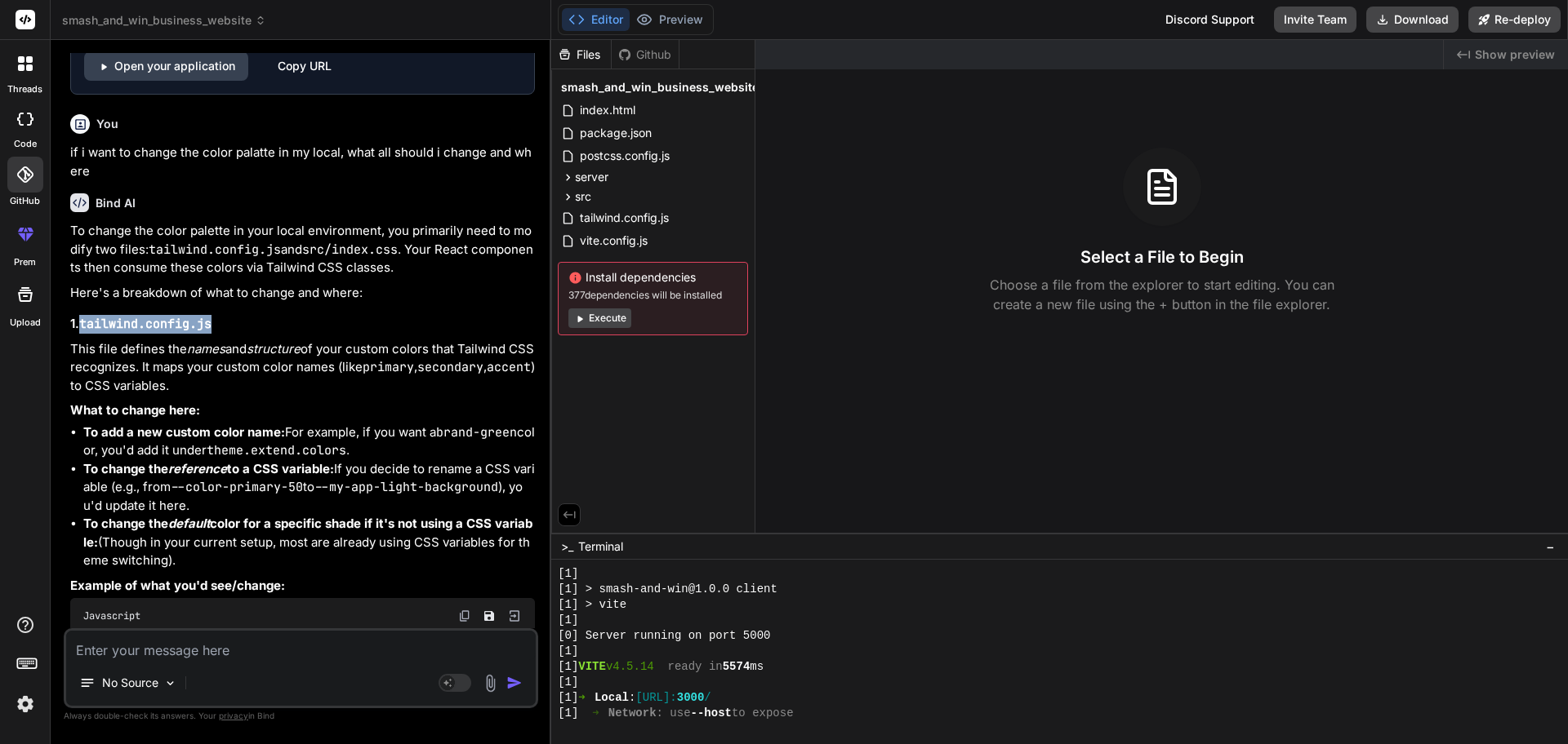
drag, startPoint x: 98, startPoint y: 326, endPoint x: 199, endPoint y: 331, distance: 101.1
click at [199, 331] on code "tailwind.config.js" at bounding box center [145, 324] width 132 height 16
click at [84, 350] on p "This file defines the names and structure of your custom colors that Tailwind C…" at bounding box center [302, 368] width 465 height 56
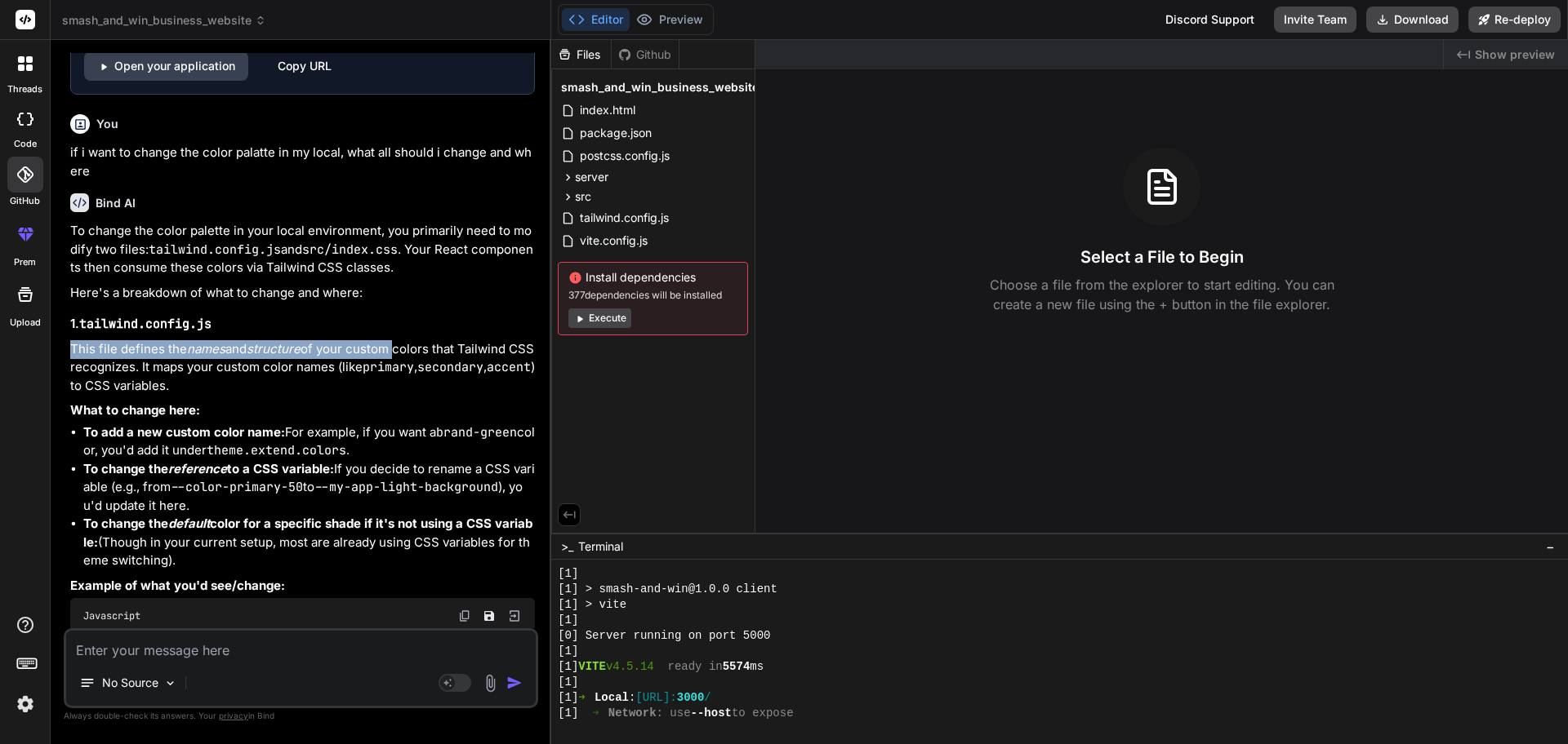
drag, startPoint x: 84, startPoint y: 350, endPoint x: 377, endPoint y: 347, distance: 293.0
click at [377, 347] on p "This file defines the names and structure of your custom colors that Tailwind C…" at bounding box center [302, 368] width 465 height 56
click at [227, 365] on p "This file defines the names and structure of your custom colors that Tailwind C…" at bounding box center [302, 368] width 465 height 56
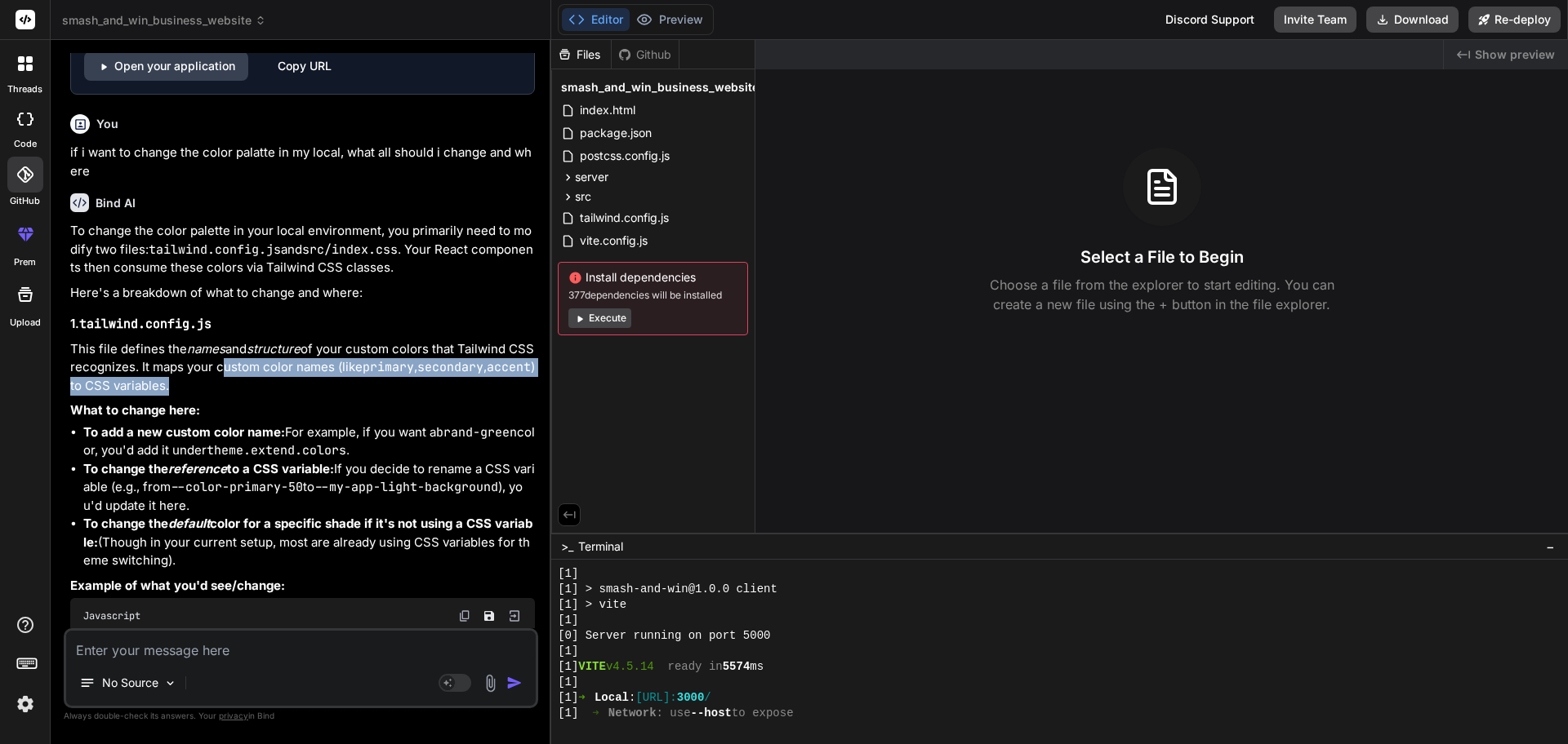
drag, startPoint x: 227, startPoint y: 365, endPoint x: 473, endPoint y: 393, distance: 247.6
click at [473, 393] on p "This file defines the names and structure of your custom colors that Tailwind C…" at bounding box center [302, 368] width 465 height 56
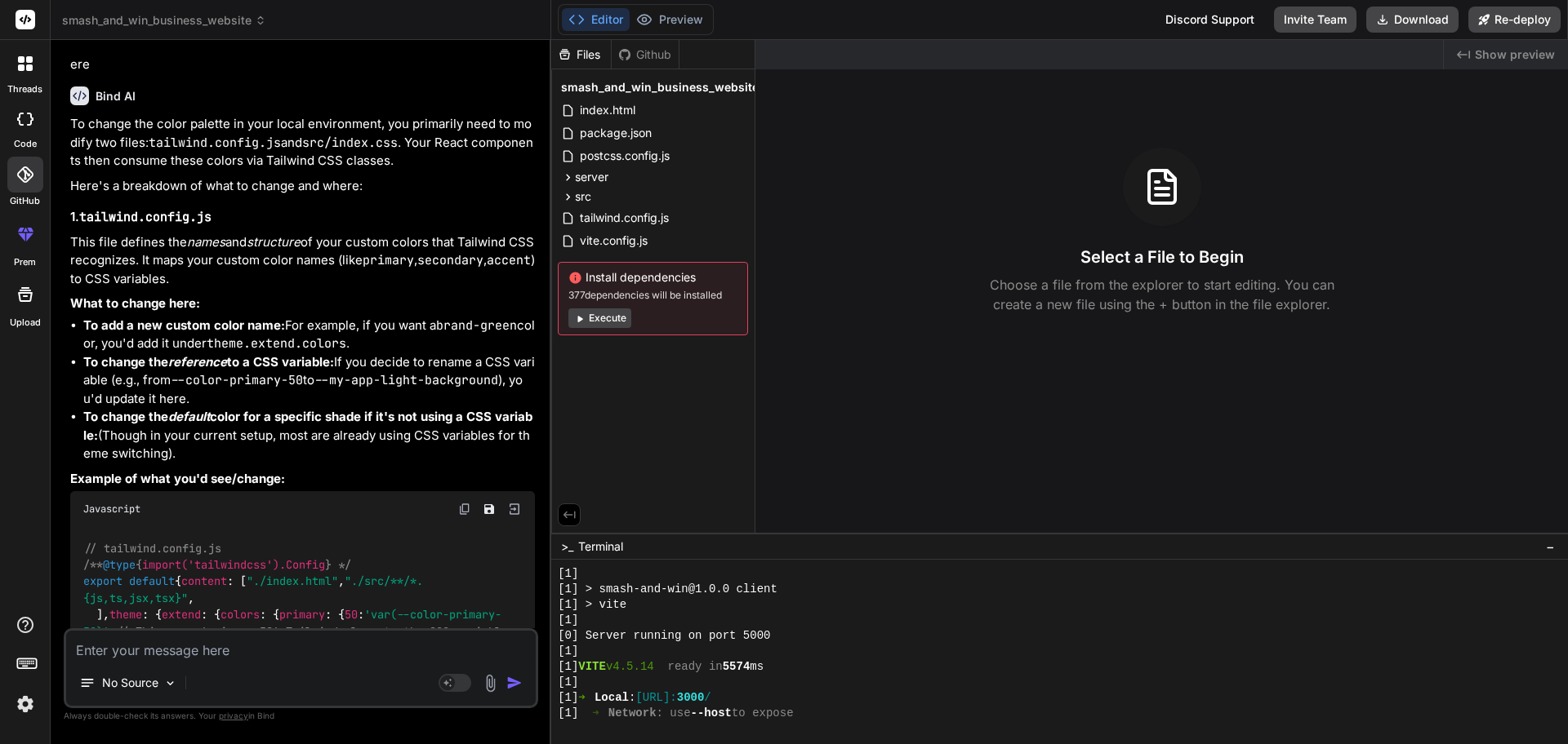
scroll to position [3935, 0]
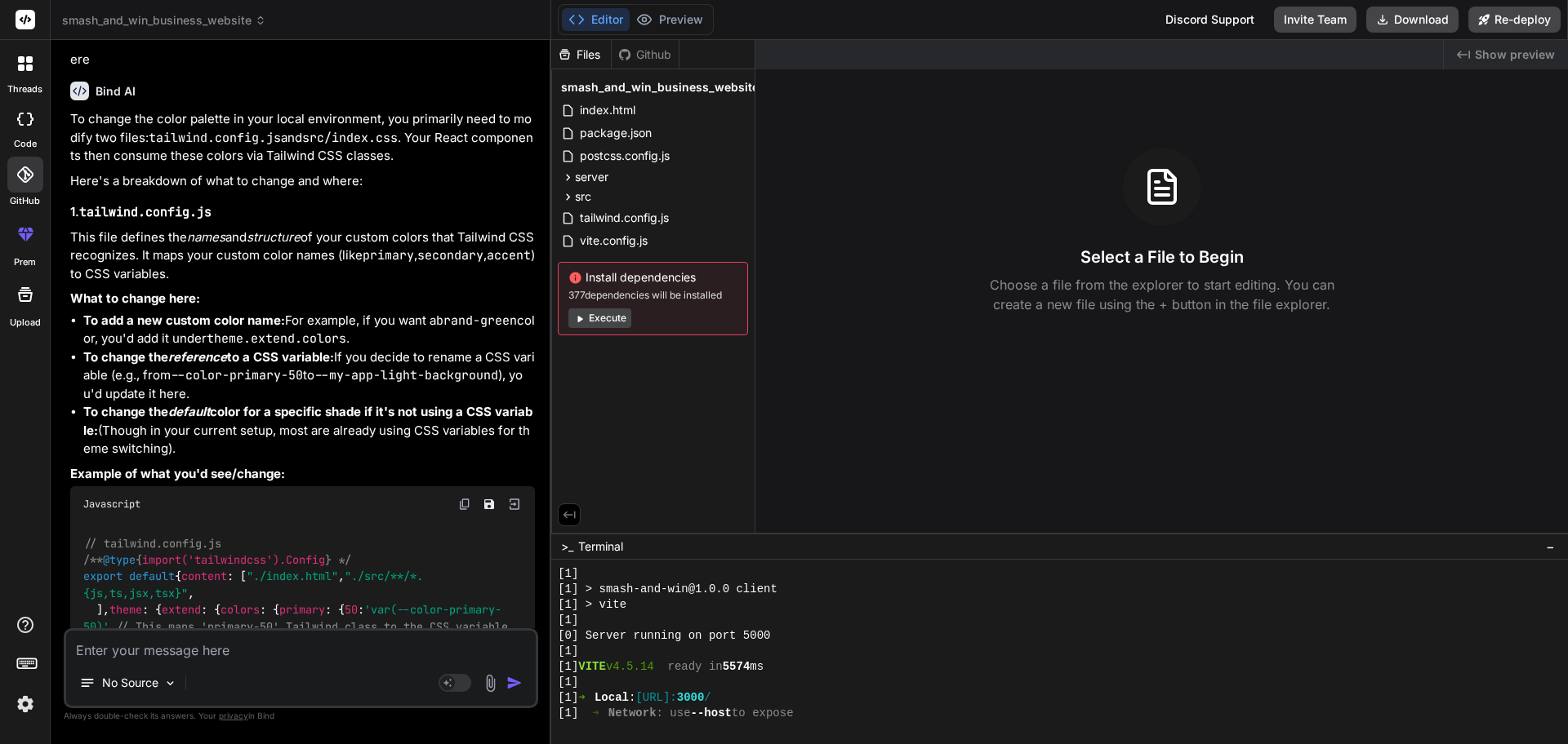
click at [150, 320] on strong "To add a new custom color name:" at bounding box center [184, 320] width 202 height 16
drag, startPoint x: 150, startPoint y: 320, endPoint x: 253, endPoint y: 320, distance: 103.0
click at [253, 320] on strong "To add a new custom color name:" at bounding box center [184, 320] width 202 height 16
click at [296, 319] on li "To add a new custom color name: For example, if you want a brand-green color, y…" at bounding box center [309, 330] width 452 height 37
drag, startPoint x: 296, startPoint y: 319, endPoint x: 502, endPoint y: 324, distance: 206.1
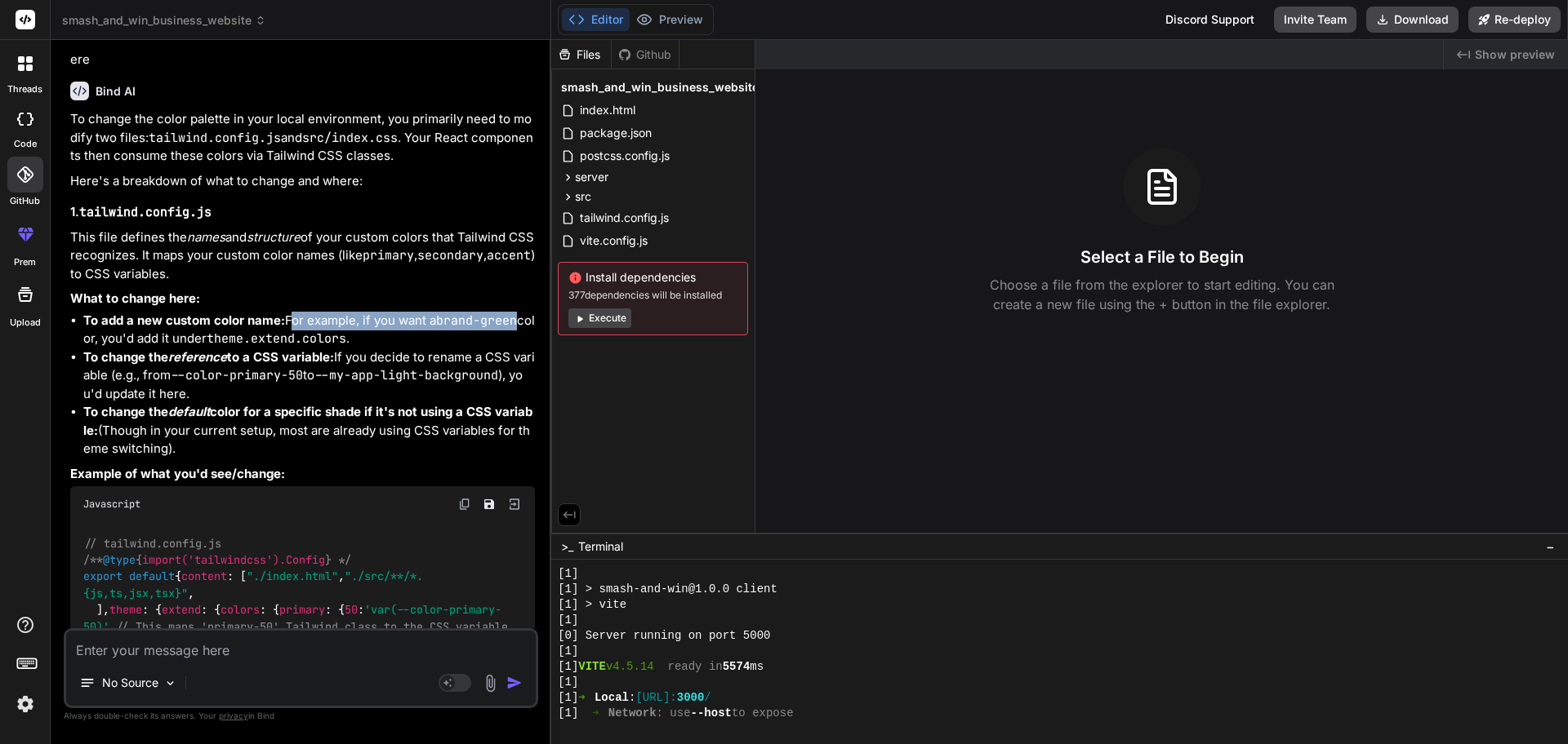
click at [502, 324] on li "To add a new custom color name: For example, if you want a brand-green color, y…" at bounding box center [309, 330] width 452 height 37
drag, startPoint x: 171, startPoint y: 338, endPoint x: 370, endPoint y: 338, distance: 199.0
click at [370, 338] on li "To add a new custom color name: For example, if you want a brand-green color, y…" at bounding box center [309, 330] width 452 height 37
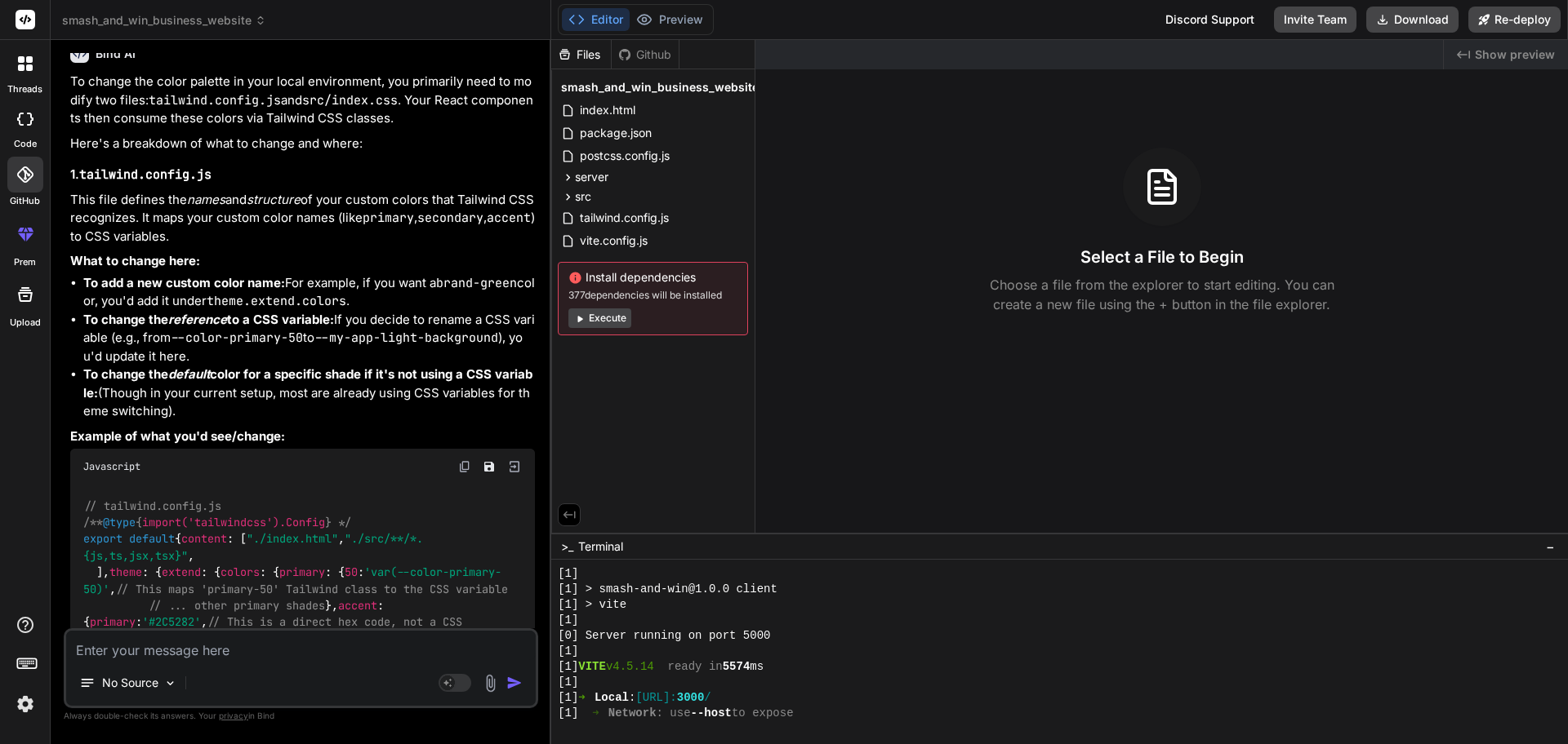
click at [125, 299] on li "To add a new custom color name: For example, if you want a brand-green color, y…" at bounding box center [309, 293] width 452 height 37
drag, startPoint x: 125, startPoint y: 300, endPoint x: 228, endPoint y: 299, distance: 103.0
click at [228, 299] on li "To add a new custom color name: For example, if you want a brand-green color, y…" at bounding box center [309, 293] width 452 height 37
click at [204, 318] on em "reference" at bounding box center [198, 320] width 59 height 16
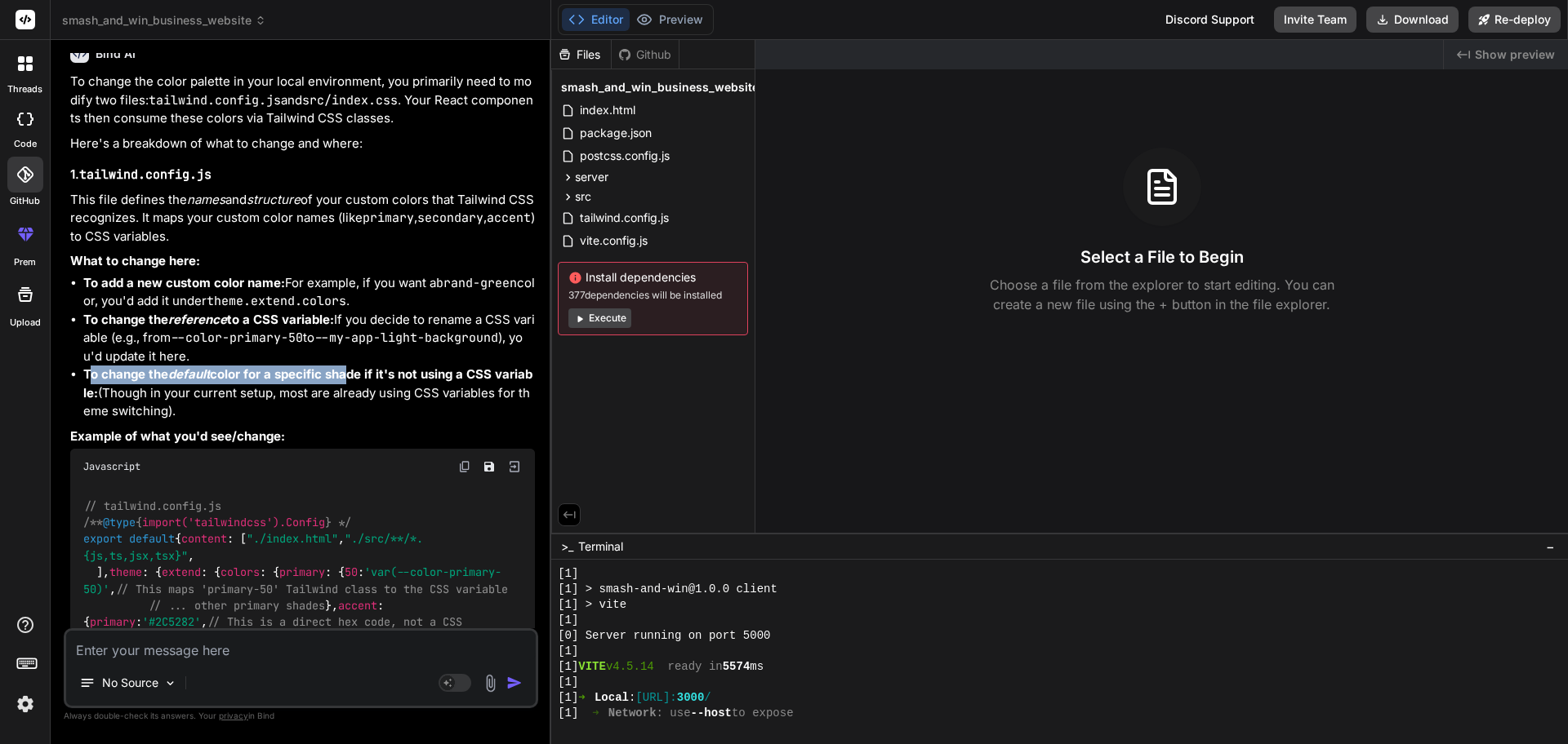
drag, startPoint x: 95, startPoint y: 376, endPoint x: 341, endPoint y: 372, distance: 246.0
click at [341, 372] on strong "To change the default color for a specific shade if it's not using a CSS variab…" at bounding box center [308, 383] width 449 height 34
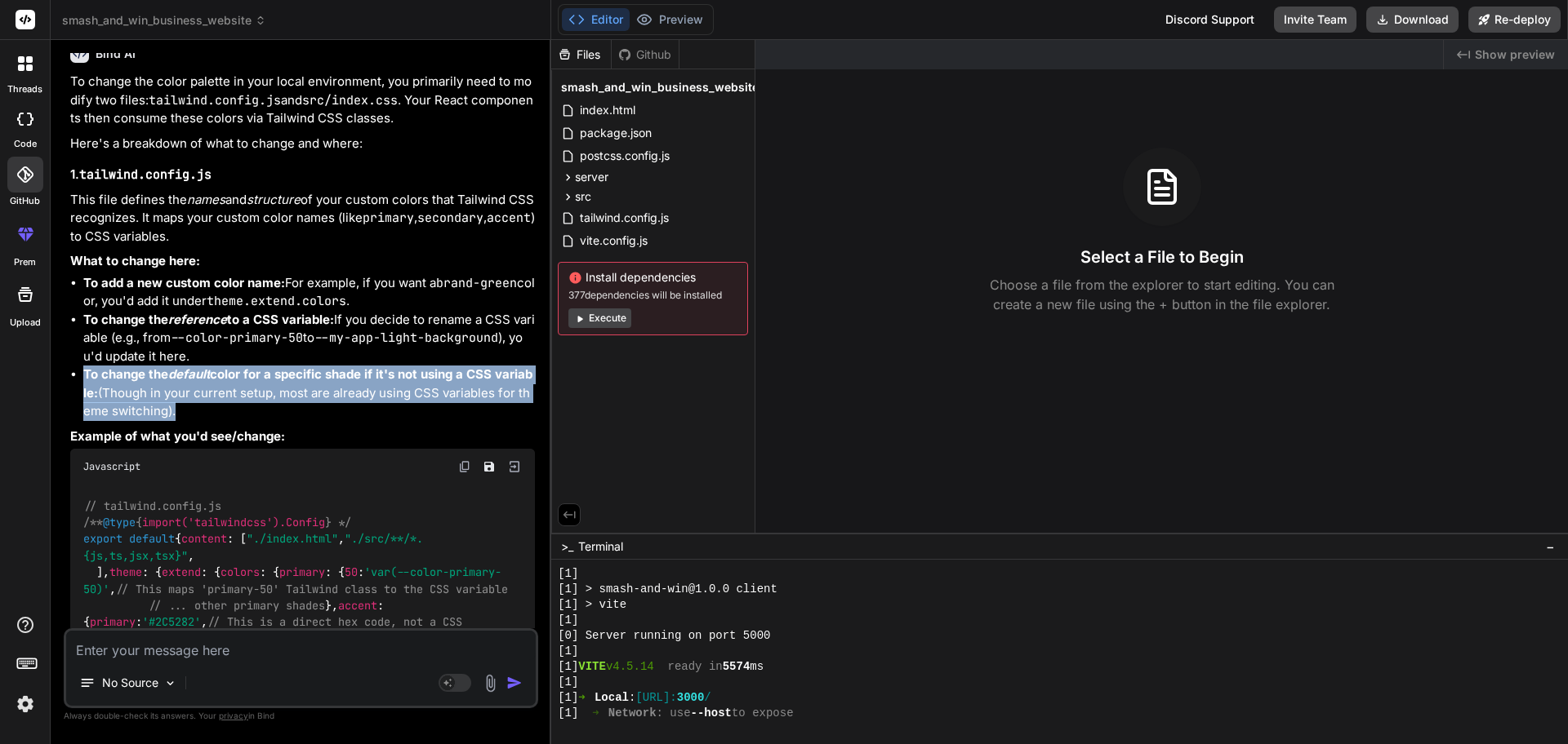
click at [341, 372] on strong "To change the default color for a specific shade if it's not using a CSS variab…" at bounding box center [308, 383] width 449 height 34
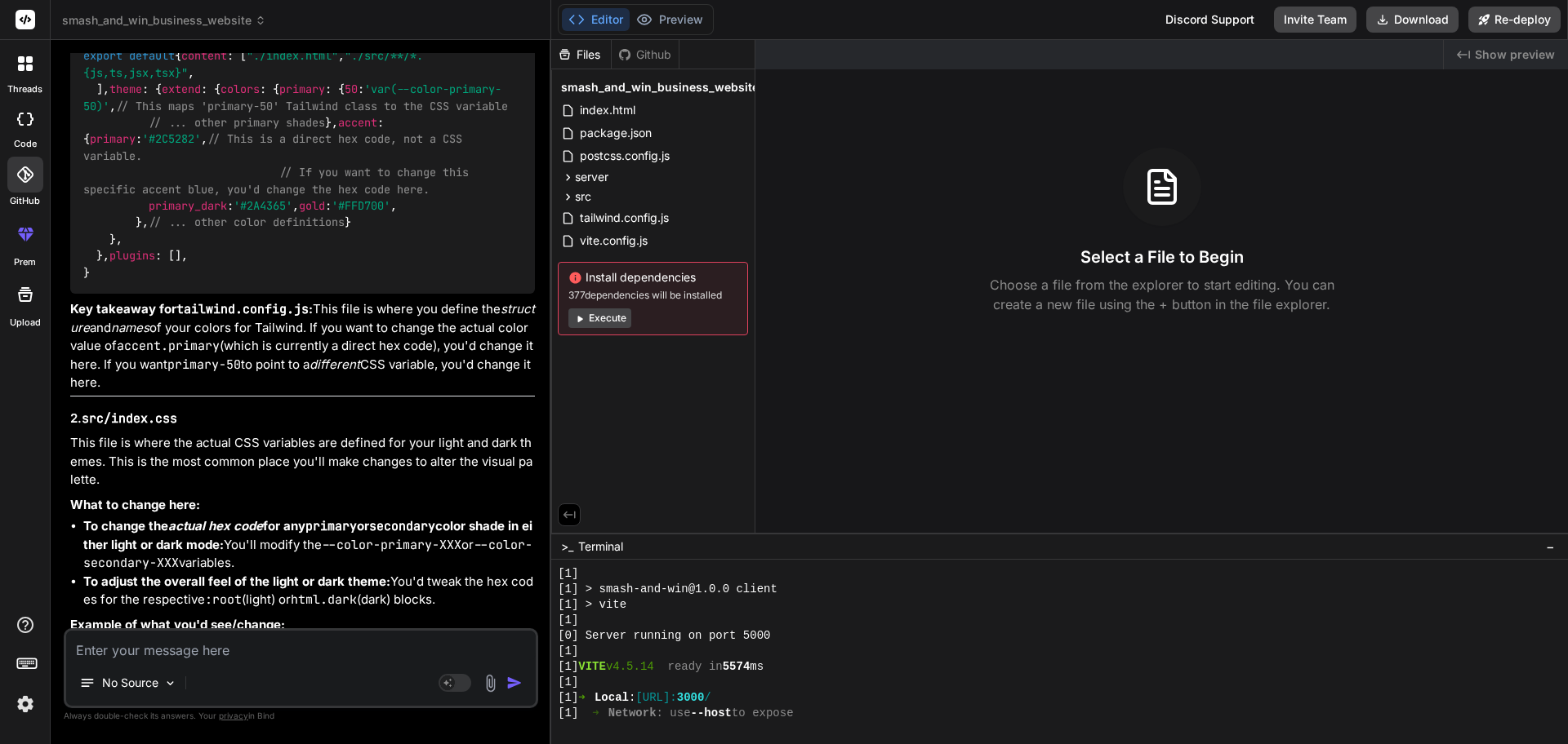
scroll to position [4457, 0]
drag, startPoint x: 188, startPoint y: 338, endPoint x: 373, endPoint y: 341, distance: 185.0
click at [373, 196] on span "// If you want to change this specific accent blue, you'd change the hex code h…" at bounding box center [280, 180] width 392 height 31
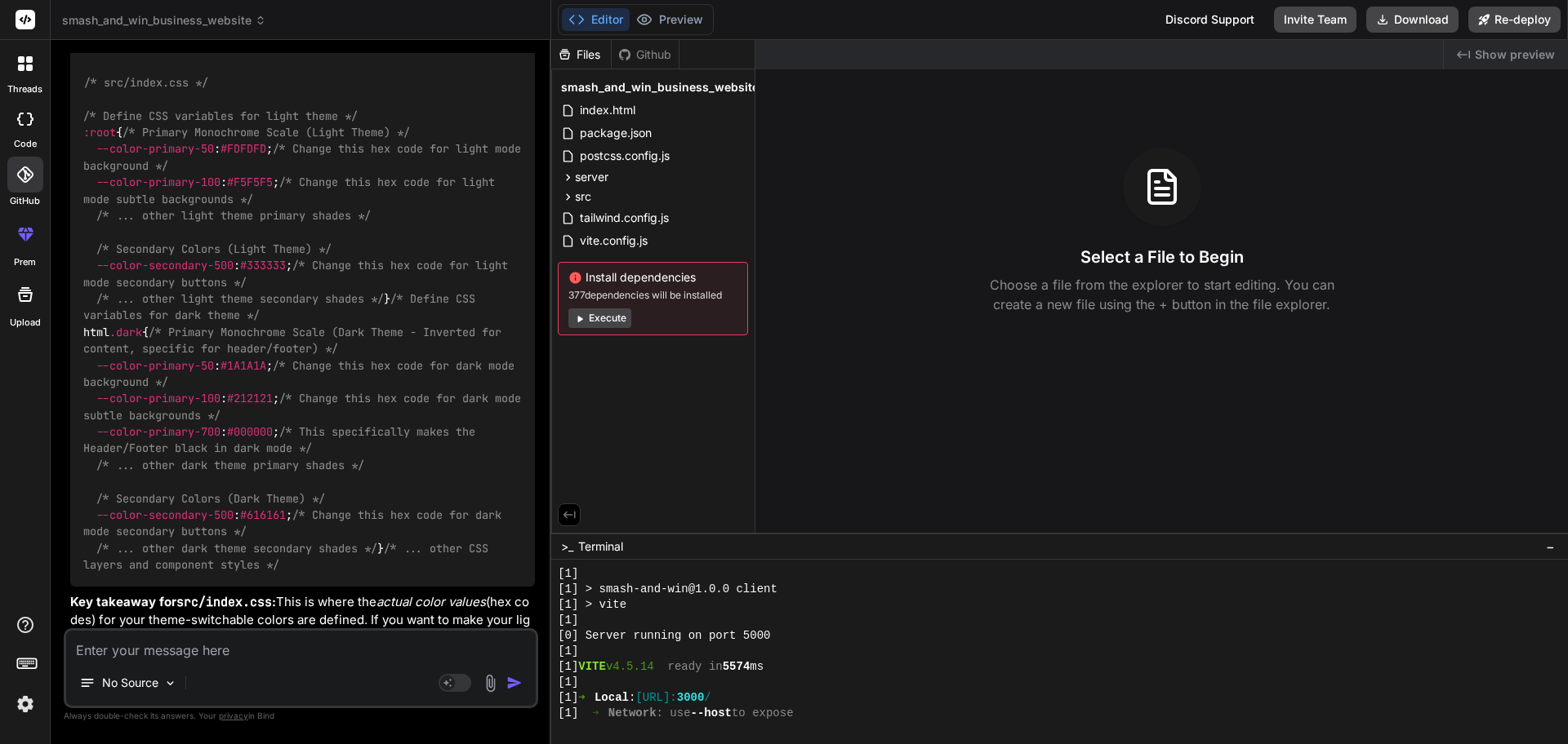
scroll to position [4958, 0]
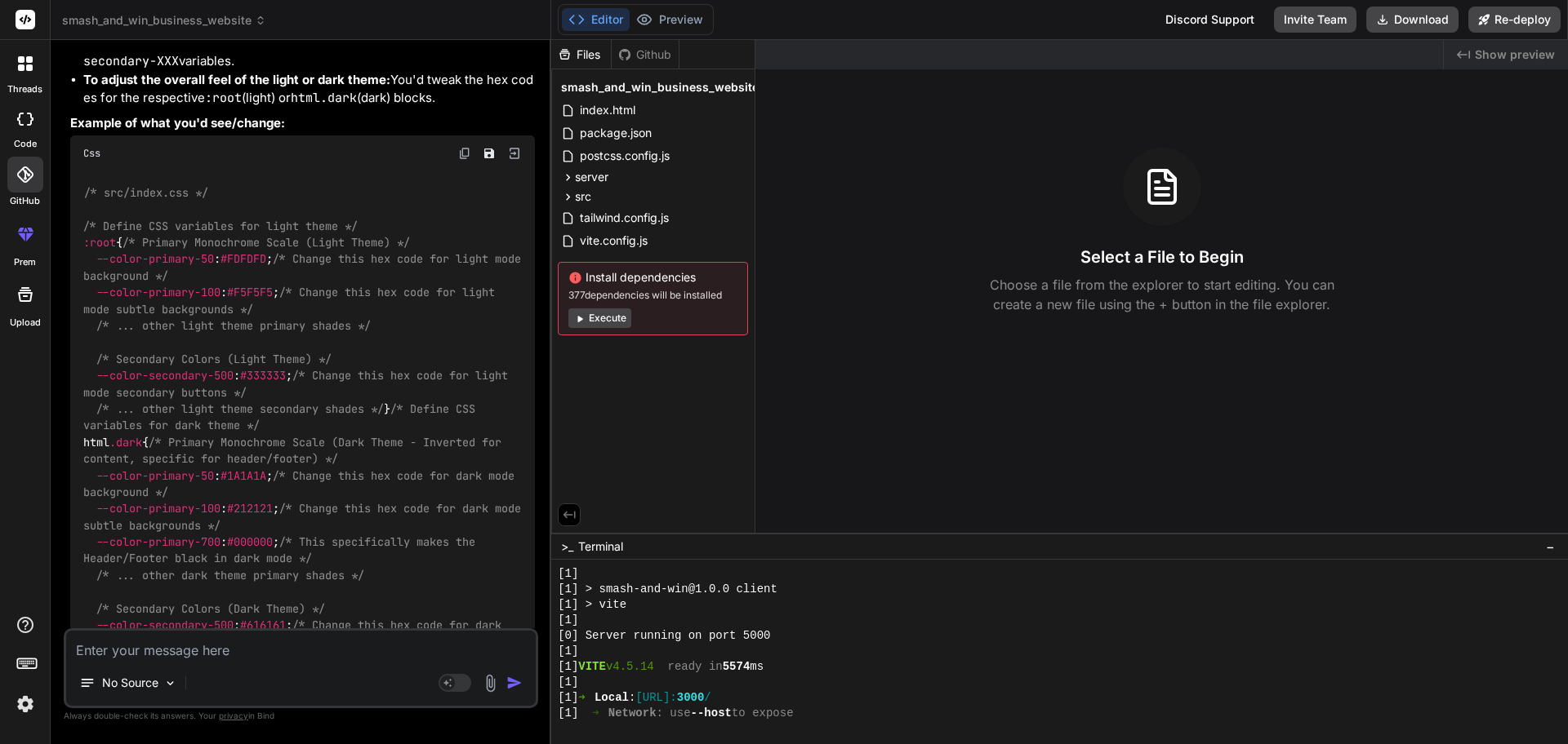
drag, startPoint x: 82, startPoint y: 157, endPoint x: 441, endPoint y: 157, distance: 359.0
drag, startPoint x: 99, startPoint y: 178, endPoint x: 154, endPoint y: 188, distance: 55.9
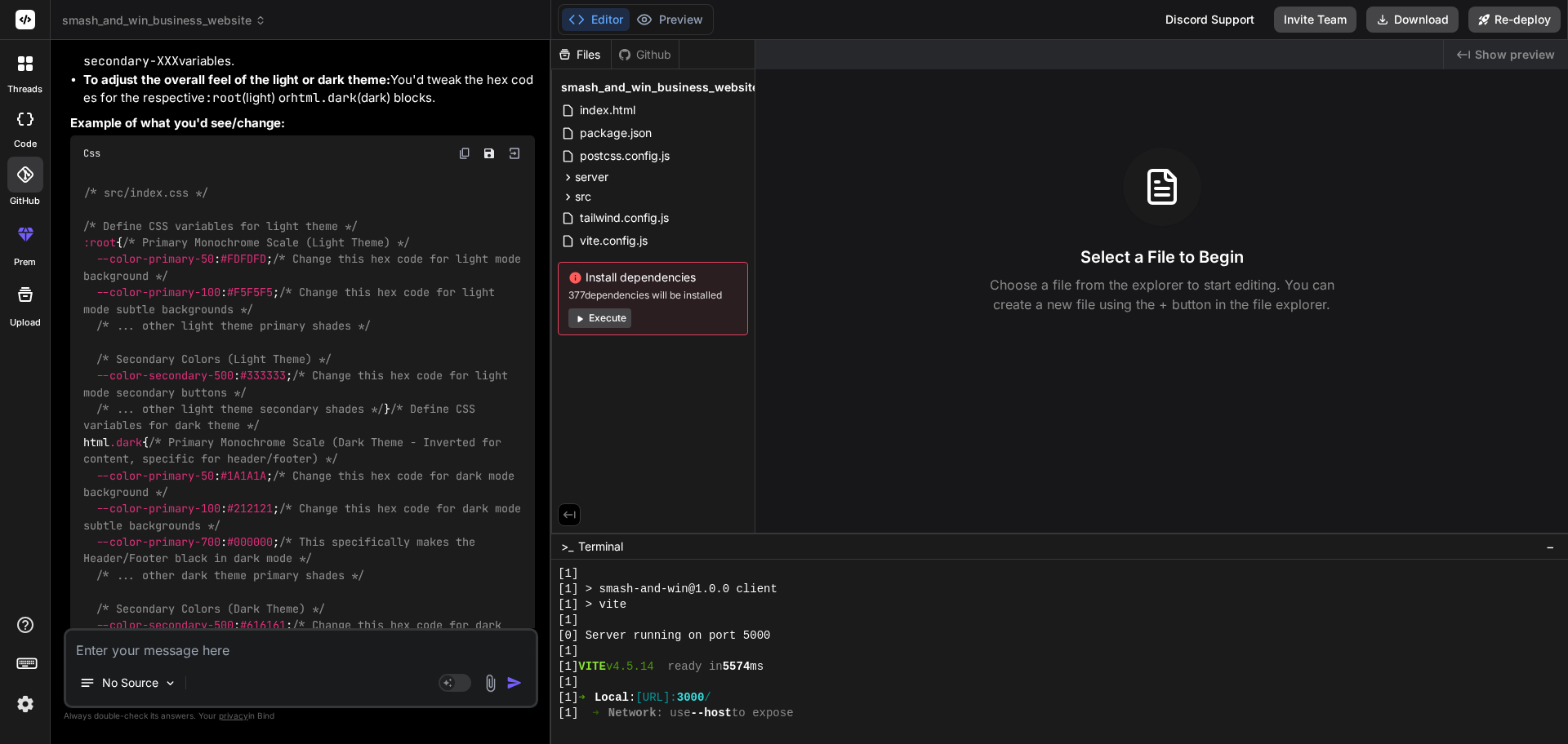
drag, startPoint x: 154, startPoint y: 188, endPoint x: 116, endPoint y: 156, distance: 49.7
drag, startPoint x: 102, startPoint y: 211, endPoint x: 140, endPoint y: 227, distance: 41.2
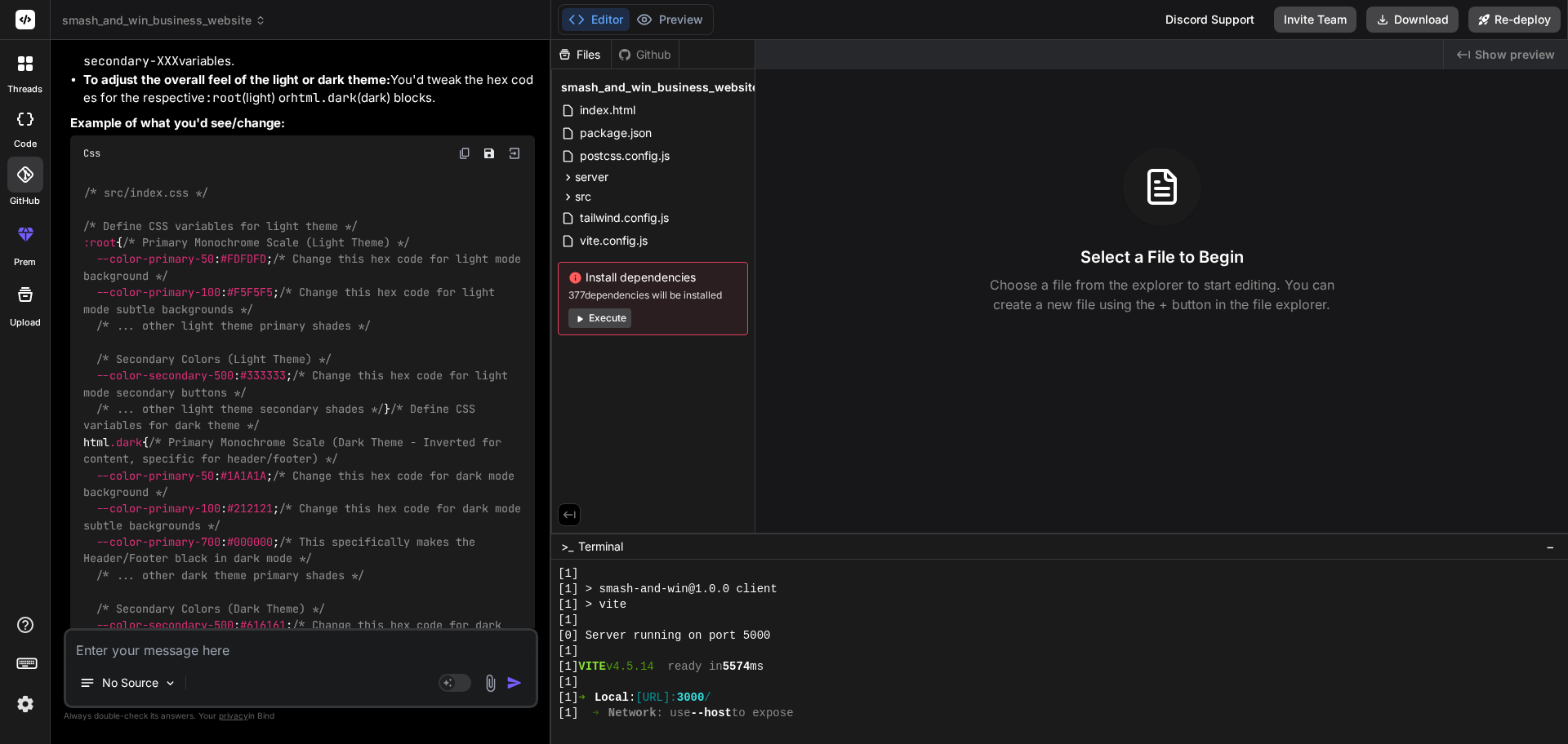
click at [140, 13] on p "What to change here:" at bounding box center [302, 3] width 465 height 19
click at [165, 51] on strong "To change the actual hex code for any primary or secondary color shade in eithe…" at bounding box center [308, 34] width 449 height 34
drag, startPoint x: 148, startPoint y: 261, endPoint x: 227, endPoint y: 263, distance: 79.0
click at [227, 51] on strong "To change the actual hex code for any primary or secondary color shade in eithe…" at bounding box center [308, 34] width 449 height 34
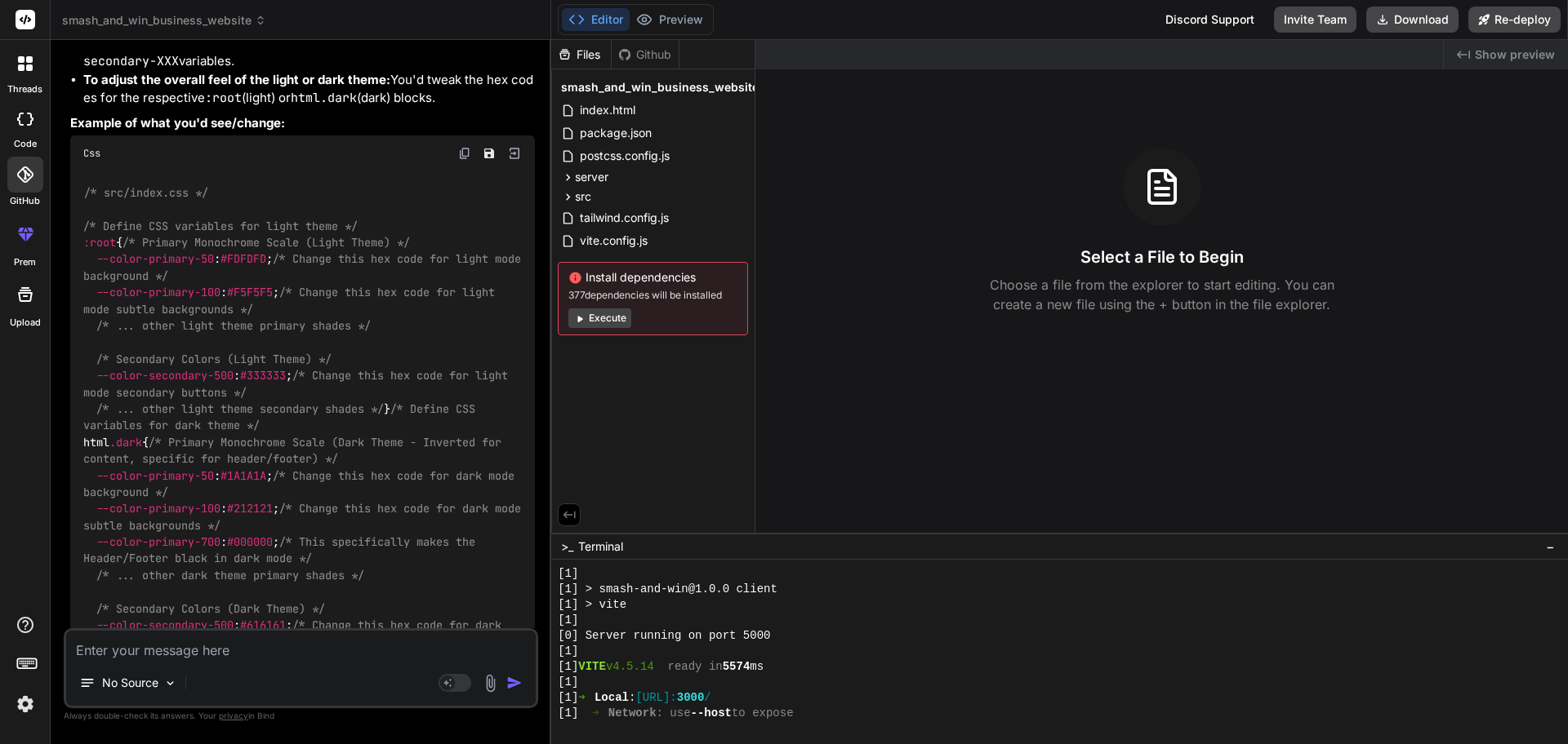
click at [227, 51] on strong "To change the actual hex code for any primary or secondary color shade in eithe…" at bounding box center [308, 34] width 449 height 34
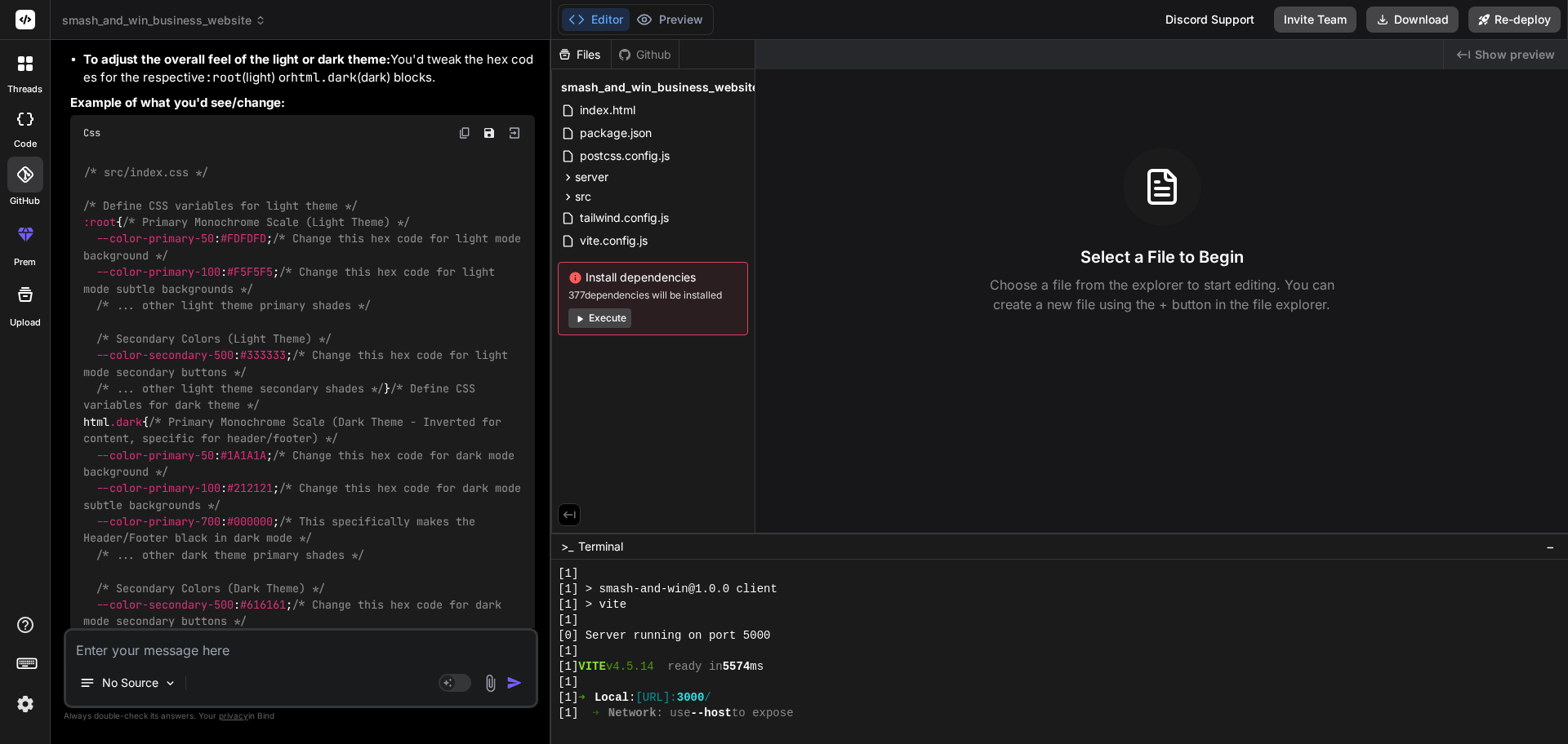
scroll to position [4983, 0]
drag, startPoint x: 177, startPoint y: 270, endPoint x: 358, endPoint y: 273, distance: 181.0
click at [358, 62] on strong "To adjust the overall feel of the light or dark theme:" at bounding box center [237, 54] width 307 height 16
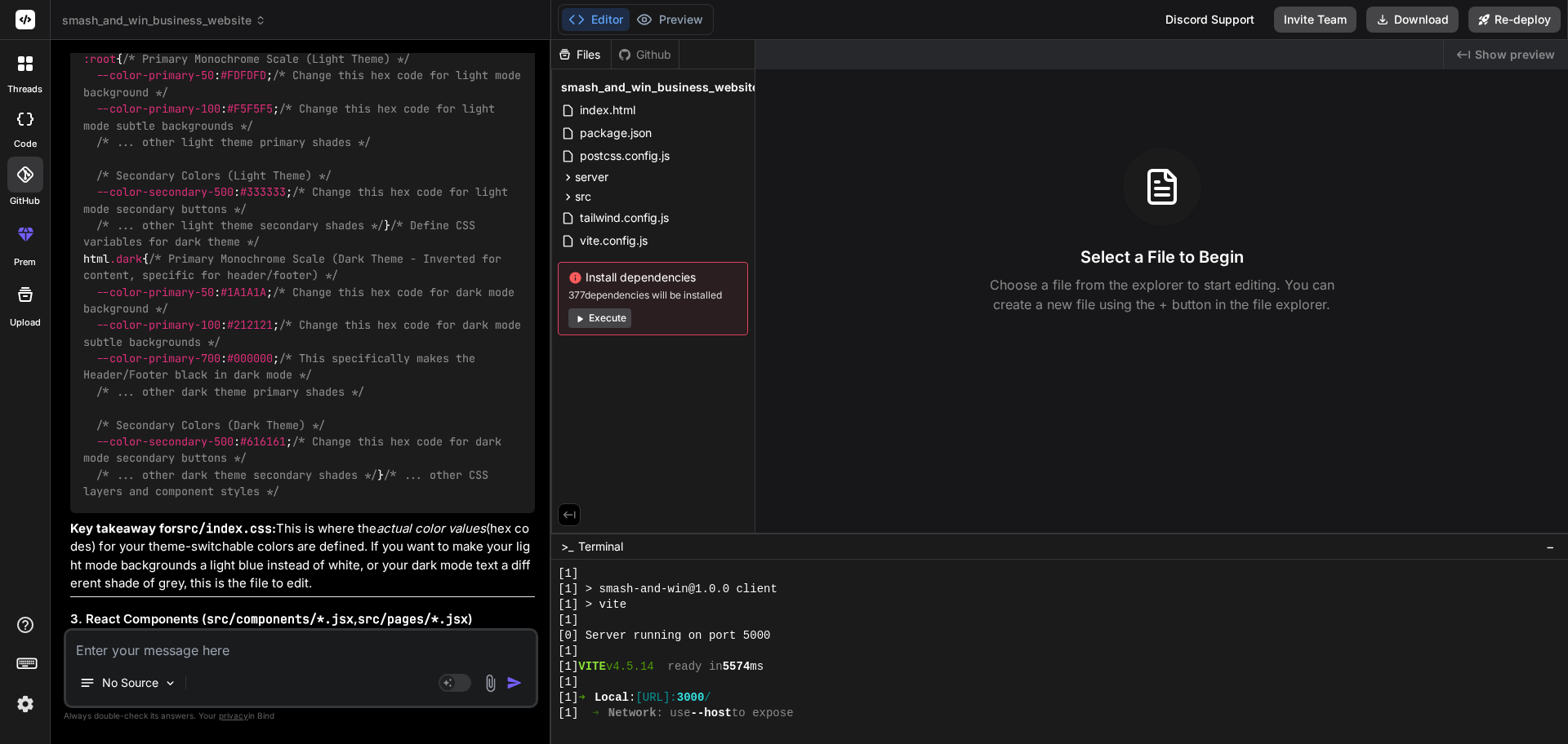
scroll to position [5216, 0]
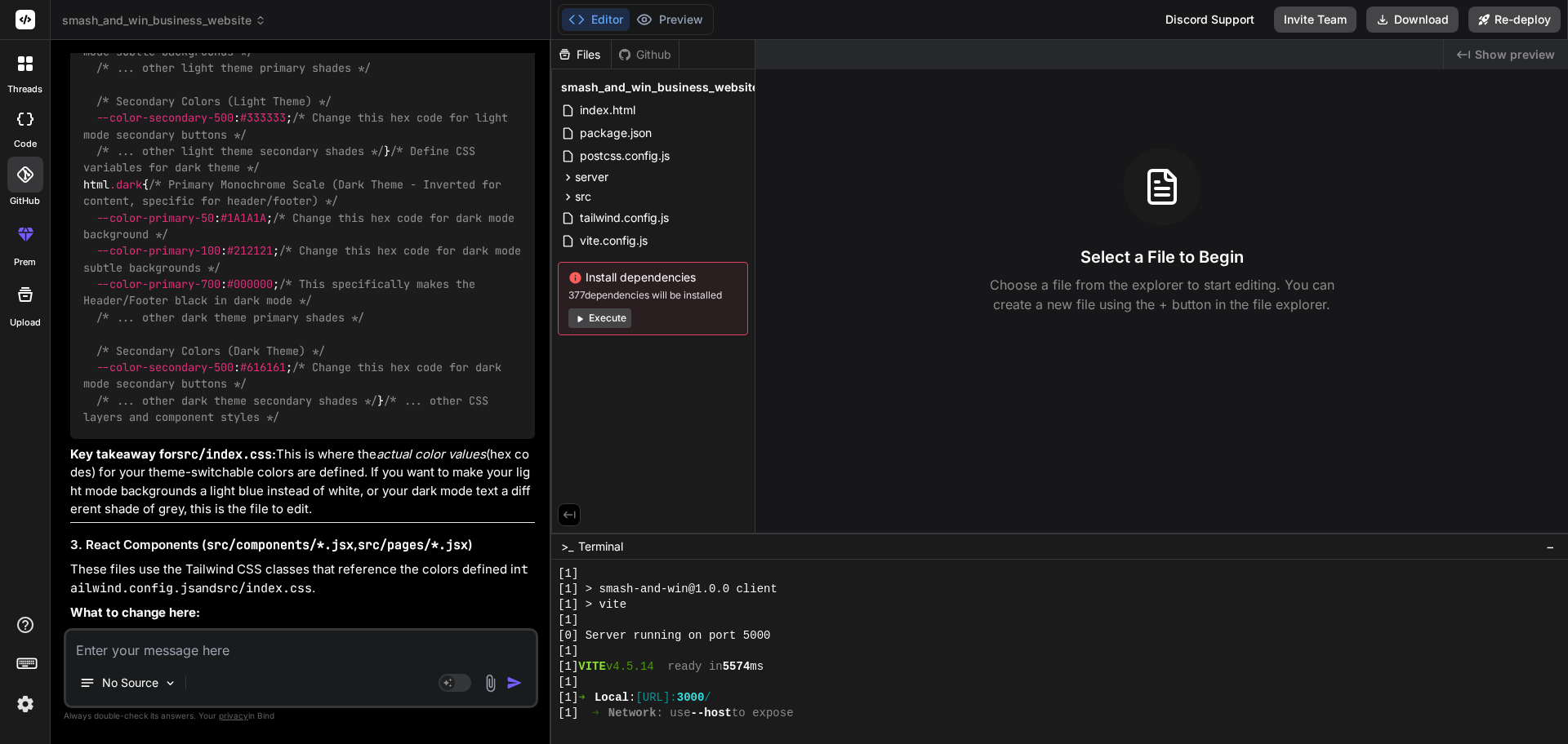
click at [121, 9] on span "--color-primary-50" at bounding box center [155, 2] width 117 height 15
drag, startPoint x: 121, startPoint y: 233, endPoint x: 201, endPoint y: 231, distance: 80.0
click at [201, 9] on span "--color-primary-50" at bounding box center [155, 2] width 117 height 15
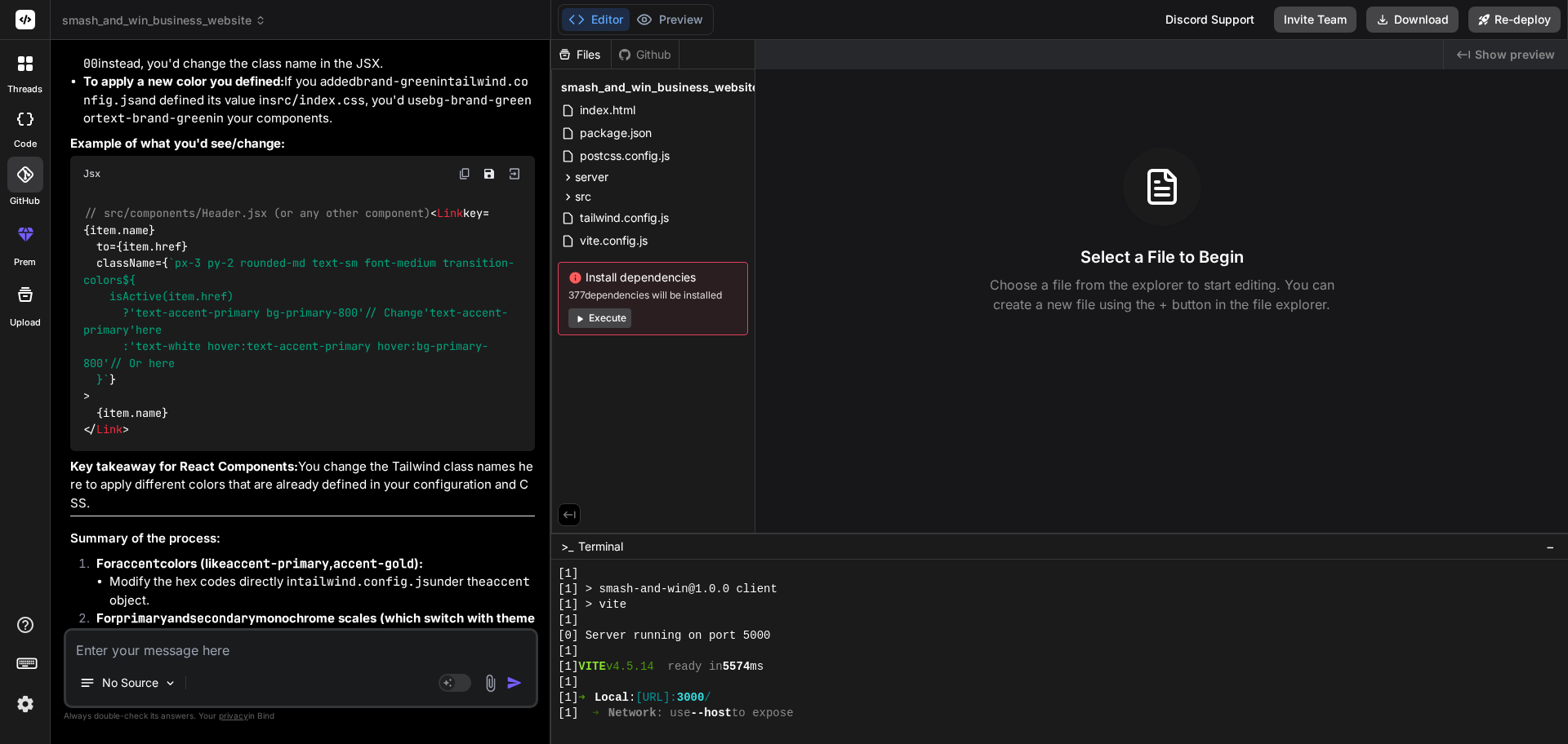
scroll to position [5825, 0]
drag, startPoint x: 79, startPoint y: 158, endPoint x: 258, endPoint y: 161, distance: 179.0
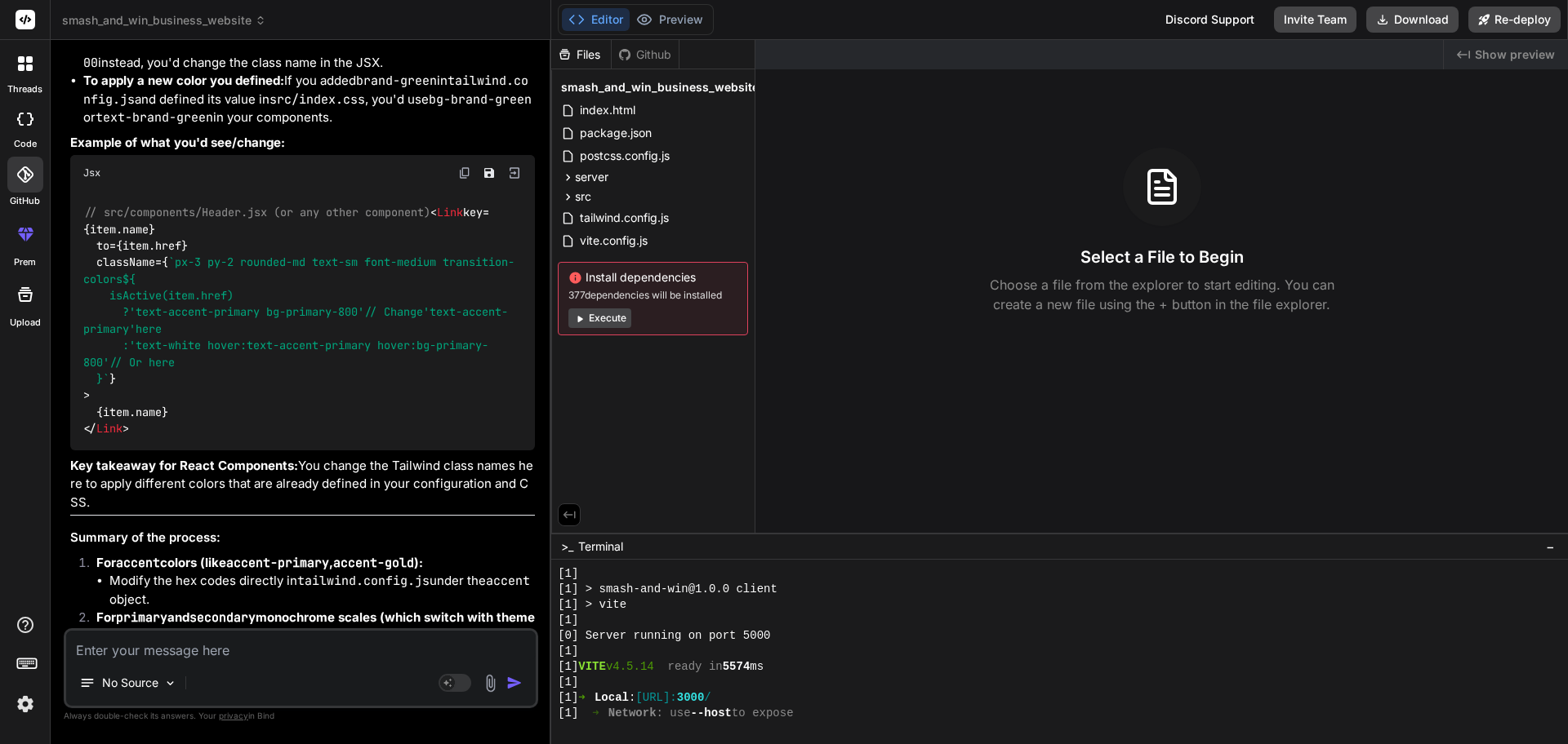
drag, startPoint x: 137, startPoint y: 87, endPoint x: 168, endPoint y: 128, distance: 51.4
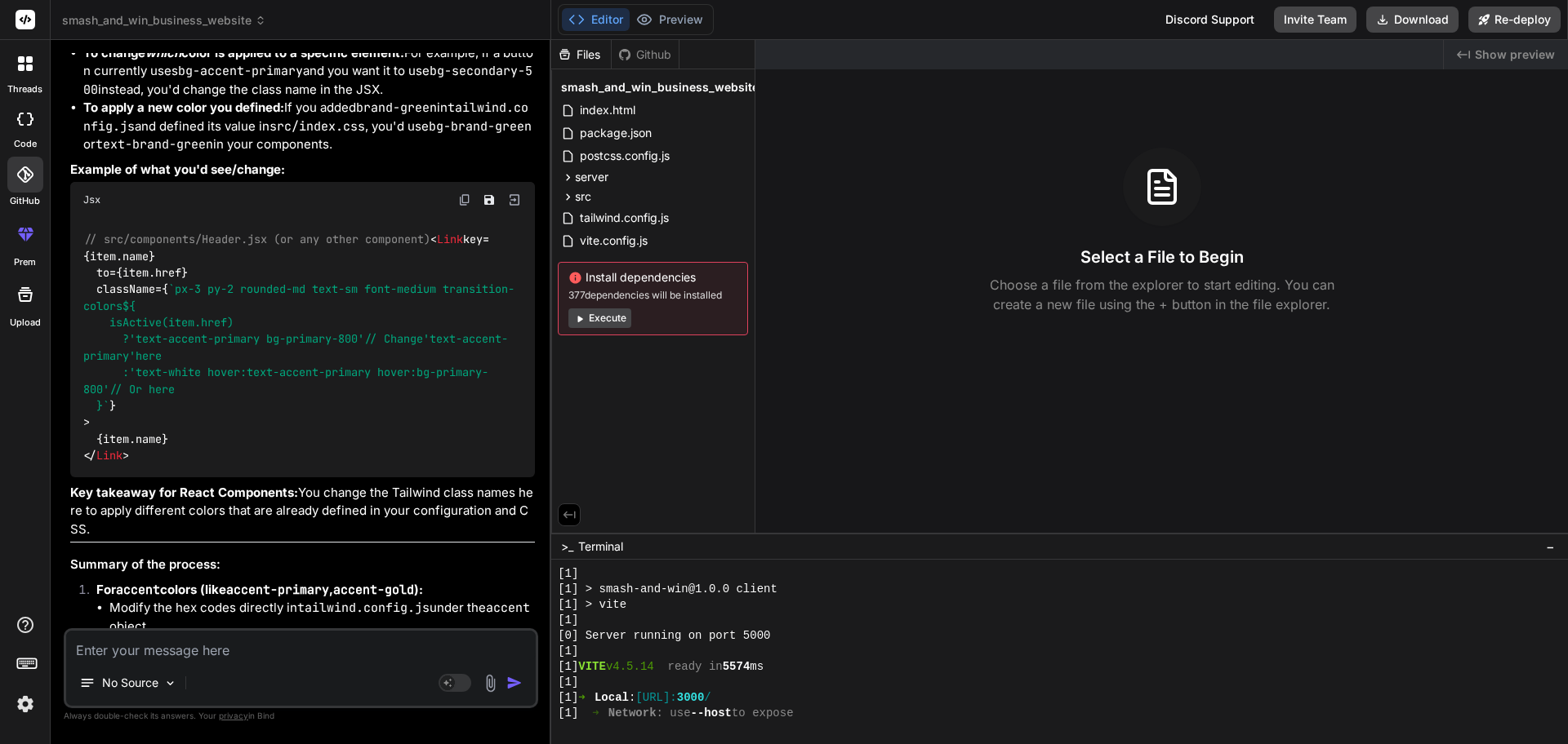
drag, startPoint x: 131, startPoint y: 57, endPoint x: 166, endPoint y: 144, distance: 93.8
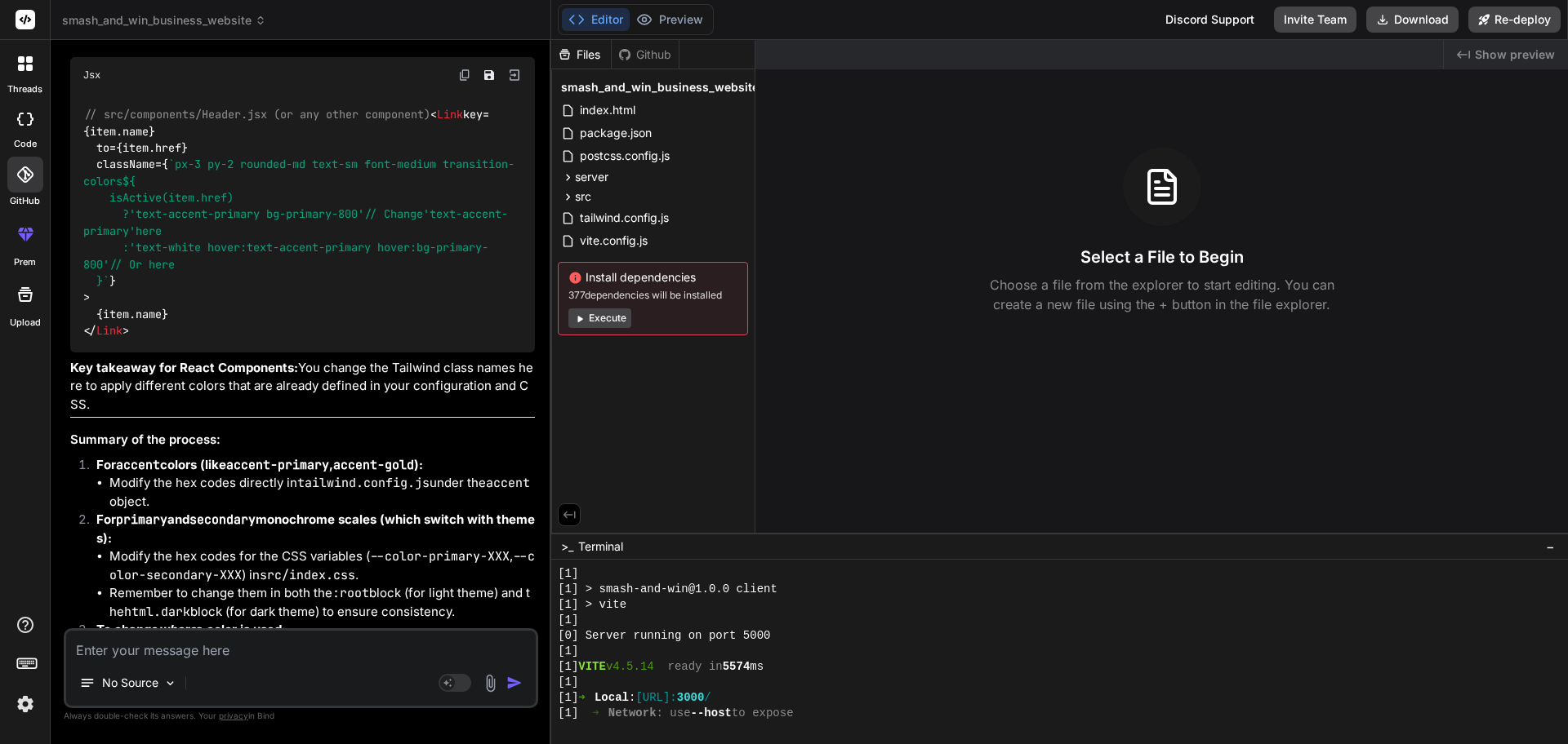
scroll to position [5925, 0]
drag, startPoint x: 149, startPoint y: 172, endPoint x: 453, endPoint y: 181, distance: 304.1
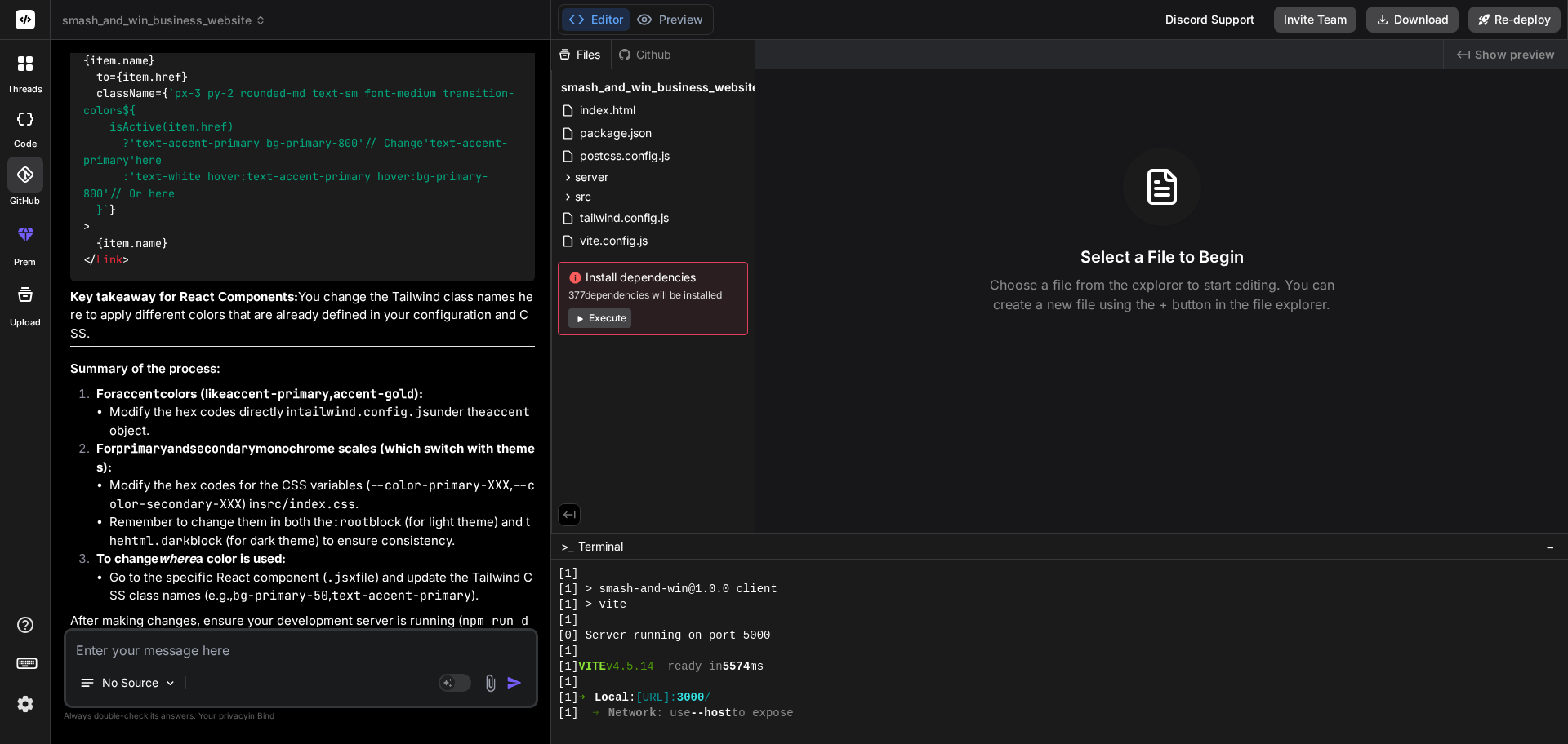
scroll to position [6001, 0]
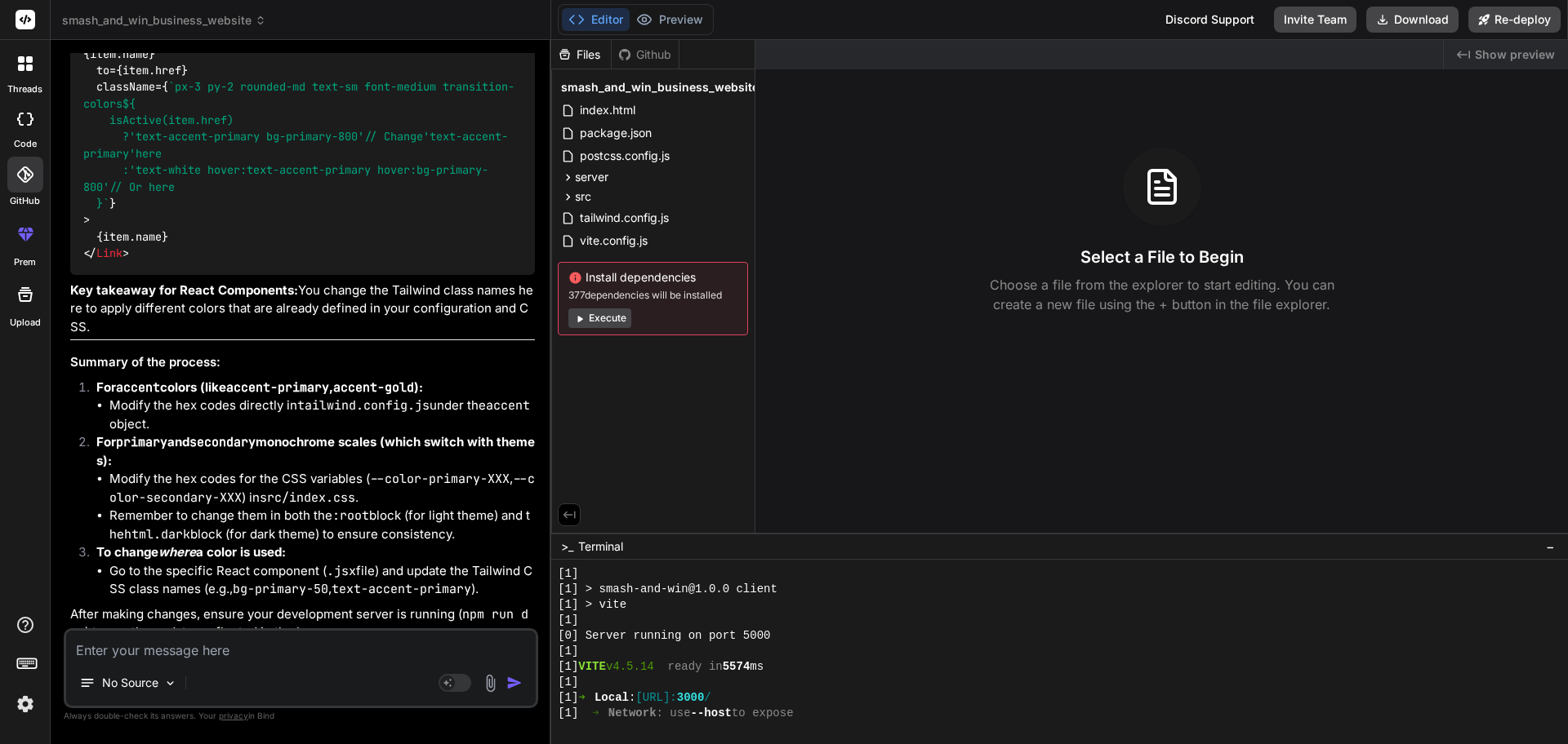
drag, startPoint x: 120, startPoint y: 168, endPoint x: 361, endPoint y: 167, distance: 241.0
drag, startPoint x: 140, startPoint y: 186, endPoint x: 285, endPoint y: 185, distance: 145.0
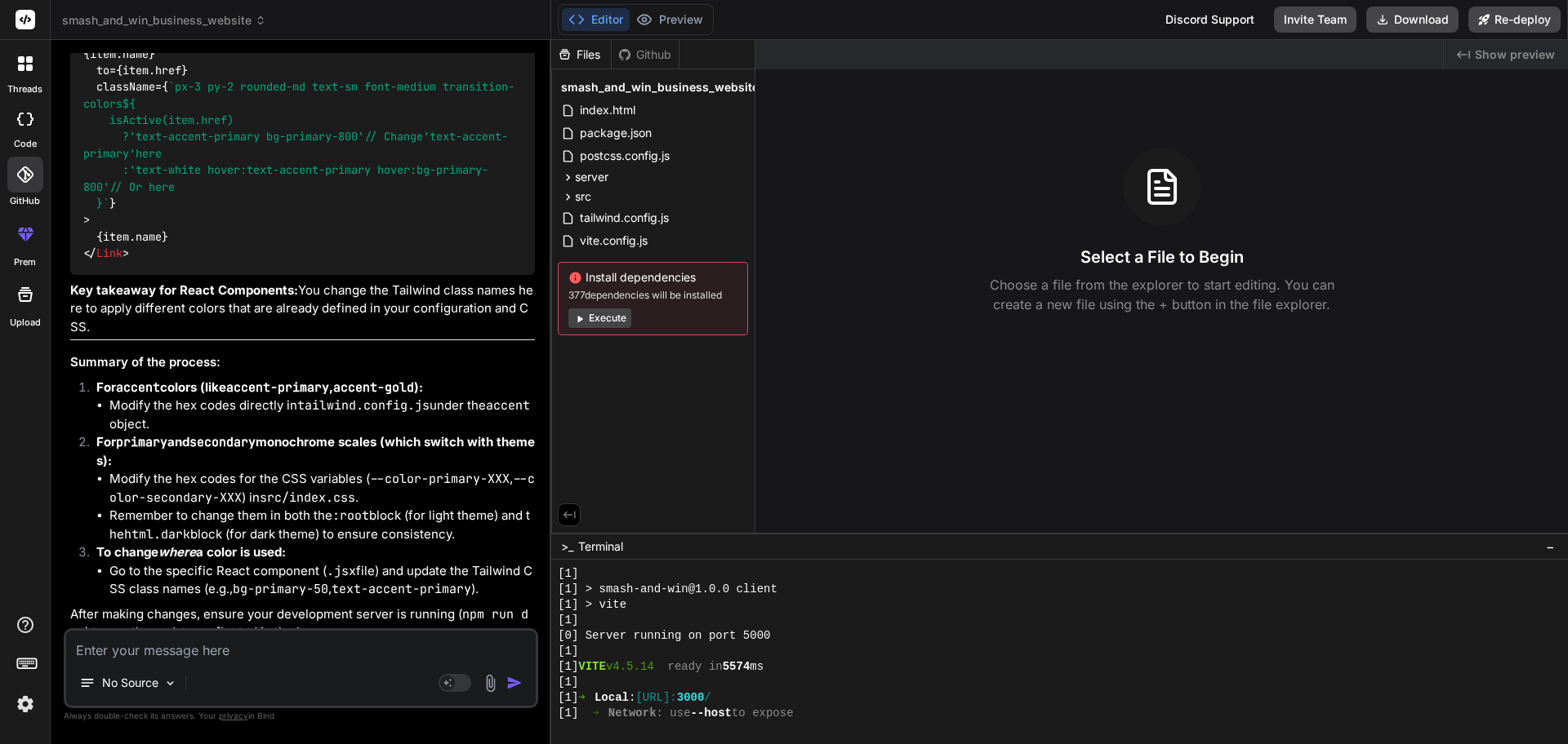
drag, startPoint x: 148, startPoint y: 197, endPoint x: 368, endPoint y: 203, distance: 220.1
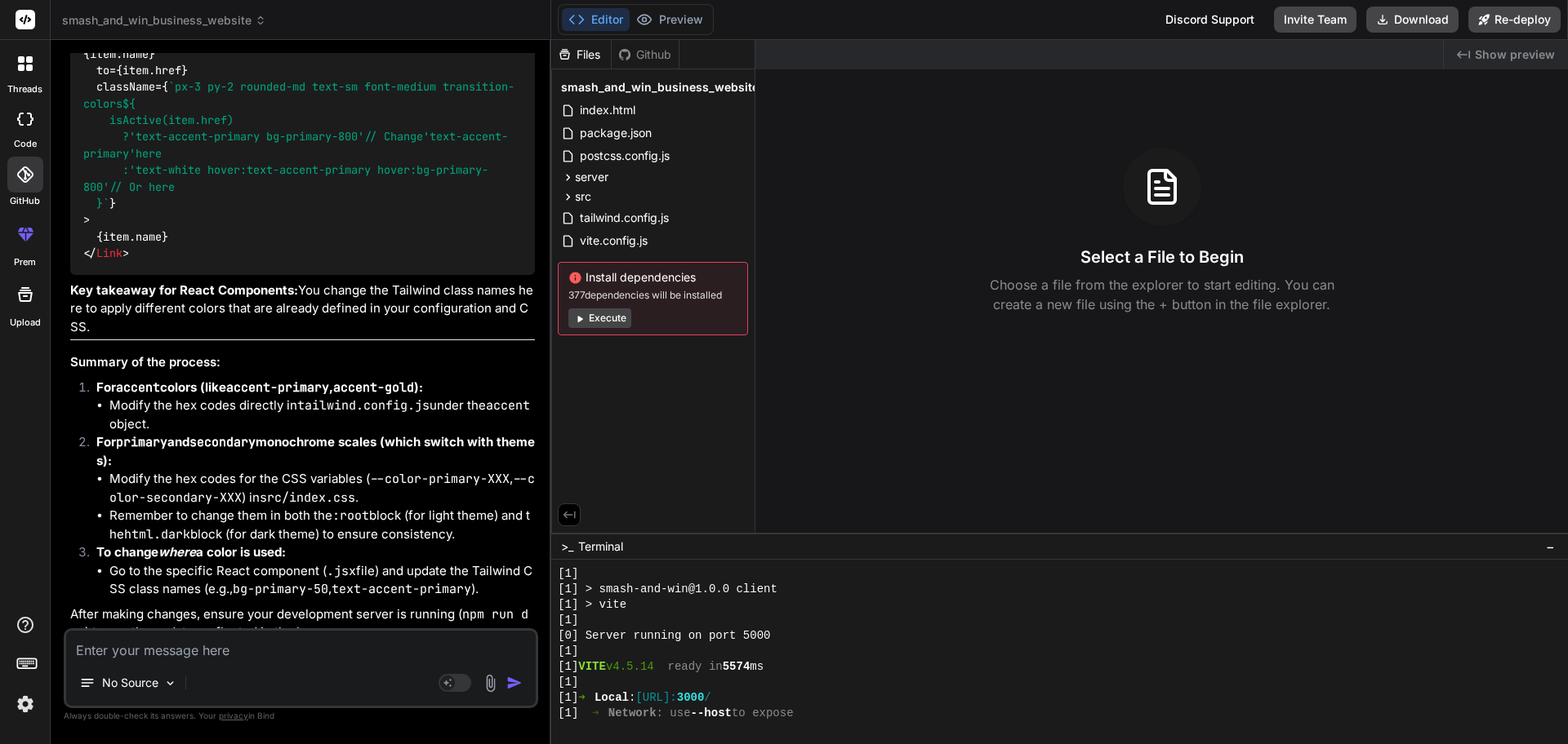
drag, startPoint x: 184, startPoint y: 225, endPoint x: 264, endPoint y: 229, distance: 80.1
drag, startPoint x: 183, startPoint y: 237, endPoint x: 511, endPoint y: 241, distance: 328.0
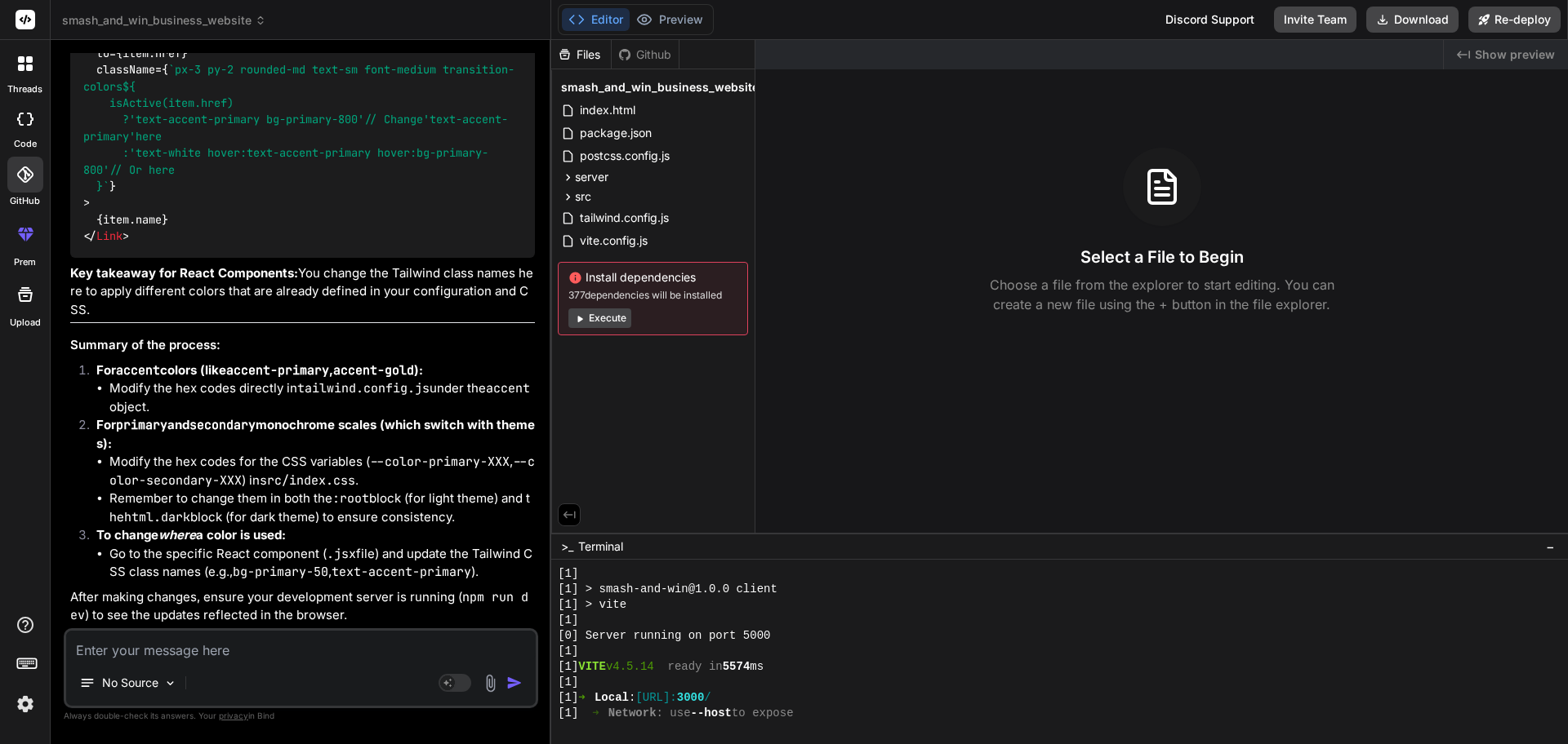
scroll to position [6351, 0]
click at [78, 271] on strong "Key takeaway for React Components:" at bounding box center [184, 273] width 228 height 16
drag, startPoint x: 79, startPoint y: 271, endPoint x: 252, endPoint y: 268, distance: 173.0
click at [252, 268] on strong "Key takeaway for React Components:" at bounding box center [184, 273] width 228 height 16
click at [175, 270] on strong "Key takeaway for React Components:" at bounding box center [184, 273] width 228 height 16
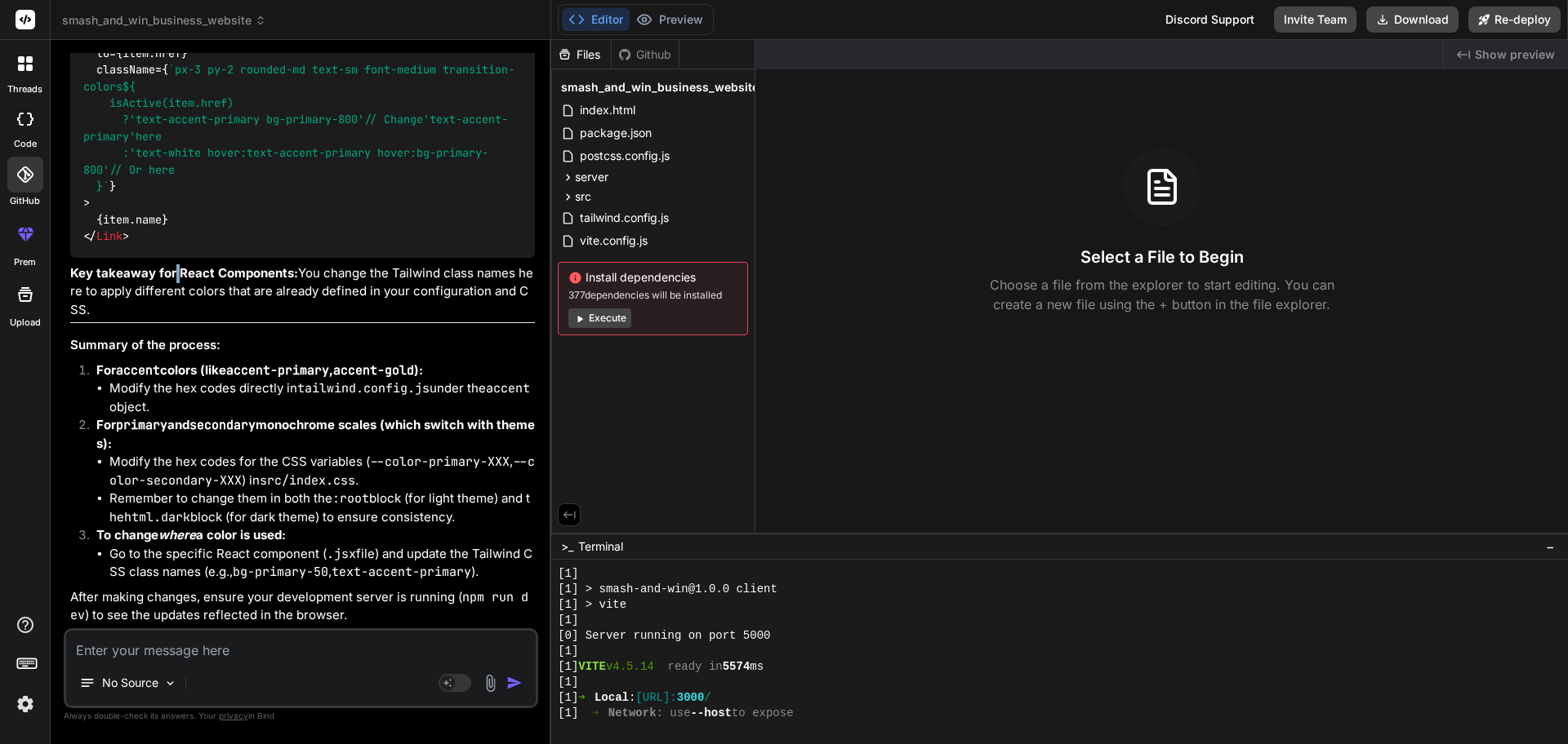
click at [175, 270] on strong "Key takeaway for React Components:" at bounding box center [184, 273] width 228 height 16
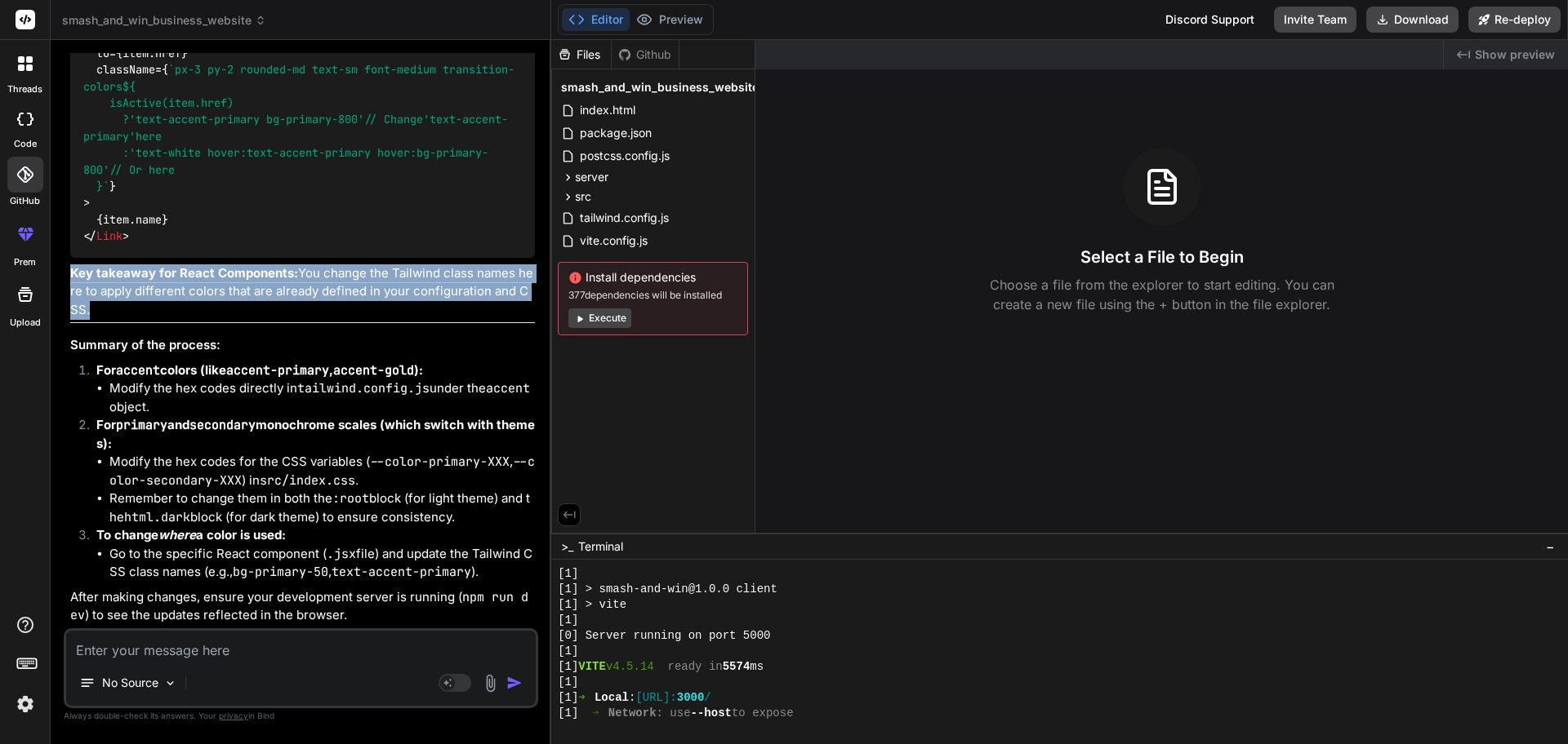
click at [175, 270] on strong "Key takeaway for React Components:" at bounding box center [184, 273] width 228 height 16
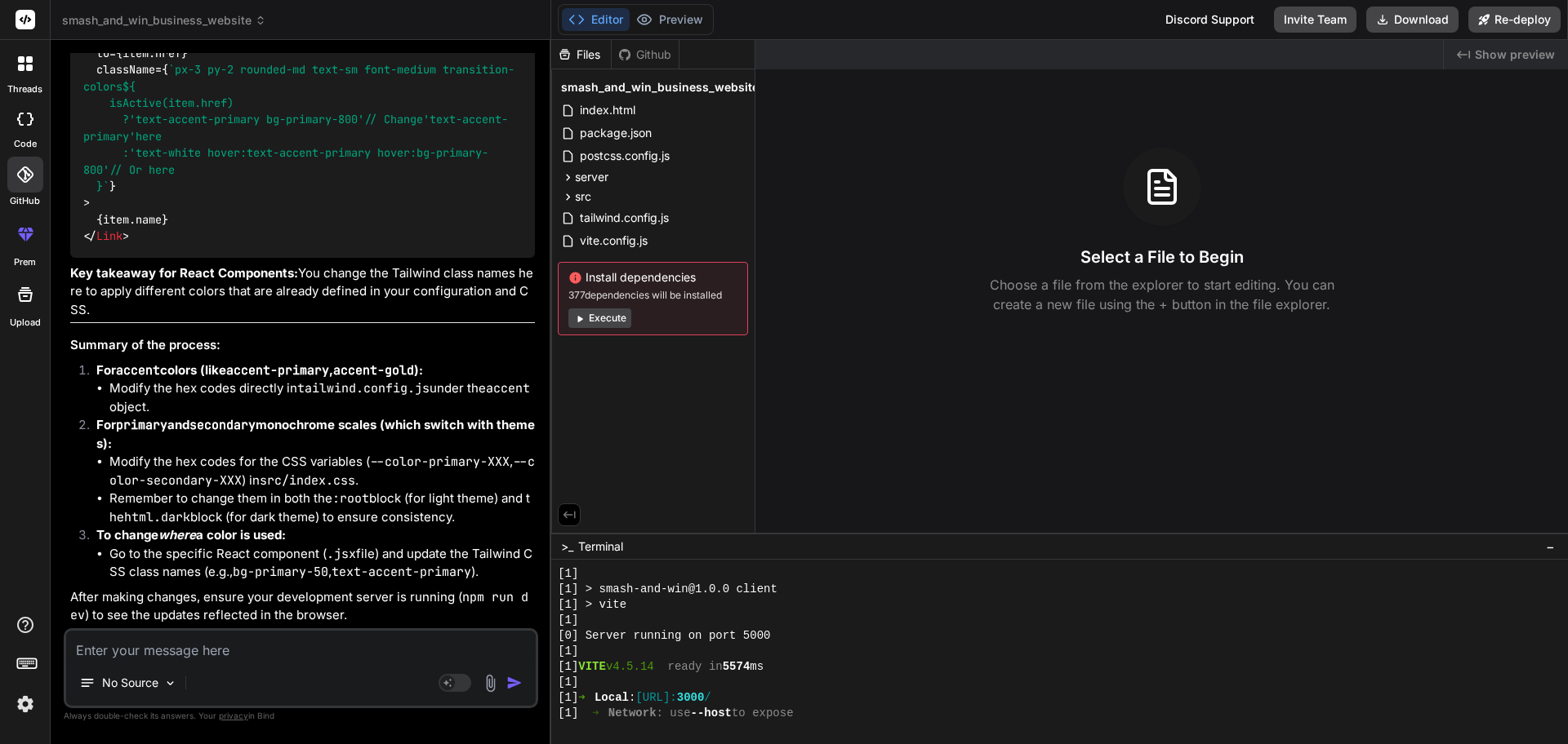
scroll to position [497, 0]
click at [141, 377] on code "accent" at bounding box center [138, 370] width 44 height 16
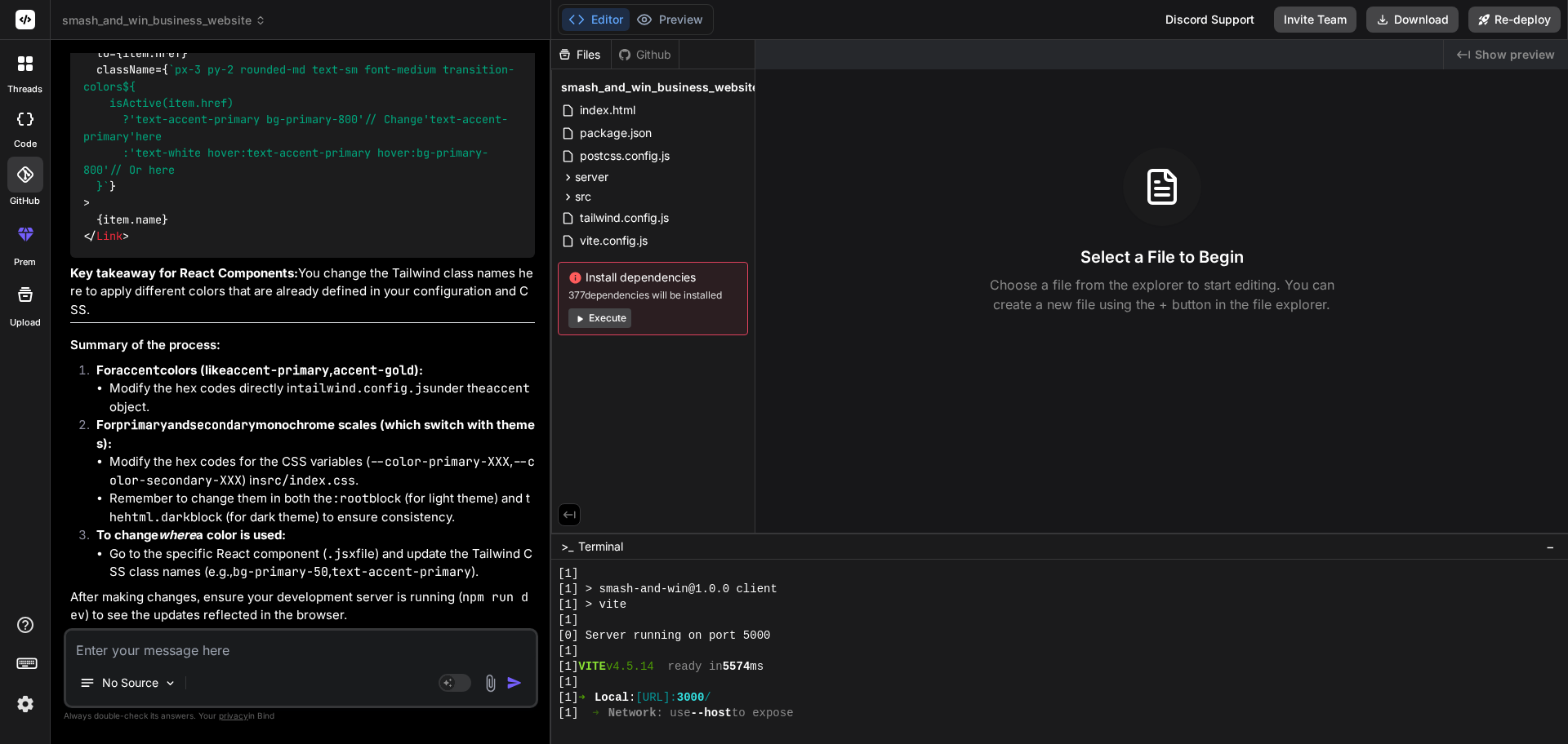
click at [134, 388] on li "Modify the hex codes directly in tailwind.config.js under the accent object." at bounding box center [321, 397] width 425 height 37
drag, startPoint x: 134, startPoint y: 388, endPoint x: 151, endPoint y: 403, distance: 22.7
click at [151, 403] on li "Modify the hex codes directly in tailwind.config.js under the accent object." at bounding box center [321, 397] width 425 height 37
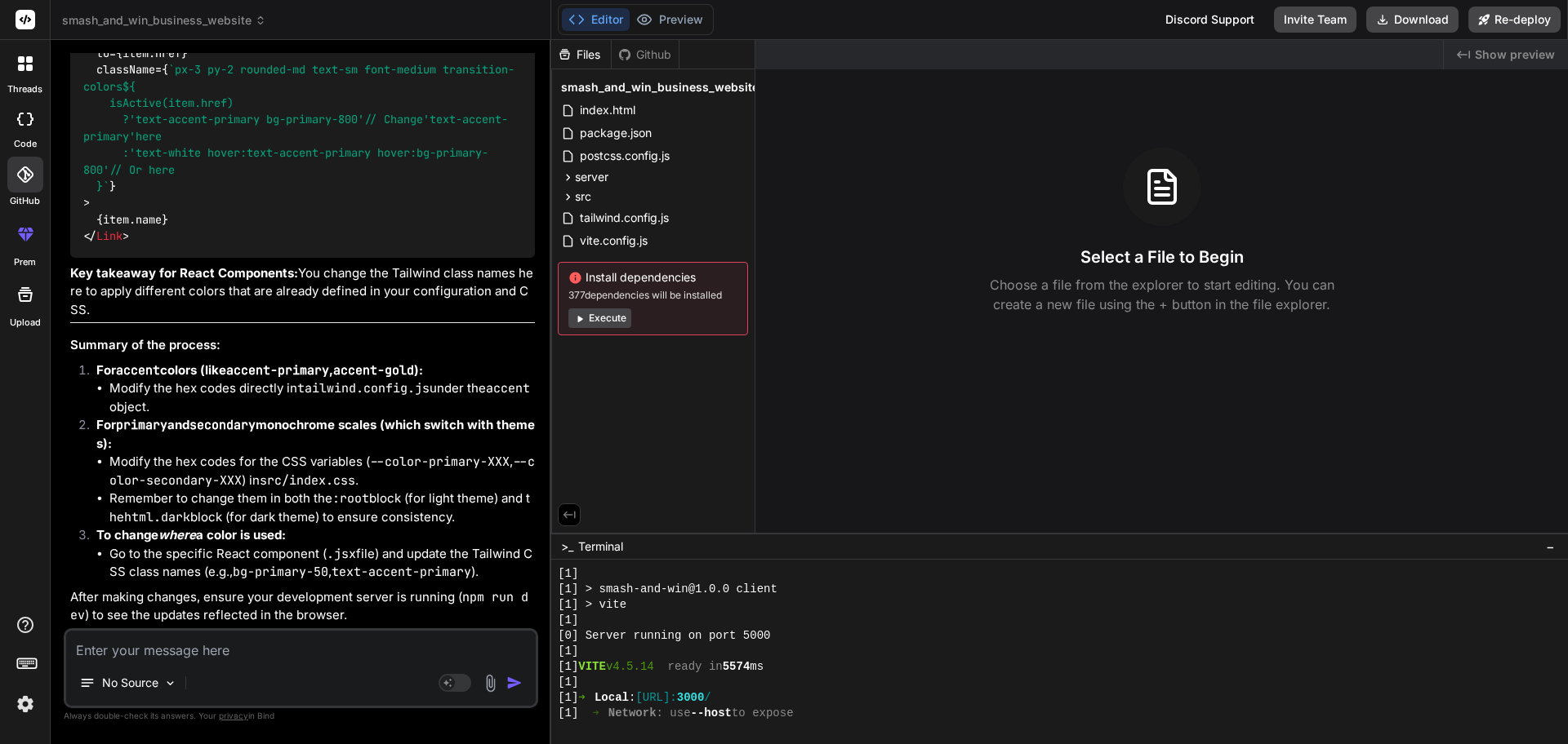
drag, startPoint x: 120, startPoint y: 290, endPoint x: 247, endPoint y: 302, distance: 127.6
click at [247, 302] on p "Key takeaway for React Components: You change the Tailwind class names here to …" at bounding box center [302, 293] width 465 height 56
drag, startPoint x: 117, startPoint y: 420, endPoint x: 244, endPoint y: 422, distance: 127.0
click at [244, 422] on strong "For primary and secondary monochrome scales (which switch with themes):" at bounding box center [316, 434] width 439 height 34
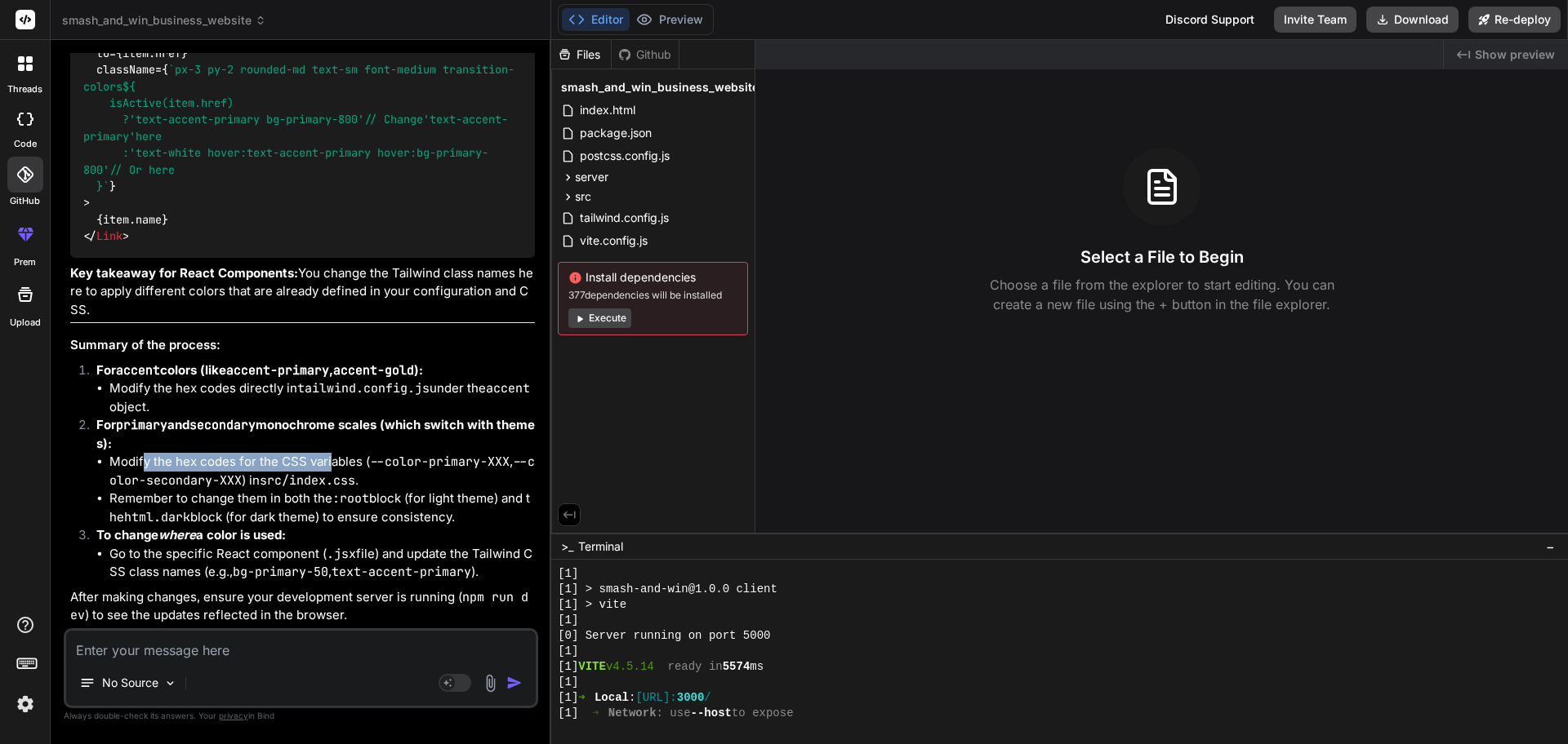
drag, startPoint x: 141, startPoint y: 464, endPoint x: 330, endPoint y: 458, distance: 189.1
click at [330, 458] on li "Modify the hex codes for the CSS variables ( --color-primary-XXX , --color-seco…" at bounding box center [321, 471] width 425 height 37
drag, startPoint x: 149, startPoint y: 509, endPoint x: 189, endPoint y: 518, distance: 41.0
click at [189, 518] on code "html.dark" at bounding box center [157, 518] width 66 height 16
drag, startPoint x: 204, startPoint y: 517, endPoint x: 385, endPoint y: 510, distance: 181.1
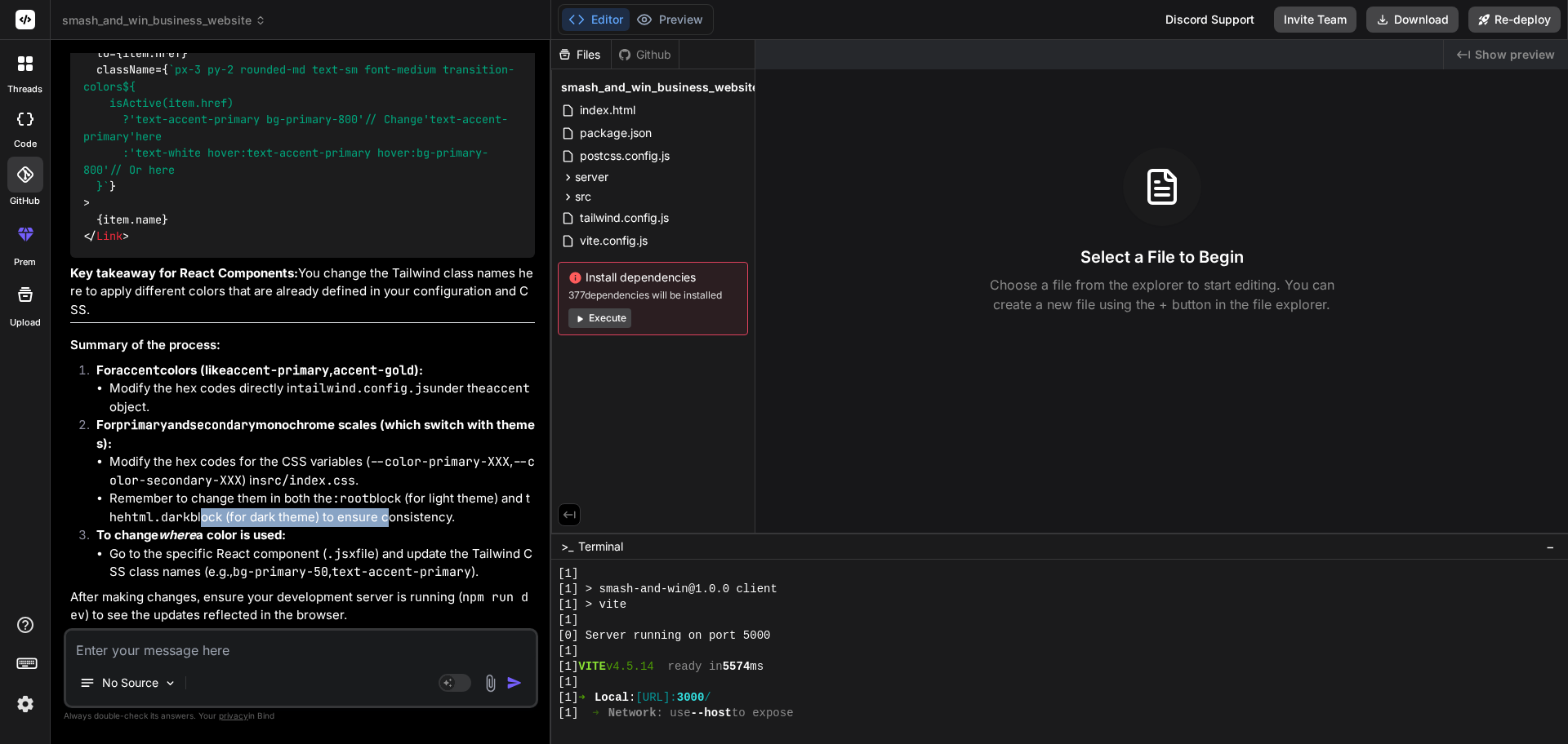
click at [385, 510] on li "Remember to change them in both the :root block (for light theme) and the html.…" at bounding box center [321, 508] width 425 height 37
drag, startPoint x: 194, startPoint y: 554, endPoint x: 306, endPoint y: 551, distance: 112.0
click at [306, 551] on li "Go to the specific React component ( .jsx file) and update the Tailwind CSS cla…" at bounding box center [321, 563] width 425 height 37
click at [230, 543] on li "To change where a color is used: Go to the specific React component ( .jsx file…" at bounding box center [309, 555] width 452 height 56
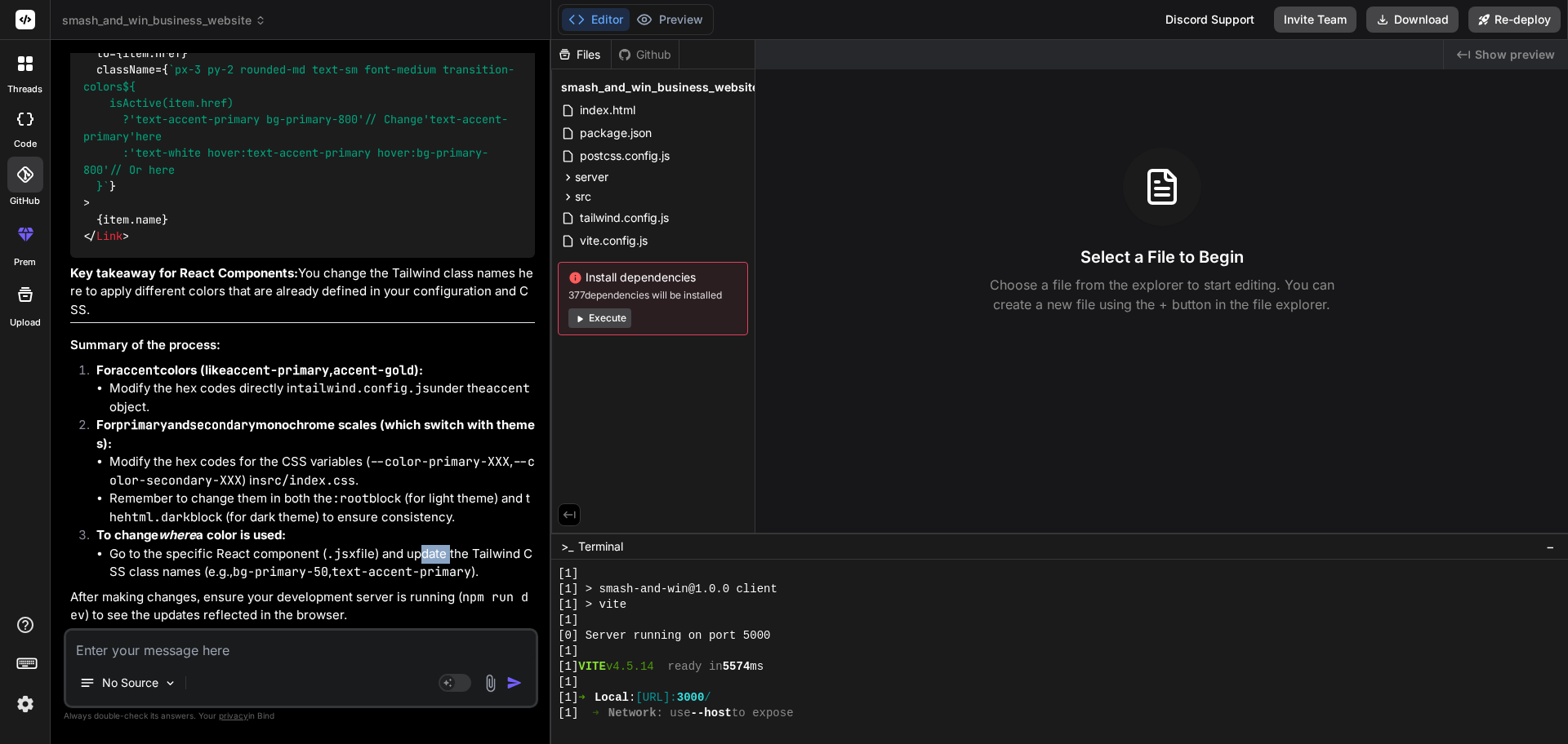
drag, startPoint x: 418, startPoint y: 557, endPoint x: 446, endPoint y: 560, distance: 28.2
click at [446, 560] on li "Go to the specific React component ( .jsx file) and update the Tailwind CSS cla…" at bounding box center [321, 563] width 425 height 37
drag, startPoint x: 224, startPoint y: 567, endPoint x: 452, endPoint y: 566, distance: 228.0
click at [452, 566] on li "Go to the specific React component ( .jsx file) and update the Tailwind CSS cla…" at bounding box center [321, 563] width 425 height 37
click at [452, 566] on code "text-accent-primary" at bounding box center [401, 572] width 139 height 16
